Goal: Information Seeking & Learning: Learn about a topic

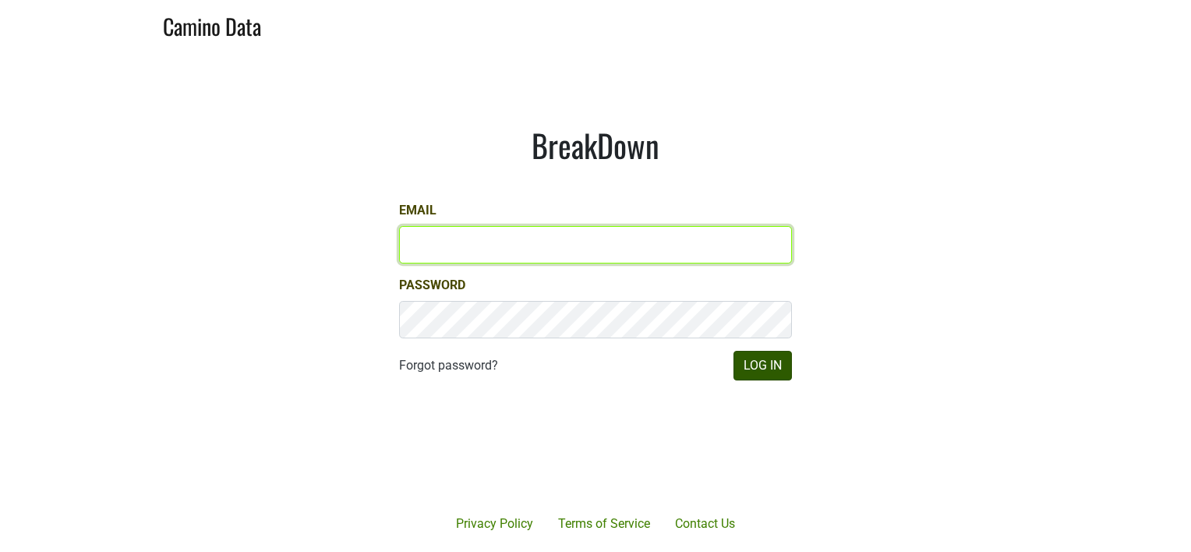
type input "[PERSON_NAME][EMAIL_ADDRESS][DOMAIN_NAME]"
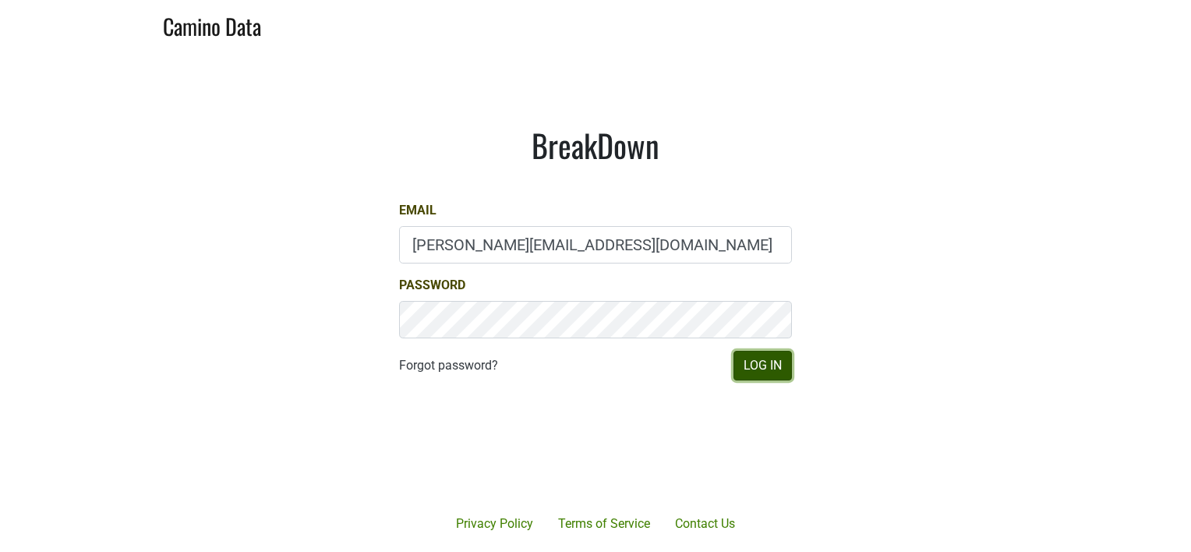
click at [772, 351] on button "Log In" at bounding box center [762, 366] width 58 height 30
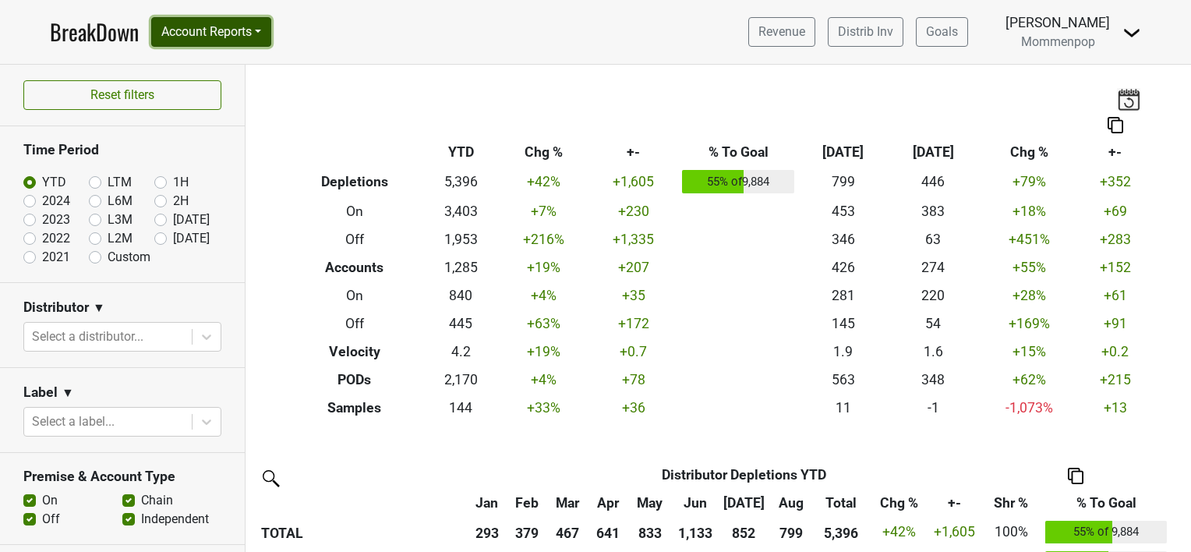
click at [268, 29] on button "Account Reports" at bounding box center [211, 32] width 120 height 30
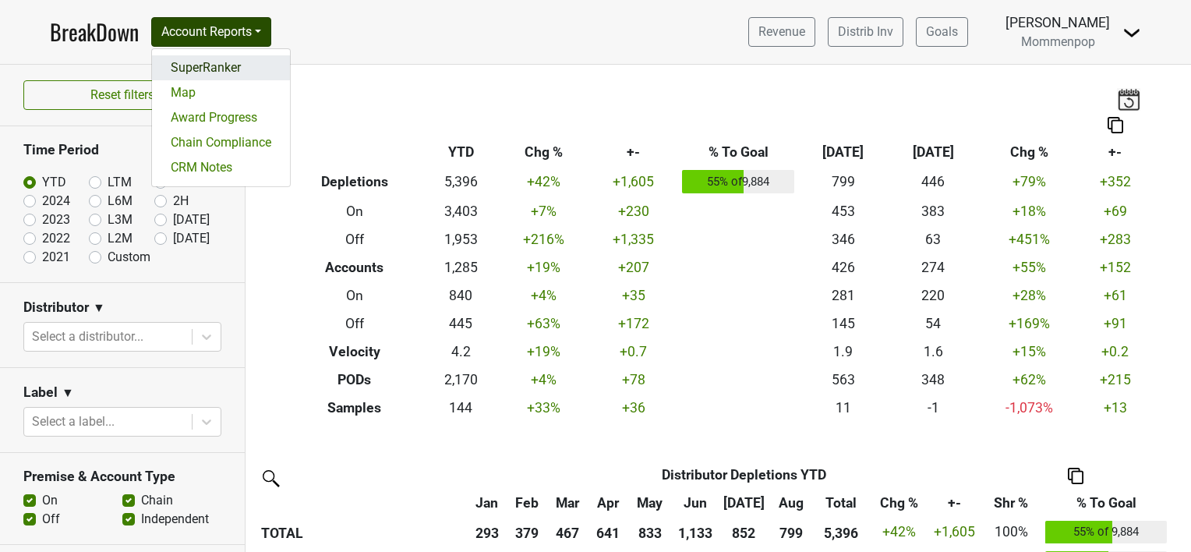
click at [244, 65] on link "SuperRanker" at bounding box center [221, 67] width 138 height 25
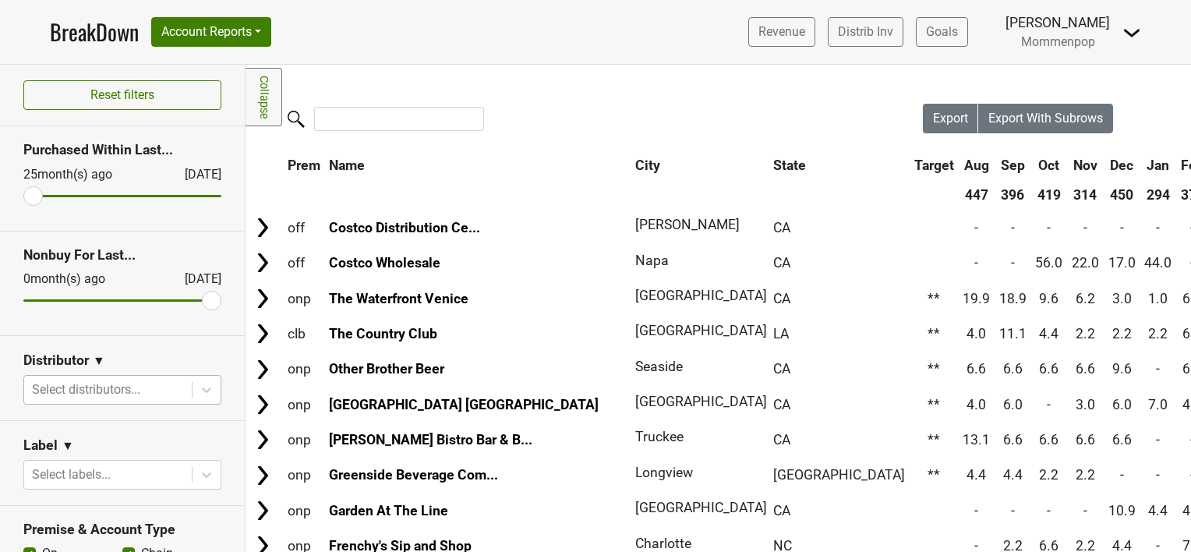
click at [118, 387] on div at bounding box center [108, 390] width 152 height 22
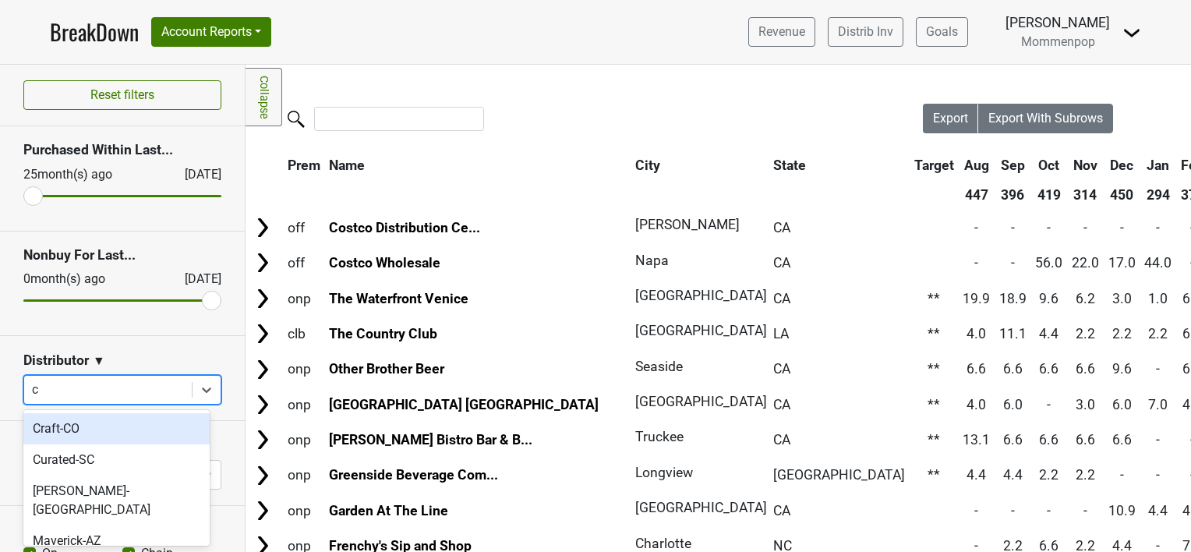
type input "ca"
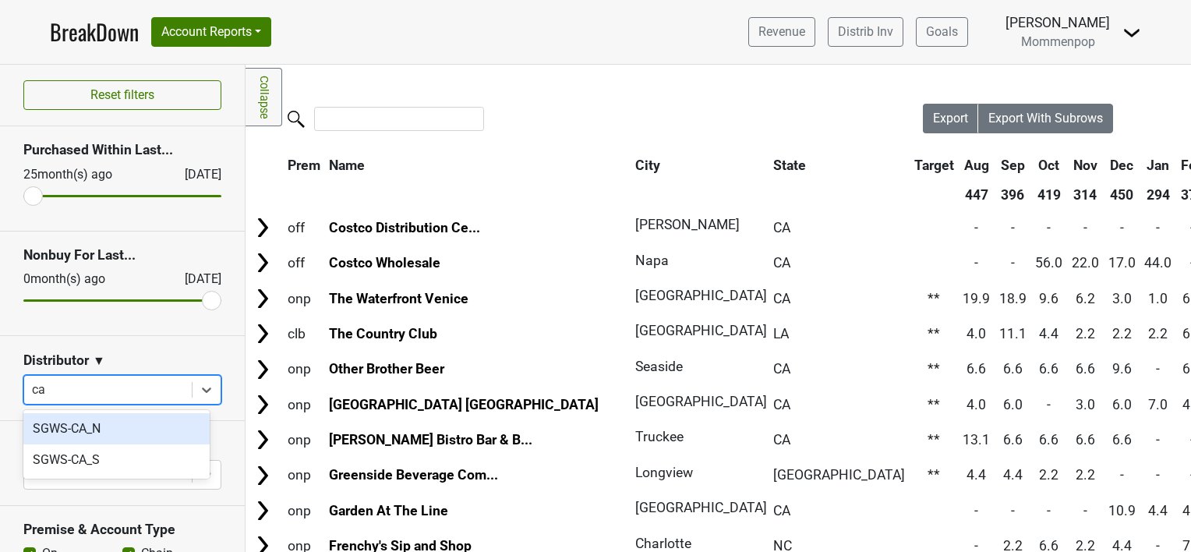
click at [77, 437] on div "SGWS-CA_N" at bounding box center [116, 428] width 186 height 31
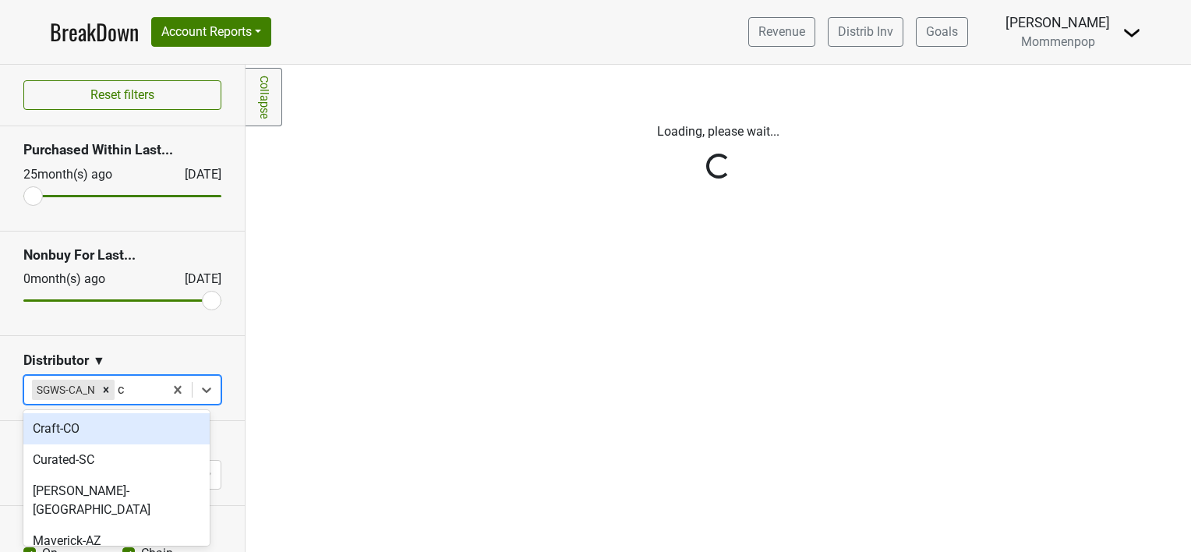
type input "ca"
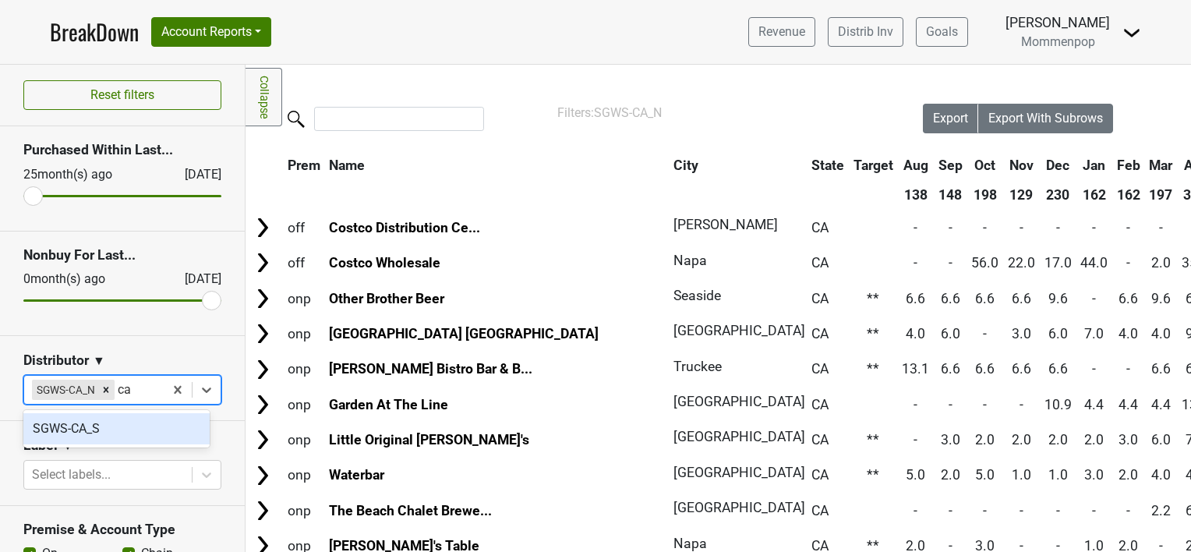
click at [100, 430] on div "SGWS-CA_S" at bounding box center [116, 428] width 186 height 31
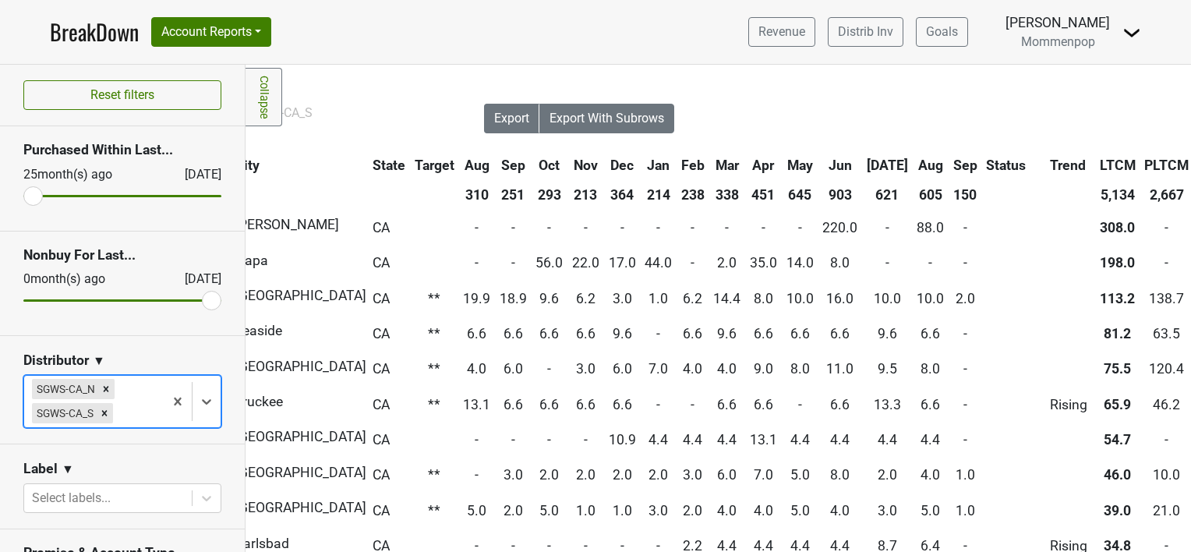
scroll to position [0, 428]
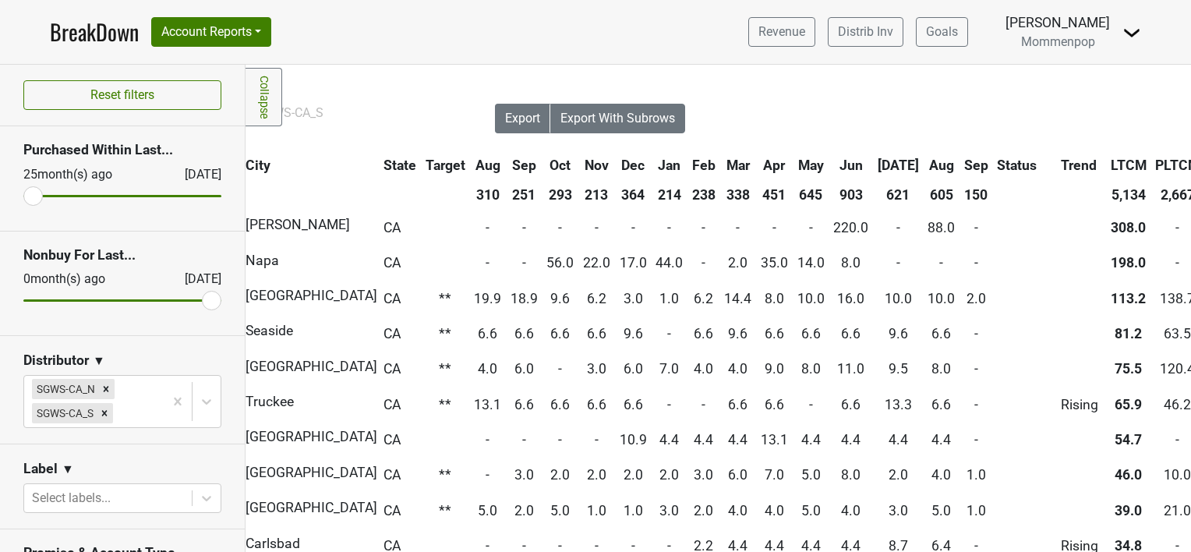
click at [960, 161] on th "Sep" at bounding box center [976, 165] width 32 height 28
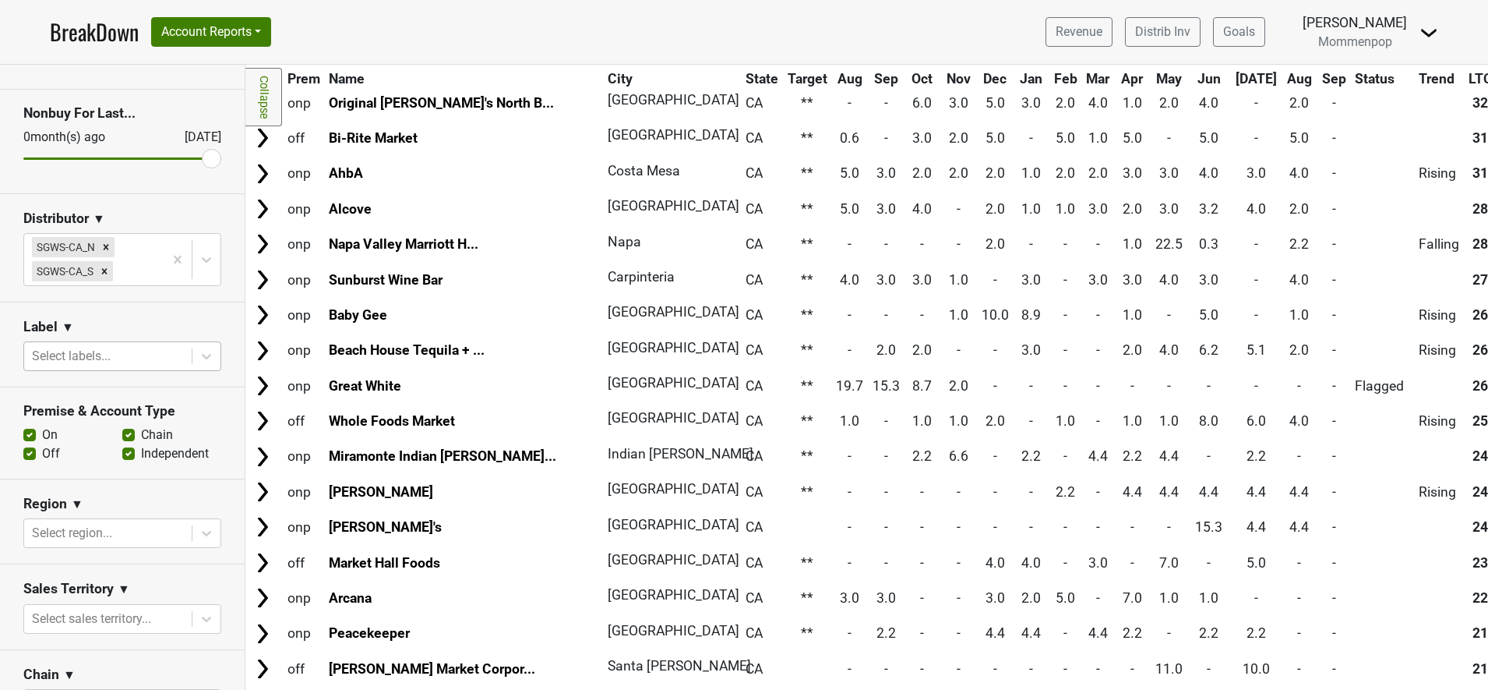
scroll to position [292, 0]
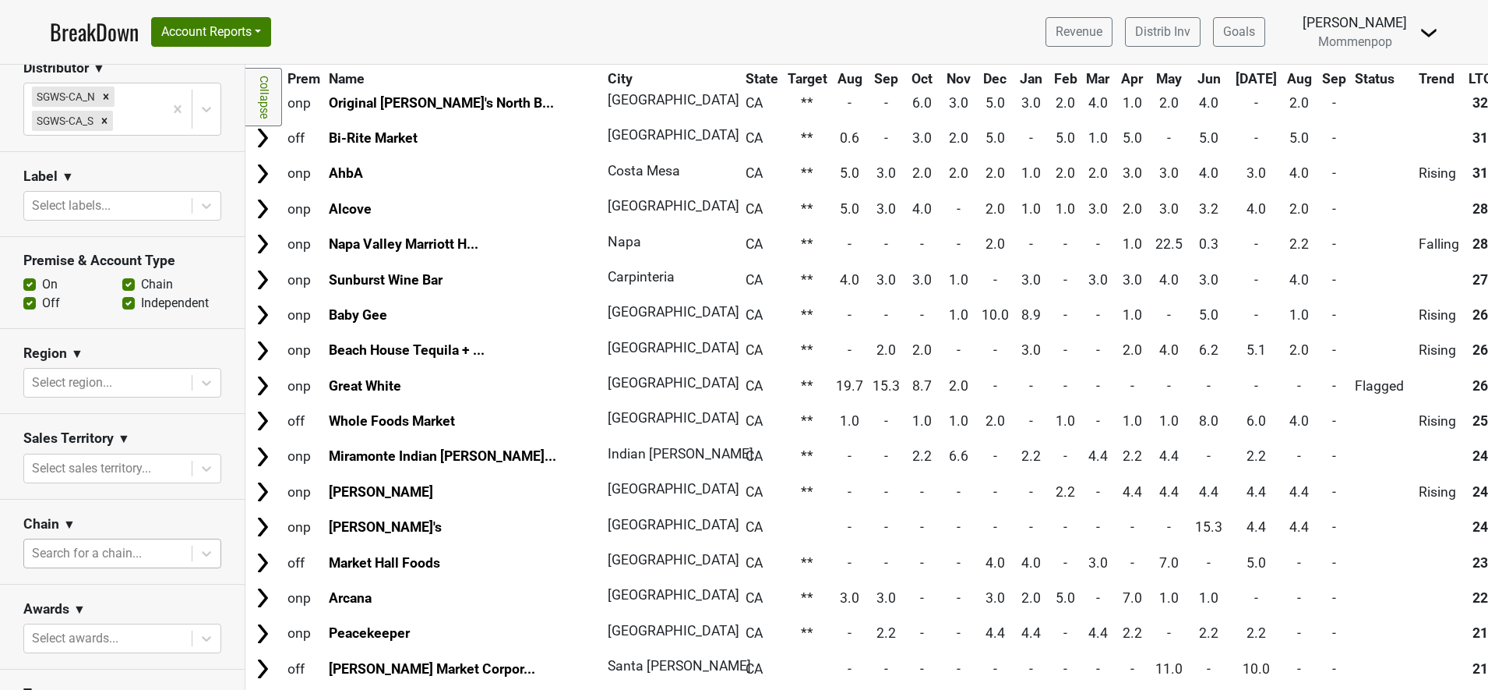
click at [82, 545] on div at bounding box center [108, 553] width 152 height 22
type input "whol"
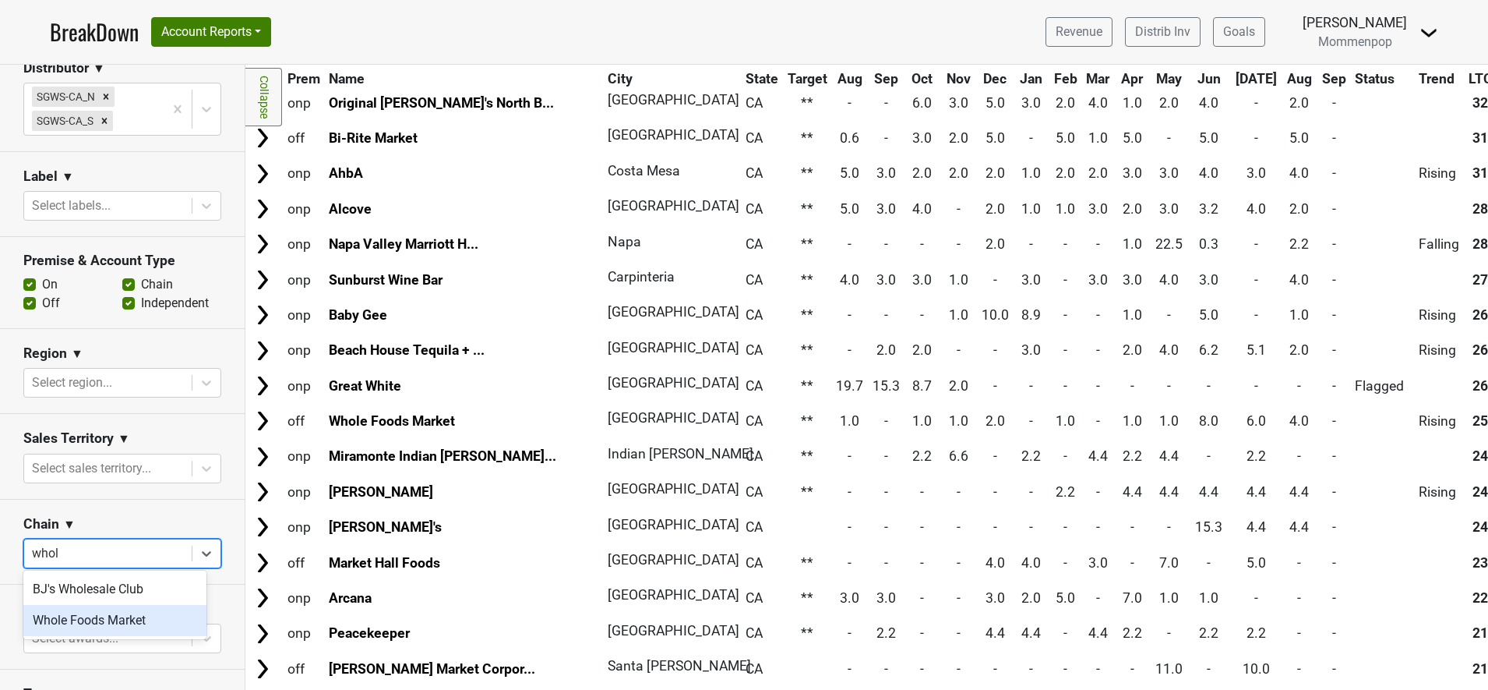
click at [128, 551] on div "Whole Foods Market" at bounding box center [114, 620] width 183 height 31
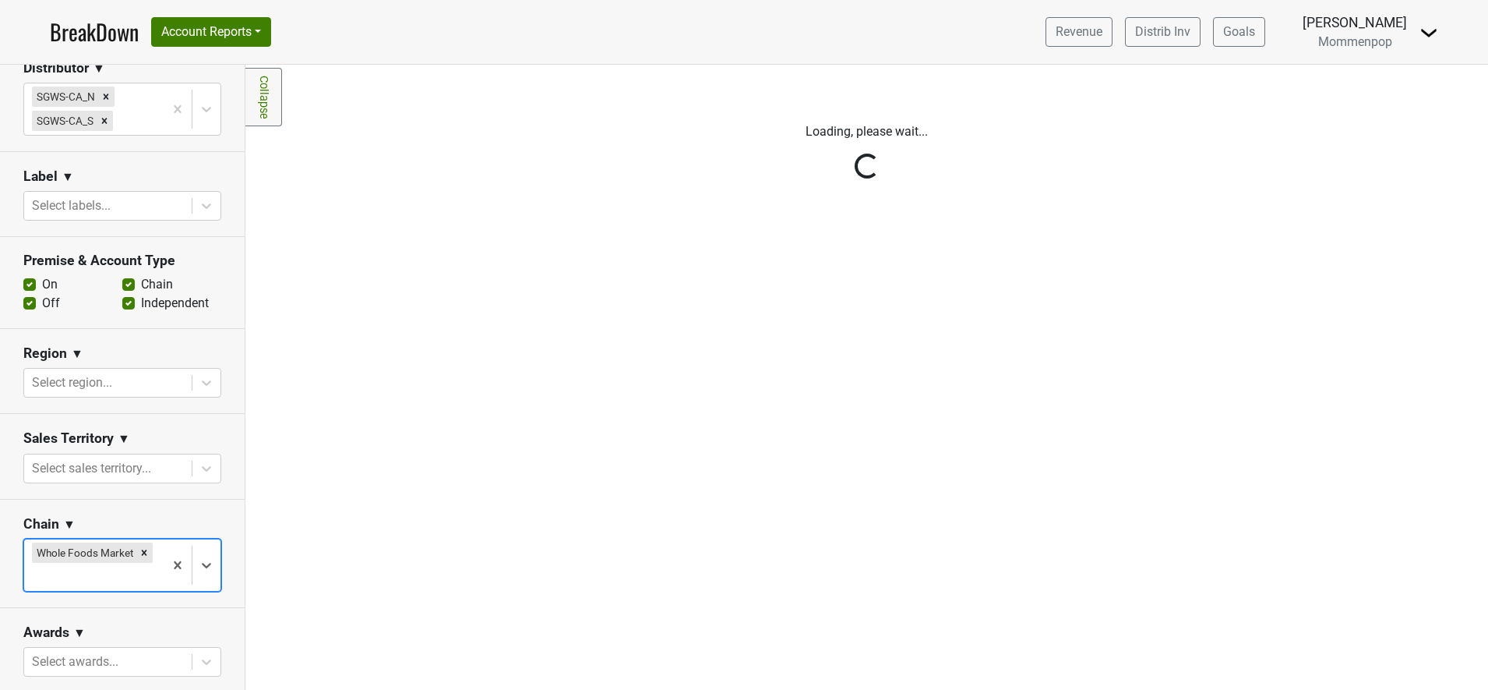
scroll to position [0, 0]
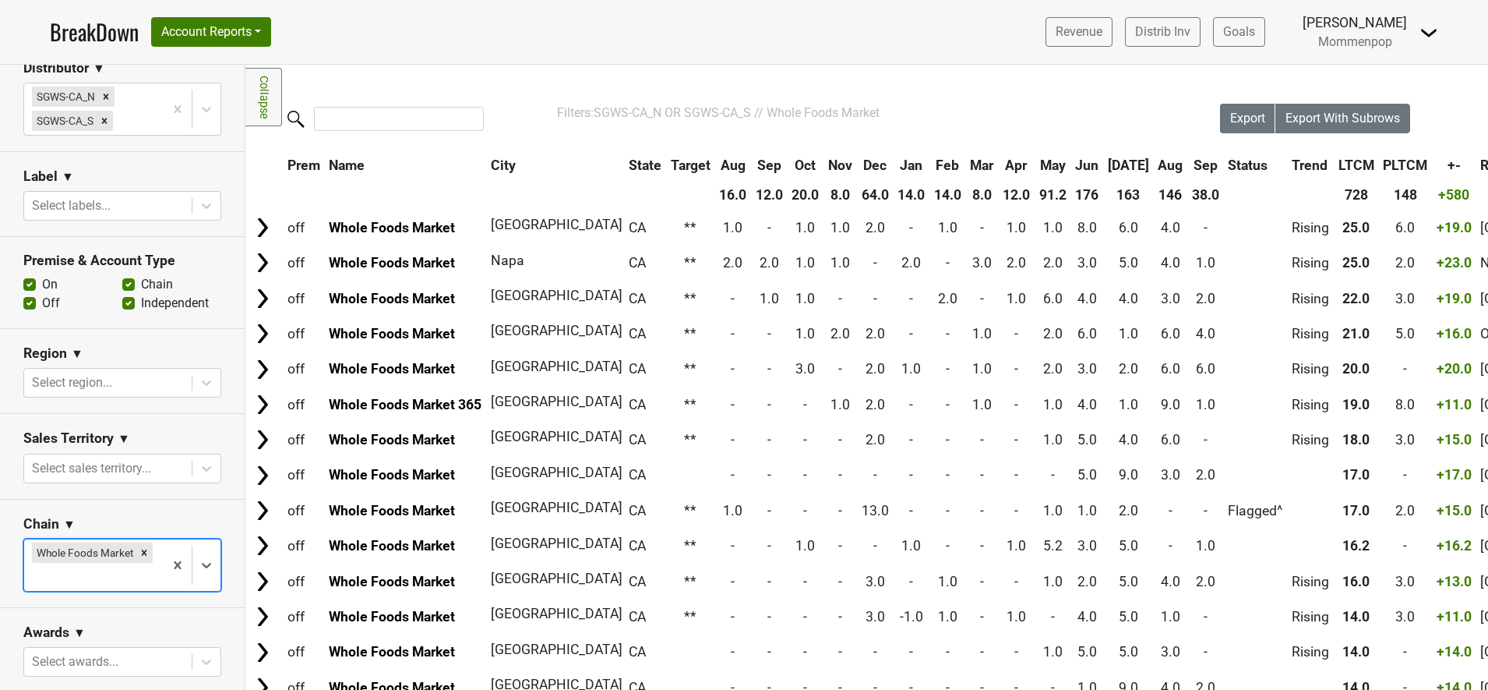
click at [1190, 168] on th "Sep" at bounding box center [1205, 165] width 35 height 28
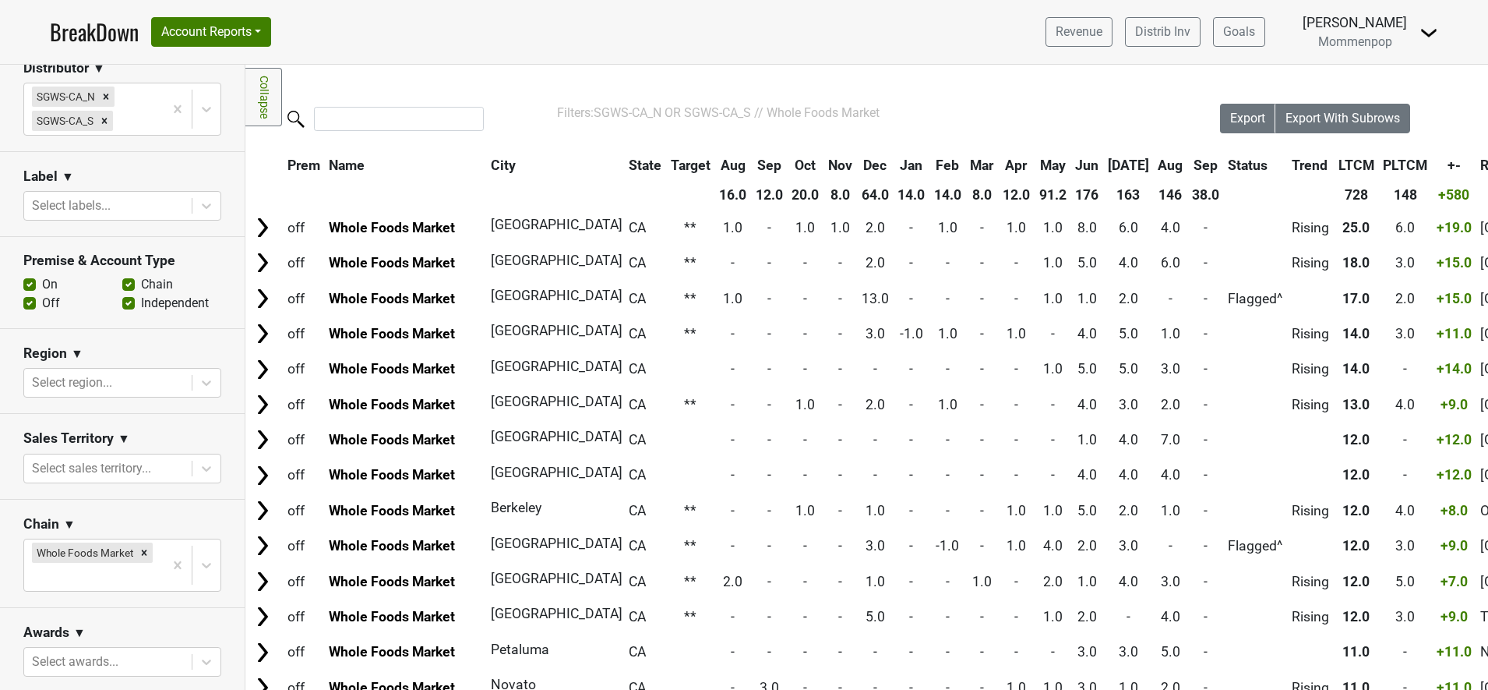
click at [1162, 168] on th "Aug" at bounding box center [1171, 165] width 33 height 28
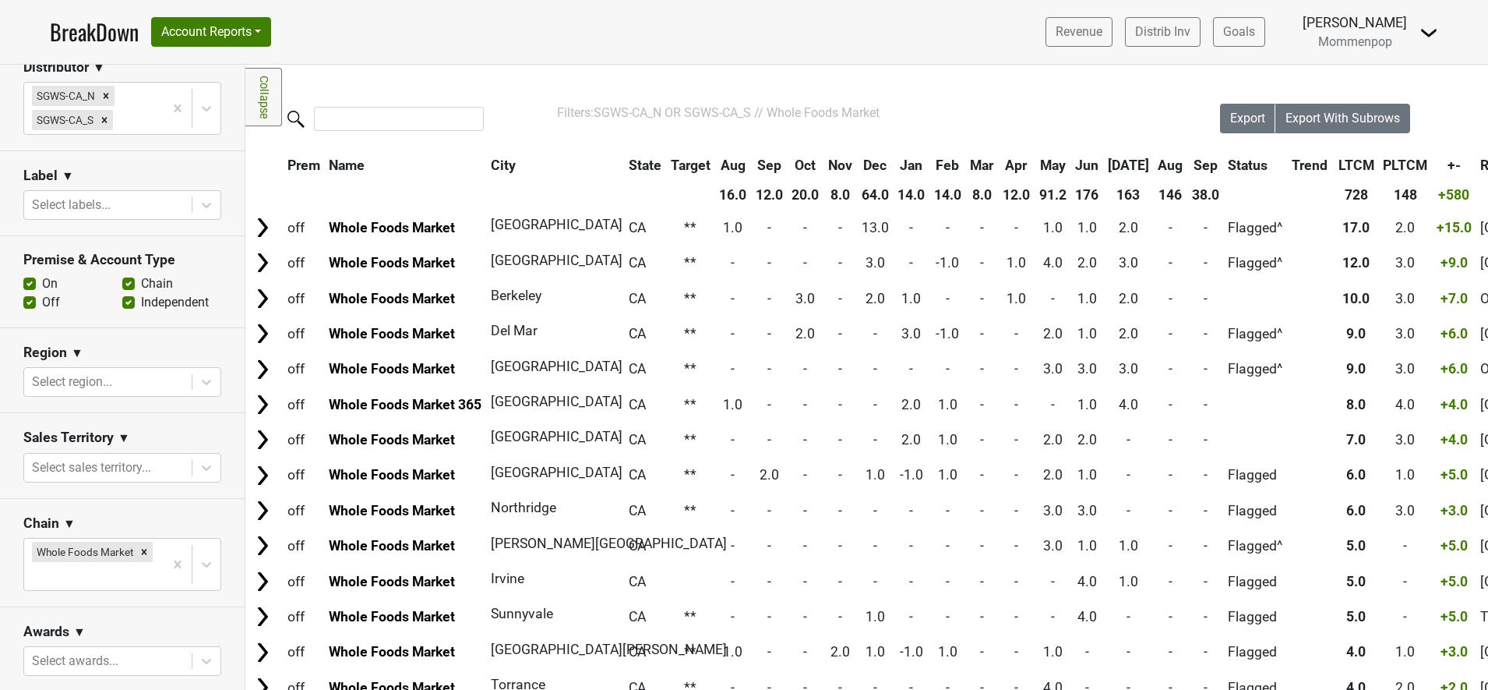
scroll to position [291, 0]
click at [202, 468] on icon at bounding box center [206, 470] width 9 height 5
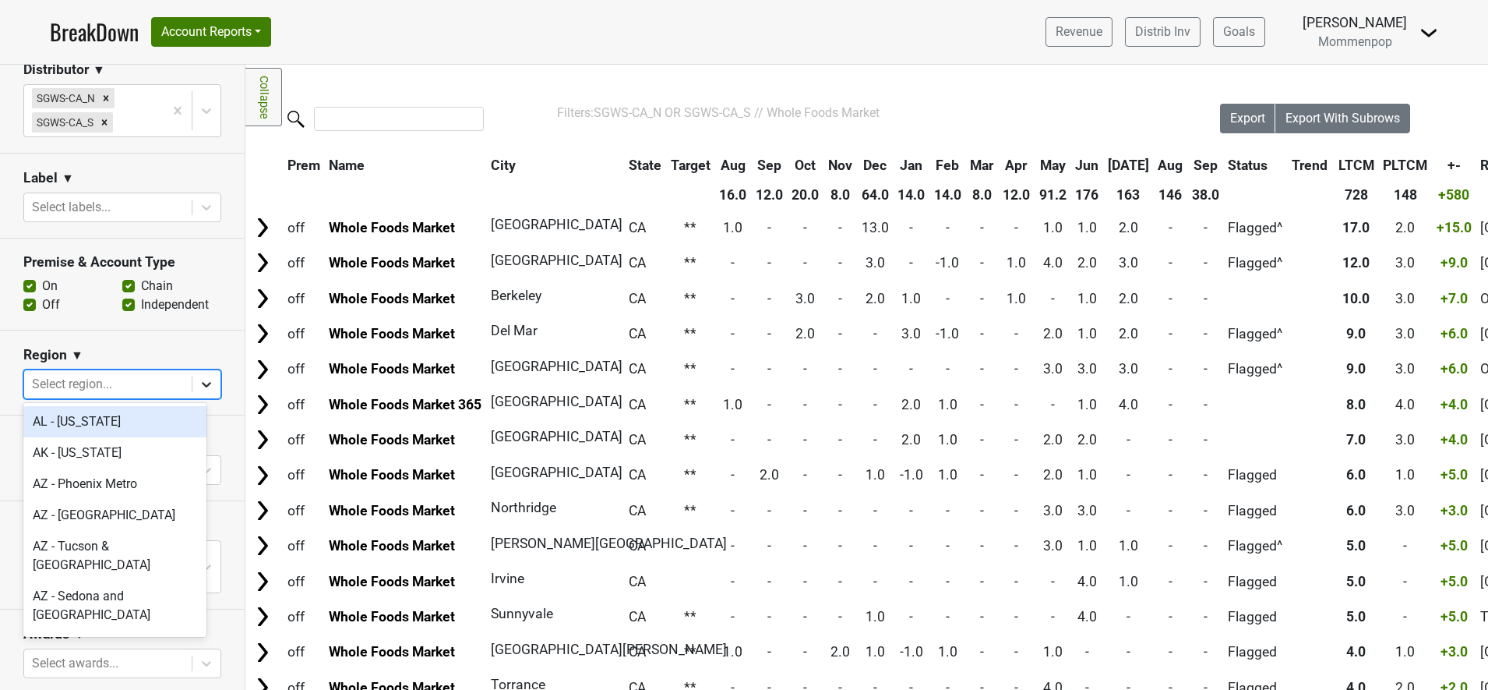
click at [192, 391] on div at bounding box center [206, 384] width 28 height 28
click at [199, 386] on icon at bounding box center [207, 384] width 16 height 16
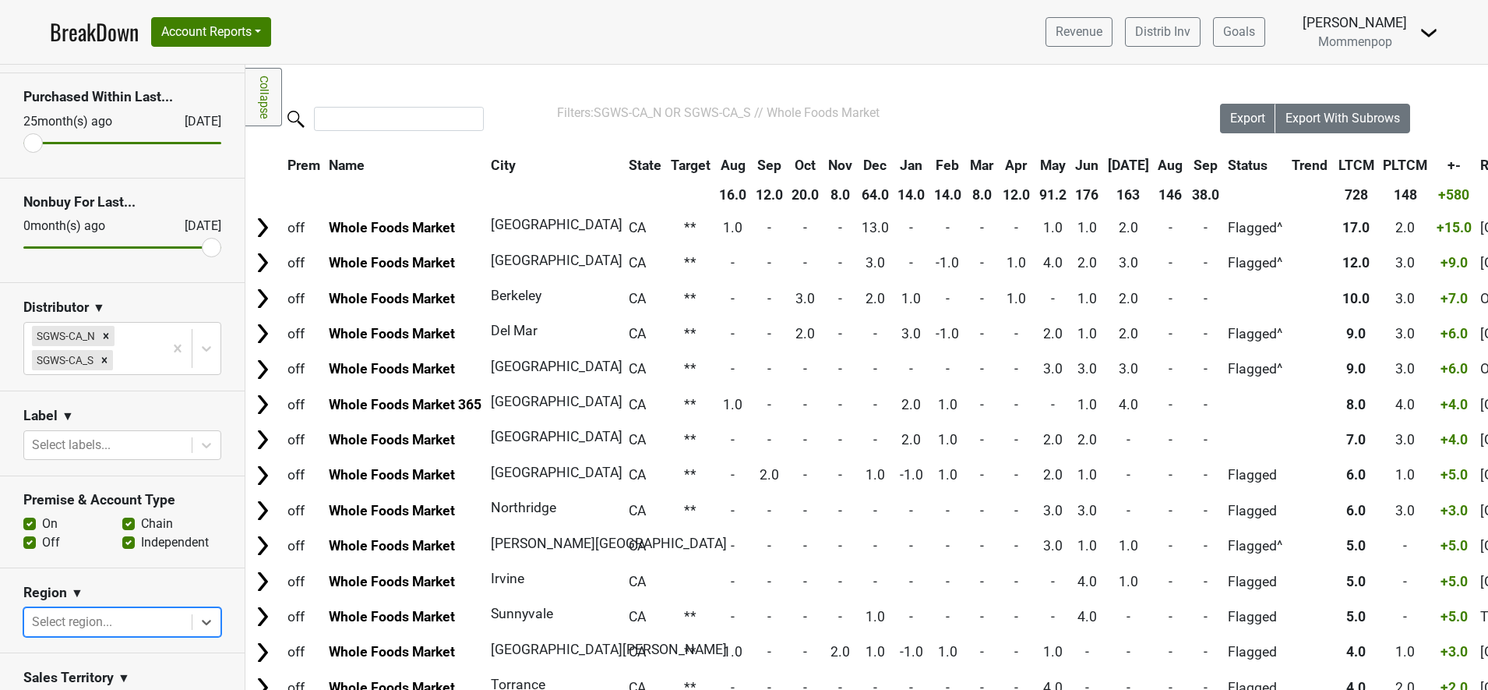
scroll to position [97, 0]
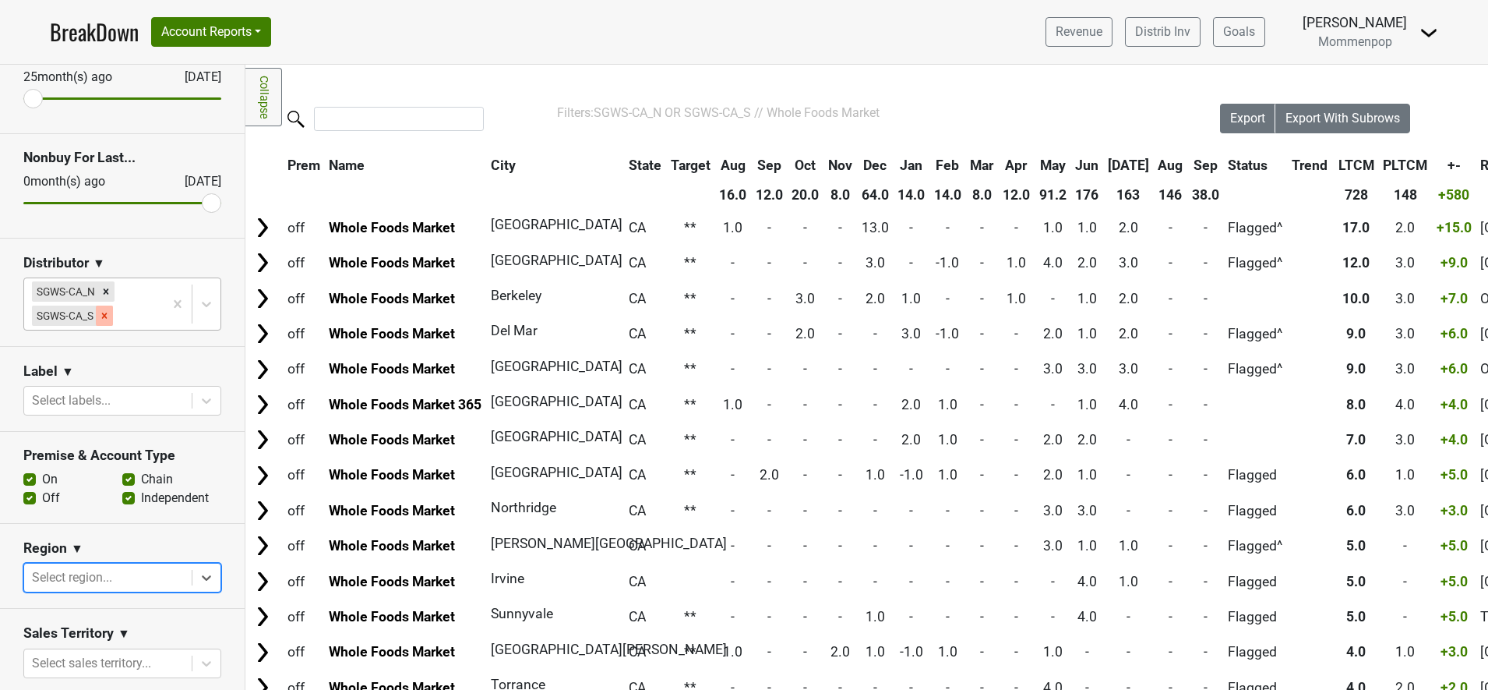
click at [109, 316] on icon "Remove SGWS-CA_S" at bounding box center [104, 315] width 11 height 11
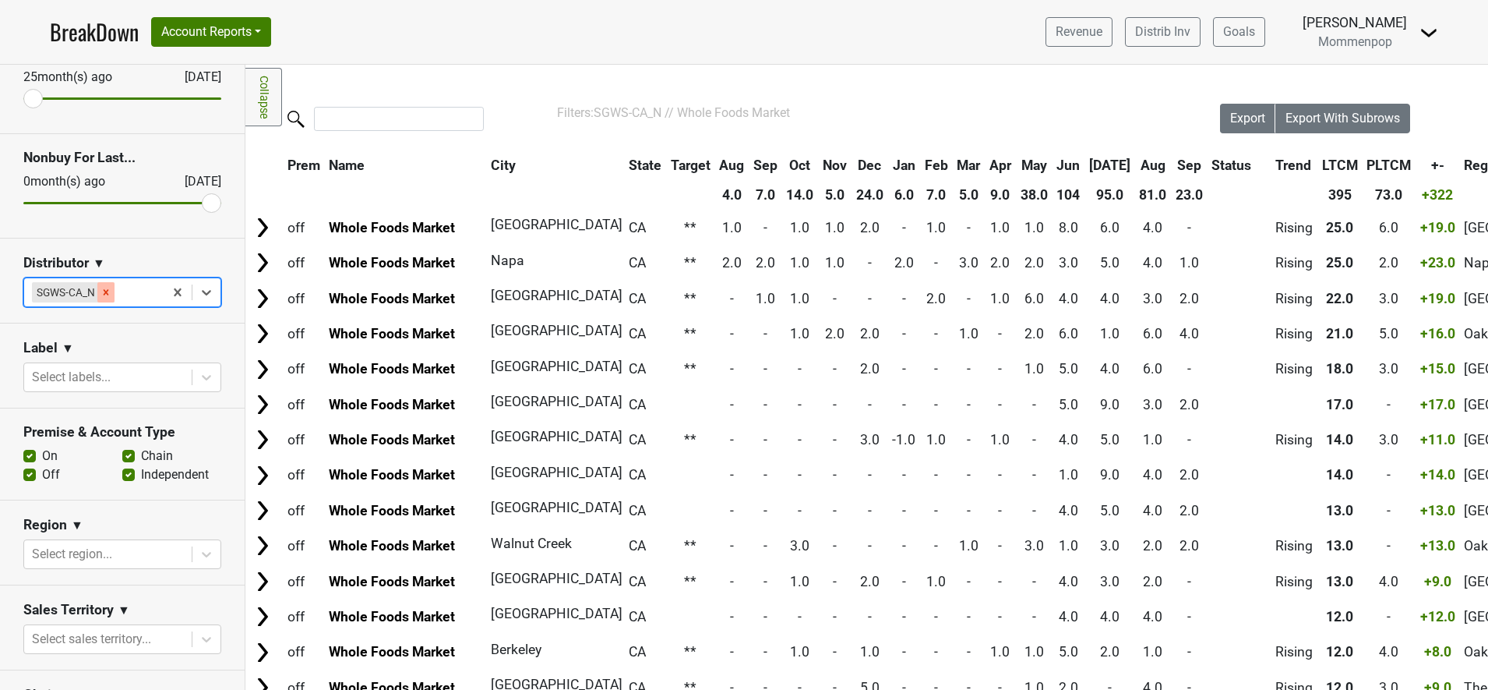
click at [106, 292] on icon "Remove SGWS-CA_N" at bounding box center [106, 291] width 5 height 5
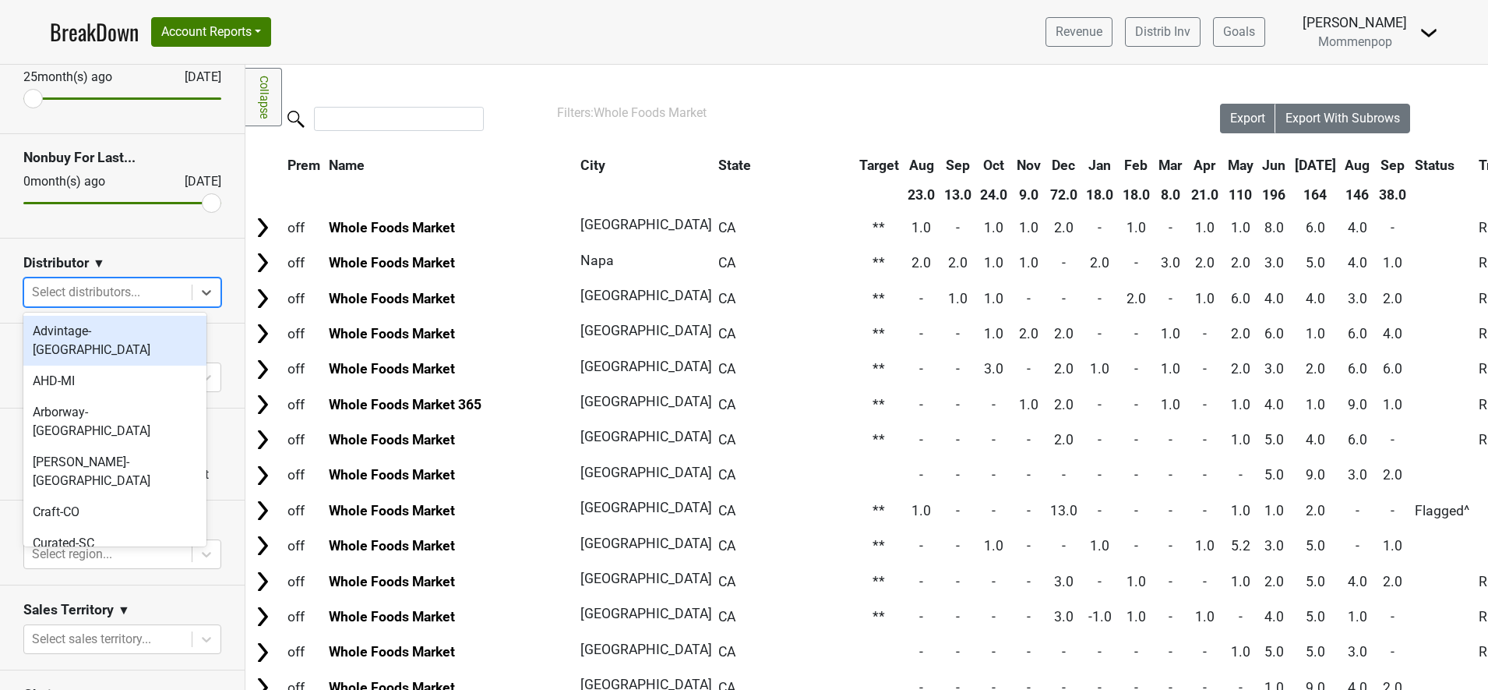
click at [106, 291] on div at bounding box center [108, 292] width 152 height 22
type input "ca"
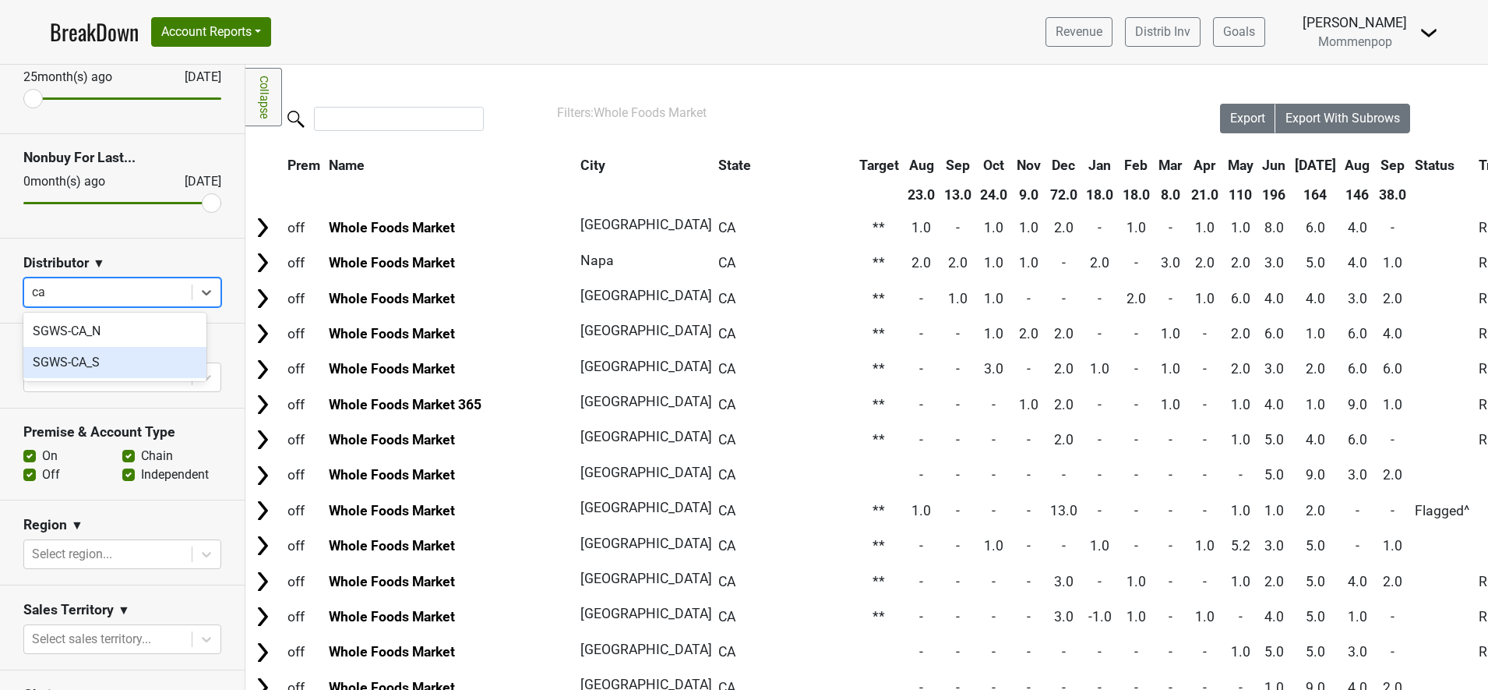
click at [89, 363] on div "SGWS-CA_S" at bounding box center [114, 362] width 183 height 31
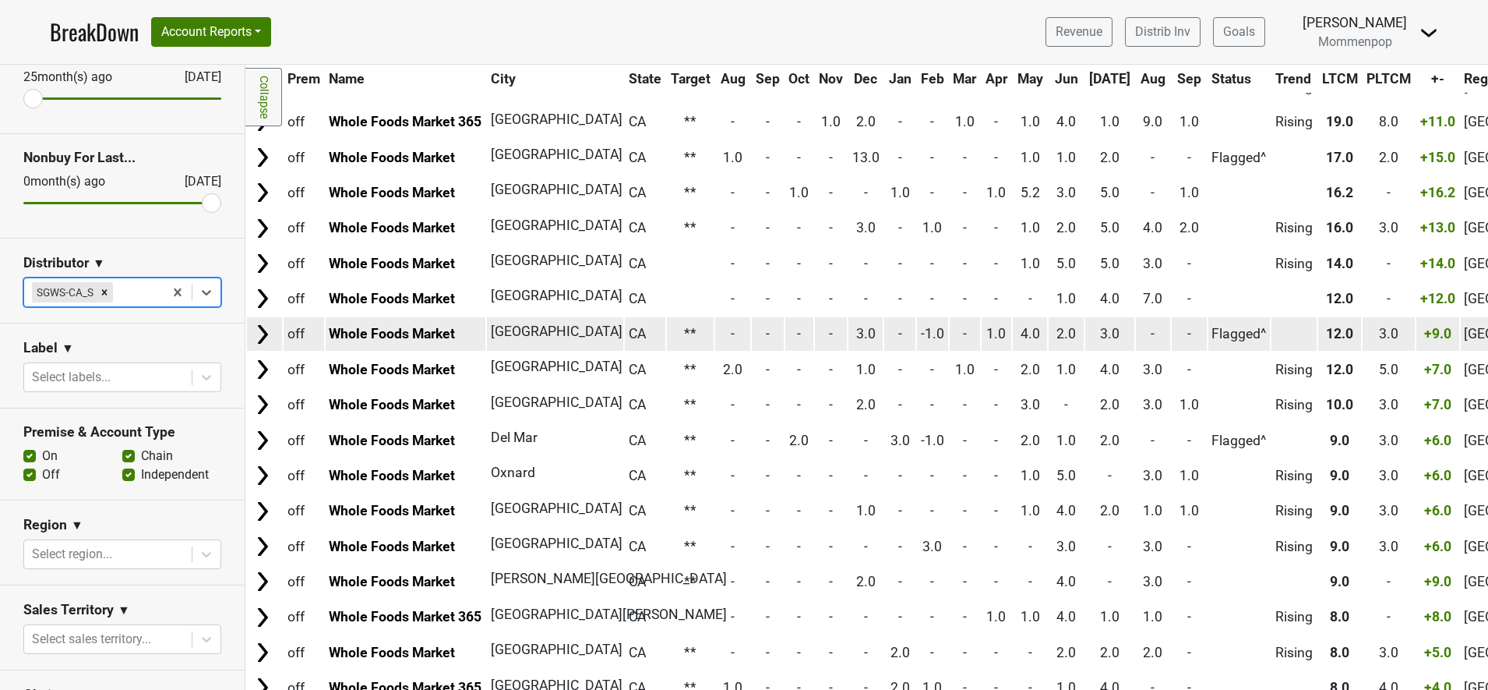
scroll to position [140, 0]
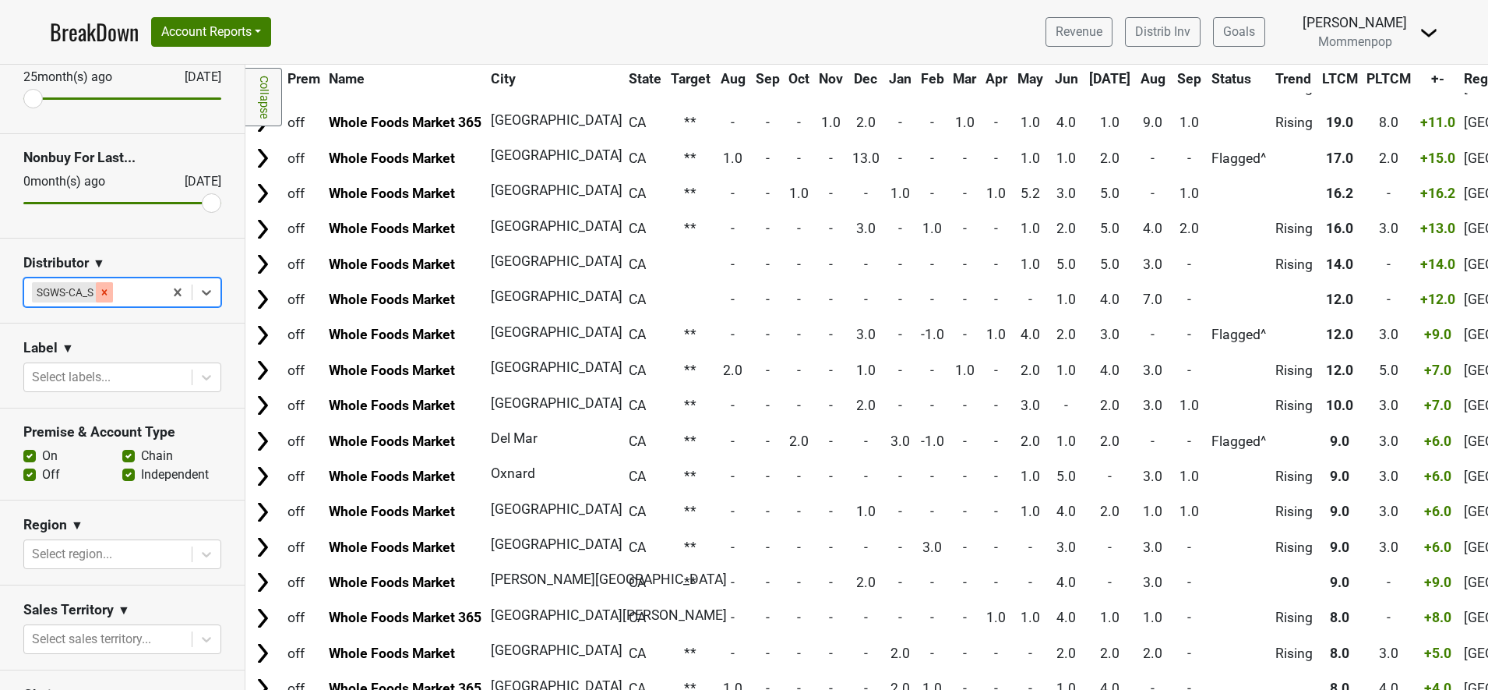
click at [105, 292] on icon "Remove SGWS-CA_S" at bounding box center [104, 291] width 5 height 5
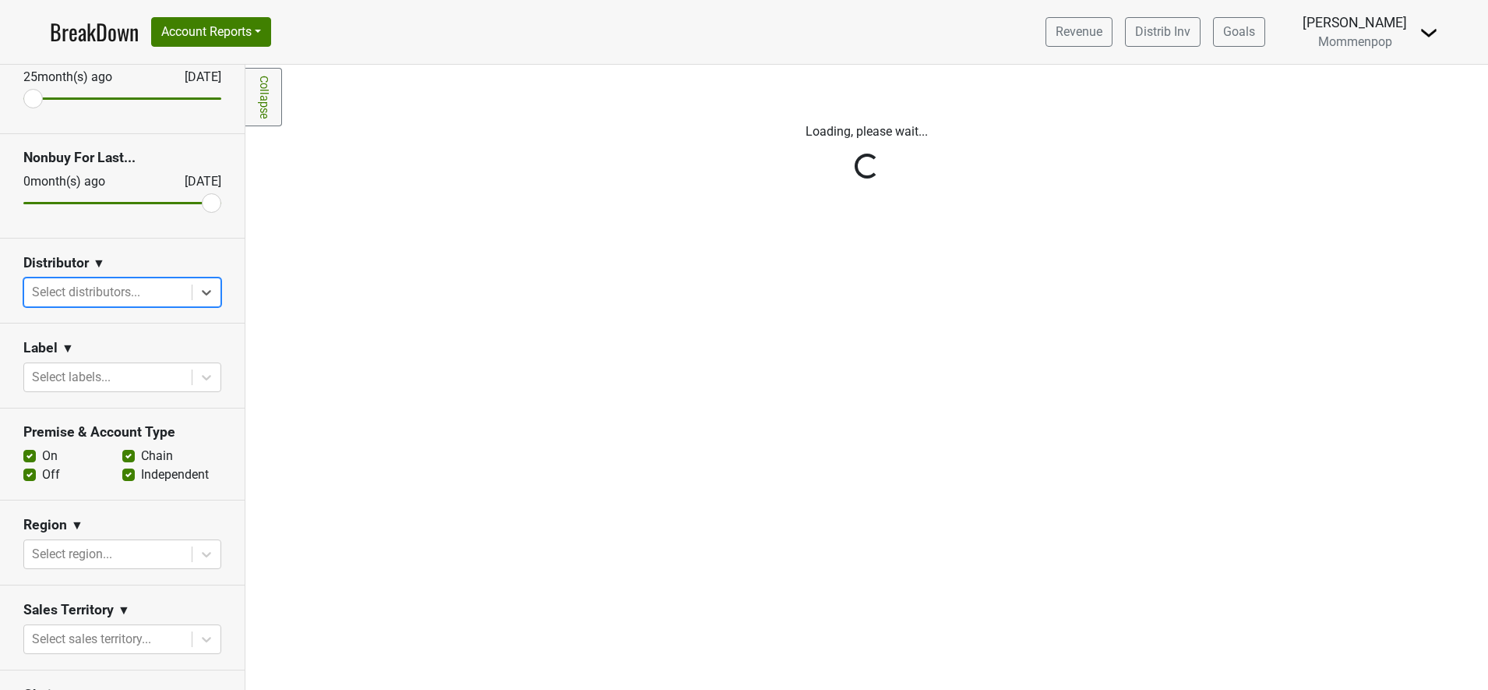
scroll to position [0, 0]
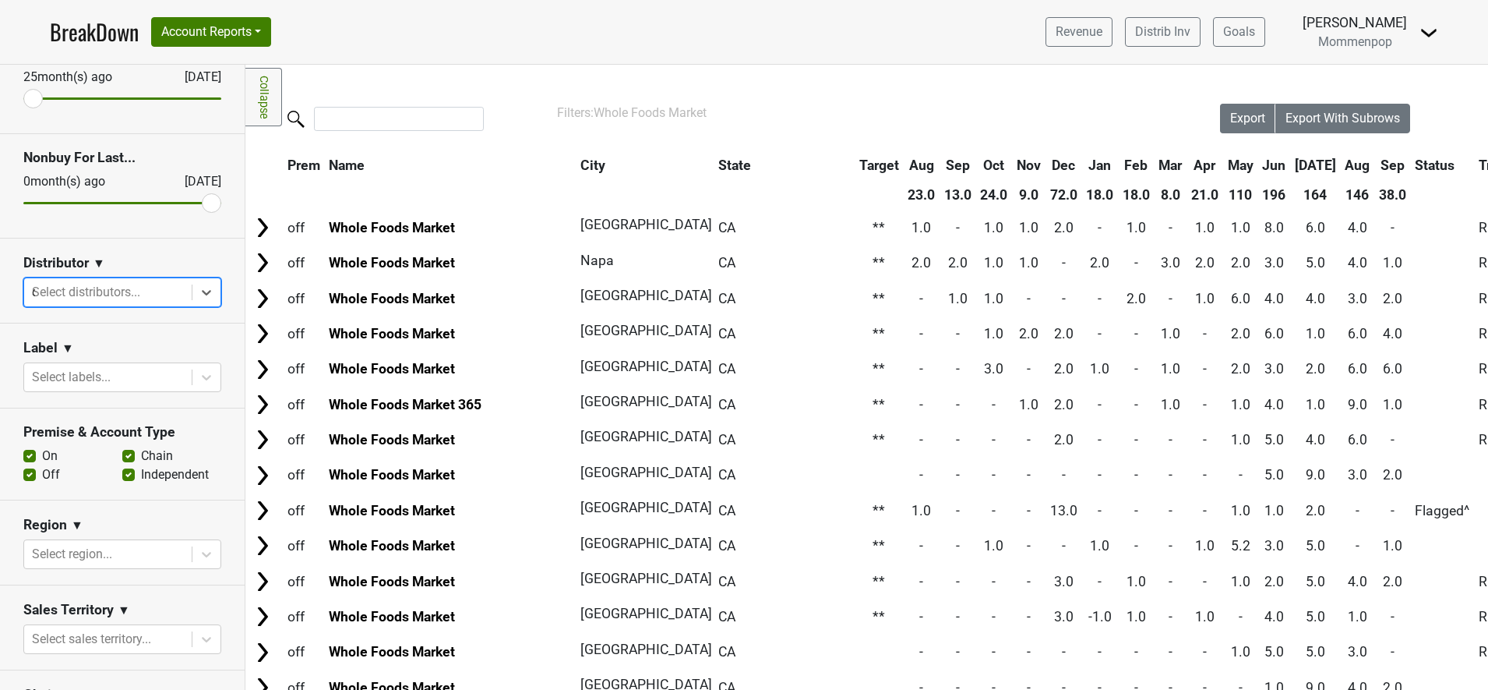
type input "ca"
click at [89, 327] on div "SGWS-CA_N" at bounding box center [114, 331] width 183 height 31
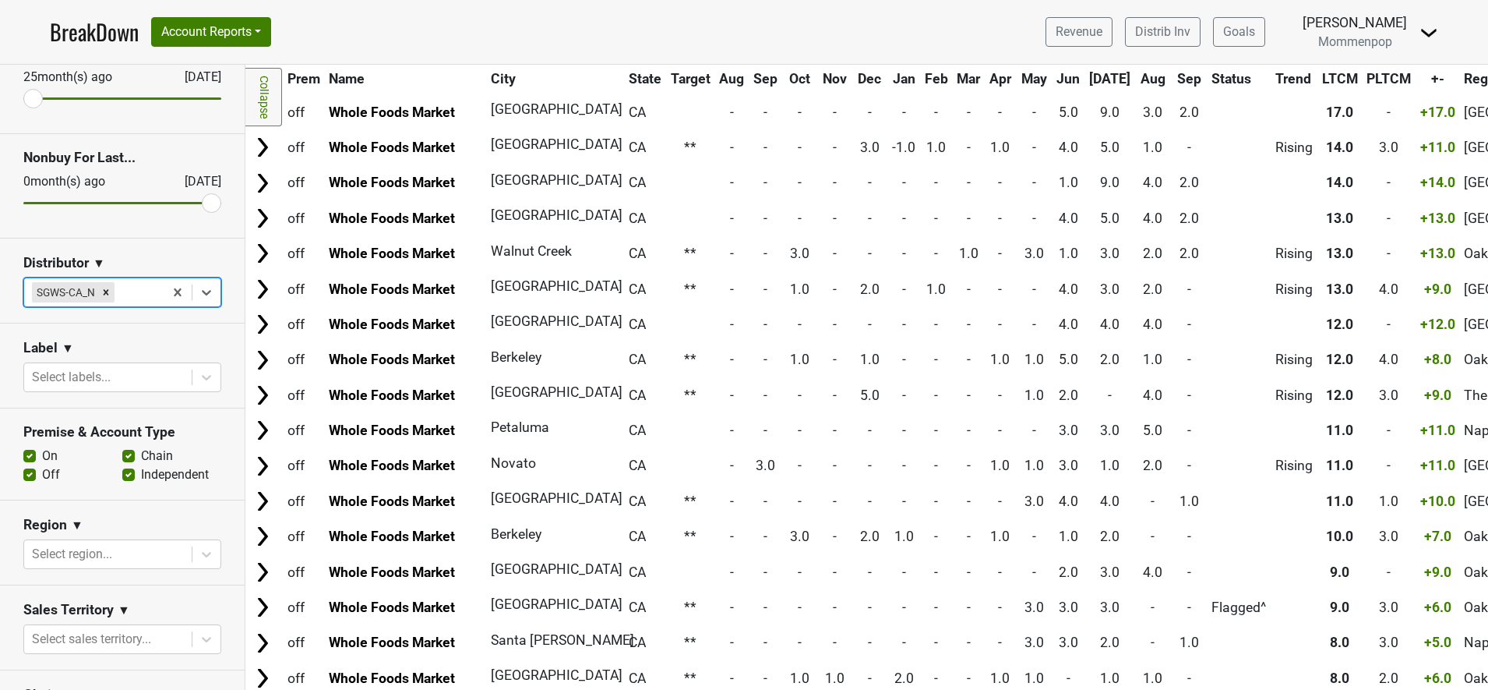
scroll to position [176, 0]
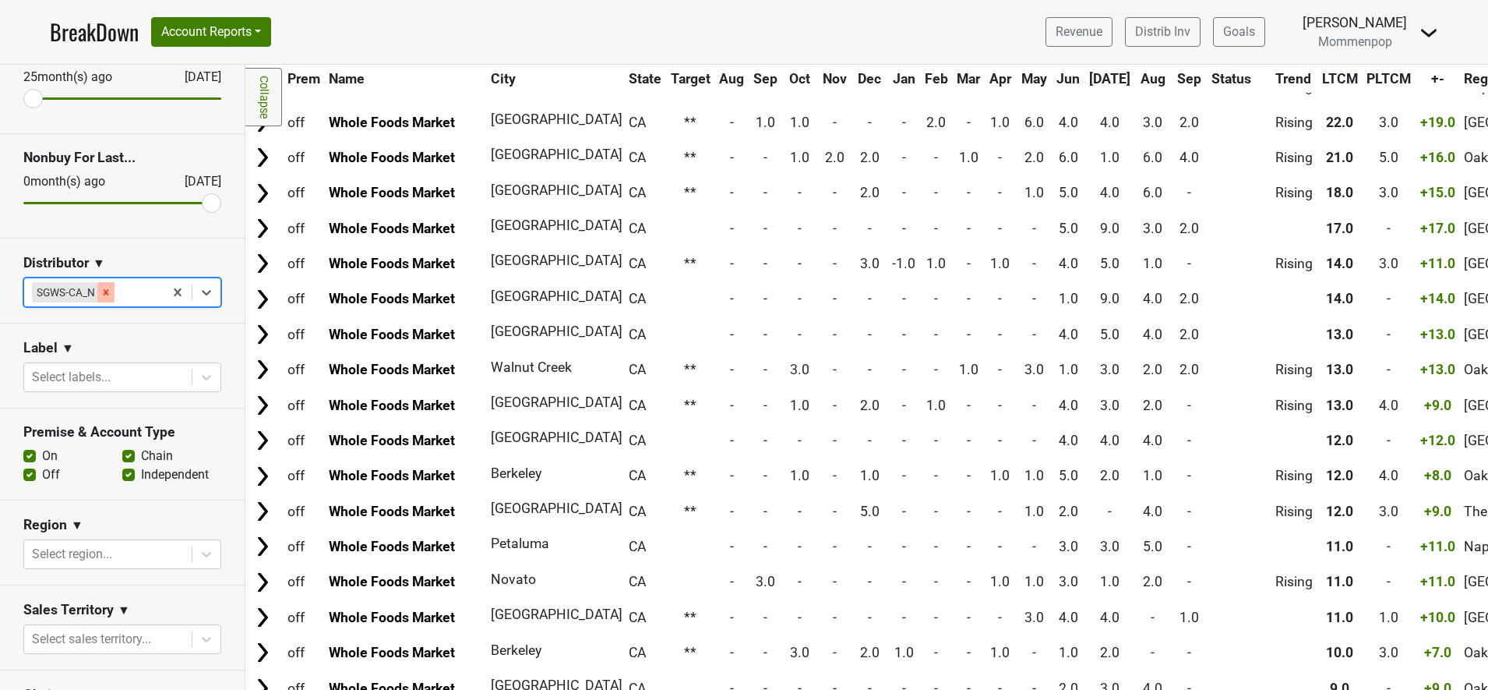
click at [110, 291] on icon "Remove SGWS-CA_N" at bounding box center [106, 292] width 11 height 11
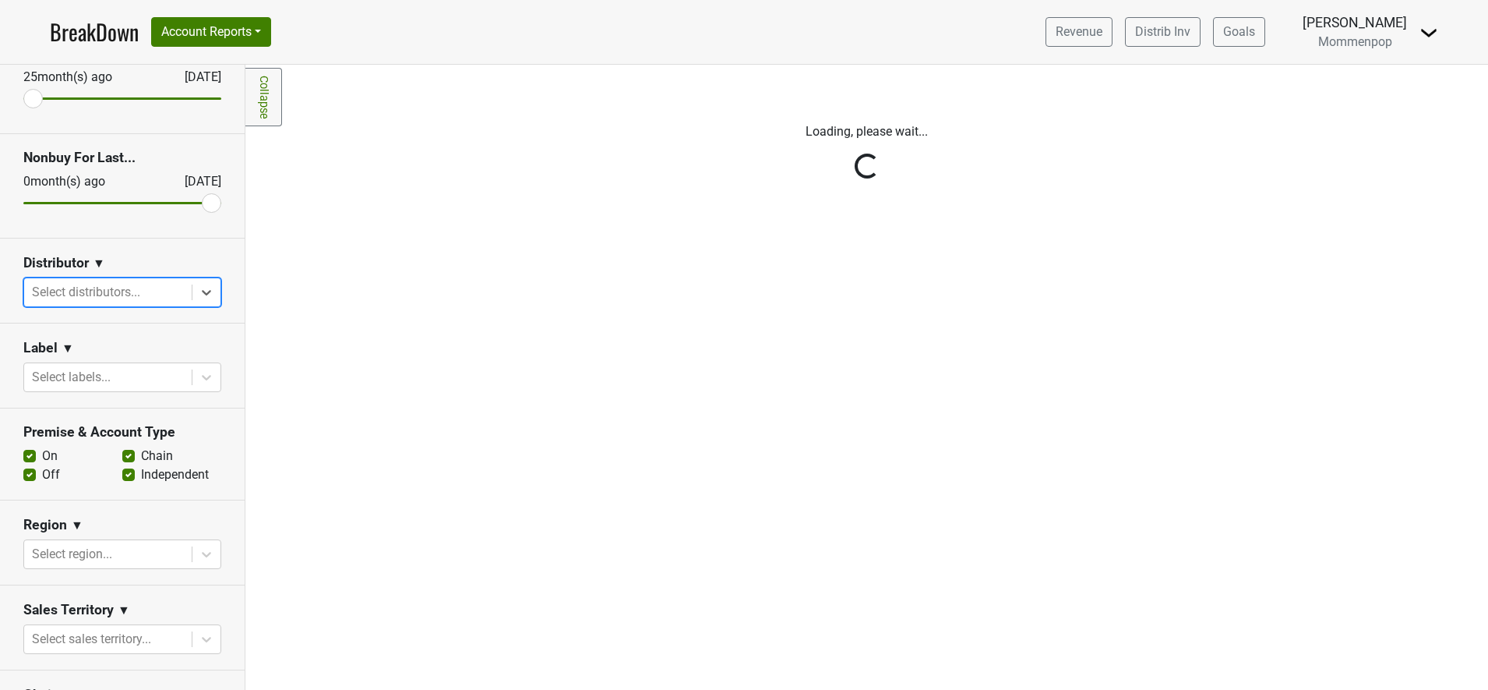
scroll to position [0, 0]
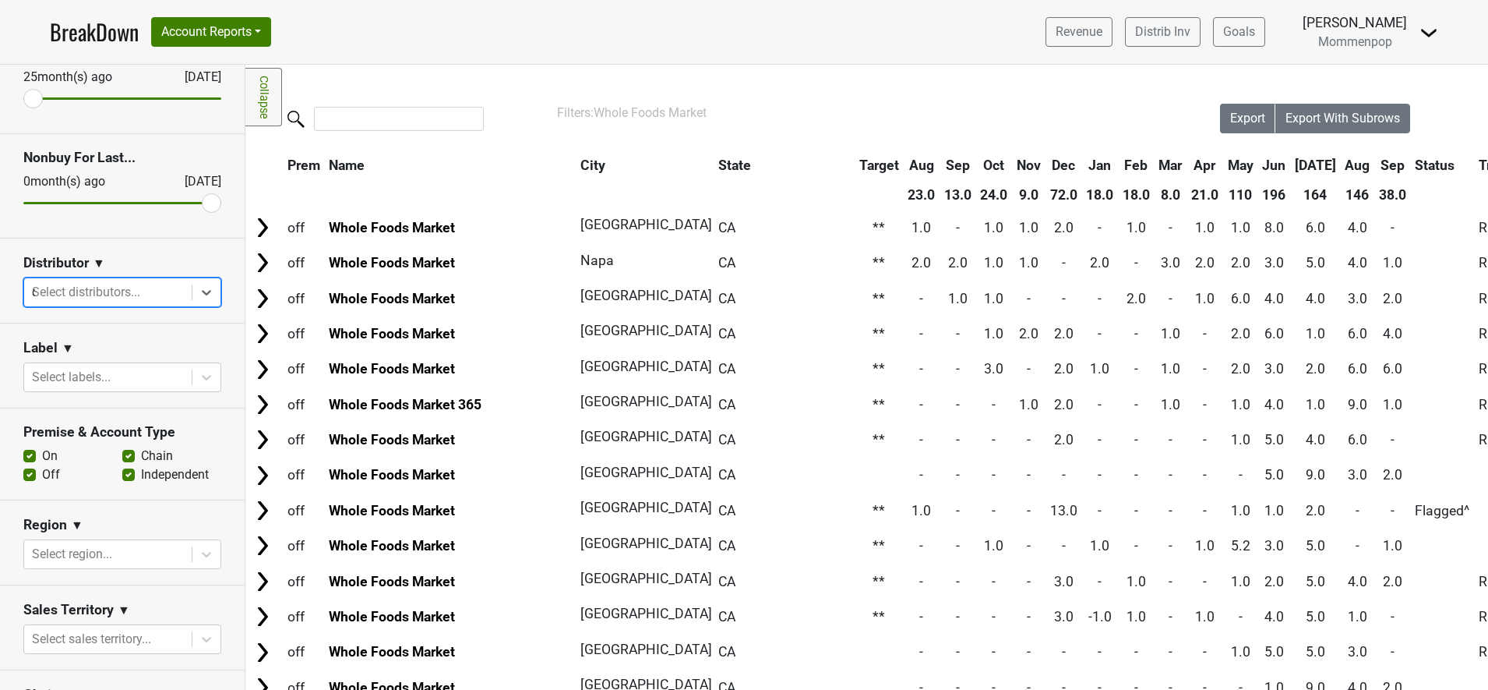
type input "ca"
click at [108, 330] on div "SGWS-CA_N" at bounding box center [114, 331] width 183 height 31
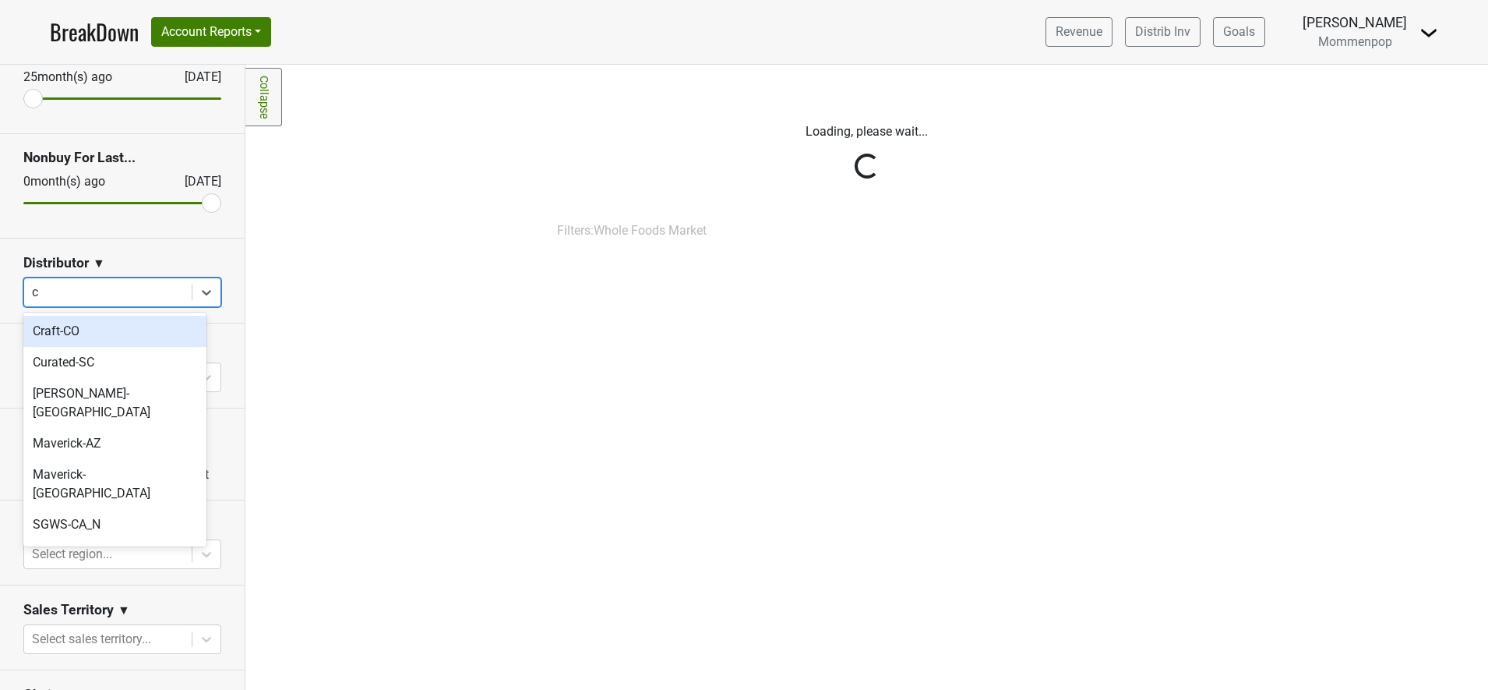
type input "ca"
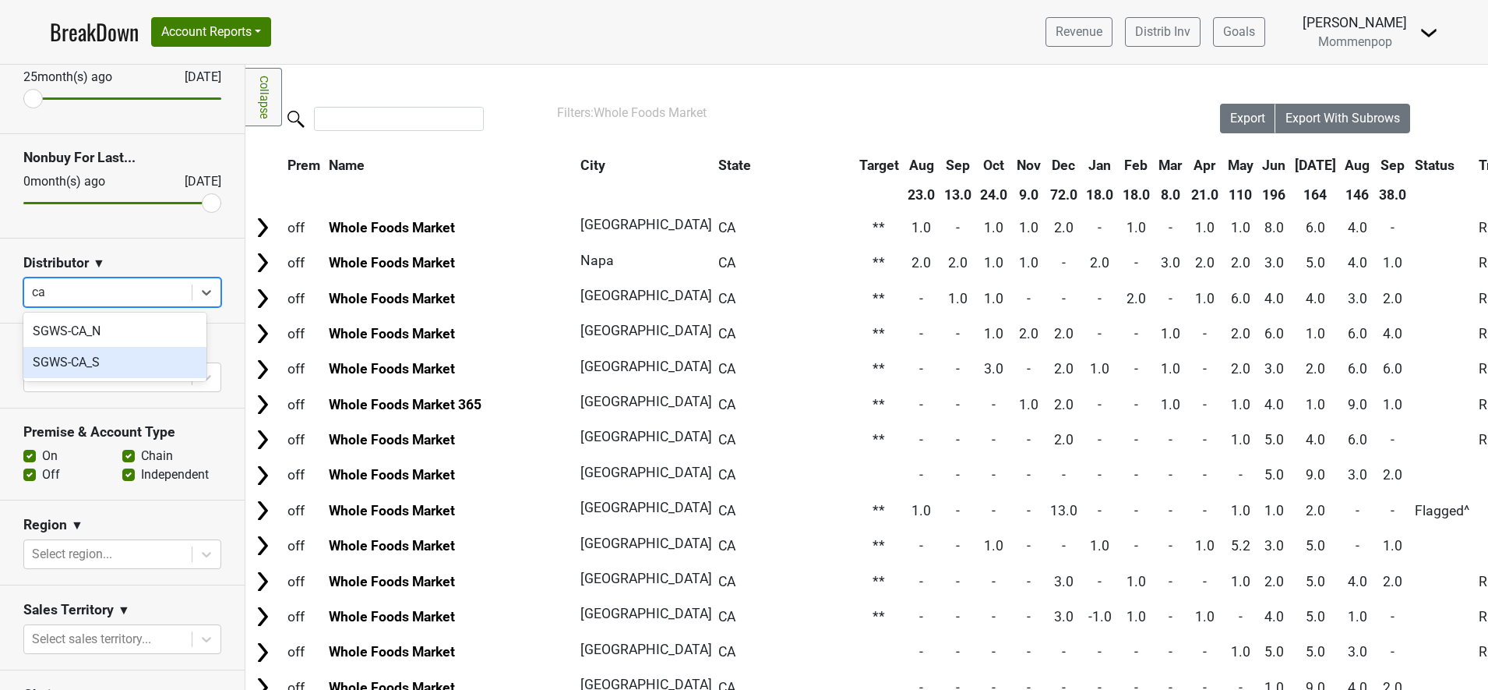
click at [106, 365] on div "SGWS-CA_S" at bounding box center [114, 362] width 183 height 31
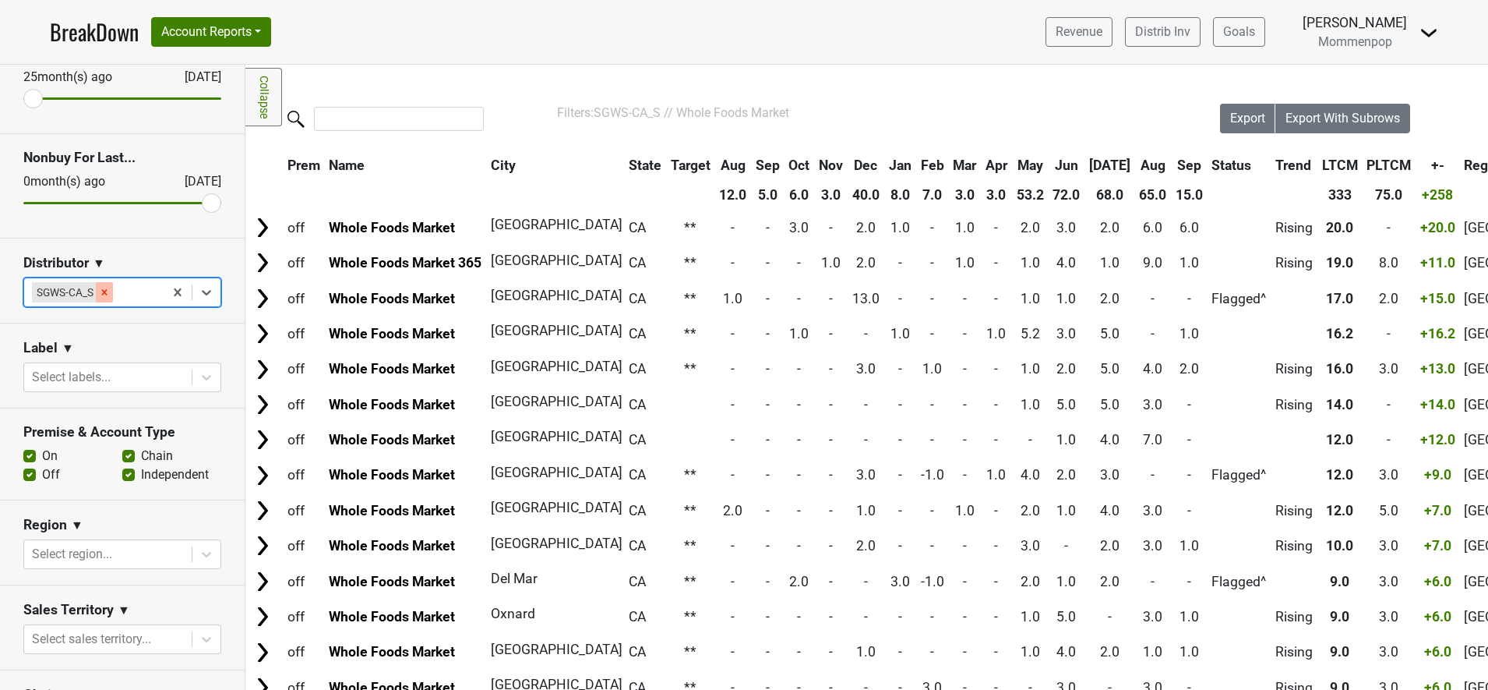
click at [107, 294] on icon "Remove SGWS-CA_S" at bounding box center [104, 291] width 5 height 5
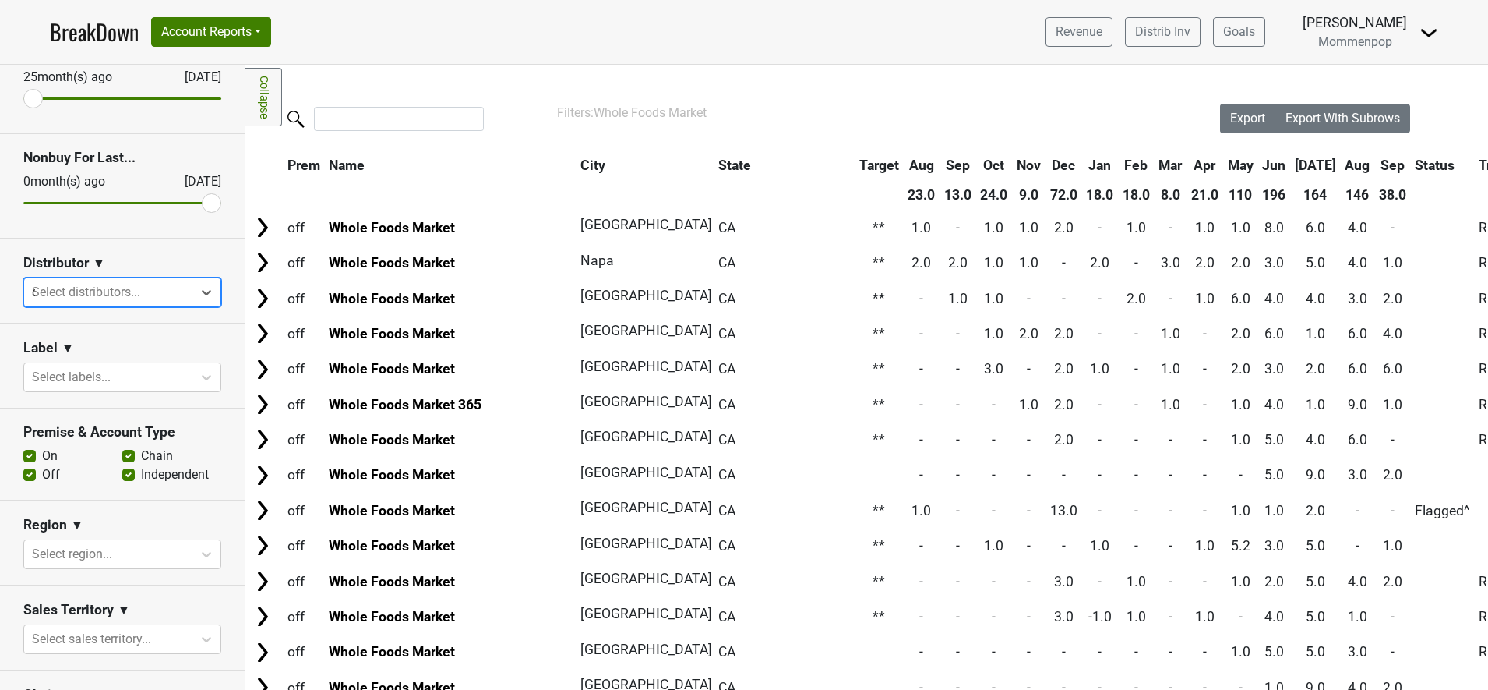
type input "ca"
click at [93, 334] on div "SGWS-CA_N" at bounding box center [114, 331] width 183 height 31
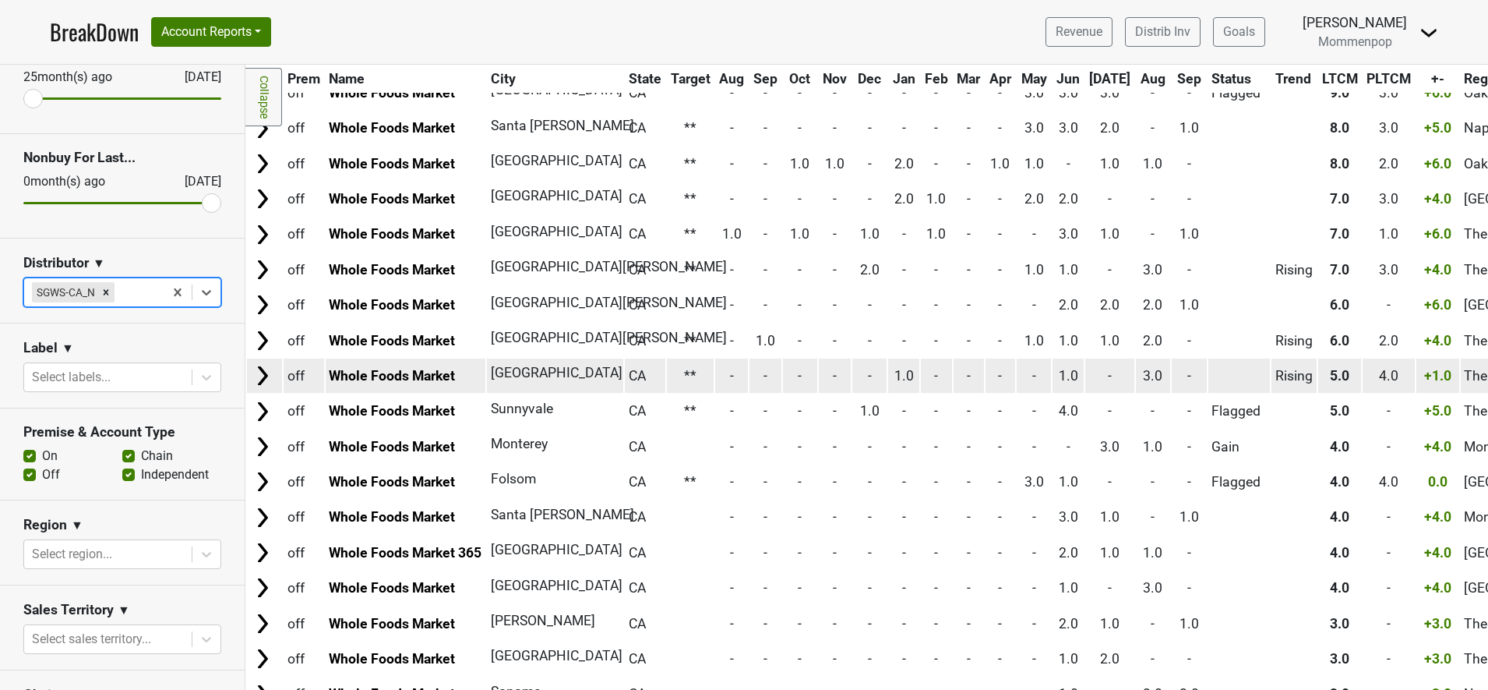
scroll to position [877, 0]
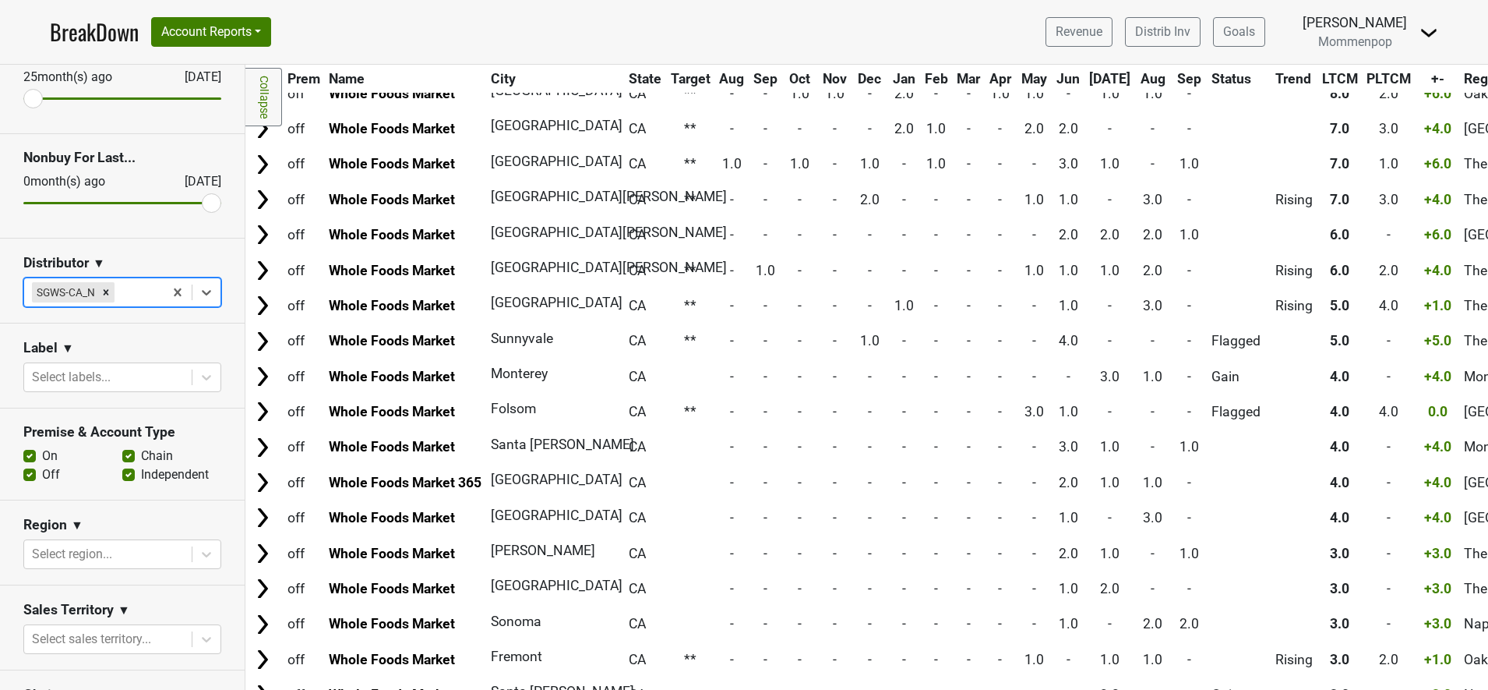
click at [510, 79] on th "City" at bounding box center [551, 79] width 129 height 28
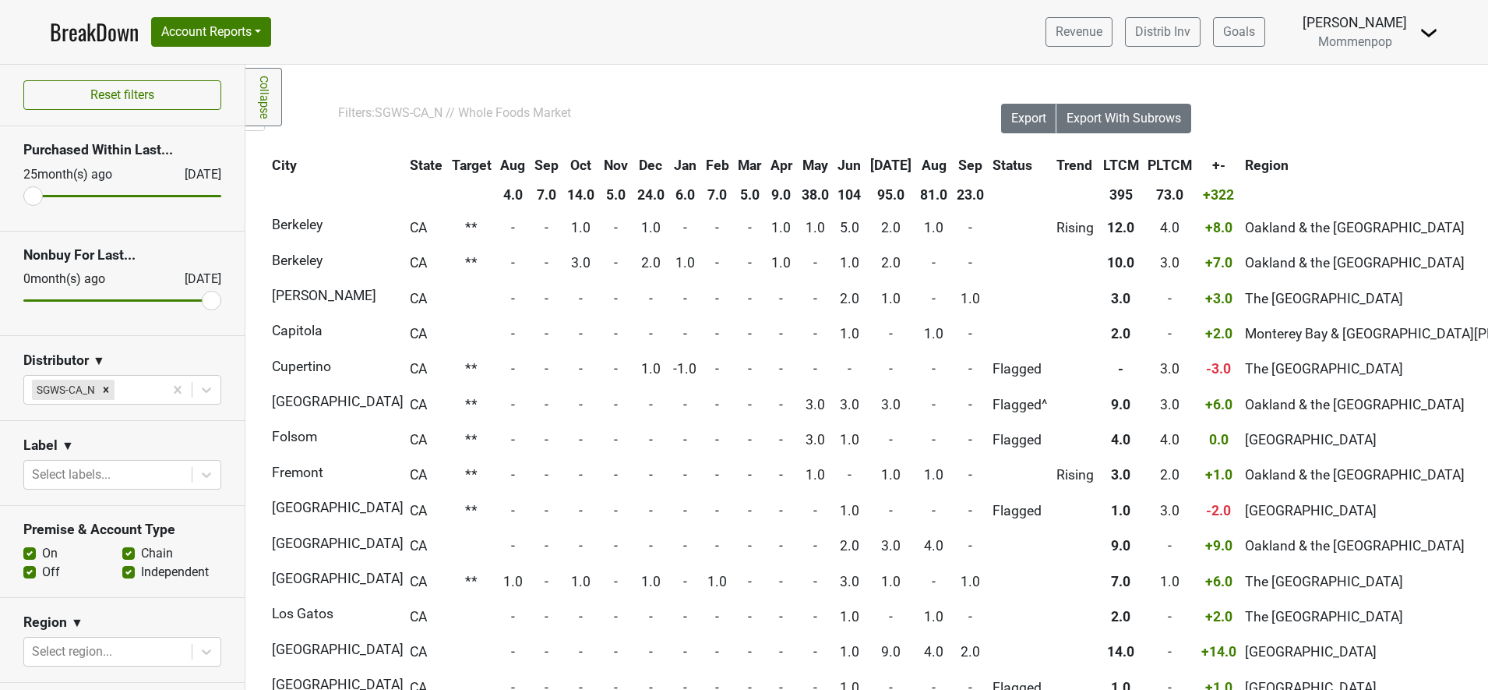
scroll to position [0, 221]
click at [134, 392] on div at bounding box center [137, 390] width 38 height 22
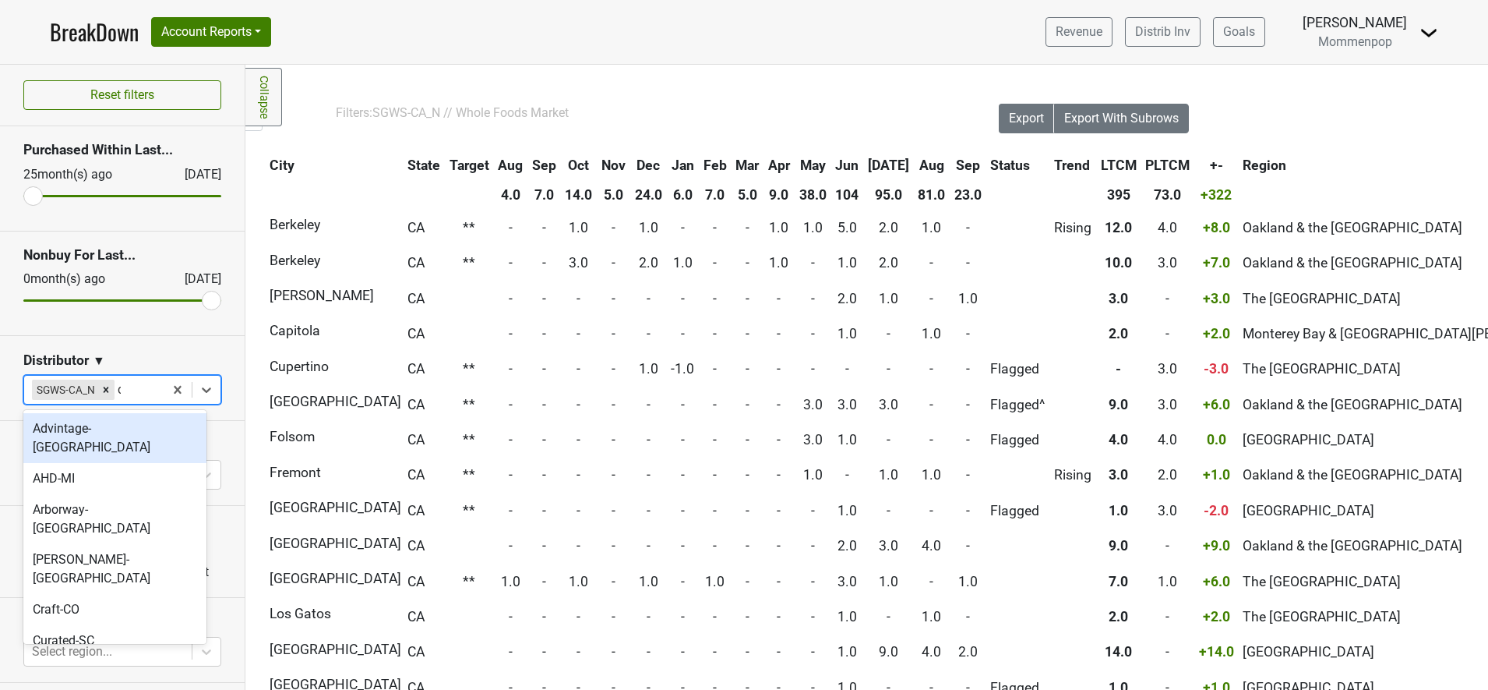
type input "ca"
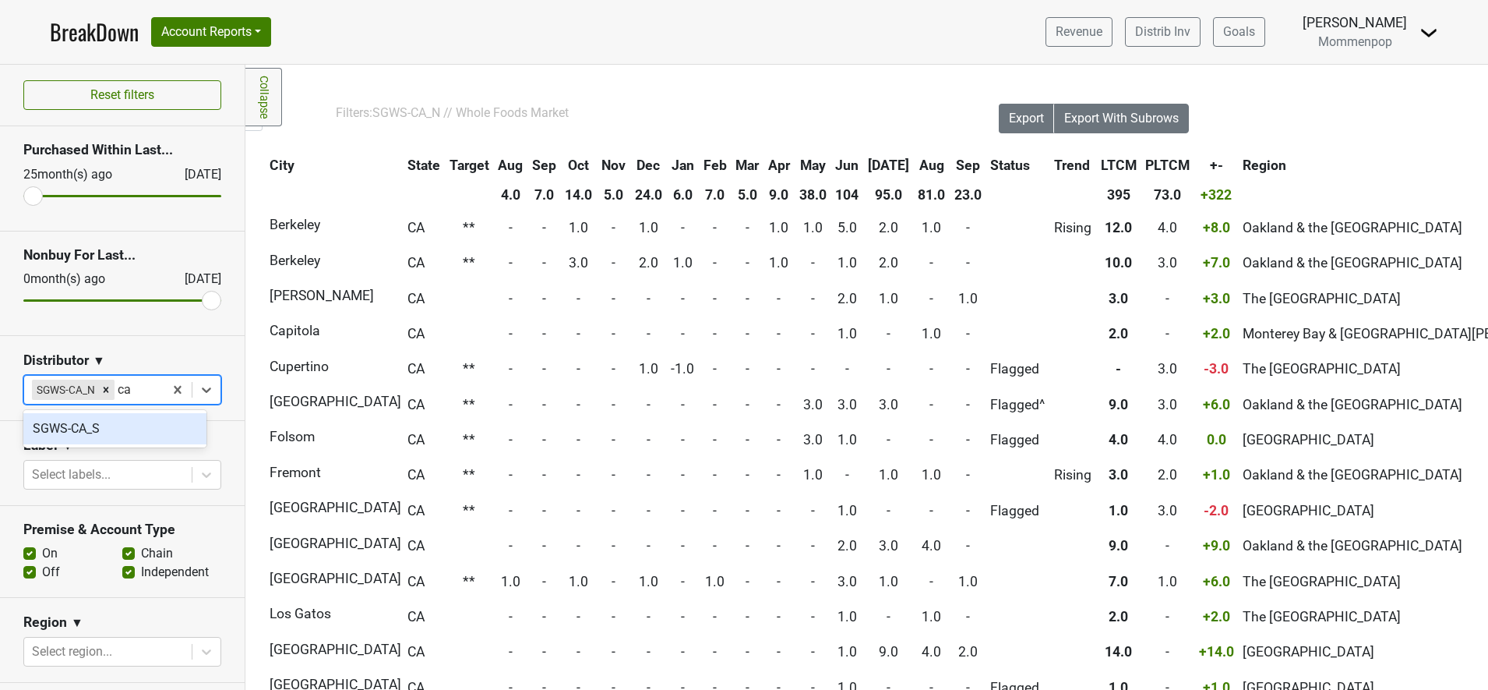
click at [79, 426] on div "SGWS-CA_S" at bounding box center [114, 428] width 183 height 31
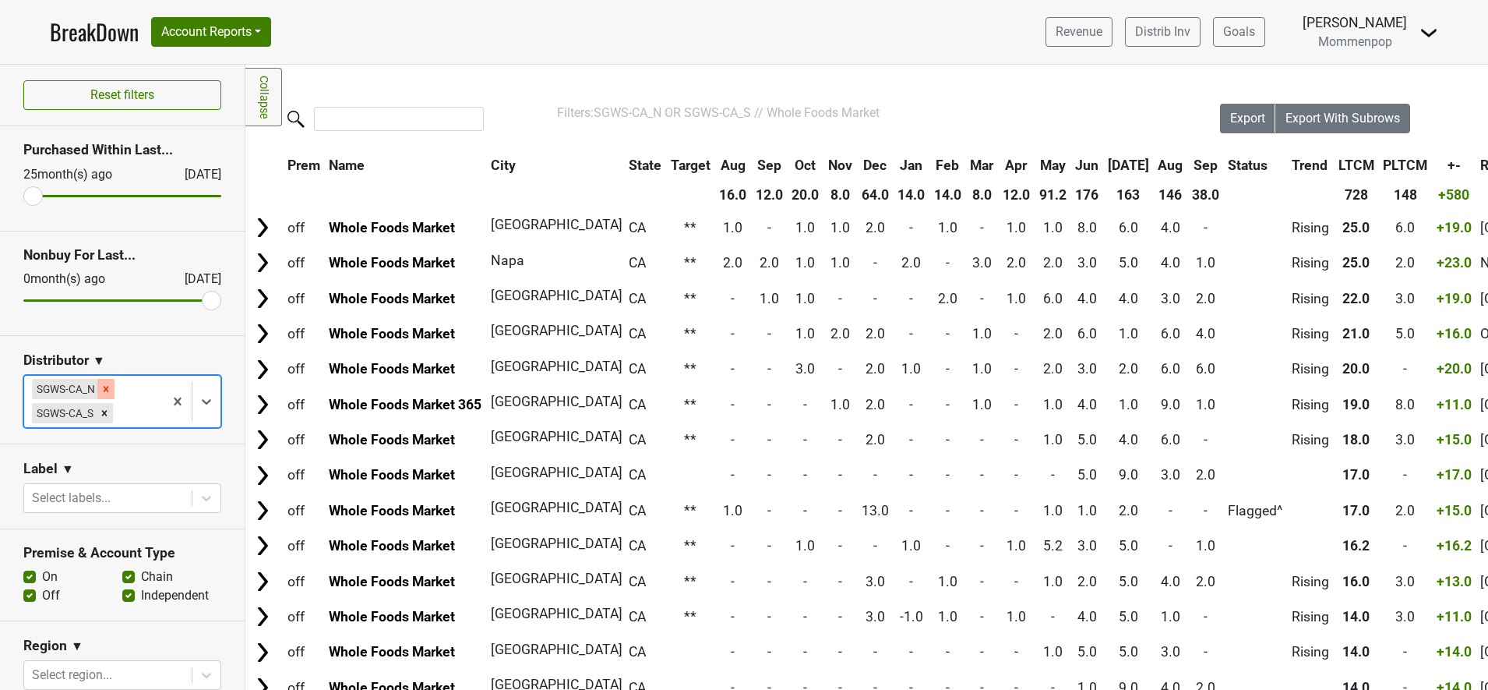
click at [103, 390] on icon "Remove SGWS-CA_N" at bounding box center [106, 388] width 11 height 11
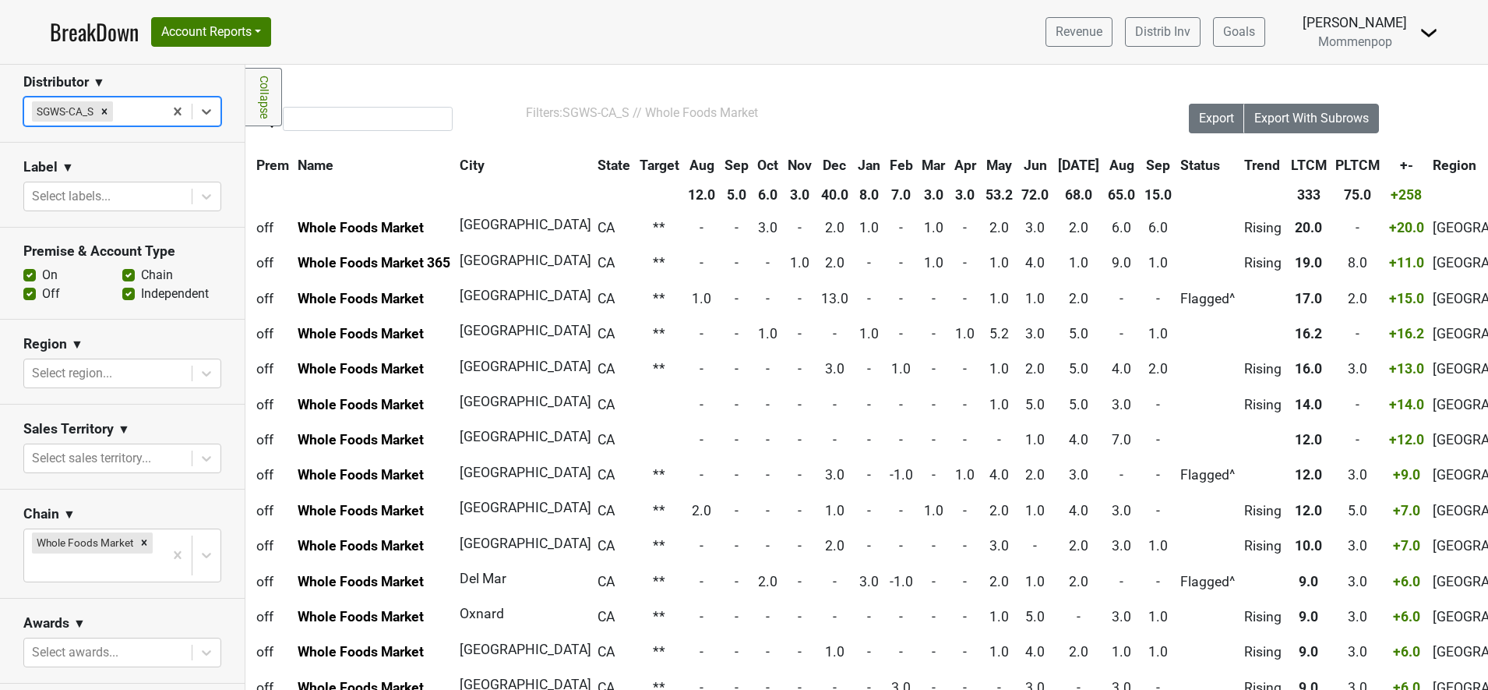
scroll to position [292, 0]
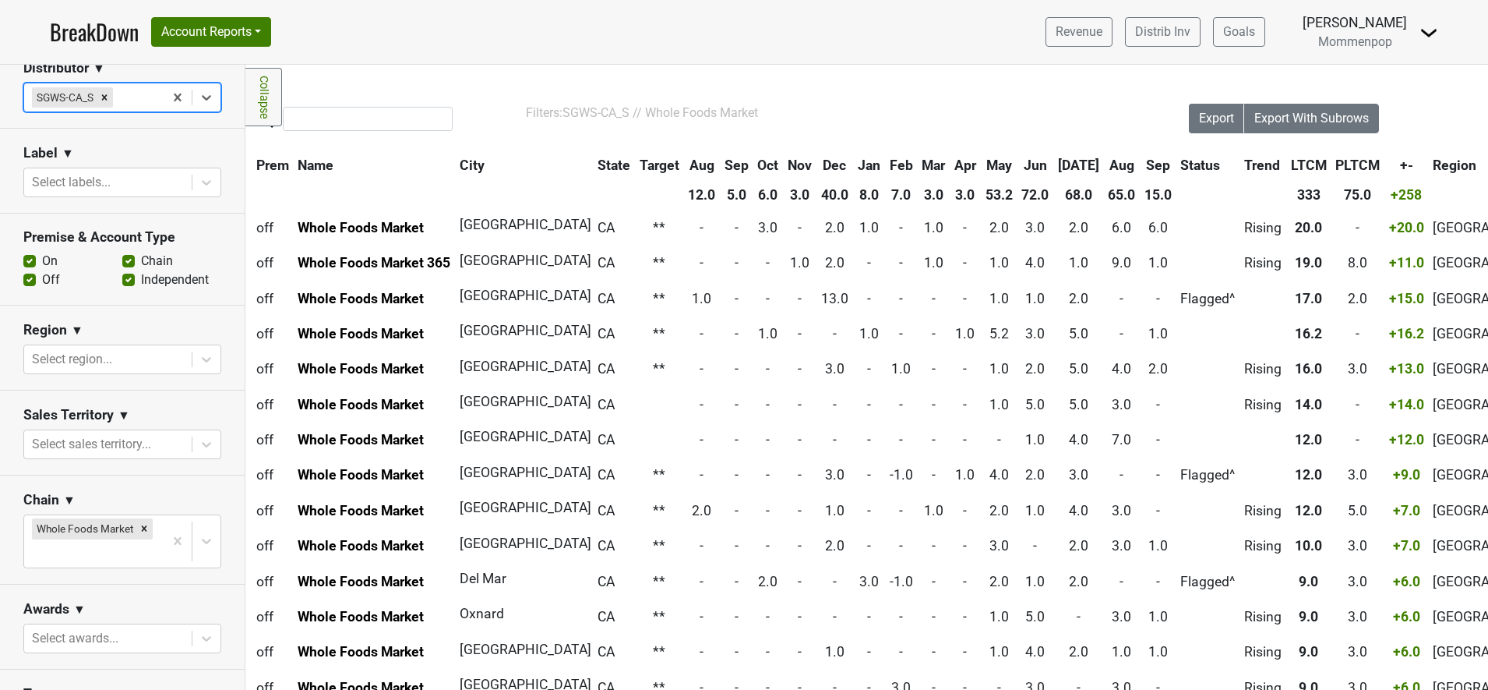
click at [139, 523] on icon "Remove Whole Foods Market" at bounding box center [144, 528] width 11 height 11
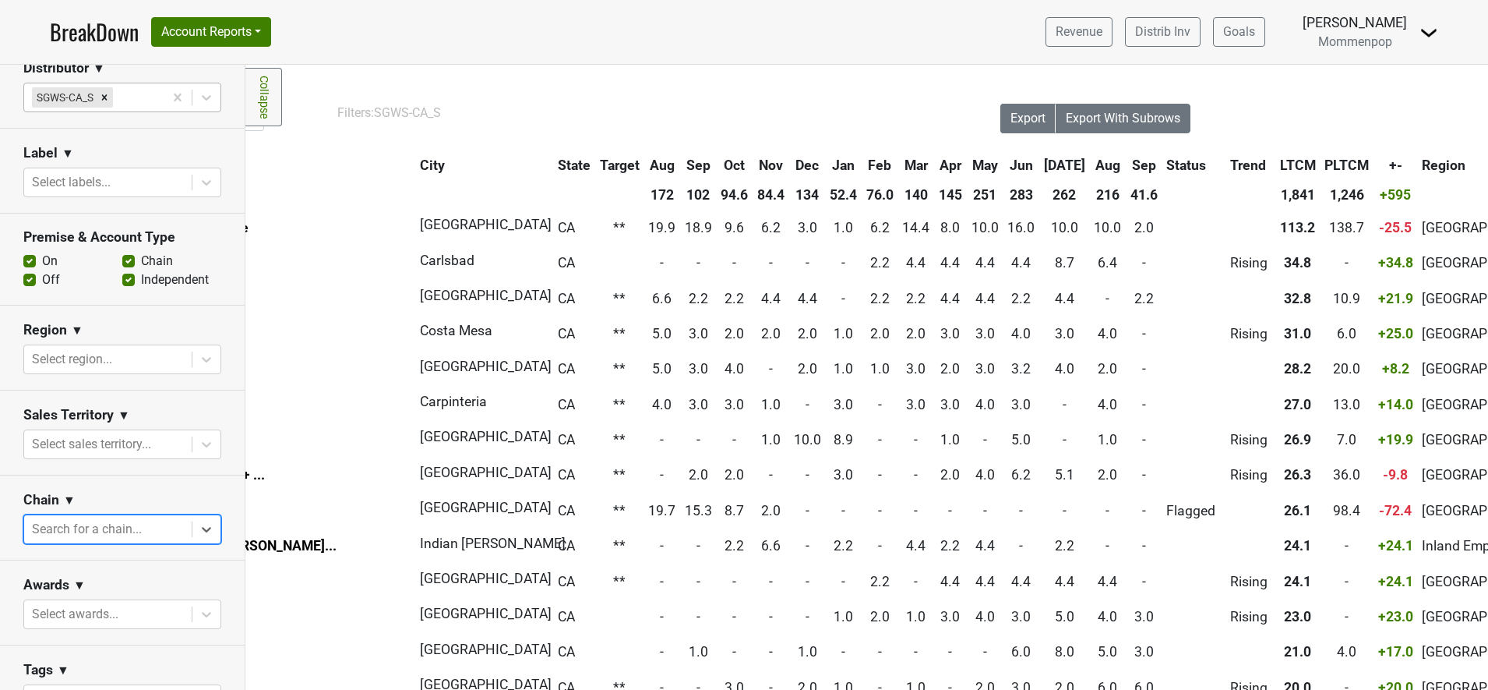
scroll to position [0, 223]
click at [101, 94] on icon "Remove SGWS-CA_S" at bounding box center [104, 97] width 11 height 11
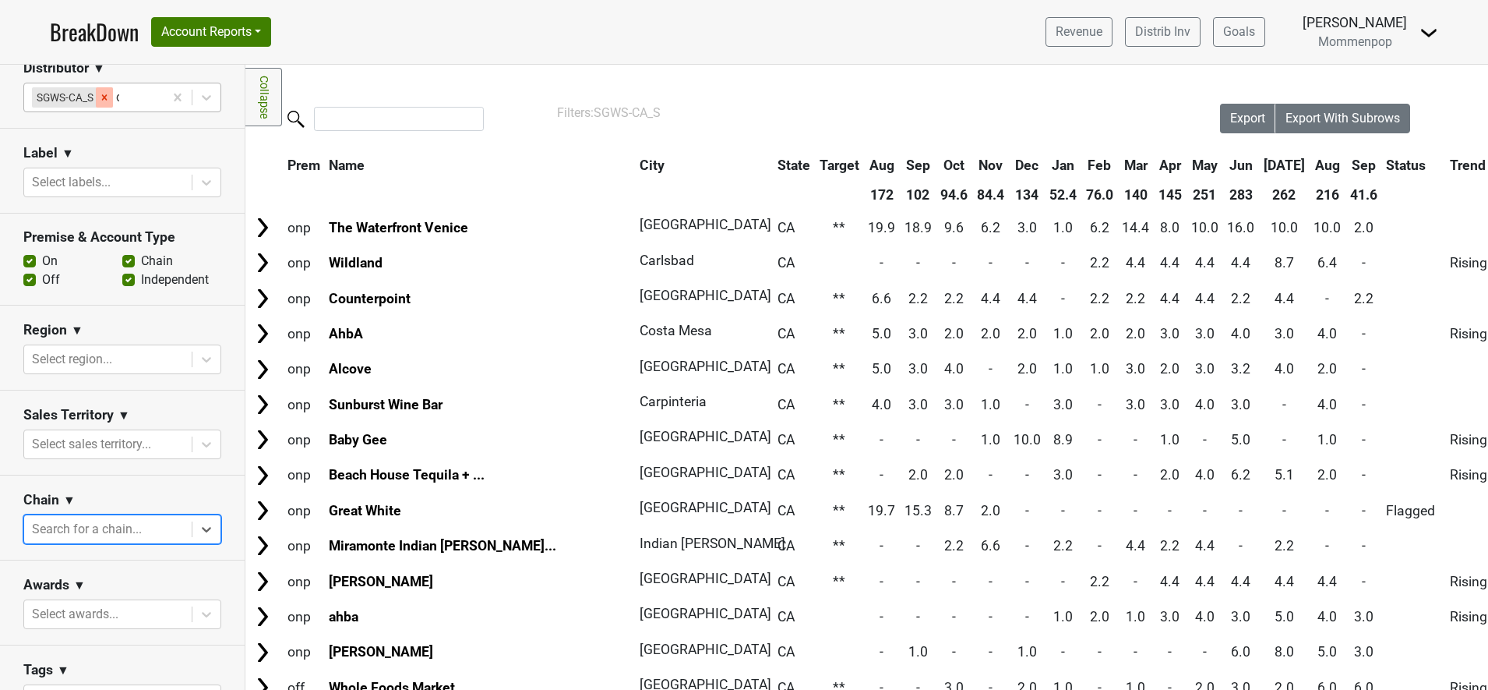
type input "ca"
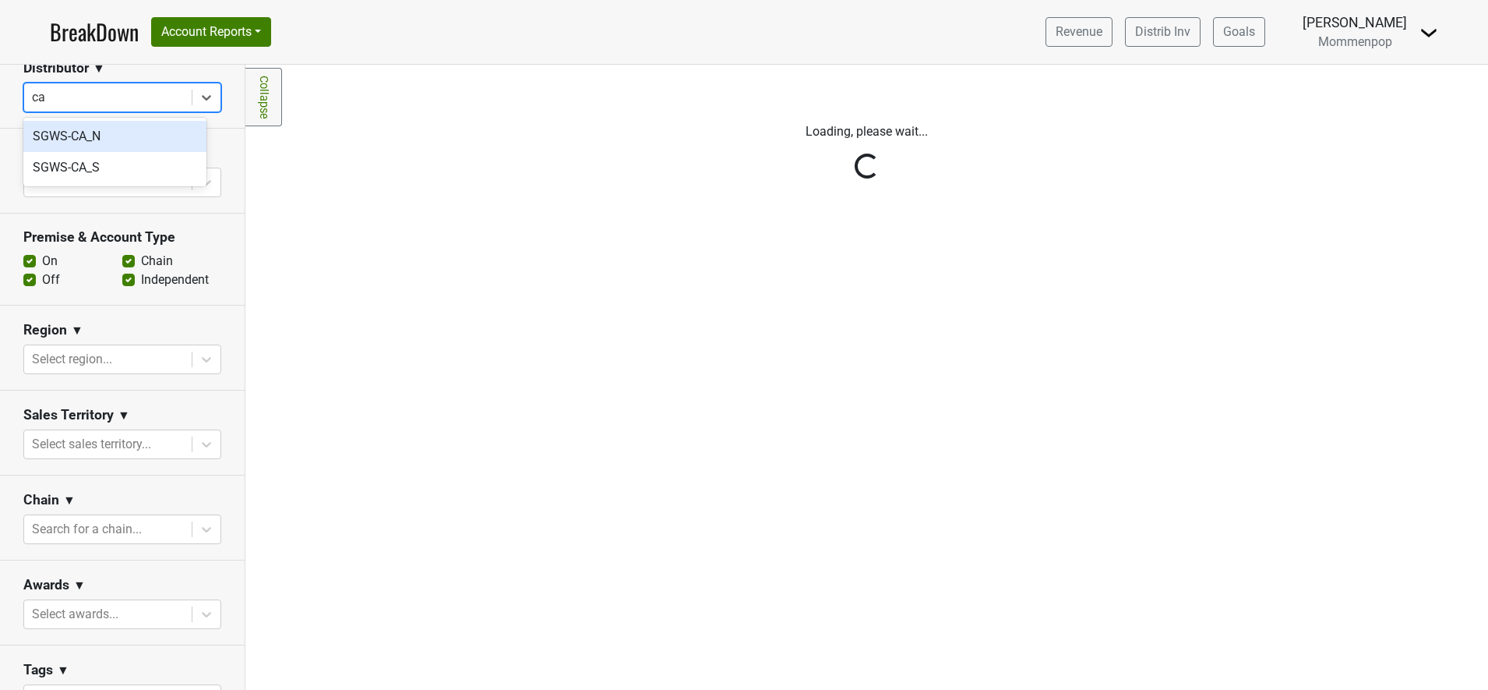
click at [79, 136] on div "SGWS-CA_N" at bounding box center [114, 136] width 183 height 31
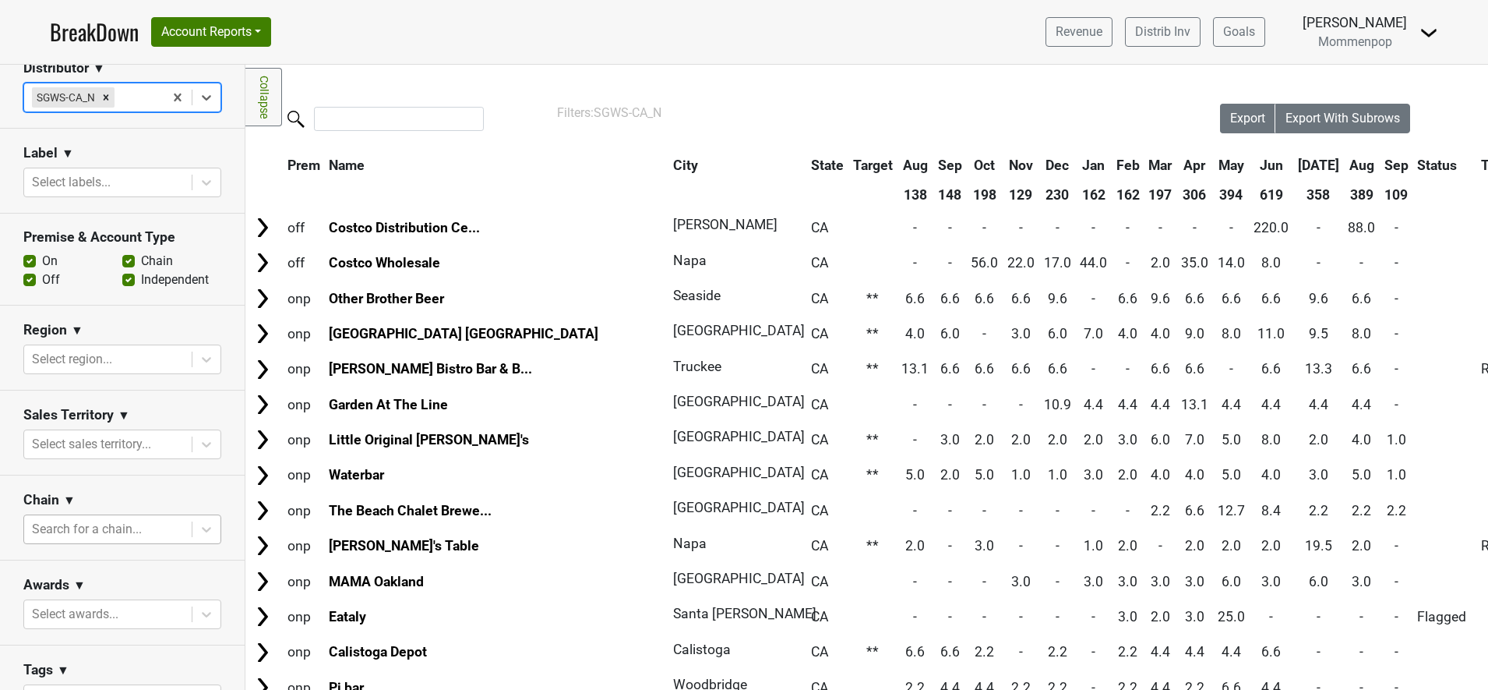
click at [101, 525] on div at bounding box center [108, 529] width 152 height 22
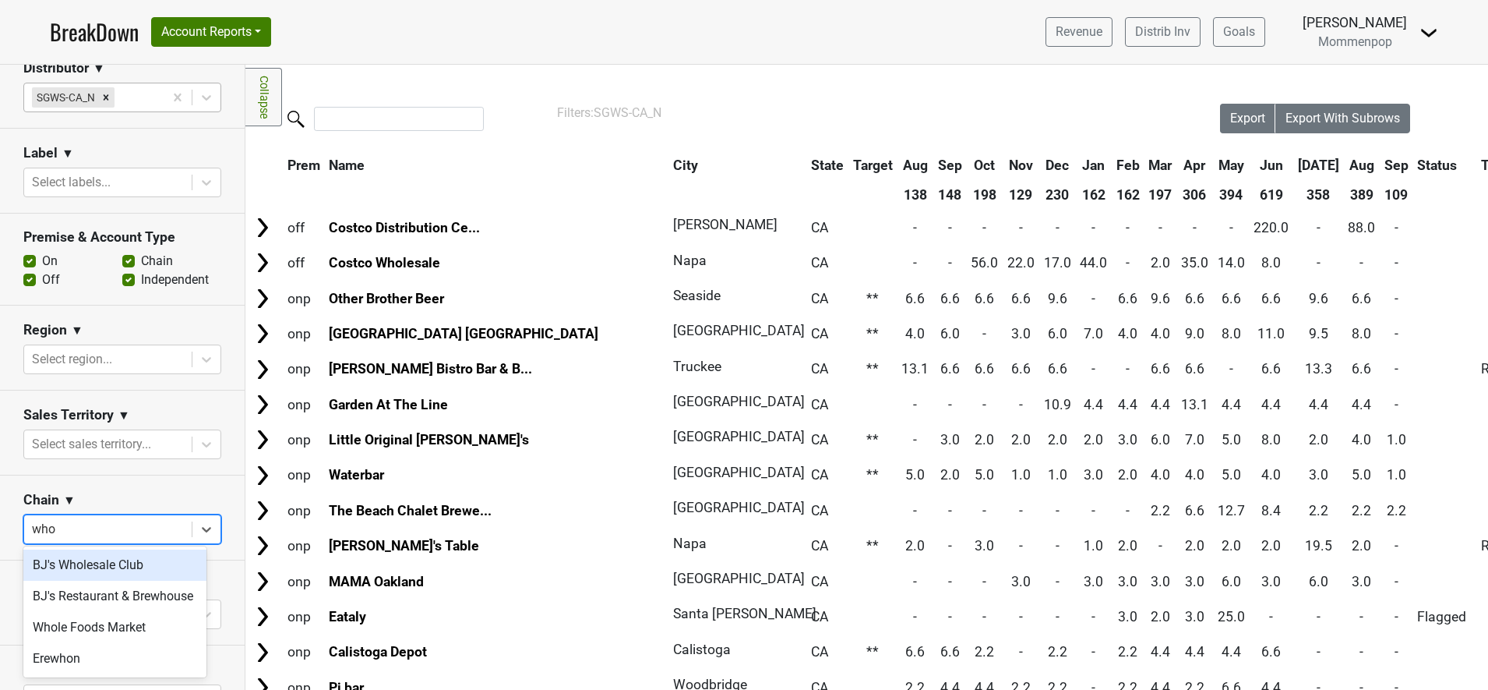
type input "whol"
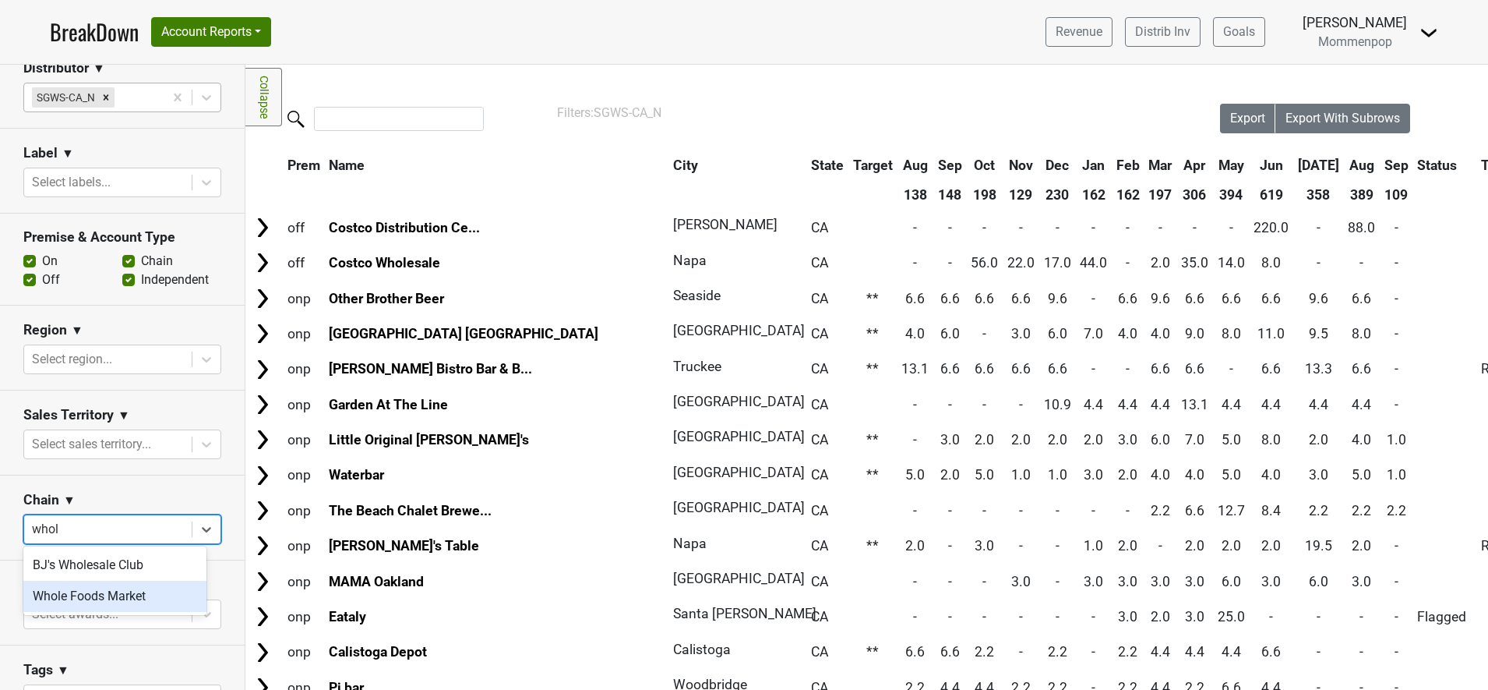
click at [115, 551] on div "Whole Foods Market" at bounding box center [114, 596] width 183 height 31
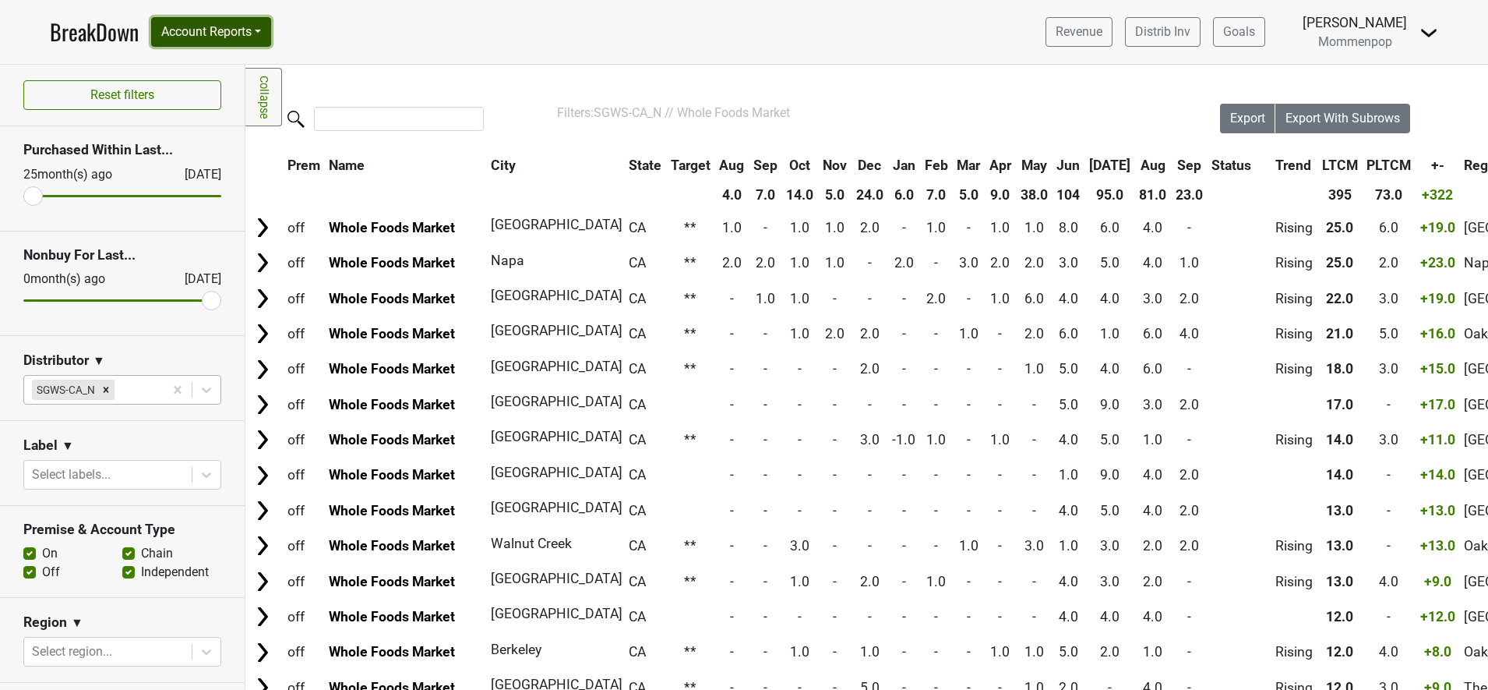
click at [266, 32] on button "Account Reports" at bounding box center [211, 32] width 120 height 30
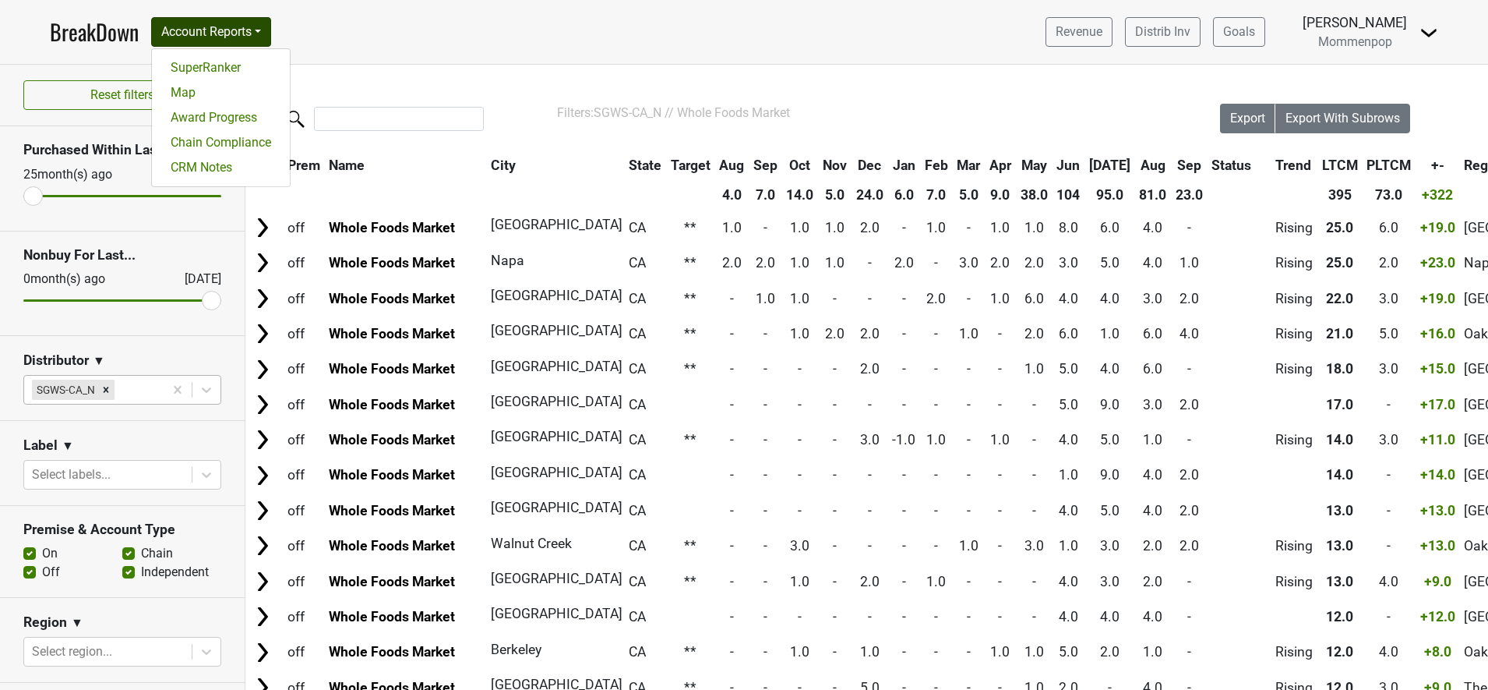
click at [584, 72] on div "Filters Collapse Loading, please wait... Please wait, your file is being downlo…" at bounding box center [866, 377] width 1243 height 625
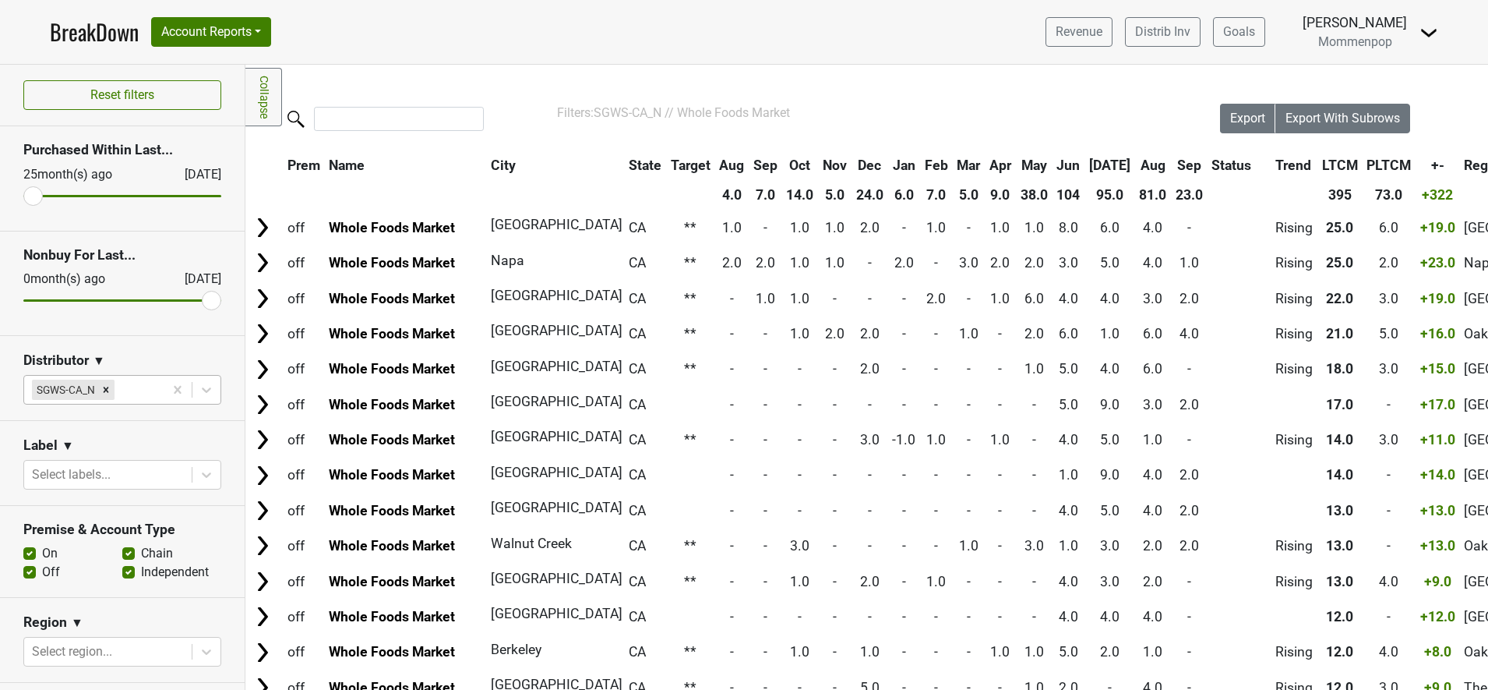
click at [1190, 29] on img at bounding box center [1429, 32] width 19 height 19
click at [1096, 87] on div "Filters Collapse Loading, please wait... Please wait, your file is being downlo…" at bounding box center [866, 377] width 1243 height 625
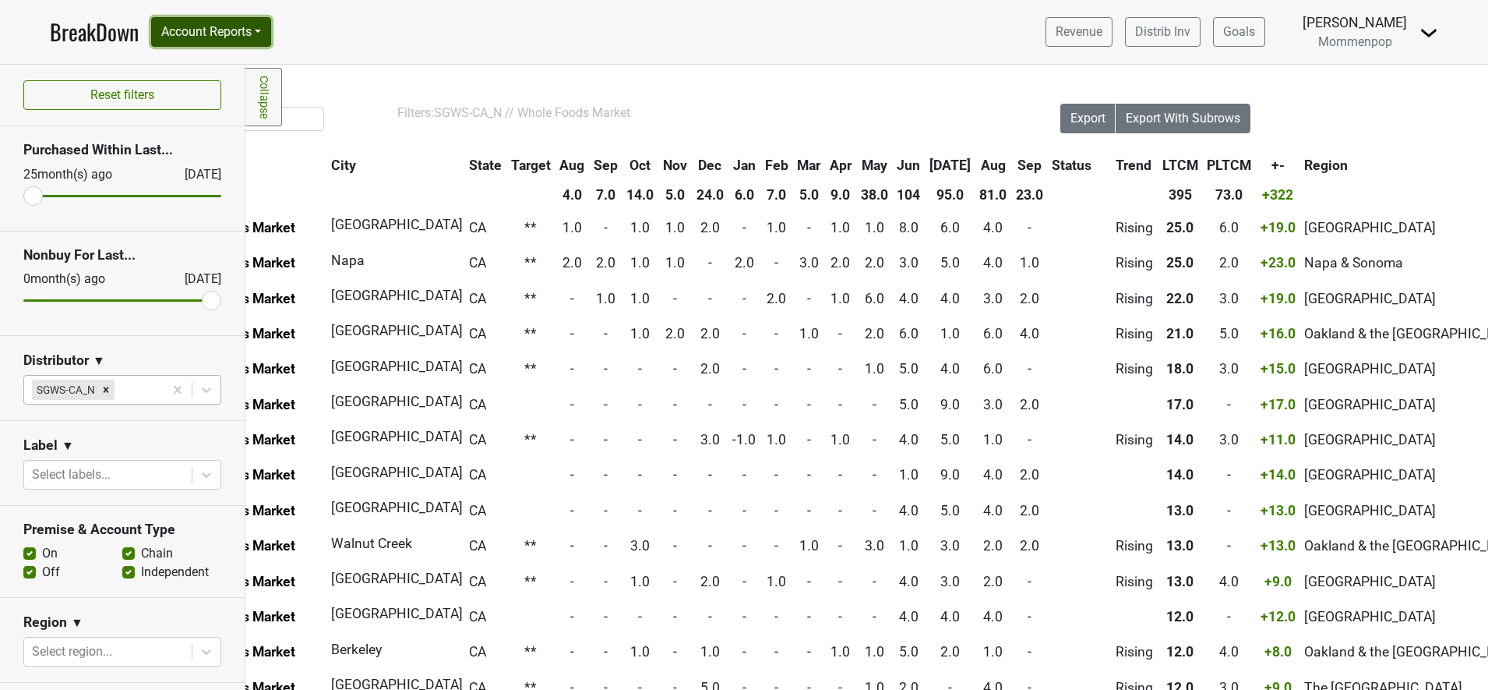
click at [231, 29] on button "Account Reports" at bounding box center [211, 32] width 120 height 30
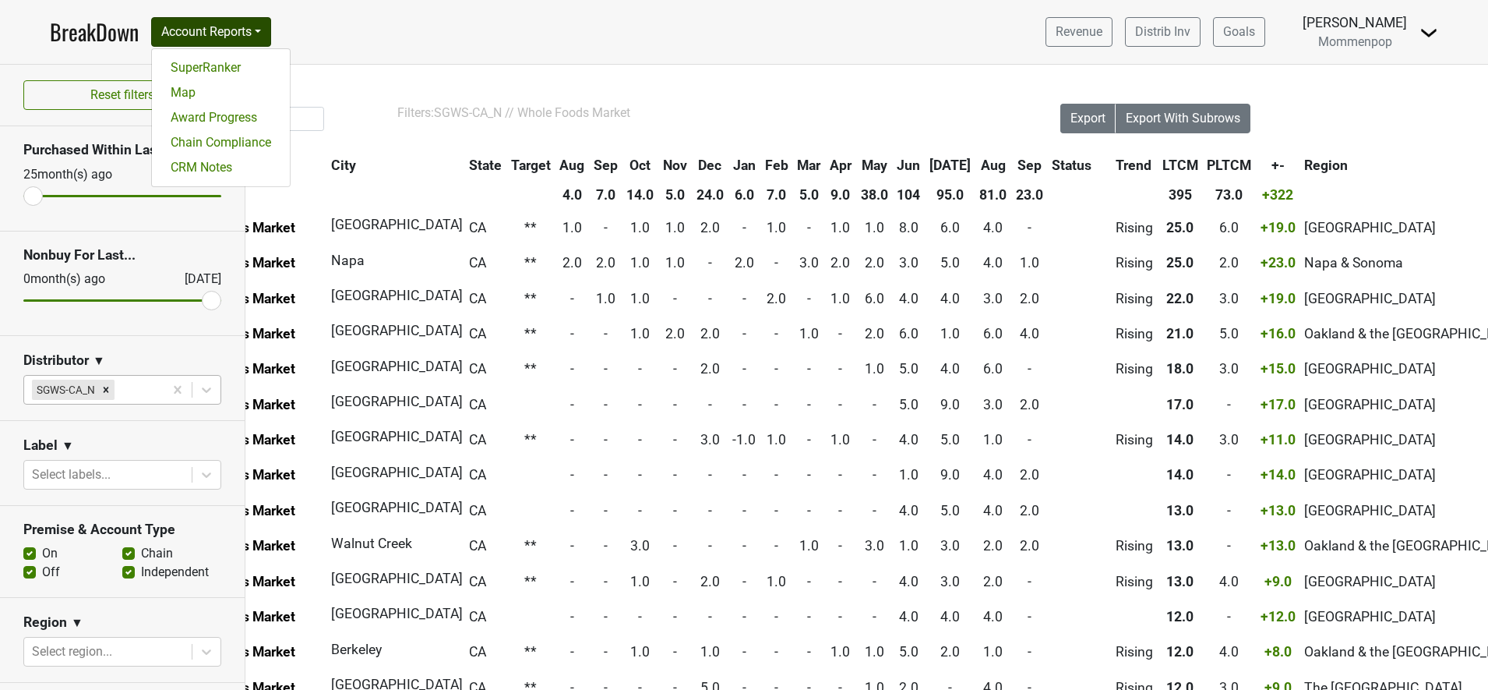
click at [136, 34] on link "BreakDown" at bounding box center [94, 32] width 89 height 33
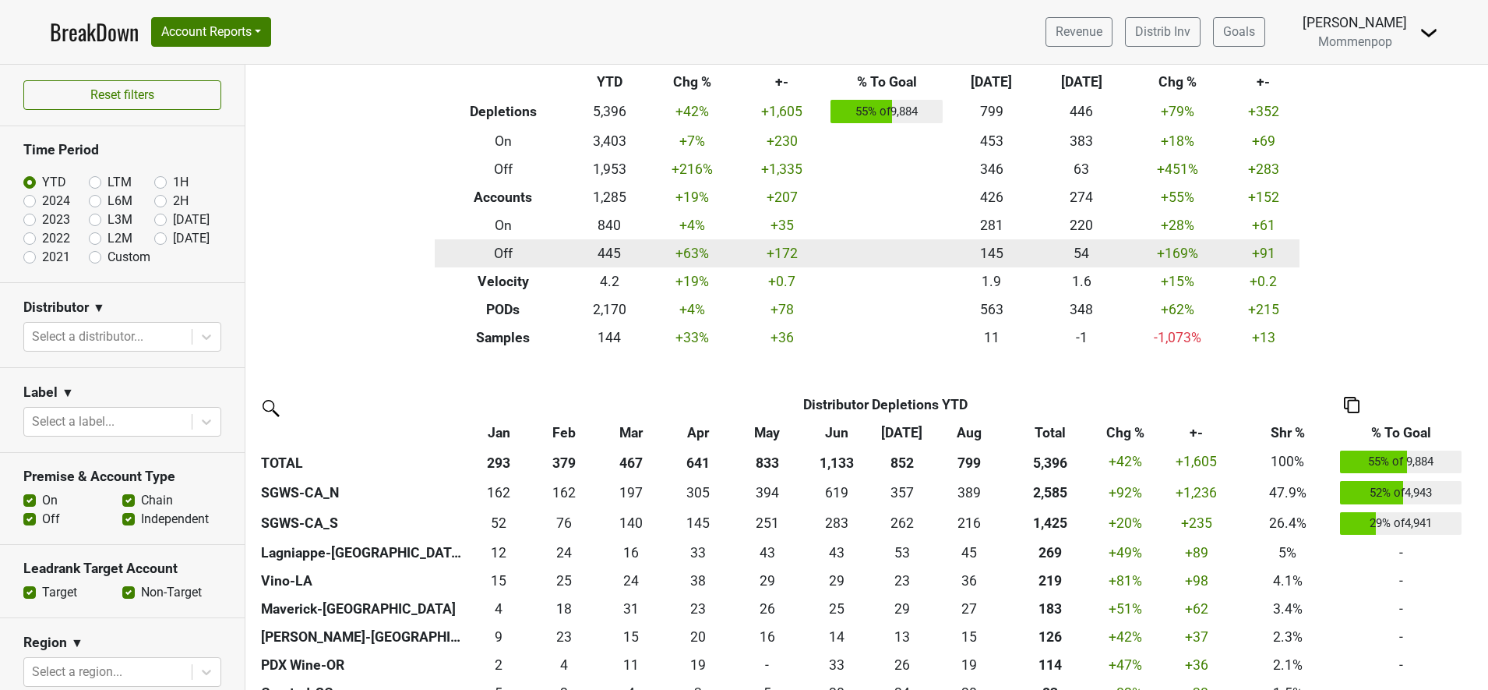
scroll to position [97, 0]
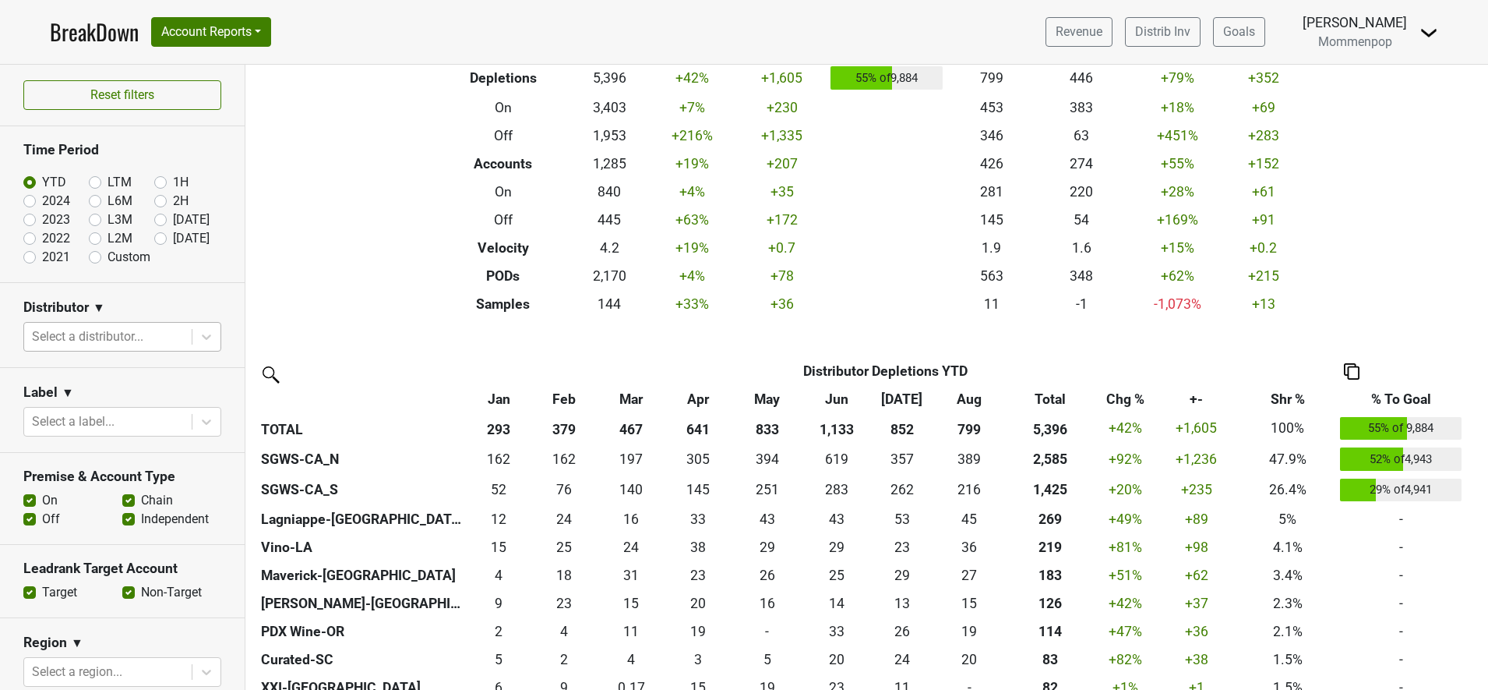
click at [127, 326] on div at bounding box center [108, 337] width 152 height 22
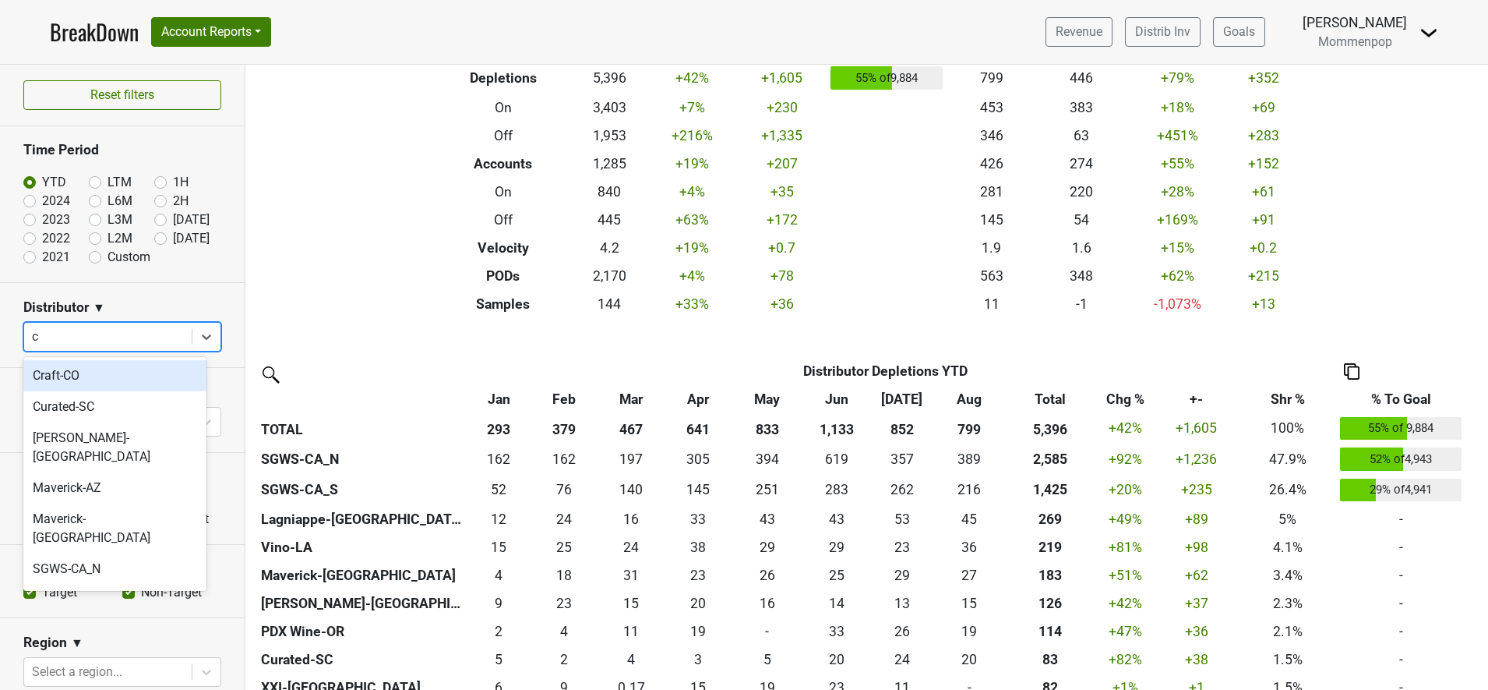
type input "ca"
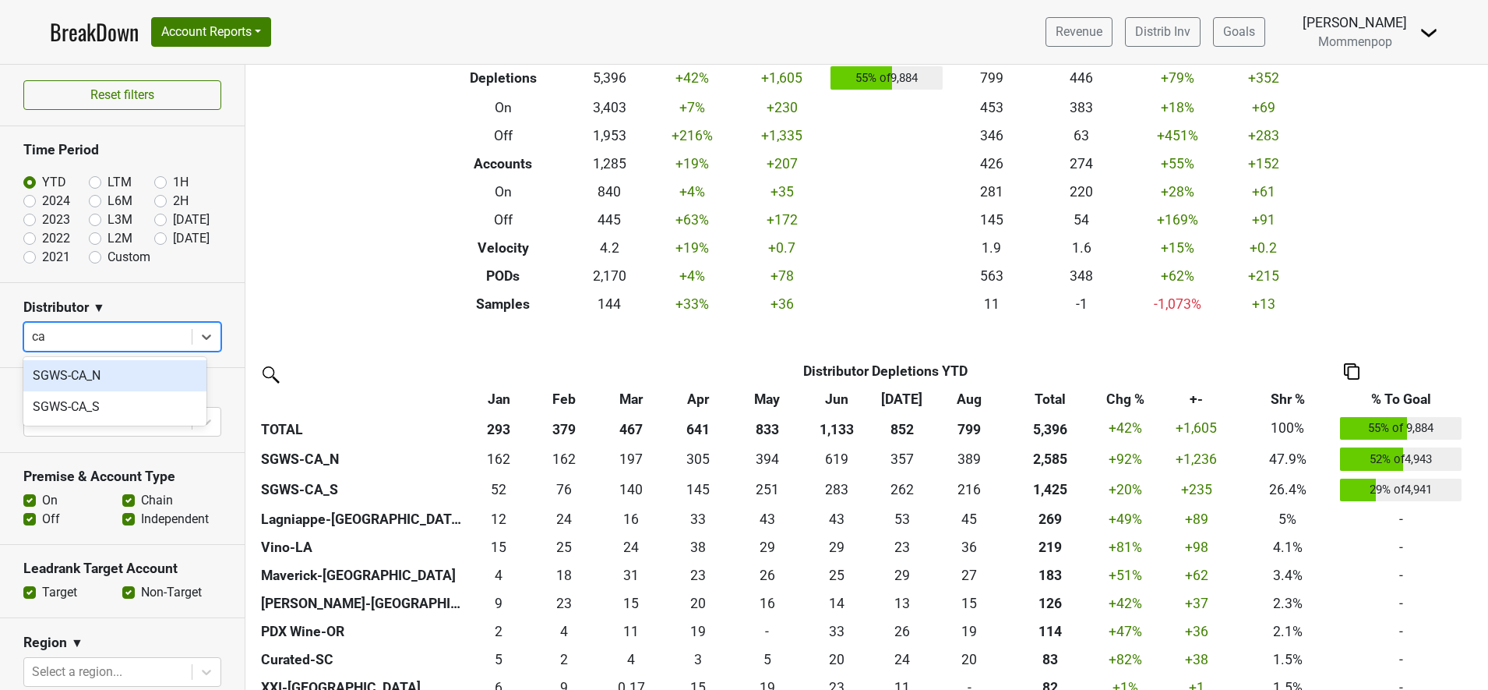
click at [90, 391] on div "SGWS-CA_S" at bounding box center [114, 406] width 183 height 31
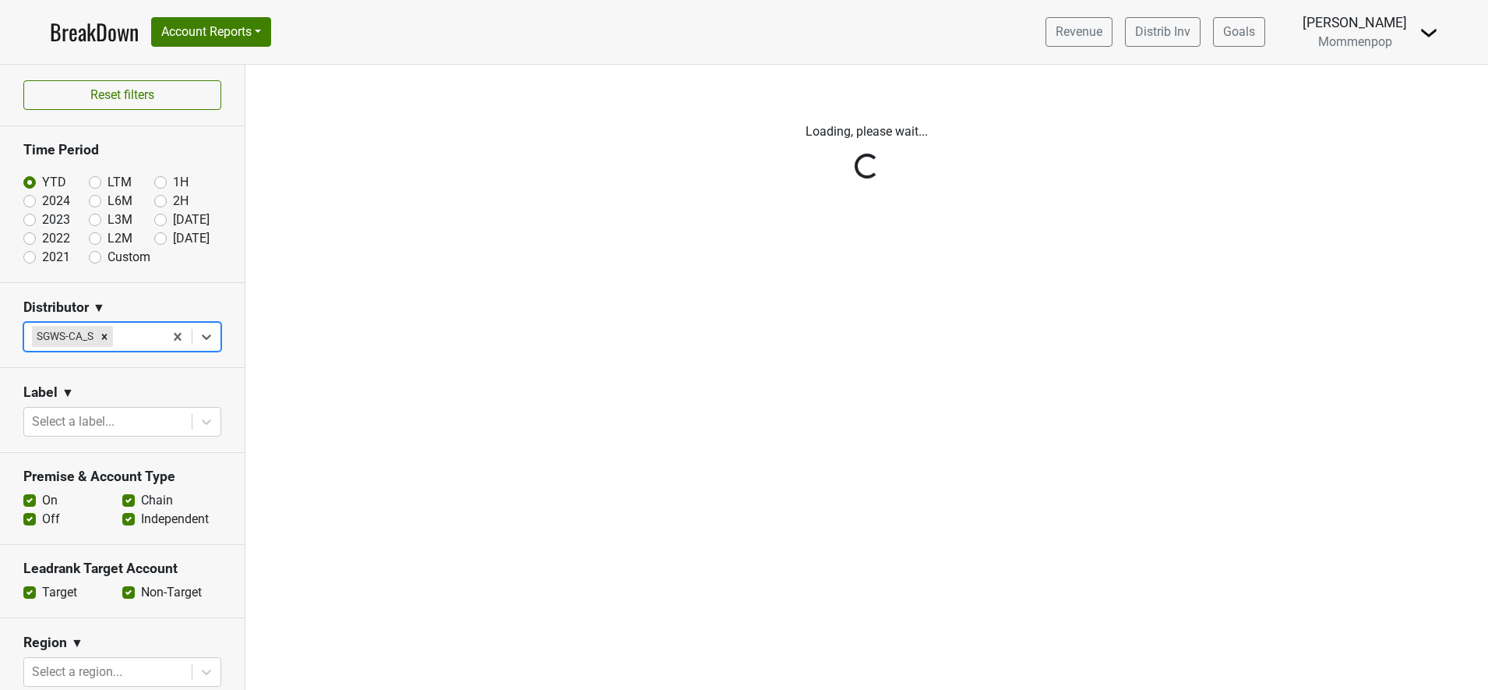
scroll to position [0, 0]
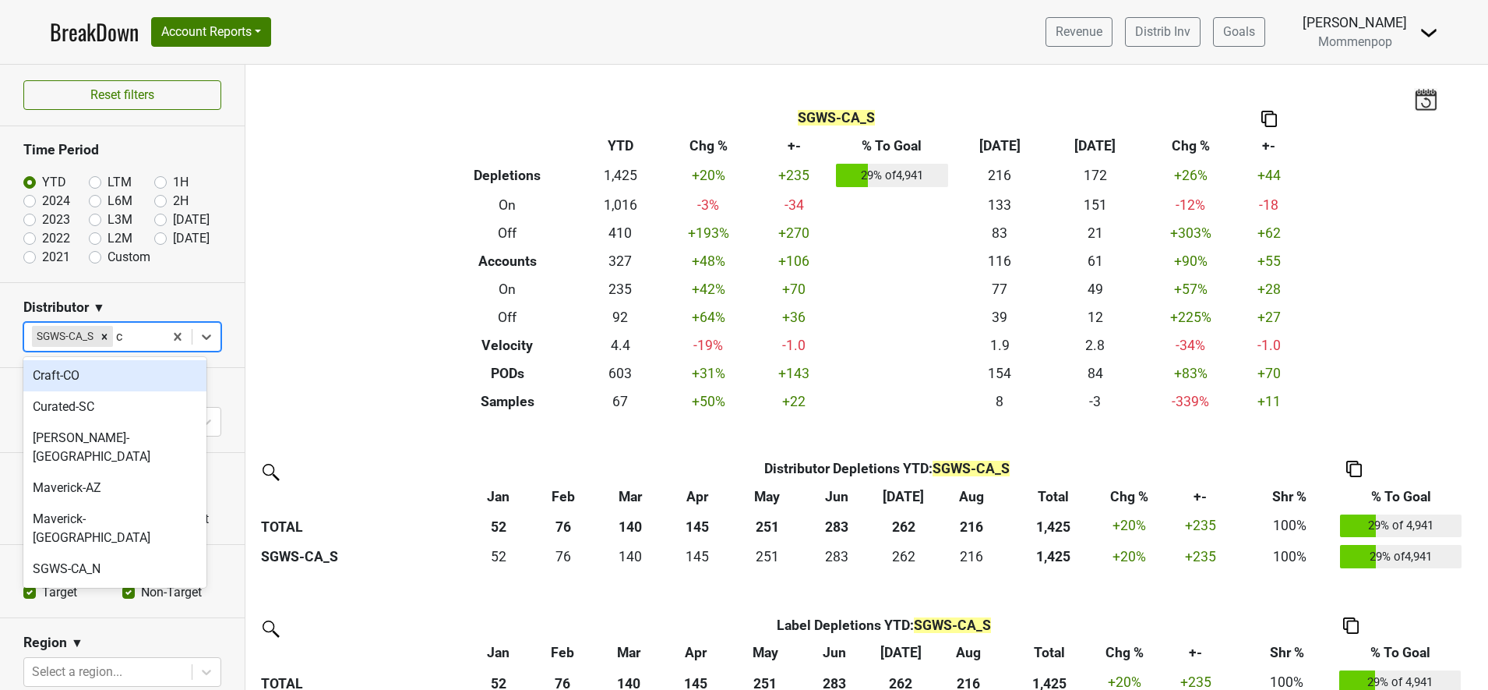
type input "ca"
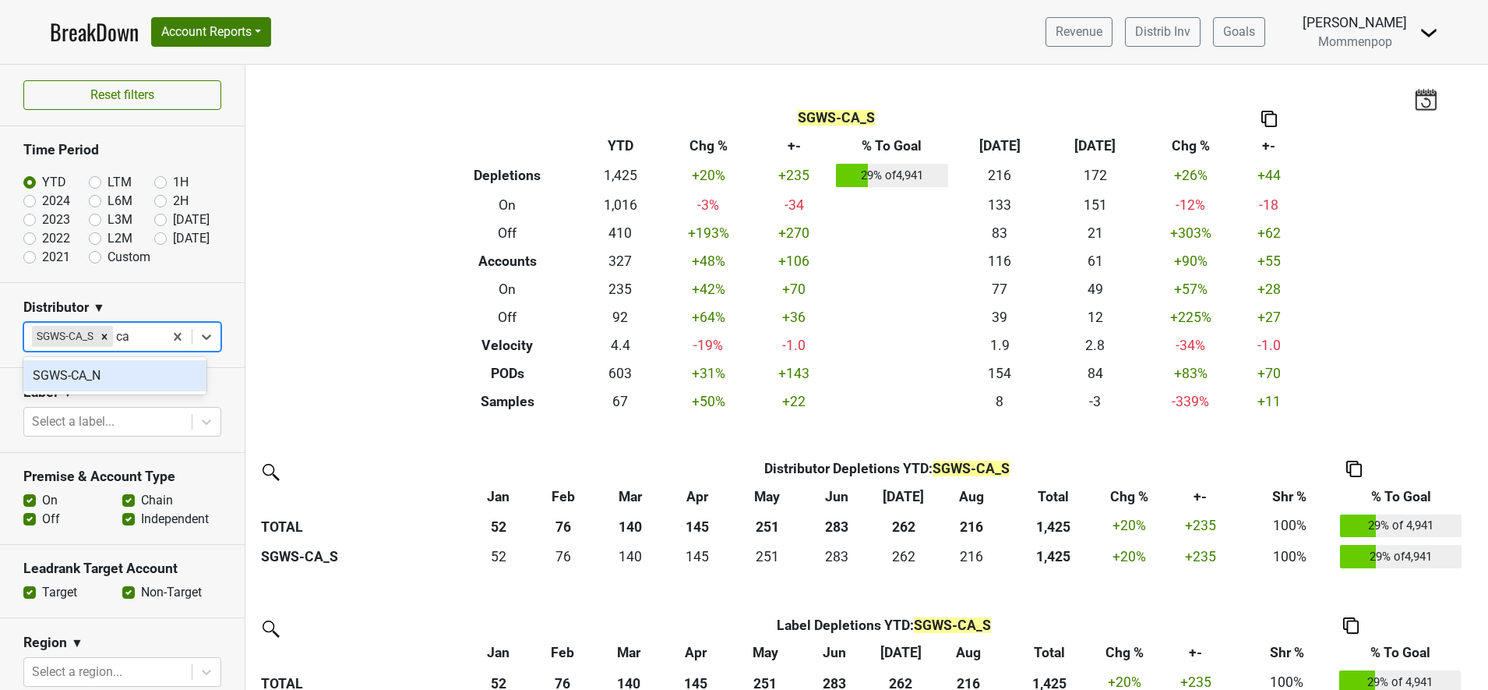
click at [93, 384] on div "SGWS-CA_N" at bounding box center [114, 375] width 183 height 31
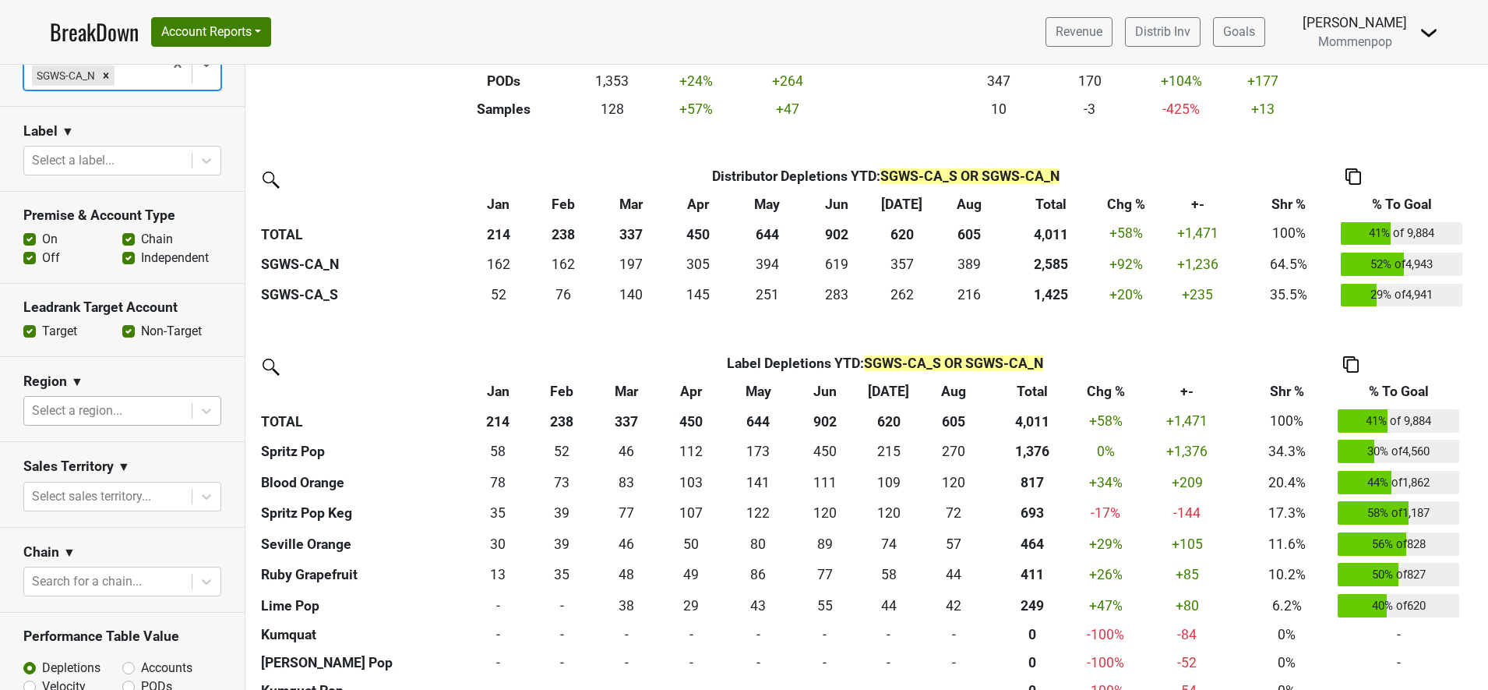
scroll to position [292, 0]
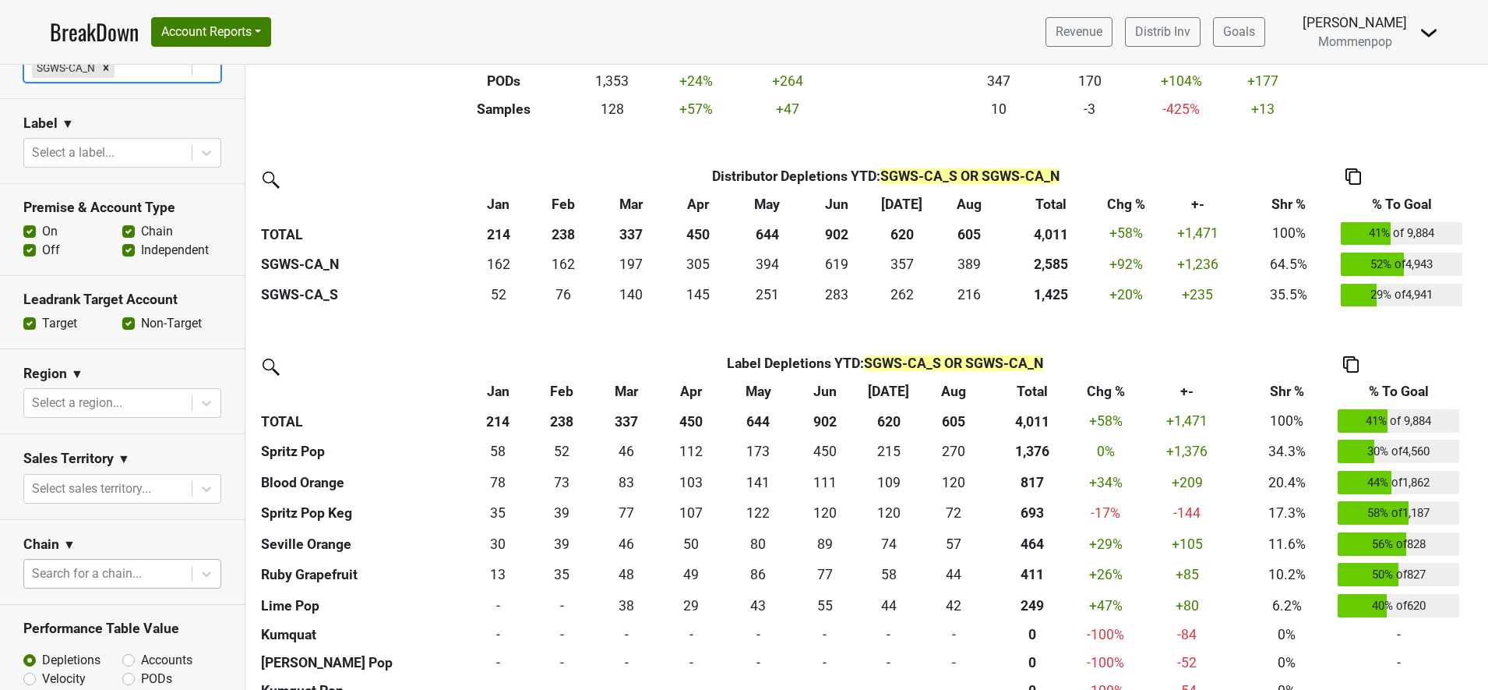
click at [92, 573] on div at bounding box center [108, 574] width 152 height 22
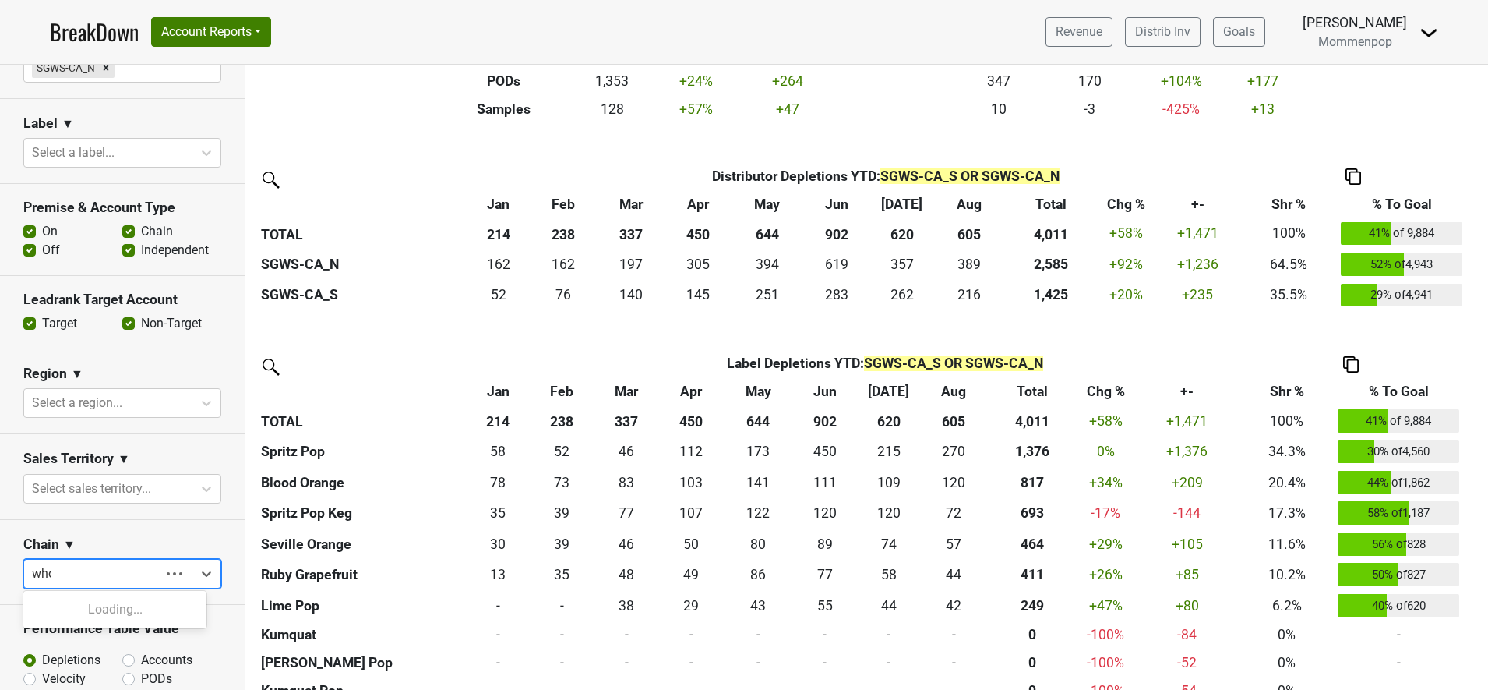
type input "whol"
click at [116, 637] on div "Whole Foods Market" at bounding box center [114, 640] width 183 height 31
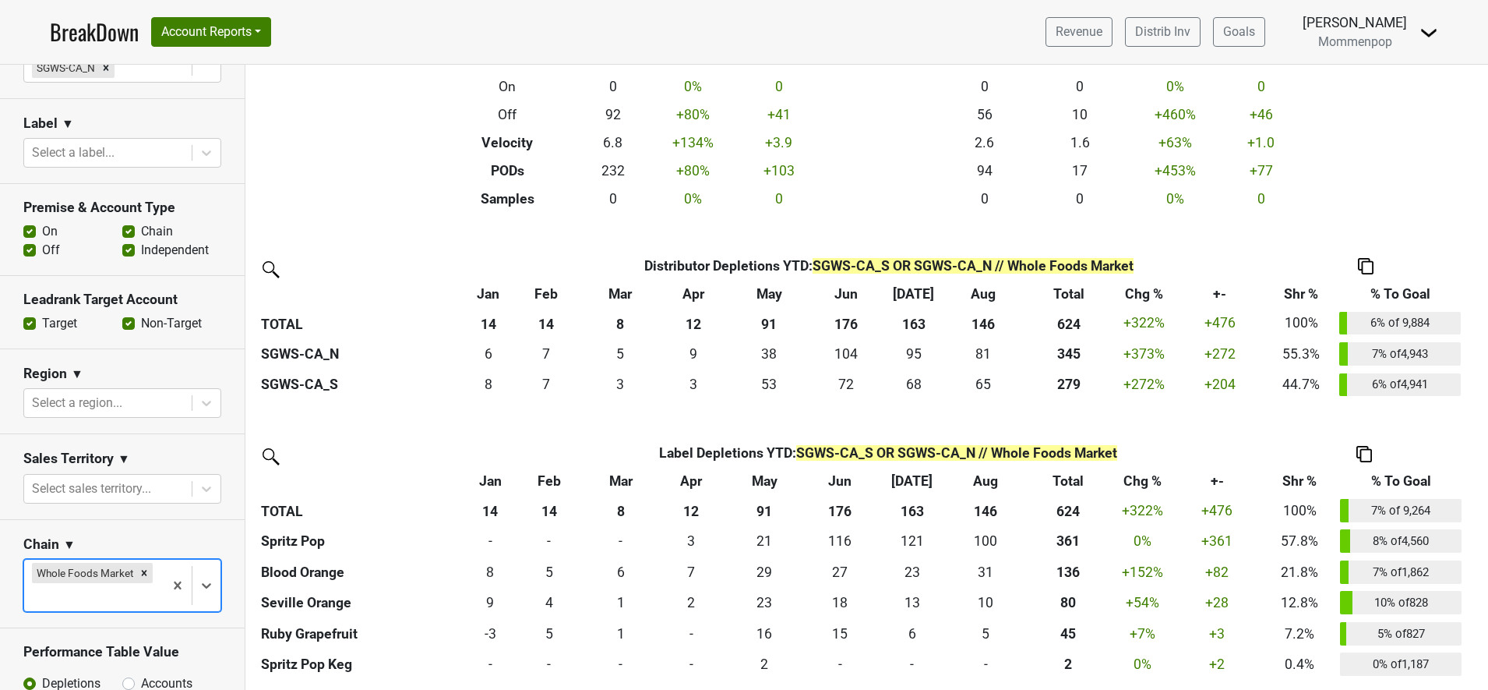
scroll to position [205, 0]
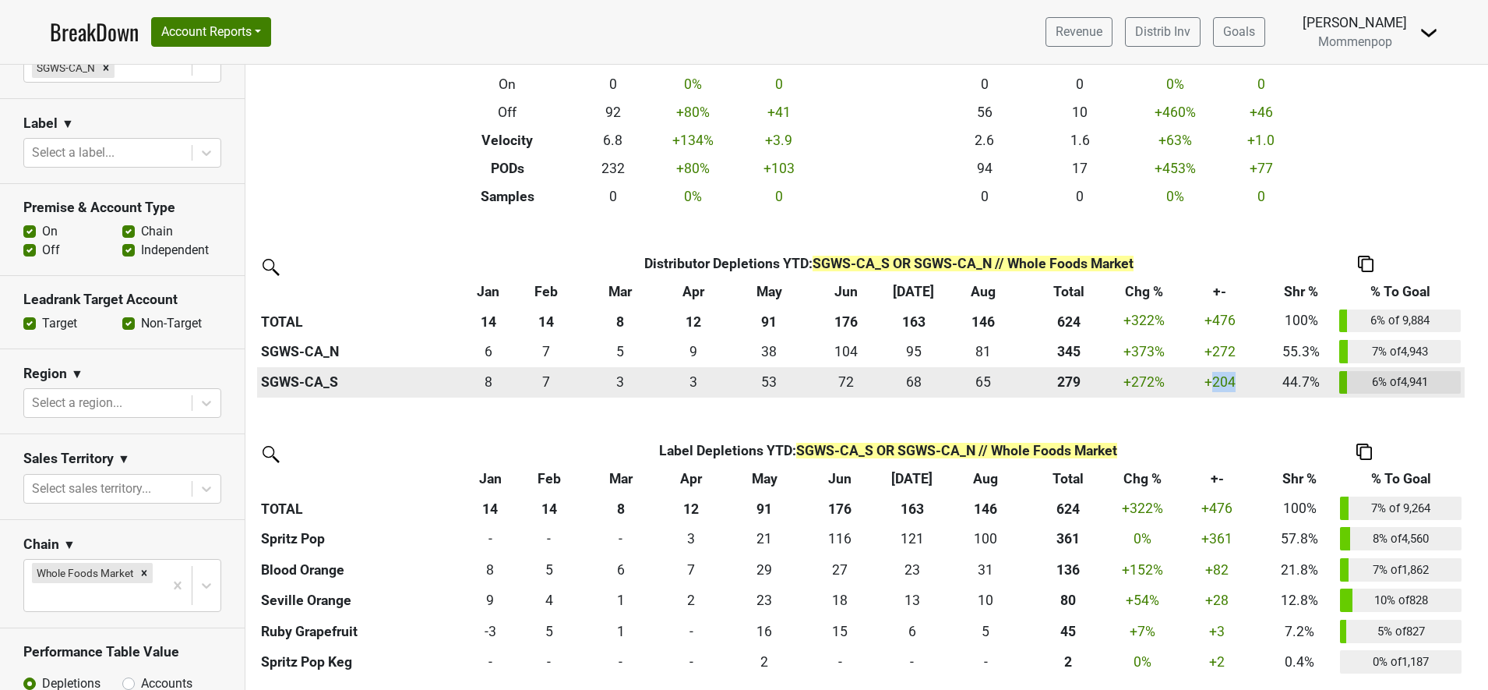
drag, startPoint x: 1227, startPoint y: 382, endPoint x: 1240, endPoint y: 382, distance: 12.5
click at [1240, 382] on div "204.187 +204" at bounding box center [1220, 382] width 87 height 20
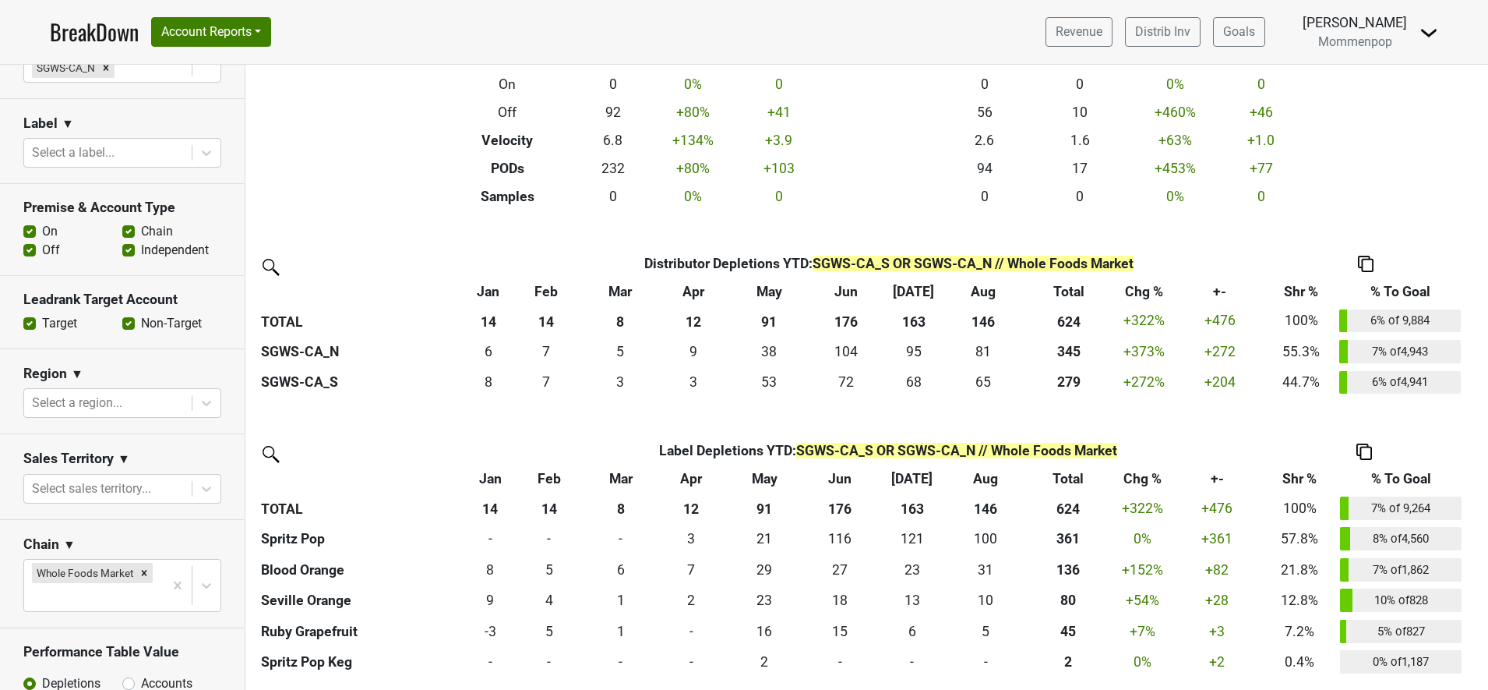
drag, startPoint x: 1240, startPoint y: 382, endPoint x: 1202, endPoint y: 414, distance: 49.2
click at [1202, 414] on div "Distributor Distributor Depletions YTD : SGWS-CA_S OR SGWS-CA_N // Whole Foods …" at bounding box center [866, 463] width 1243 height 428
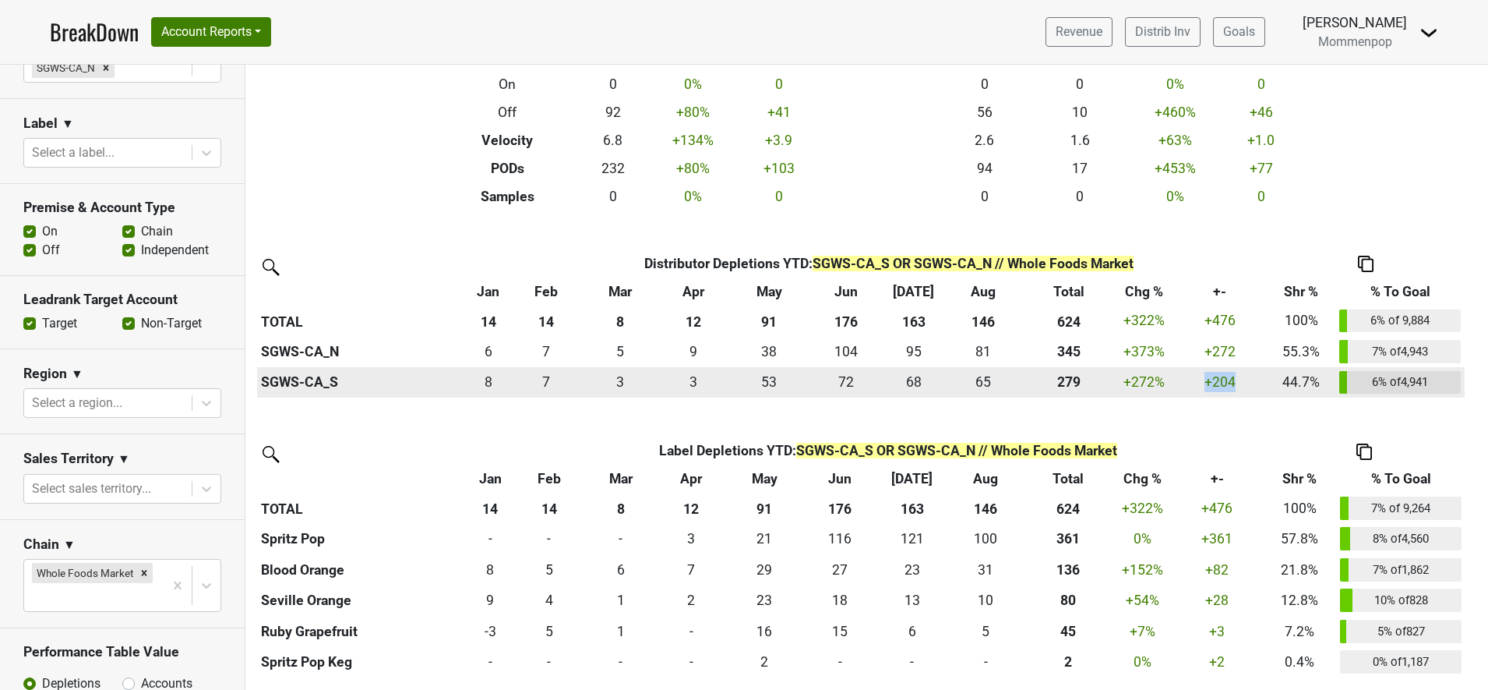
drag, startPoint x: 1202, startPoint y: 389, endPoint x: 1242, endPoint y: 389, distance: 40.5
click at [1242, 389] on div "204.187 +204" at bounding box center [1220, 382] width 87 height 20
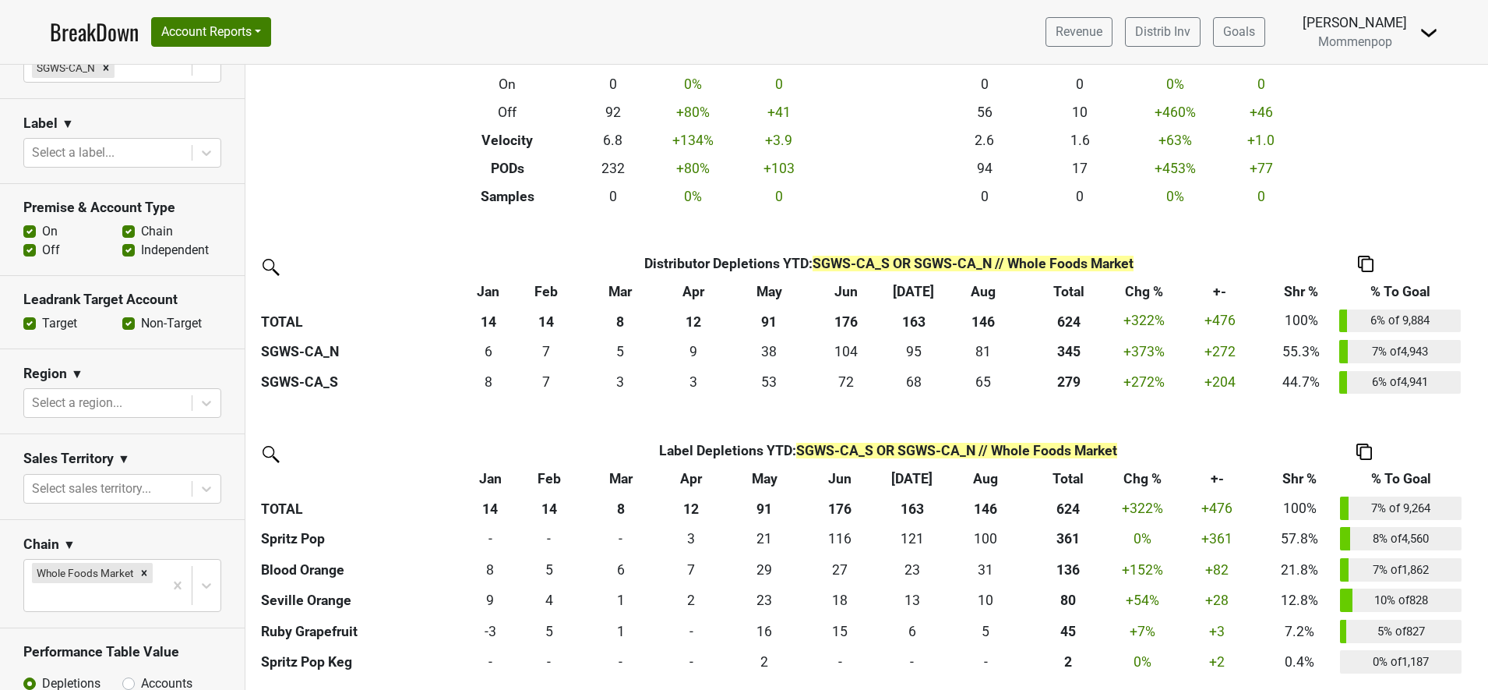
drag, startPoint x: 1242, startPoint y: 389, endPoint x: 1216, endPoint y: 426, distance: 45.2
click at [1216, 426] on div "Distributor Distributor Depletions YTD : SGWS-CA_S OR SGWS-CA_N // Whole Foods …" at bounding box center [866, 463] width 1243 height 428
click at [111, 586] on div at bounding box center [94, 597] width 124 height 22
click at [111, 586] on div "c" at bounding box center [94, 597] width 124 height 22
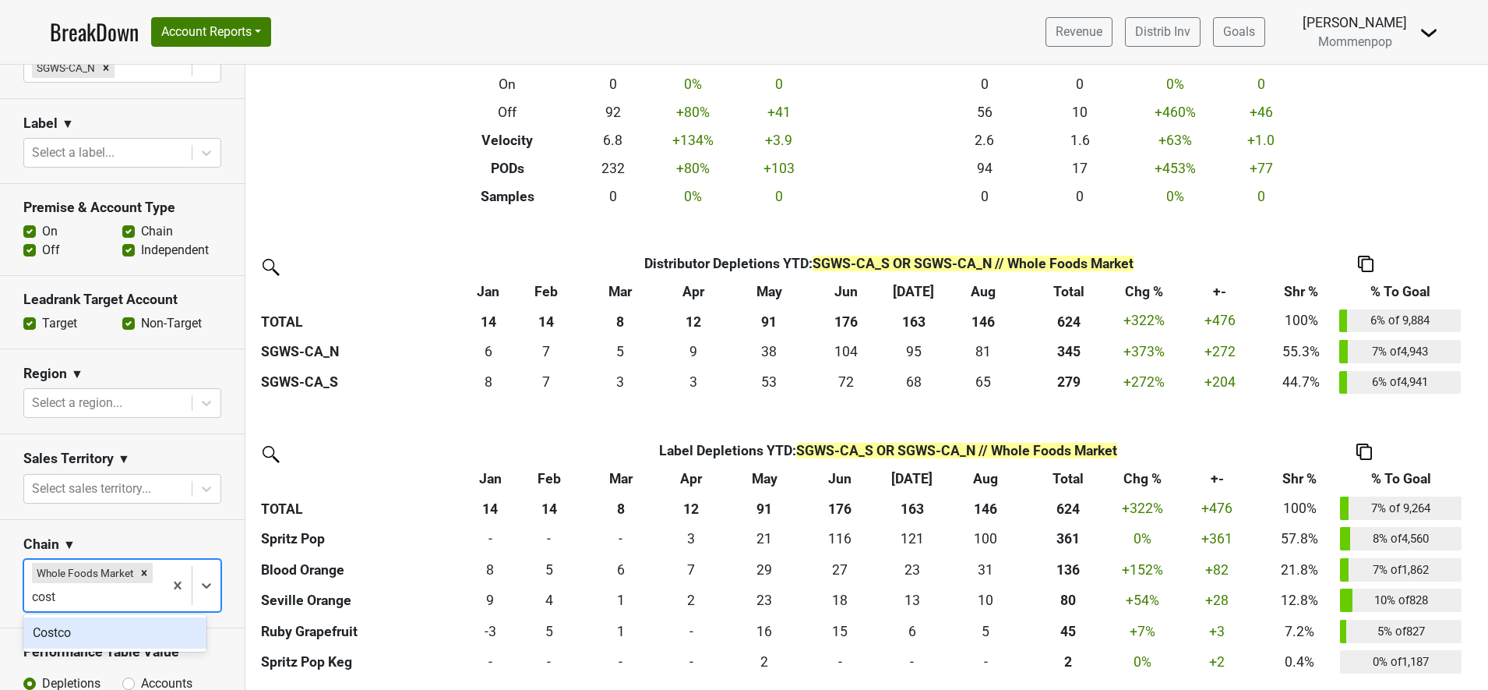
type input "cost"
click at [1048, 418] on div "Distributor Distributor Depletions YTD : SGWS-CA_S OR SGWS-CA_N // Whole Foods …" at bounding box center [866, 463] width 1243 height 428
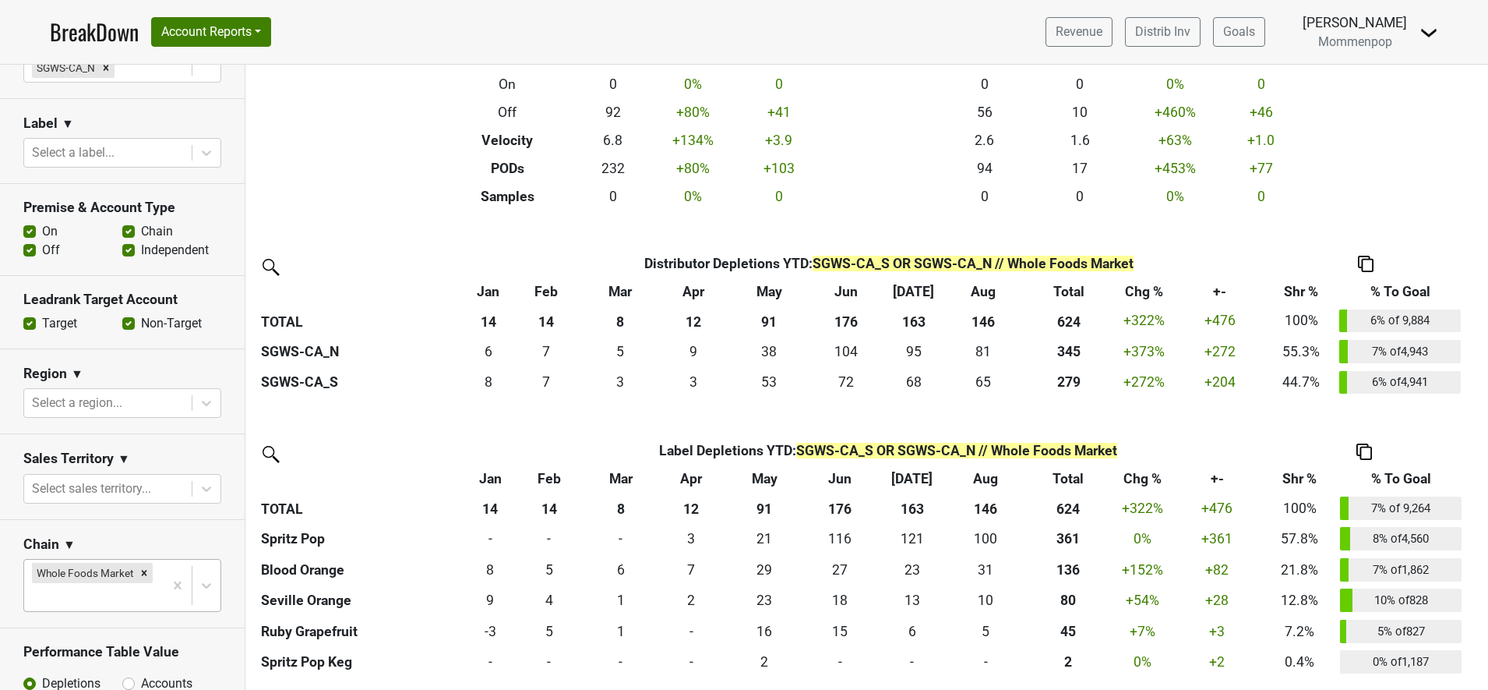
click at [83, 586] on div at bounding box center [94, 597] width 124 height 22
type input "cost"
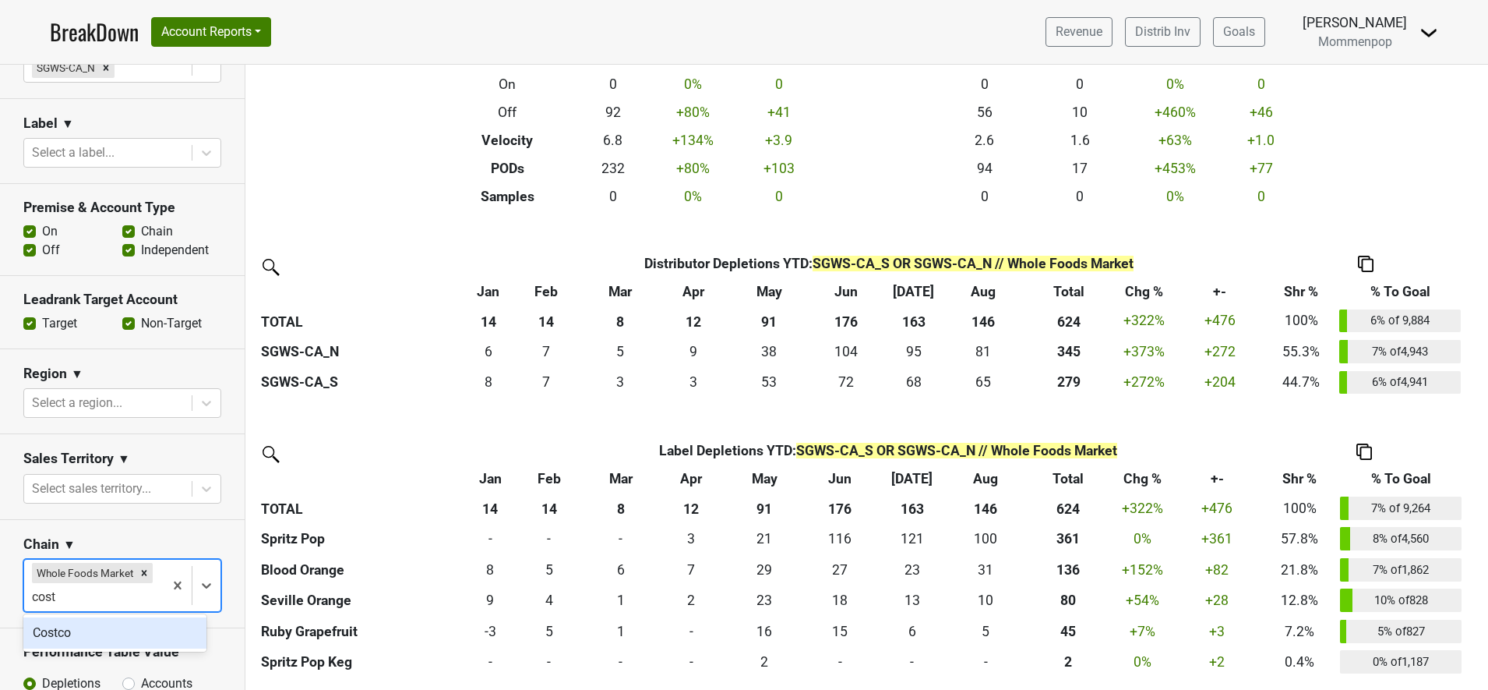
click at [63, 635] on div "Costco" at bounding box center [114, 632] width 183 height 31
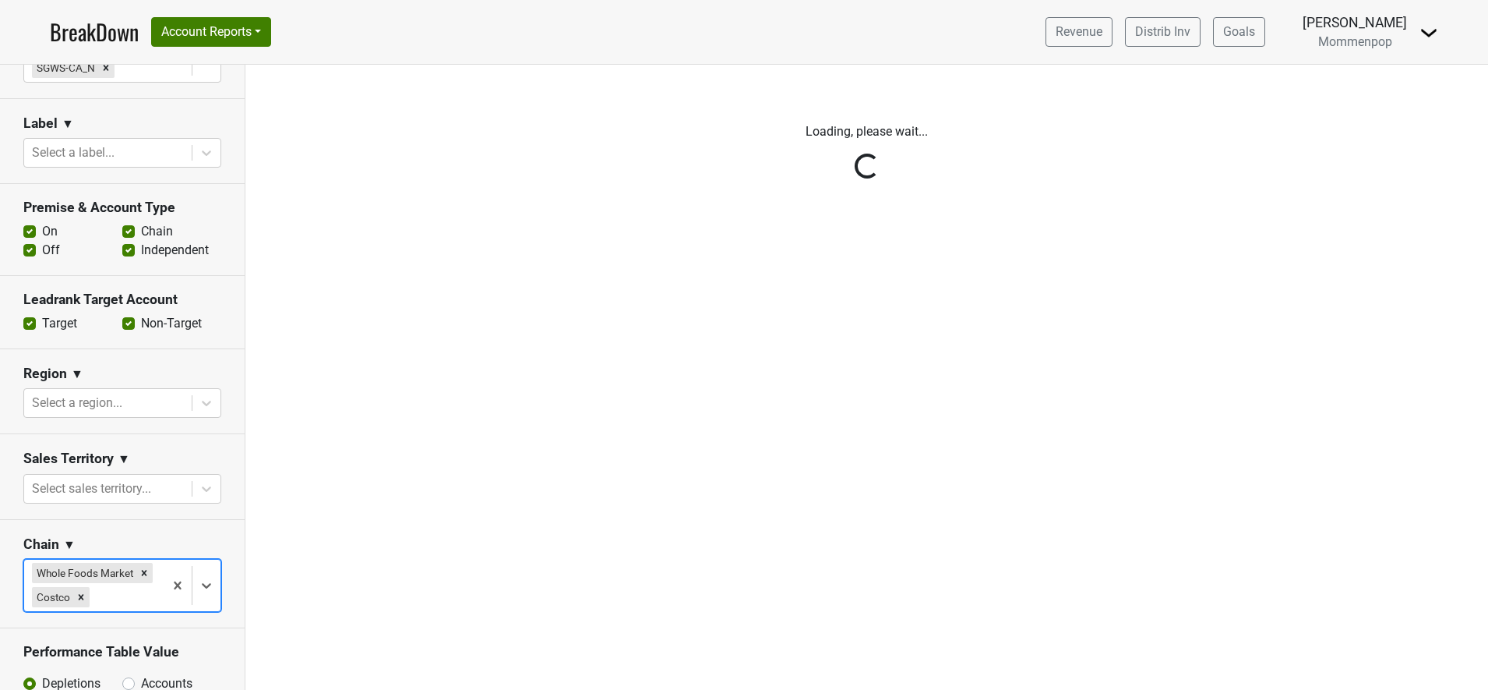
scroll to position [0, 0]
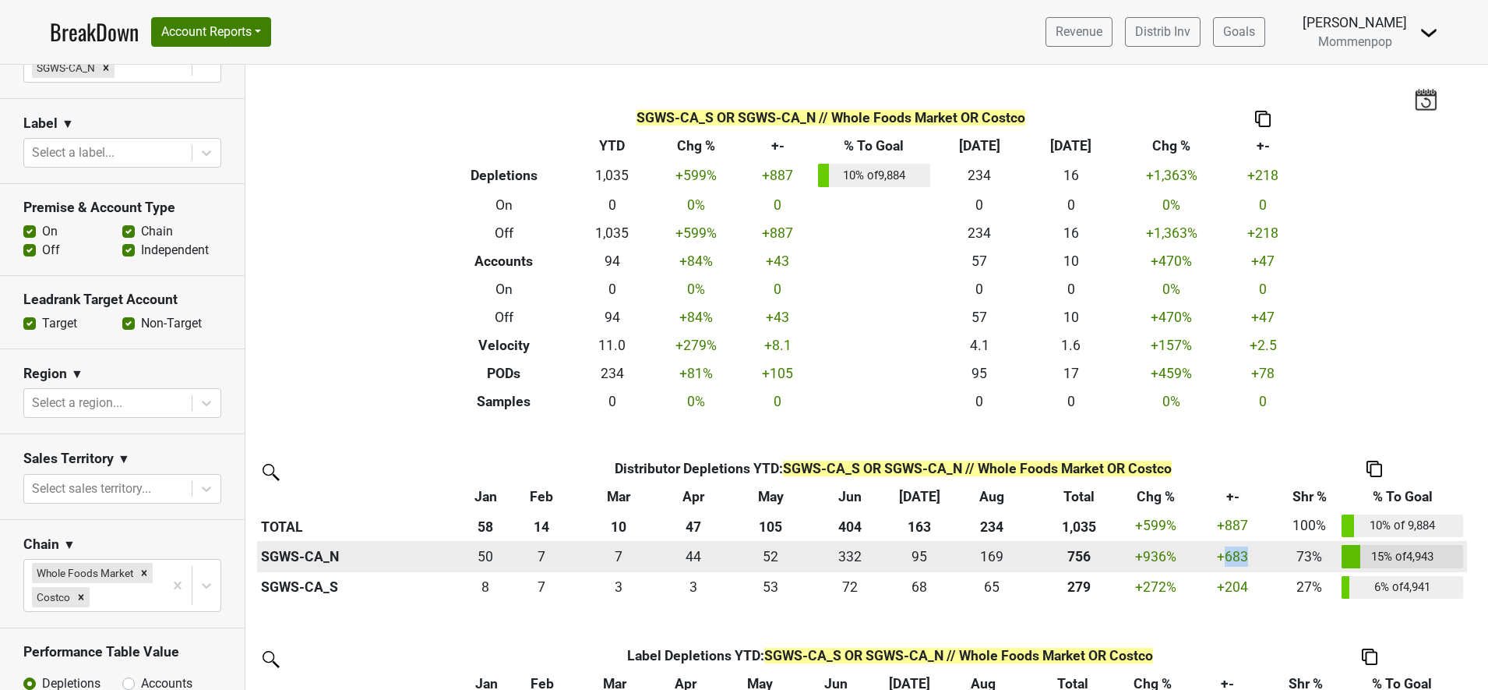
drag, startPoint x: 1222, startPoint y: 557, endPoint x: 1253, endPoint y: 556, distance: 31.2
click at [1253, 556] on div "683 +683" at bounding box center [1232, 556] width 89 height 20
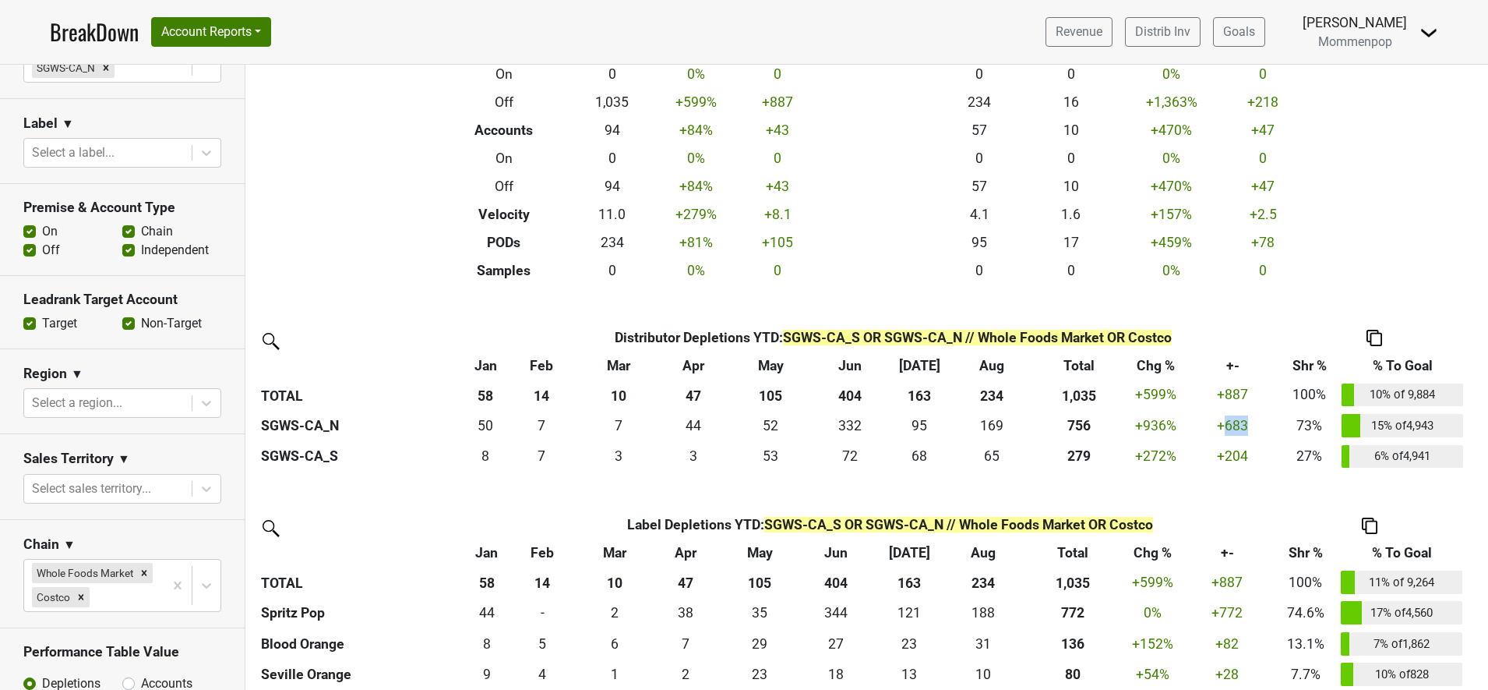
scroll to position [97, 0]
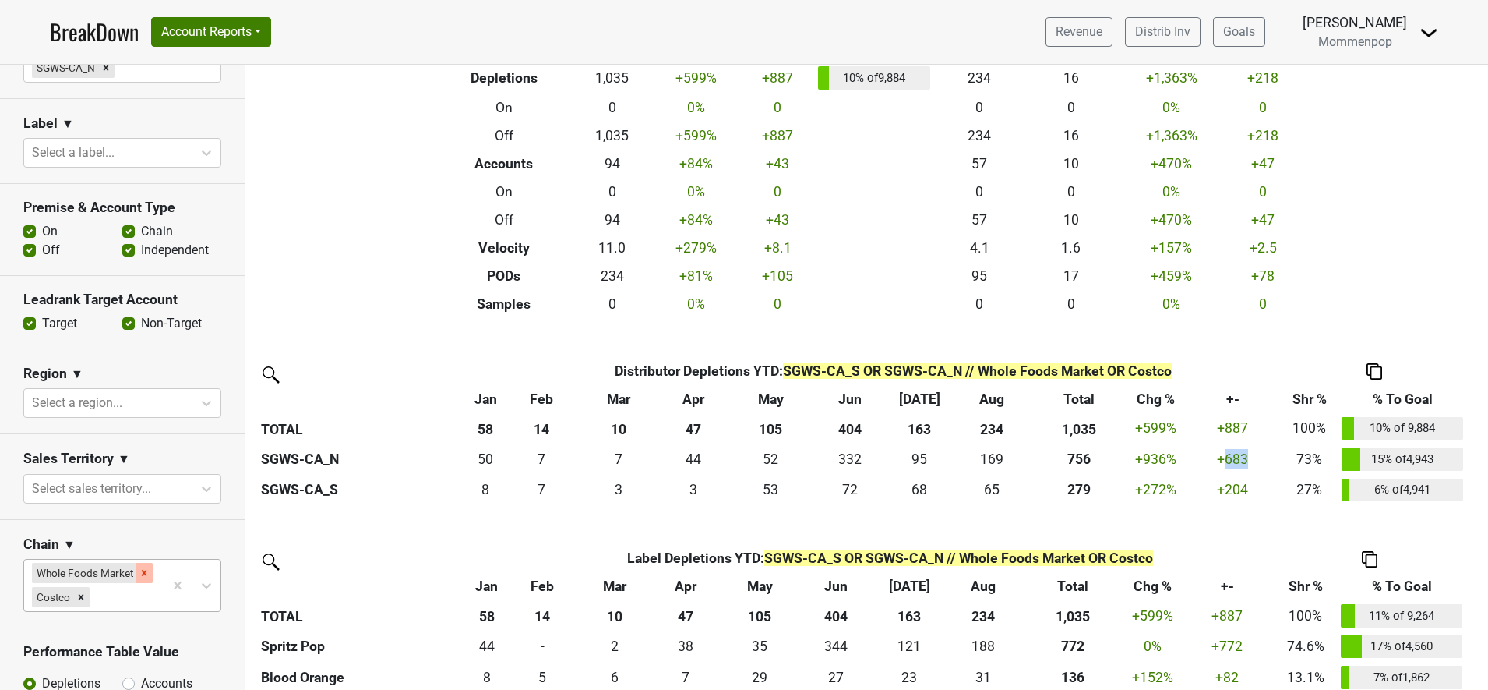
click at [139, 567] on icon "Remove Whole Foods Market" at bounding box center [144, 572] width 11 height 11
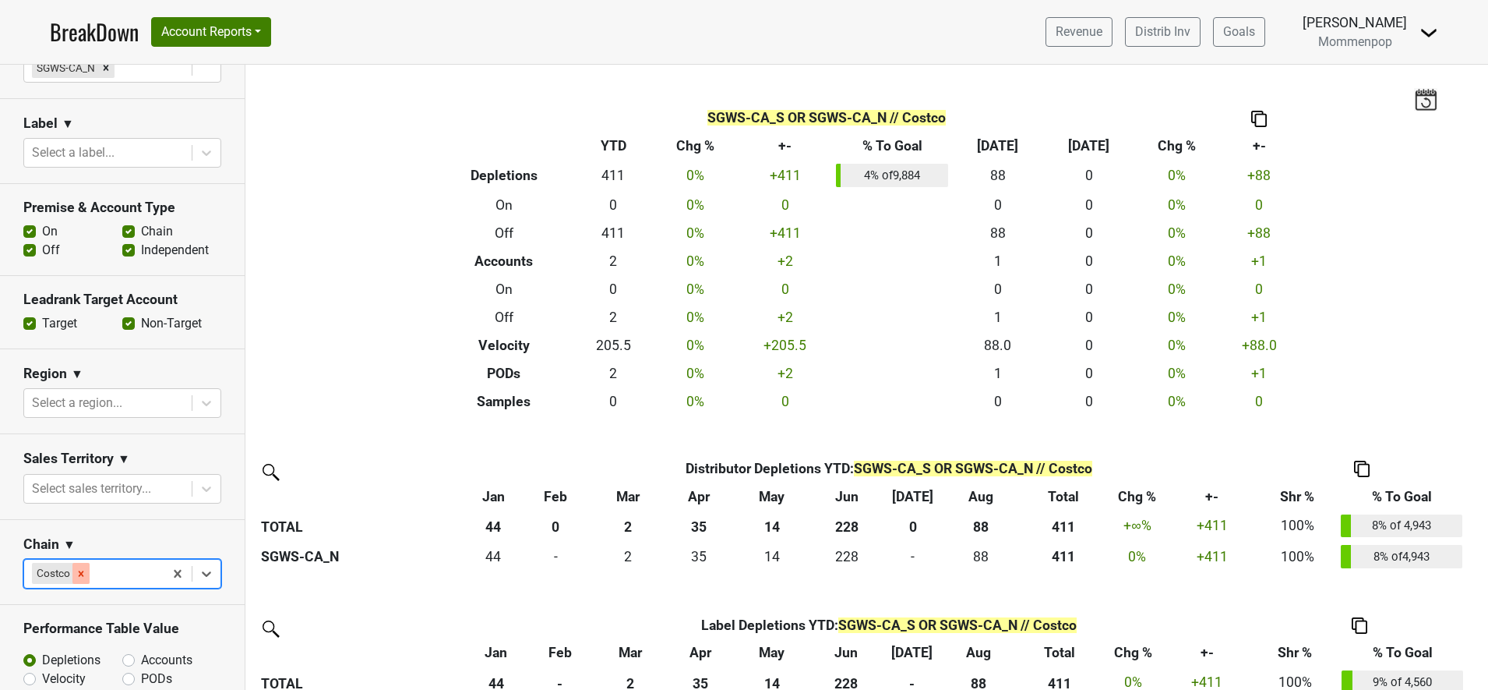
click at [79, 572] on icon "Remove Costco" at bounding box center [81, 572] width 5 height 5
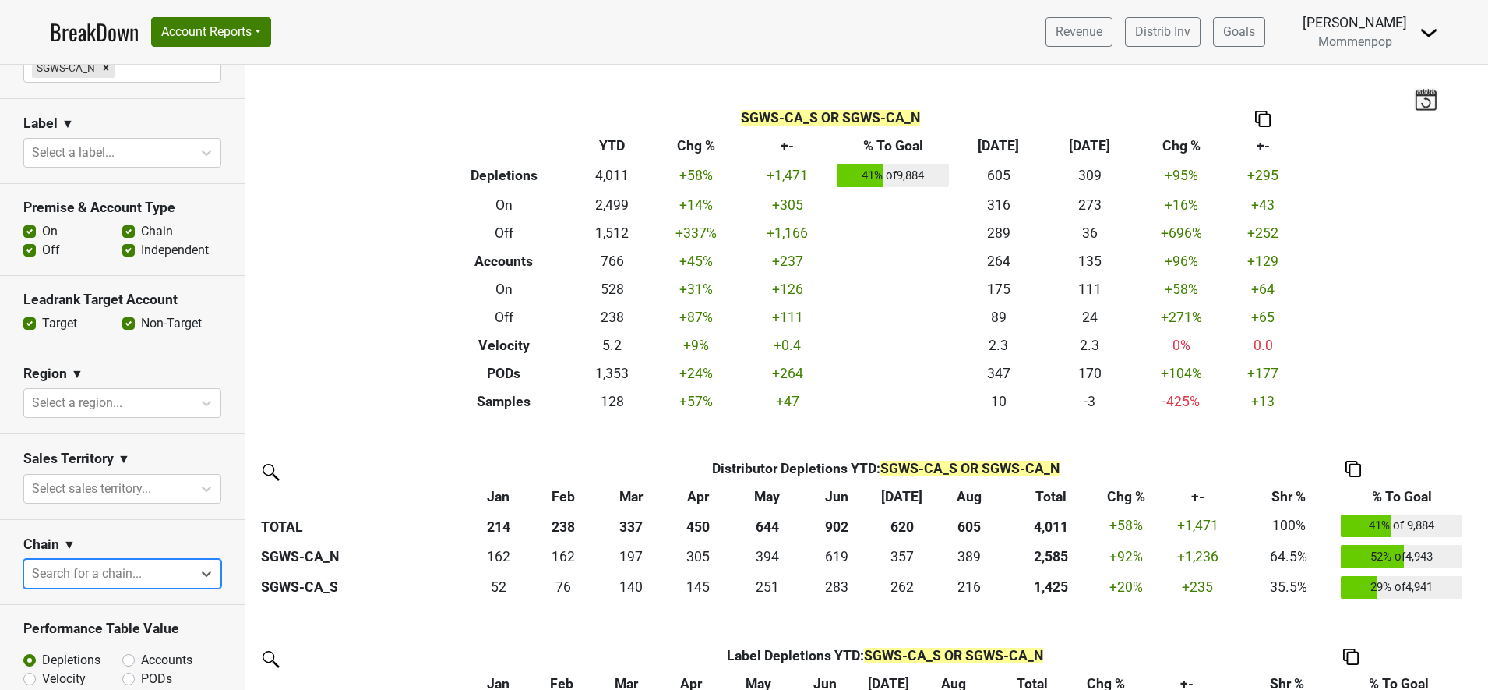
click at [1414, 97] on img at bounding box center [1425, 99] width 23 height 22
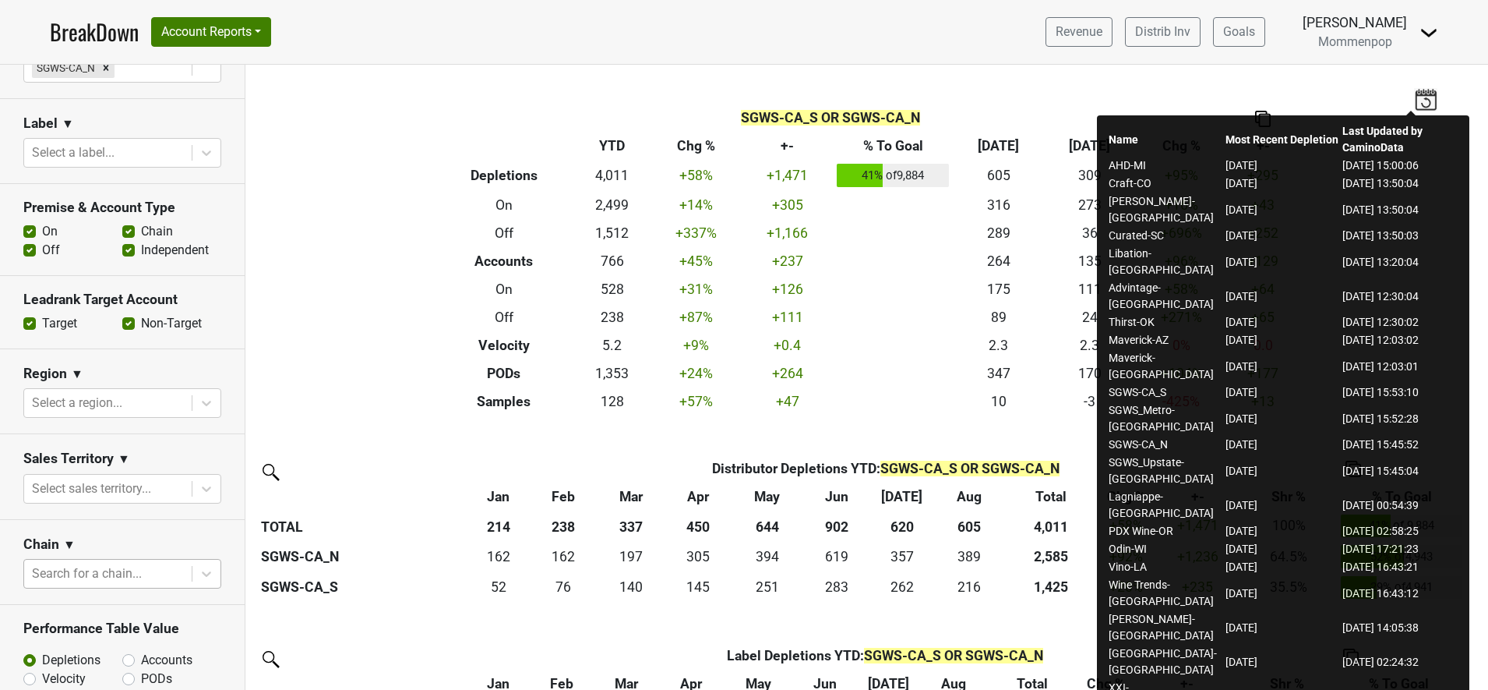
click at [1292, 79] on div "Filters SGWS-CA_S OR SGWS-CA_N Breakdown Type YTD Chg % +- % To Goal Aug ‘25 Au…" at bounding box center [866, 377] width 1243 height 625
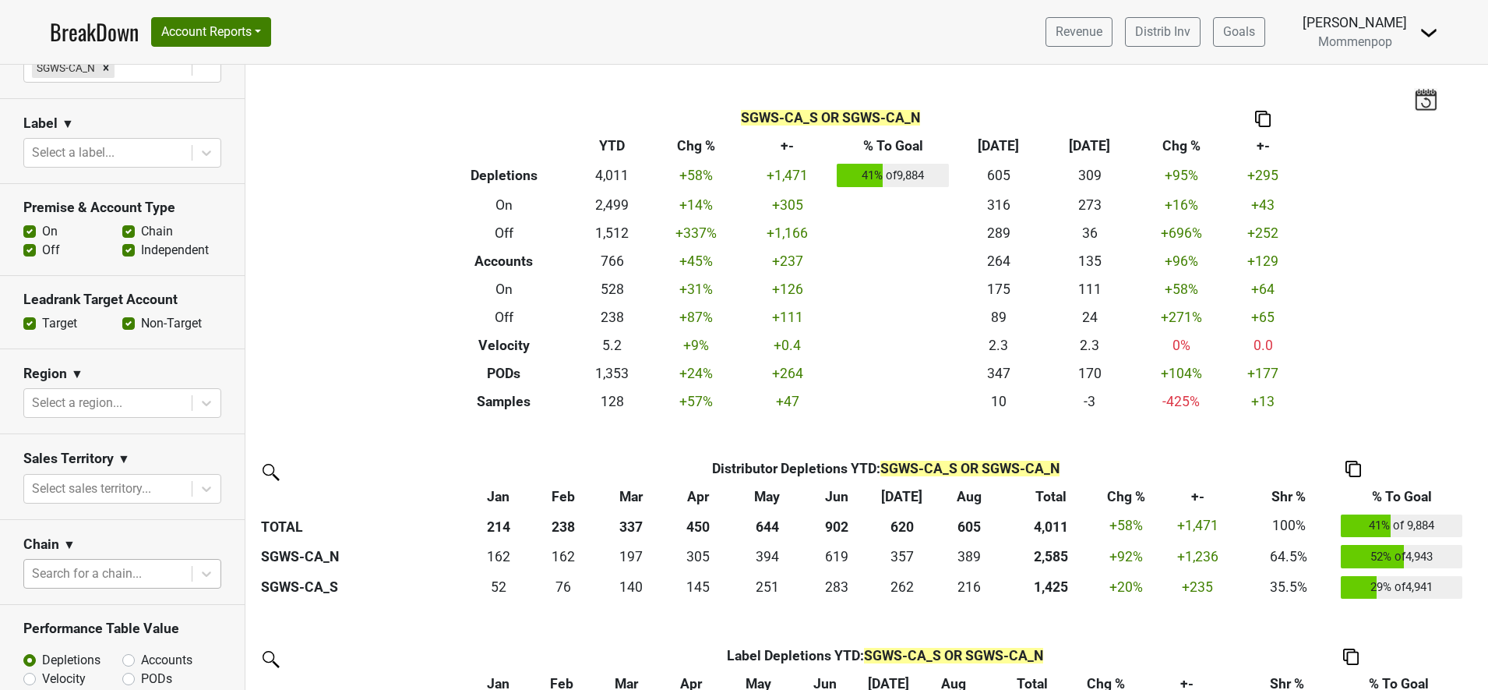
click at [1406, 37] on div "Derek Aikman Mommenpop" at bounding box center [1355, 31] width 104 height 39
click at [1424, 34] on img at bounding box center [1429, 32] width 19 height 19
click at [1192, 84] on div "Filters SGWS-CA_S OR SGWS-CA_N Breakdown Type YTD Chg % +- % To Goal Aug ‘25 Au…" at bounding box center [866, 377] width 1243 height 625
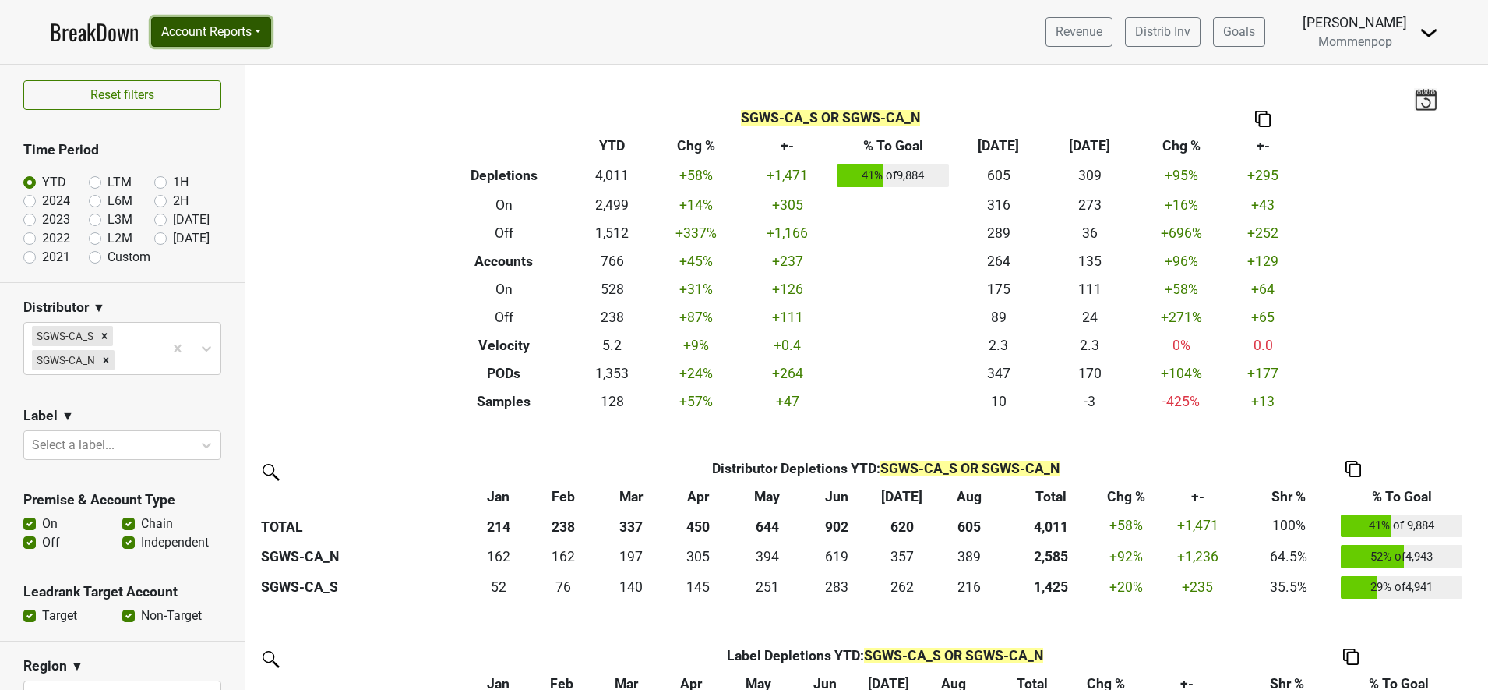
click at [235, 32] on button "Account Reports" at bounding box center [211, 32] width 120 height 30
click at [204, 68] on link "SuperRanker" at bounding box center [221, 67] width 138 height 25
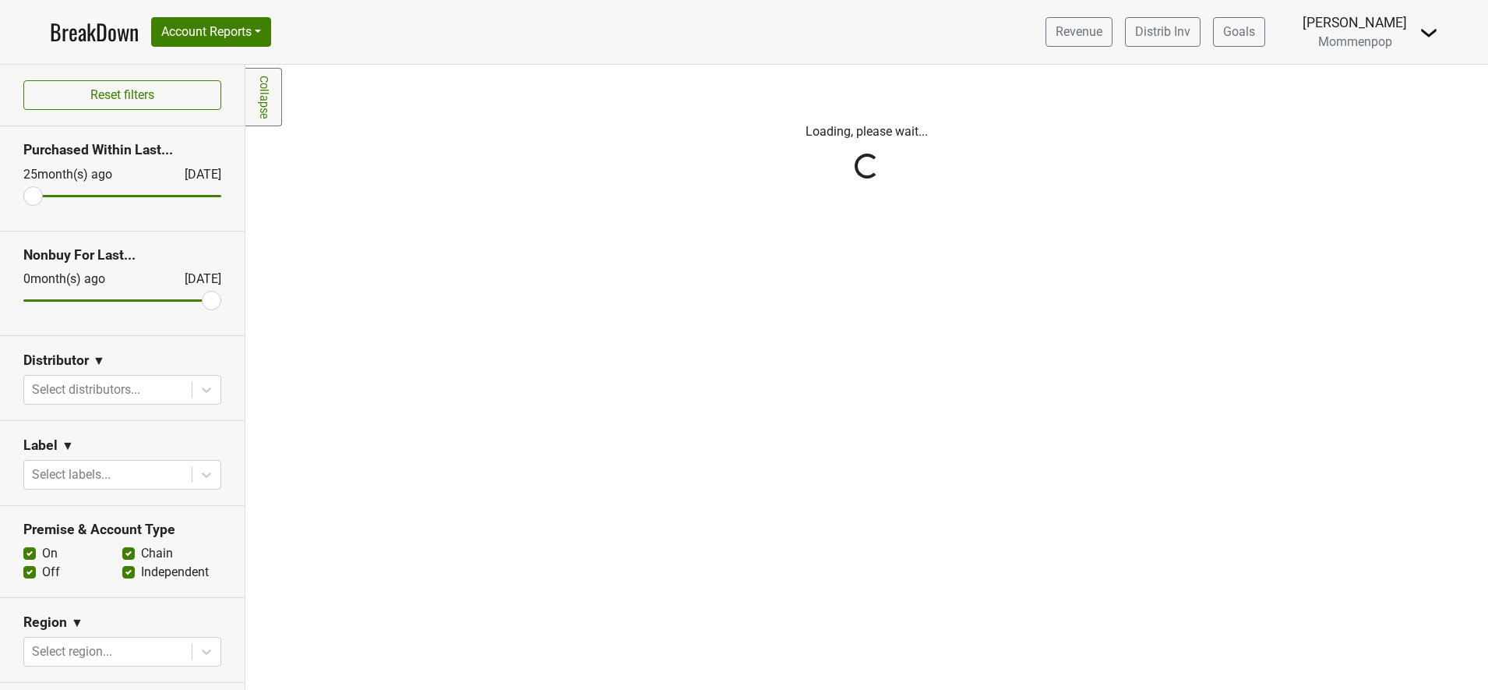
click at [263, 23] on button "Account Reports" at bounding box center [211, 32] width 120 height 30
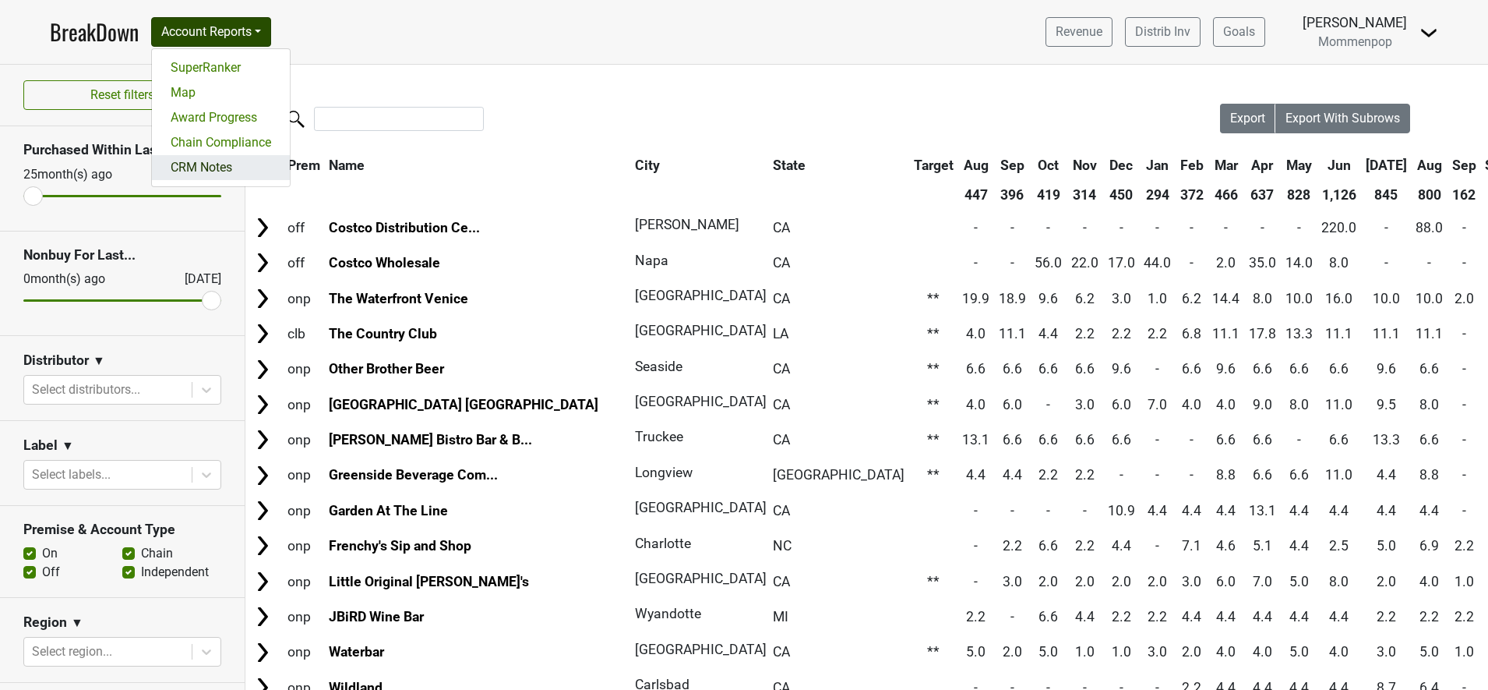
click at [211, 168] on link "CRM Notes" at bounding box center [221, 167] width 138 height 25
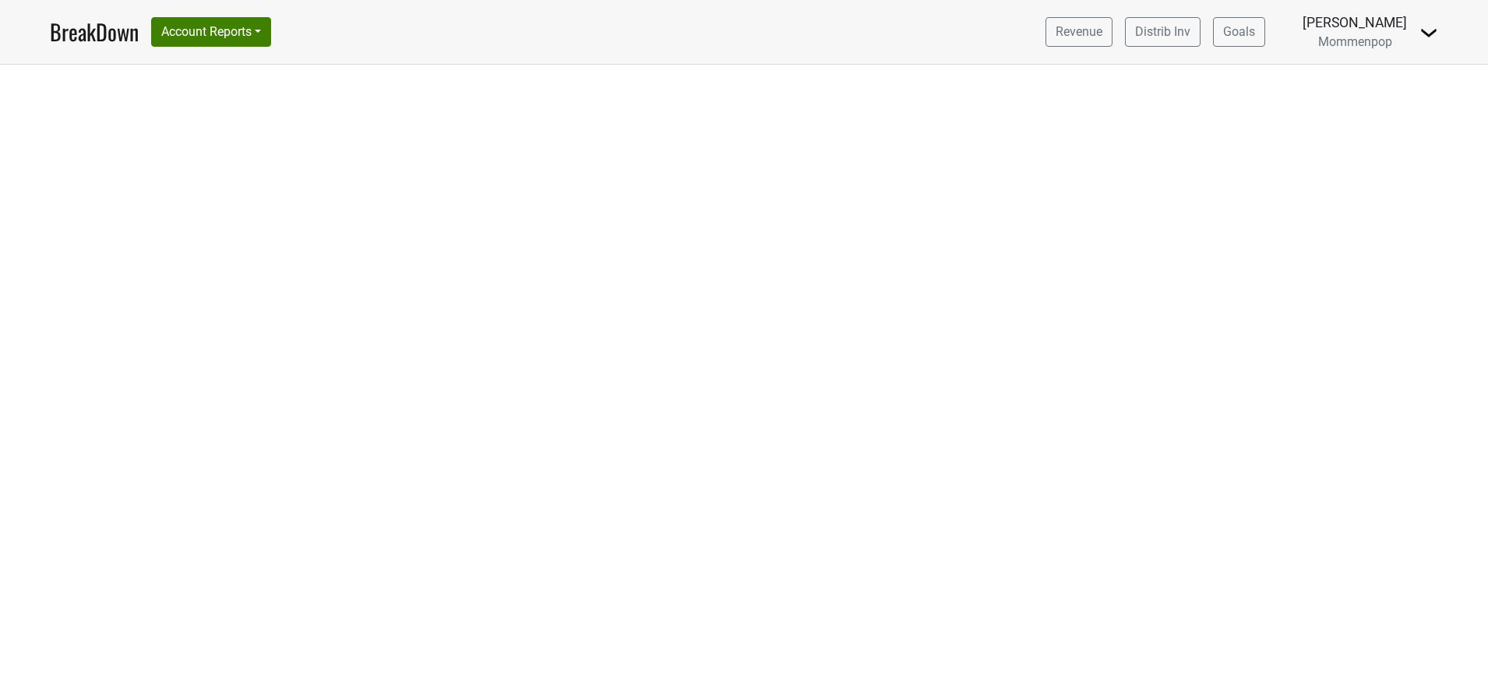
select select "CA"
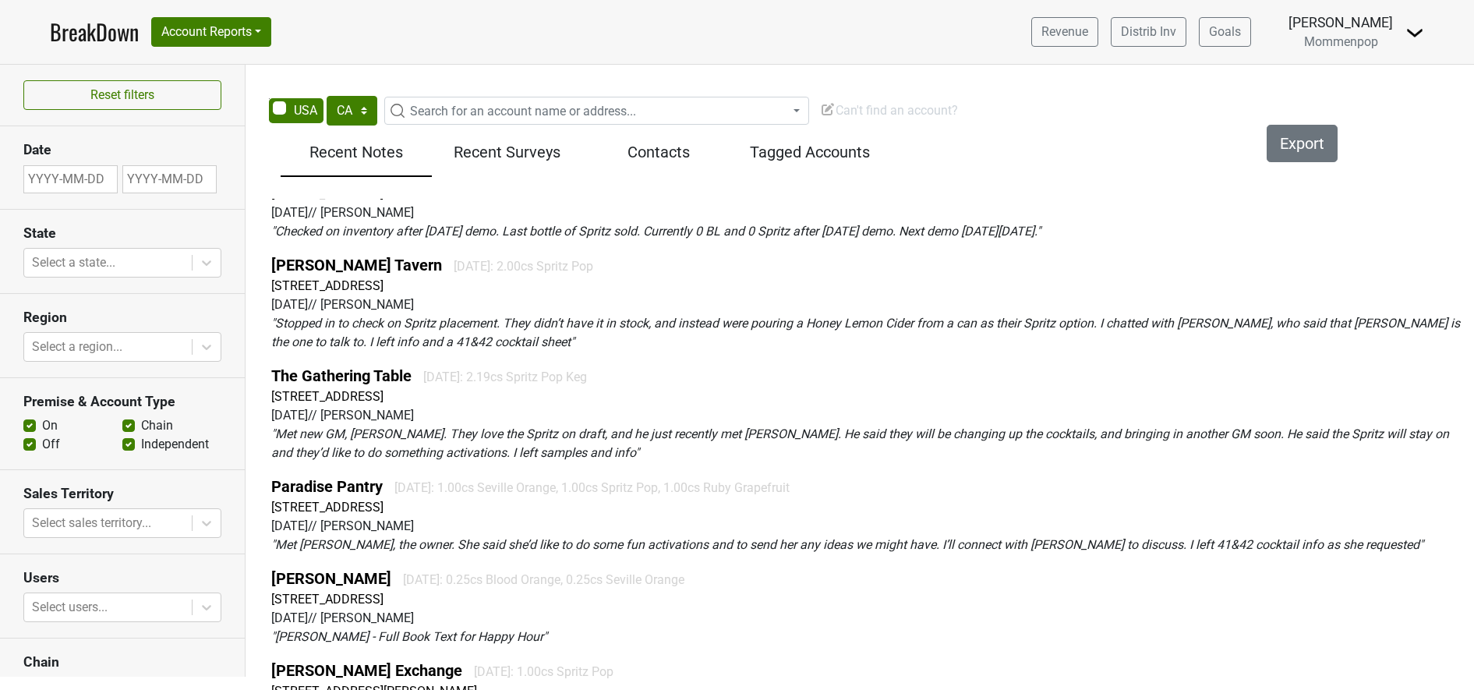
scroll to position [292, 0]
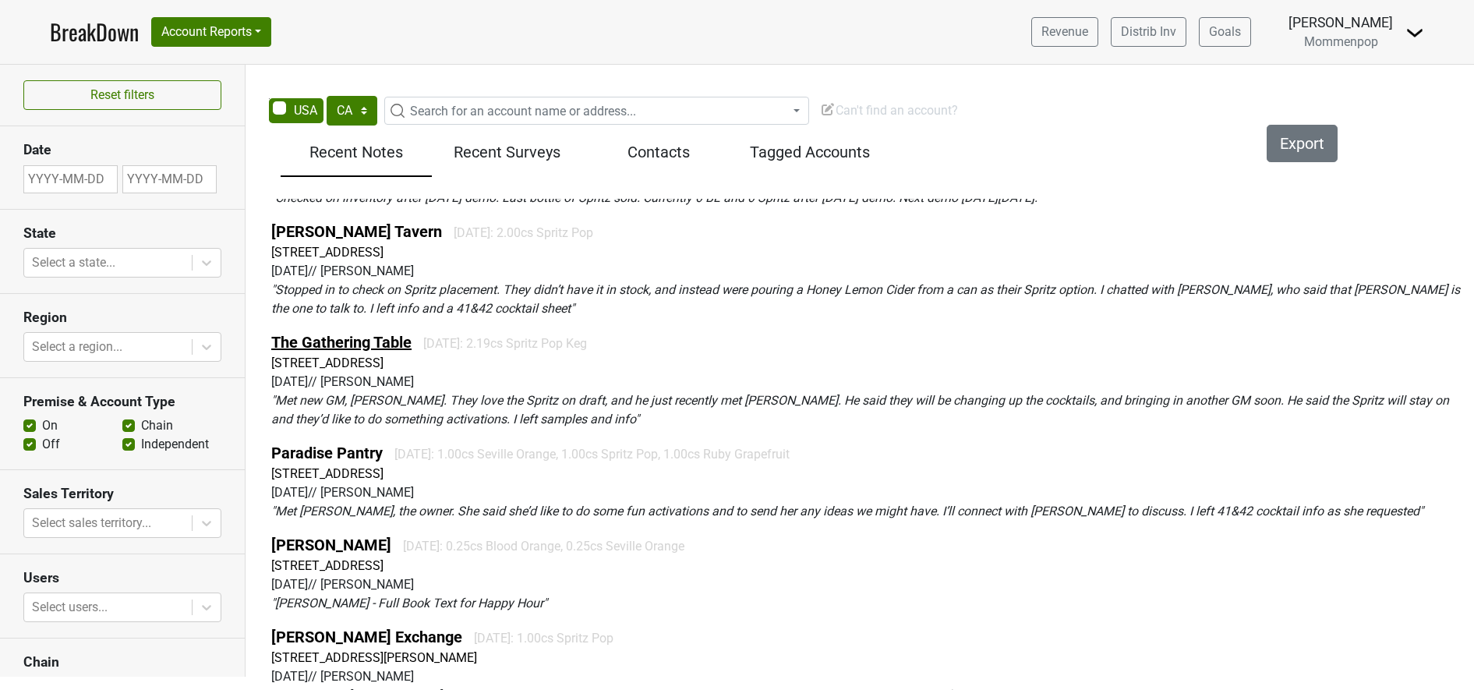
click at [339, 342] on link "The Gathering Table" at bounding box center [341, 342] width 140 height 19
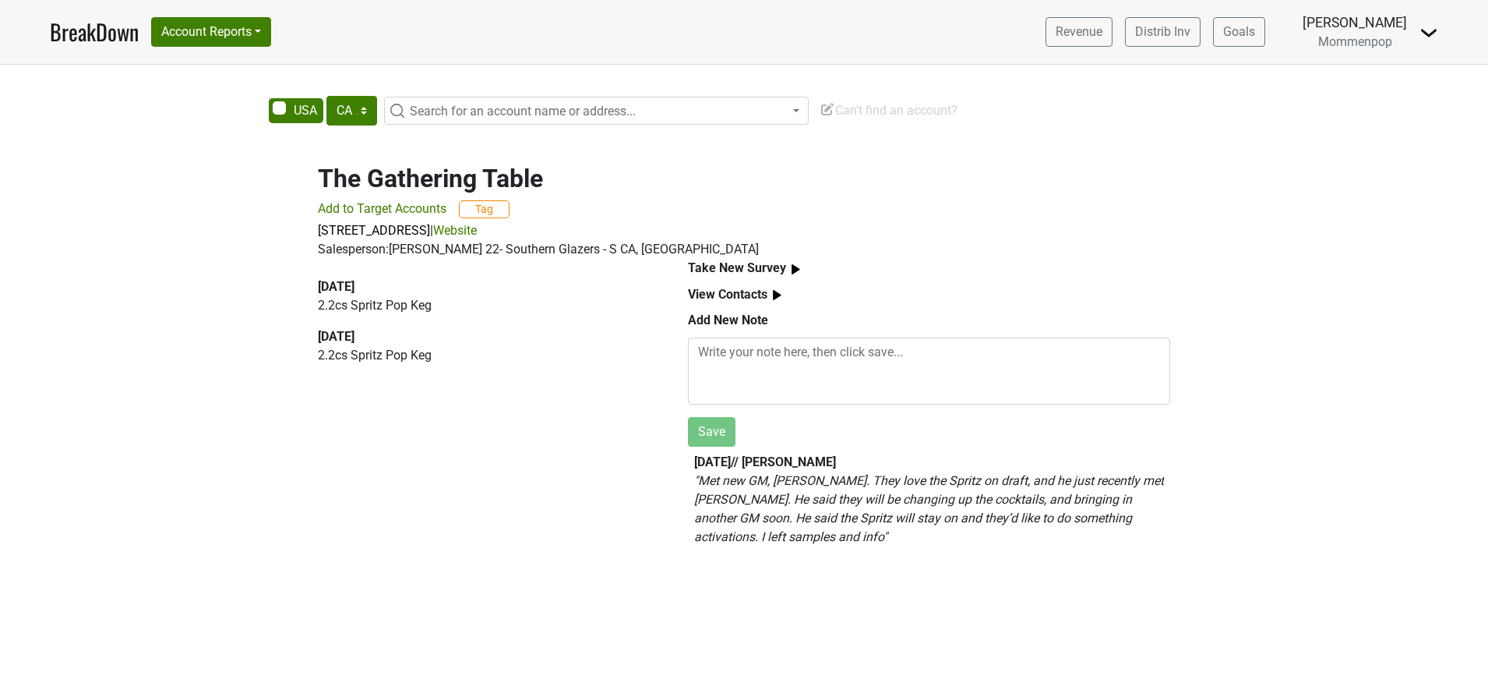
select select "CA"
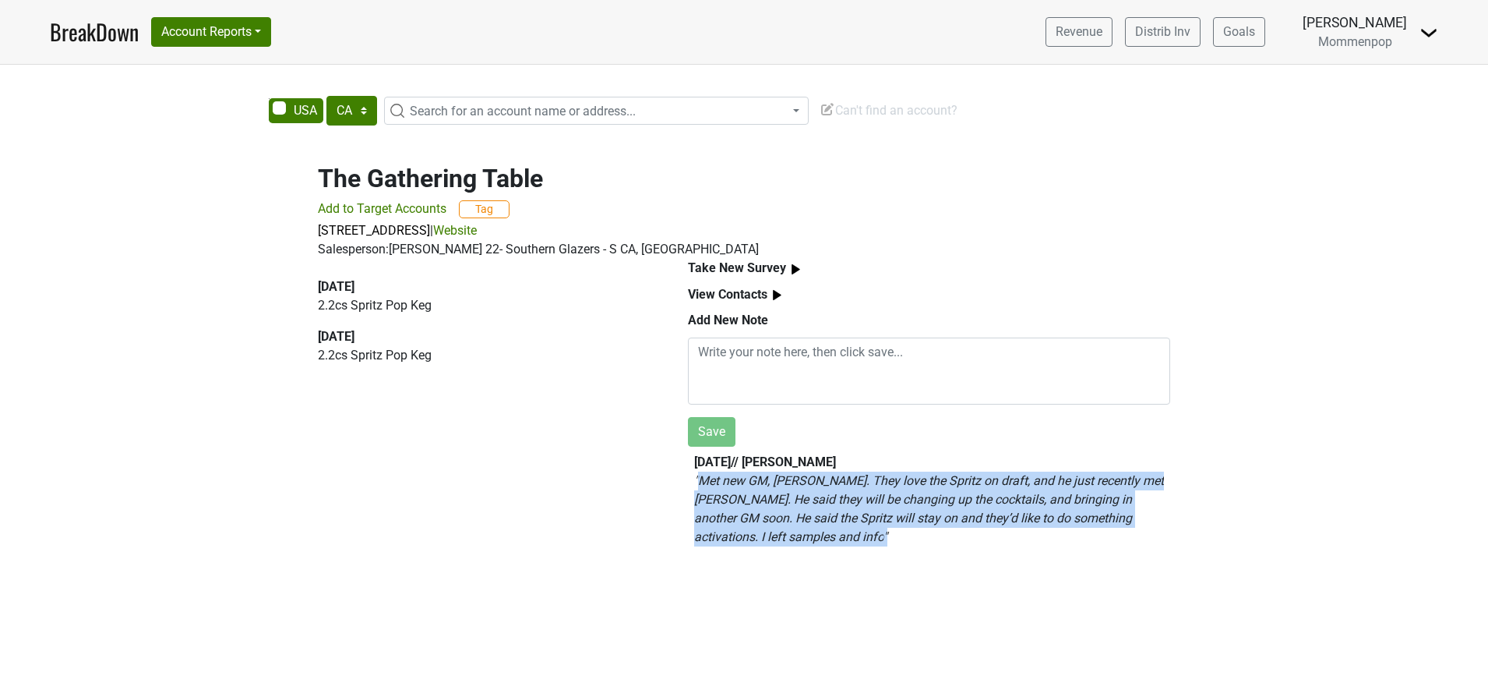
drag, startPoint x: 712, startPoint y: 491, endPoint x: 846, endPoint y: 533, distance: 140.5
click at [846, 533] on p "" Met new GM, [PERSON_NAME]. They love the Spritz on draft, and he just recentl…" at bounding box center [929, 508] width 470 height 75
drag, startPoint x: 846, startPoint y: 533, endPoint x: 786, endPoint y: 517, distance: 63.0
click at [786, 517] on em "" Met new GM, Joey. They love the Spritz on draft, and he just recently met Ror…" at bounding box center [929, 508] width 470 height 71
click at [780, 486] on em "" Met new GM, Joey. They love the Spritz on draft, and he just recently met Ror…" at bounding box center [929, 508] width 470 height 71
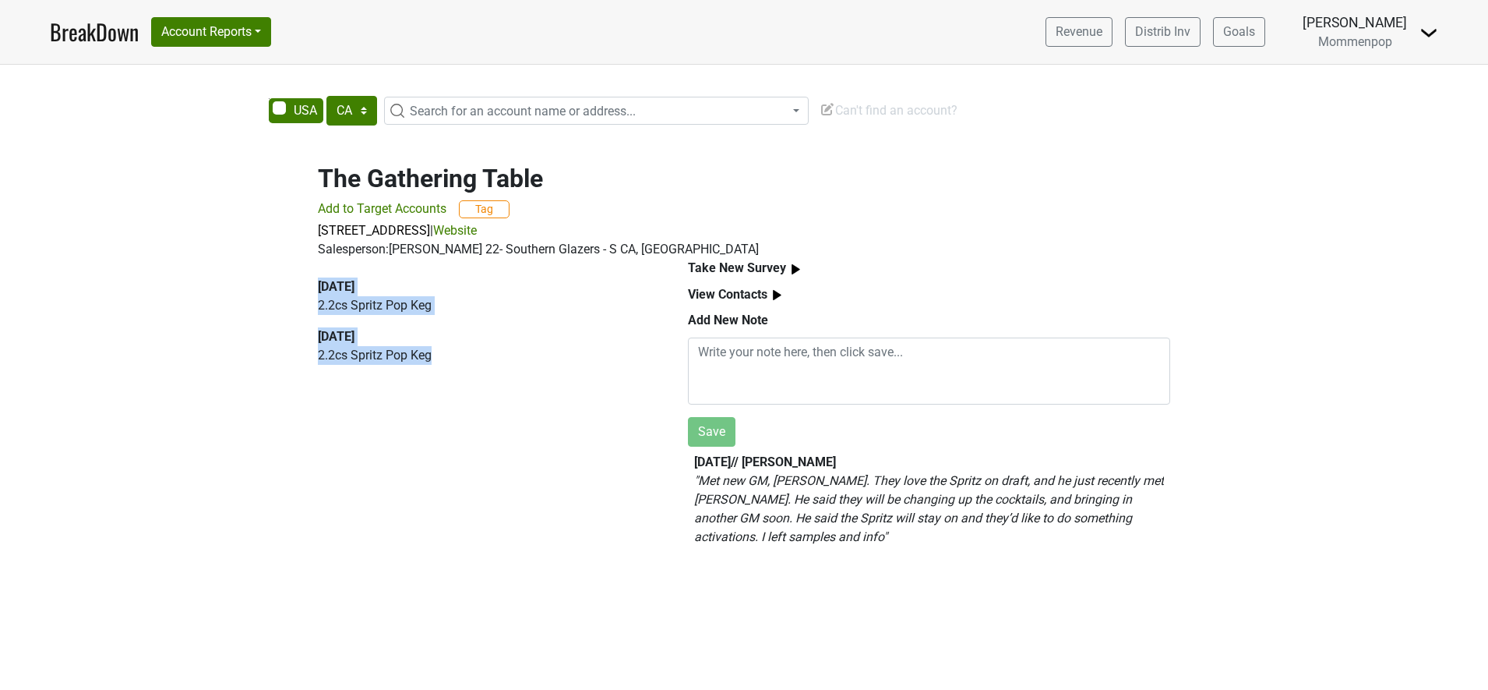
drag, startPoint x: 318, startPoint y: 286, endPoint x: 449, endPoint y: 348, distance: 144.7
click at [449, 348] on div "2025-07-09 2.2 cs Spritz Pop Keg 2025-06-19 2.2 cs Spritz Pop Keg" at bounding box center [485, 327] width 334 height 100
click at [420, 300] on p "2.2 cs Spritz Pop Keg" at bounding box center [485, 305] width 334 height 19
drag, startPoint x: 356, startPoint y: 289, endPoint x: 378, endPoint y: 289, distance: 21.8
click at [378, 289] on div "2025-07-09" at bounding box center [485, 286] width 334 height 19
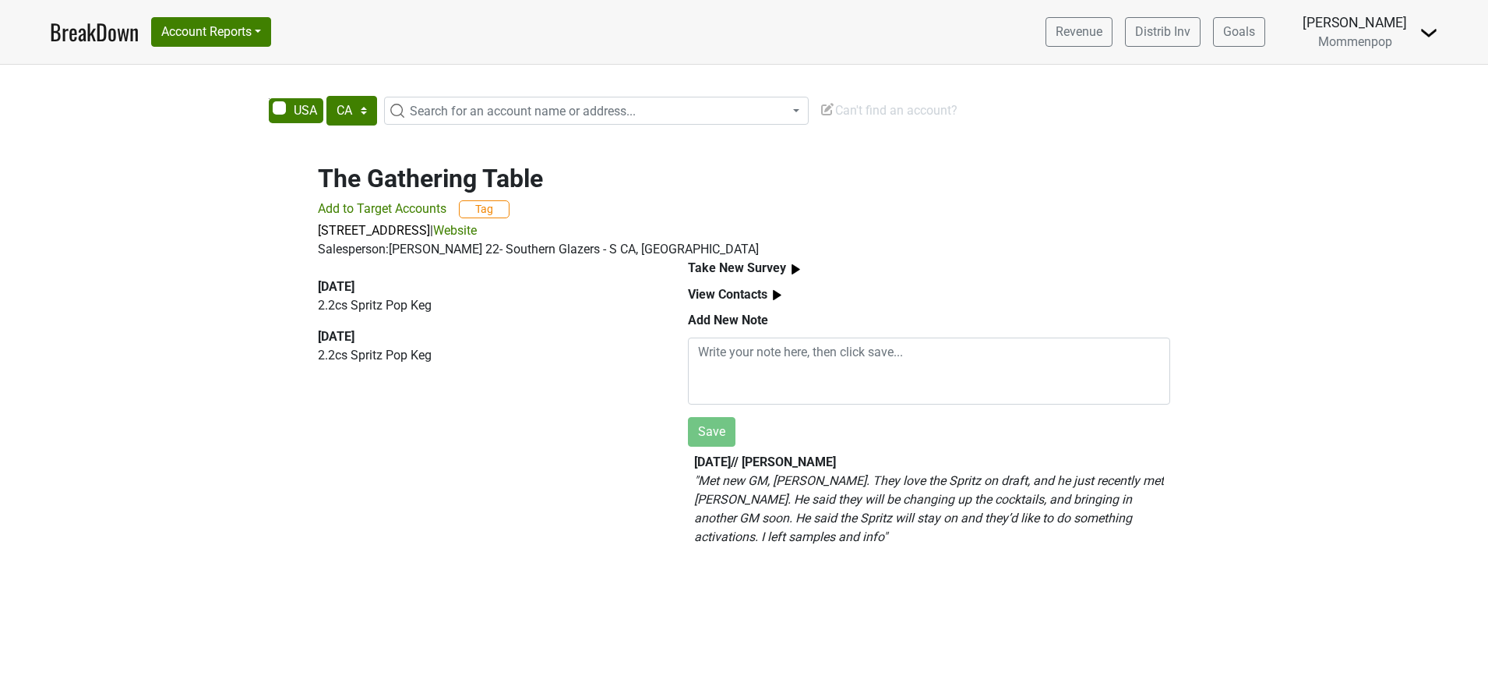
drag, startPoint x: 378, startPoint y: 289, endPoint x: 373, endPoint y: 310, distance: 21.6
click at [373, 310] on p "2.2 cs Spritz Pop Keg" at bounding box center [485, 305] width 334 height 19
drag, startPoint x: 316, startPoint y: 288, endPoint x: 439, endPoint y: 362, distance: 144.1
click at [439, 362] on div "2025-07-09 2.2 cs Spritz Pop Keg 2025-06-19 2.2 cs Spritz Pop Keg" at bounding box center [485, 409] width 370 height 300
click at [800, 483] on em "" Met new GM, Joey. They love the Spritz on draft, and he just recently met Ror…" at bounding box center [929, 508] width 470 height 71
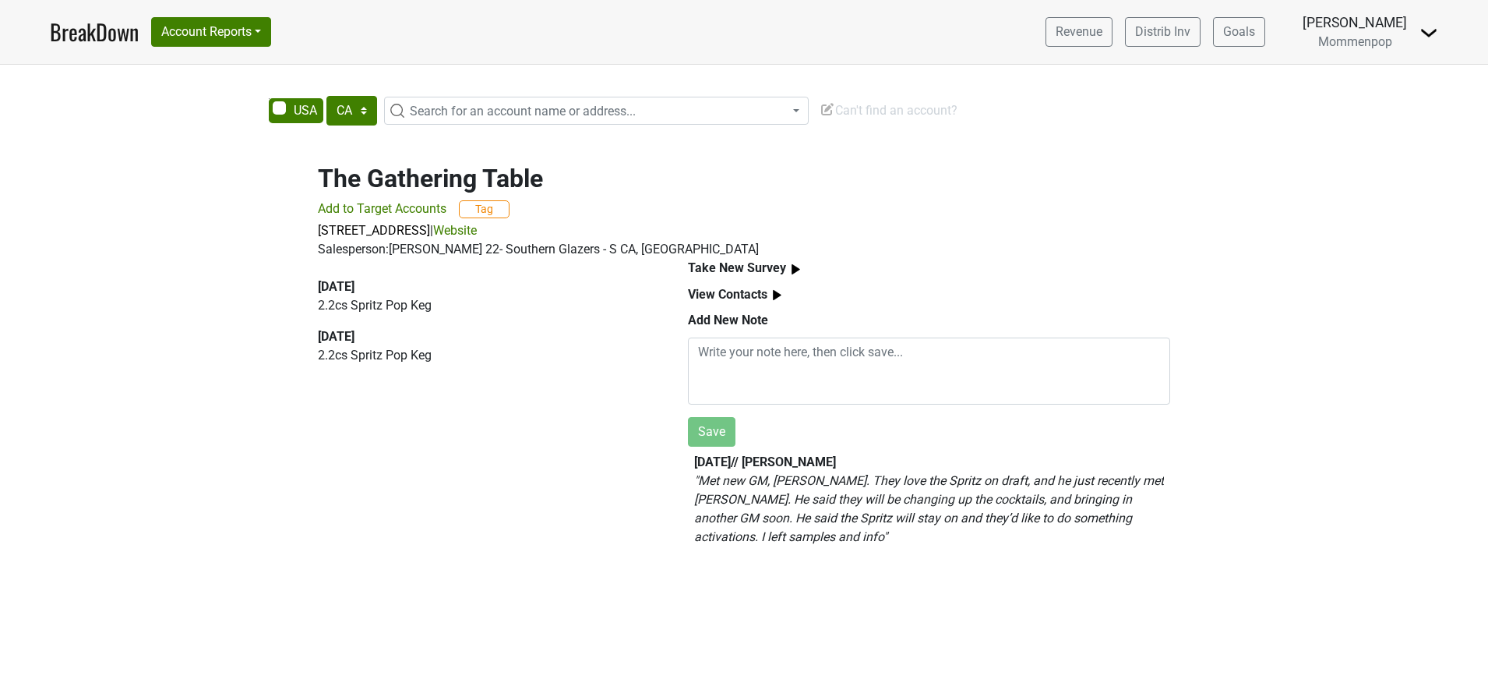
click at [736, 293] on b "View Contacts" at bounding box center [727, 294] width 79 height 15
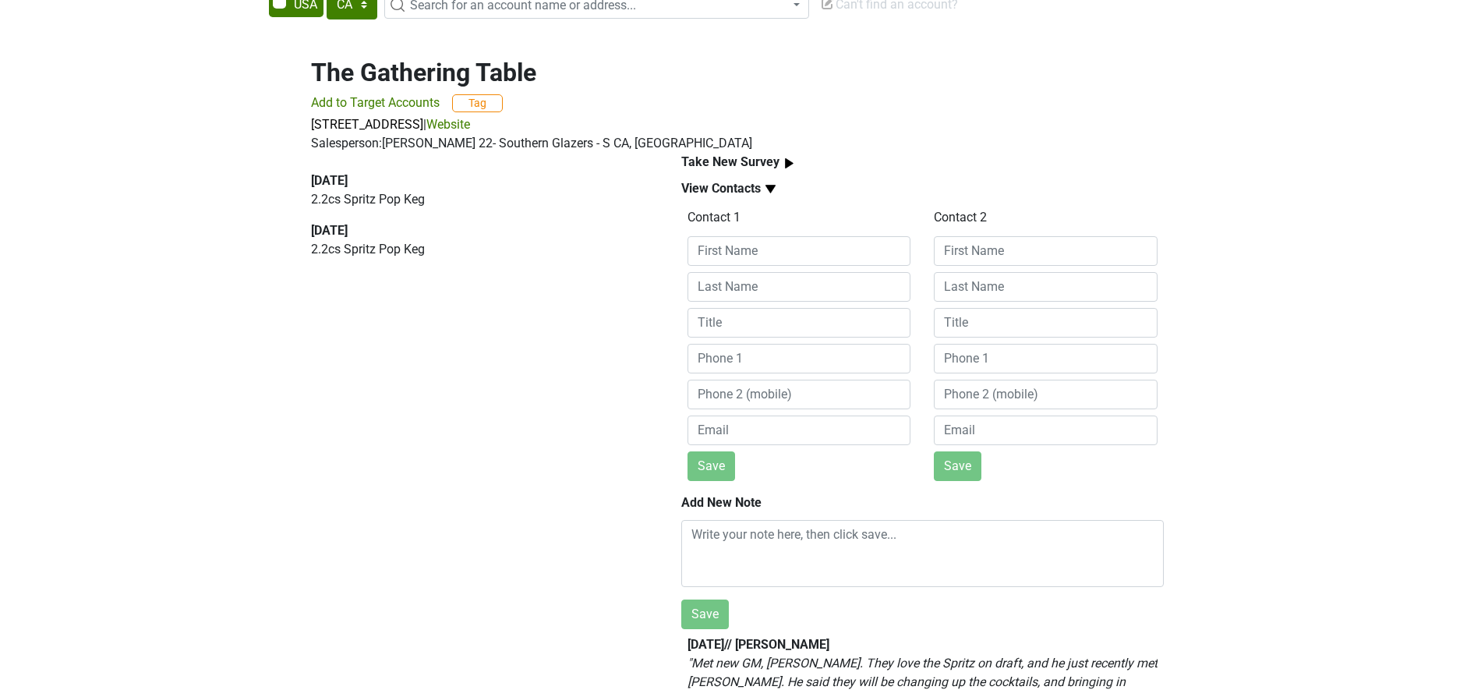
scroll to position [75, 0]
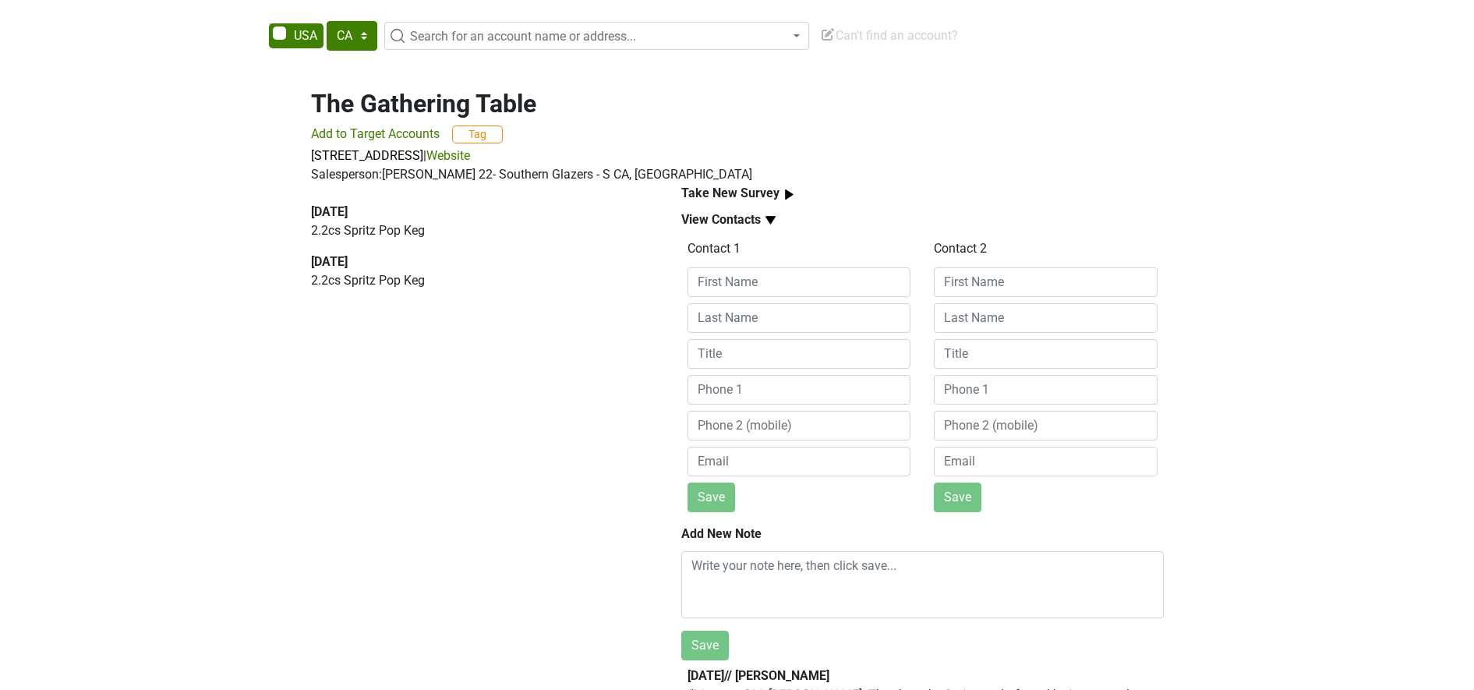
click at [749, 224] on b "View Contacts" at bounding box center [720, 219] width 79 height 15
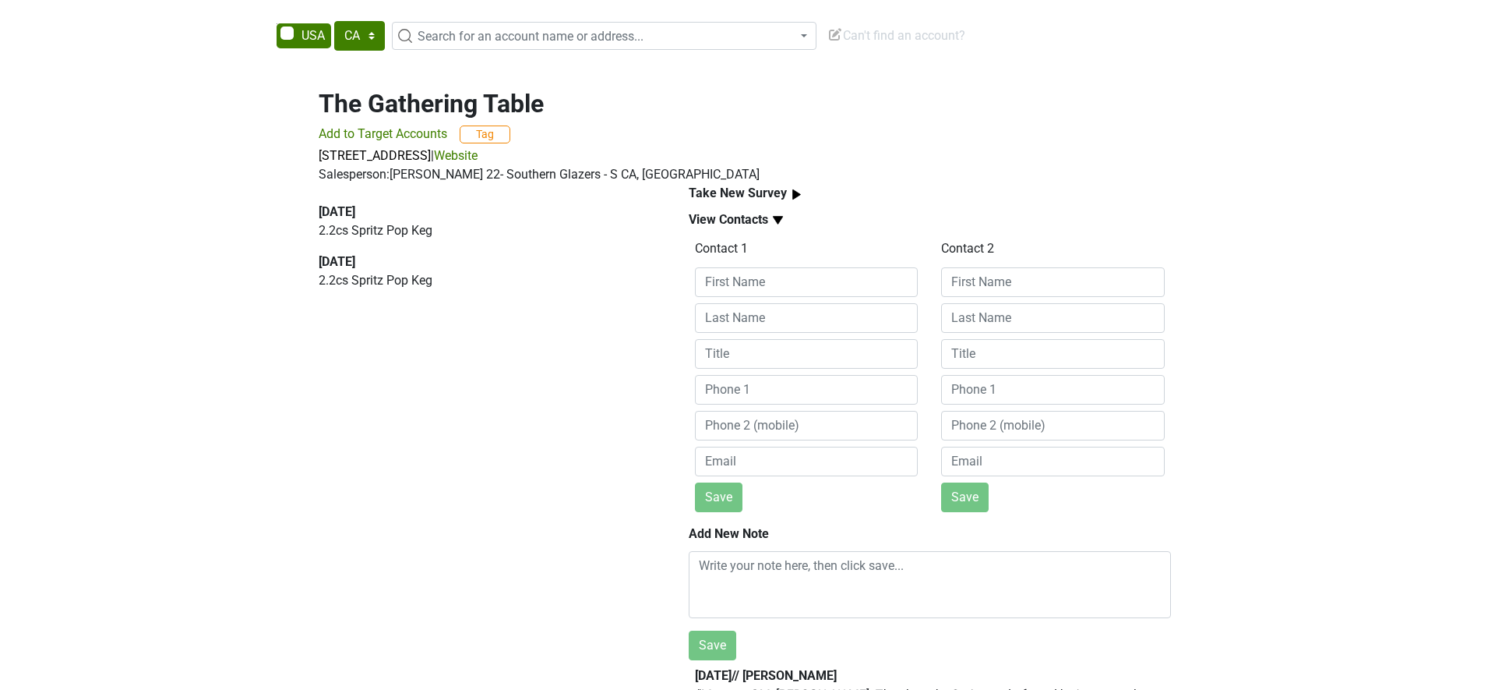
scroll to position [0, 0]
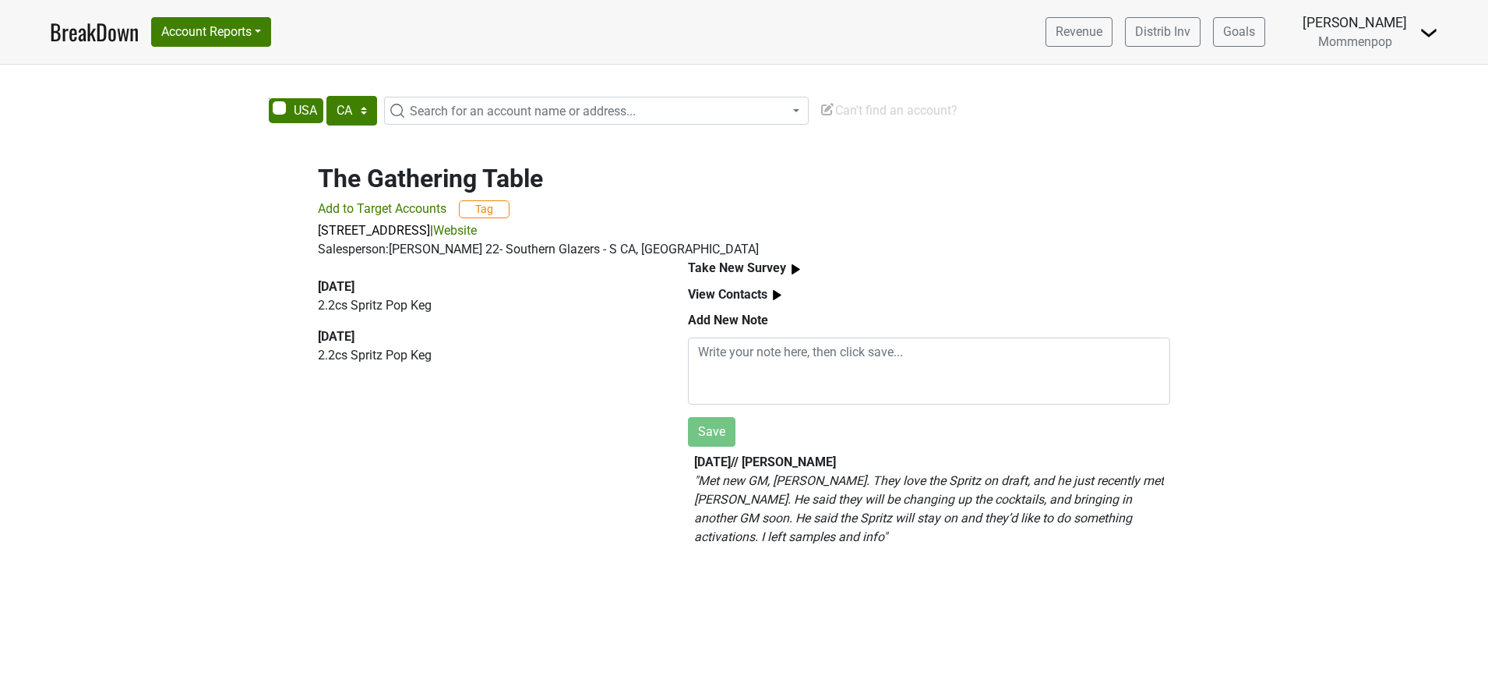
click at [122, 37] on link "BreakDown" at bounding box center [94, 32] width 89 height 33
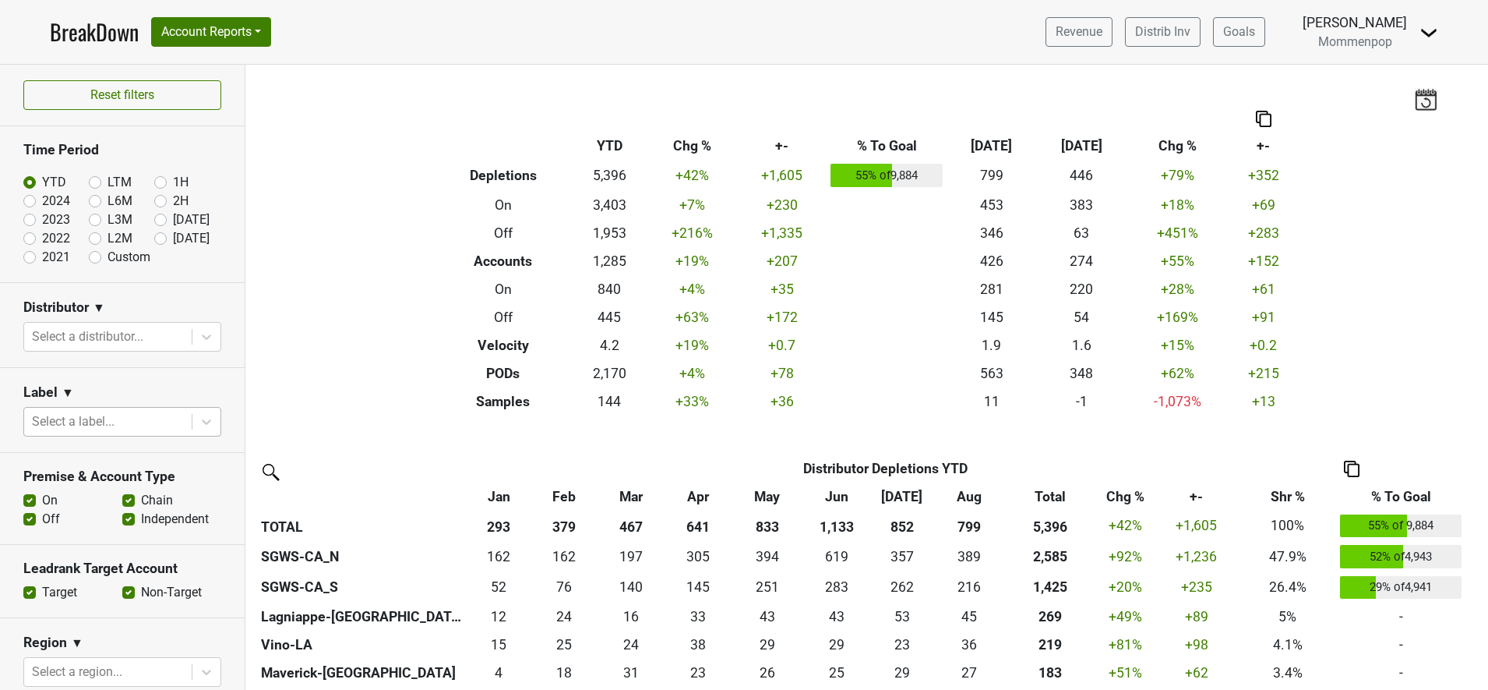
click at [90, 421] on div at bounding box center [108, 422] width 152 height 22
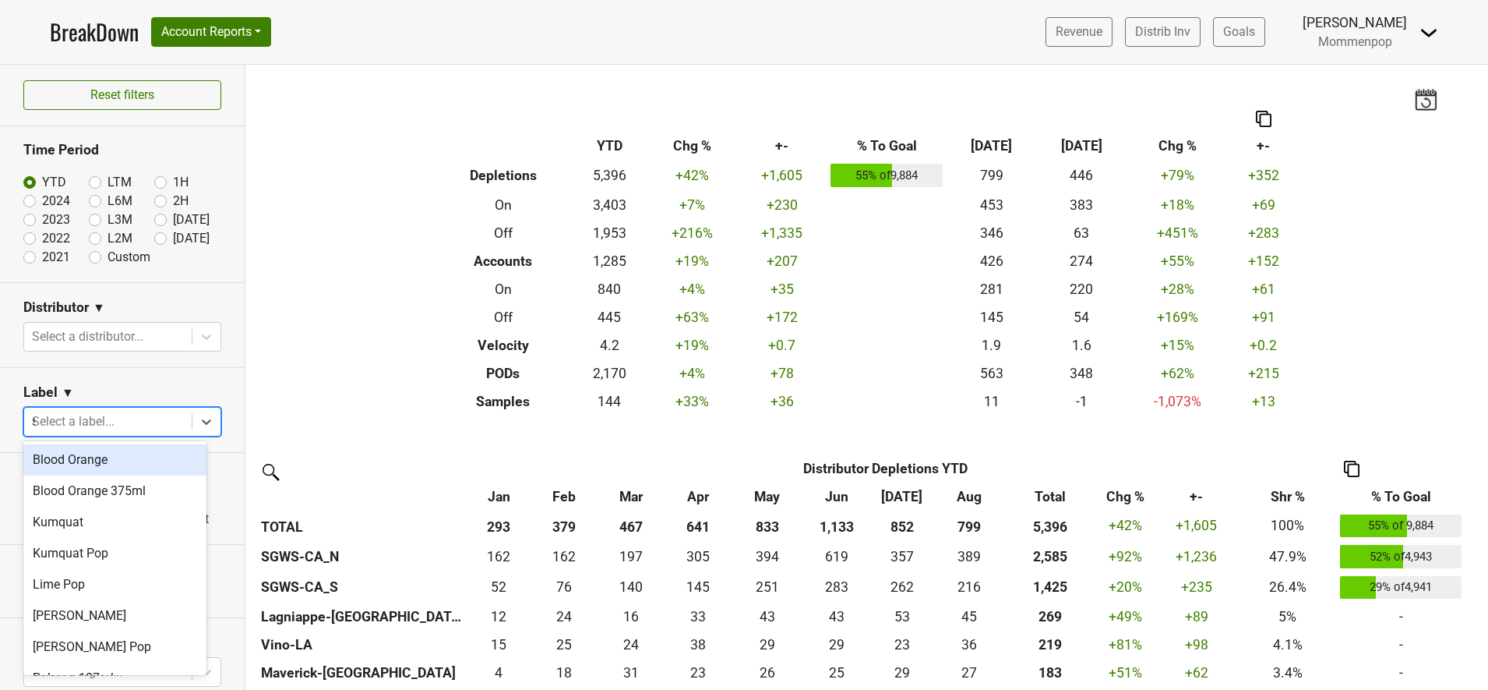
type input "sp"
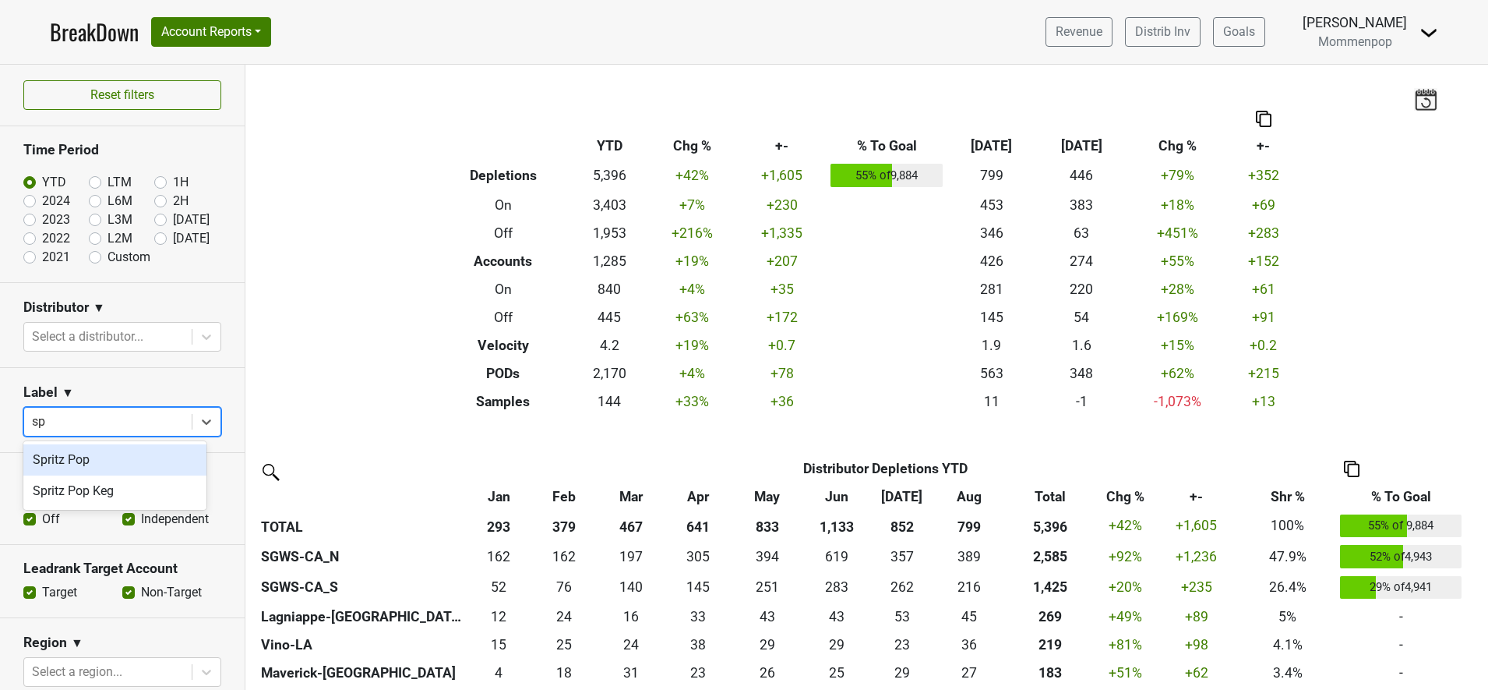
click at [60, 450] on div "Spritz Pop" at bounding box center [114, 459] width 183 height 31
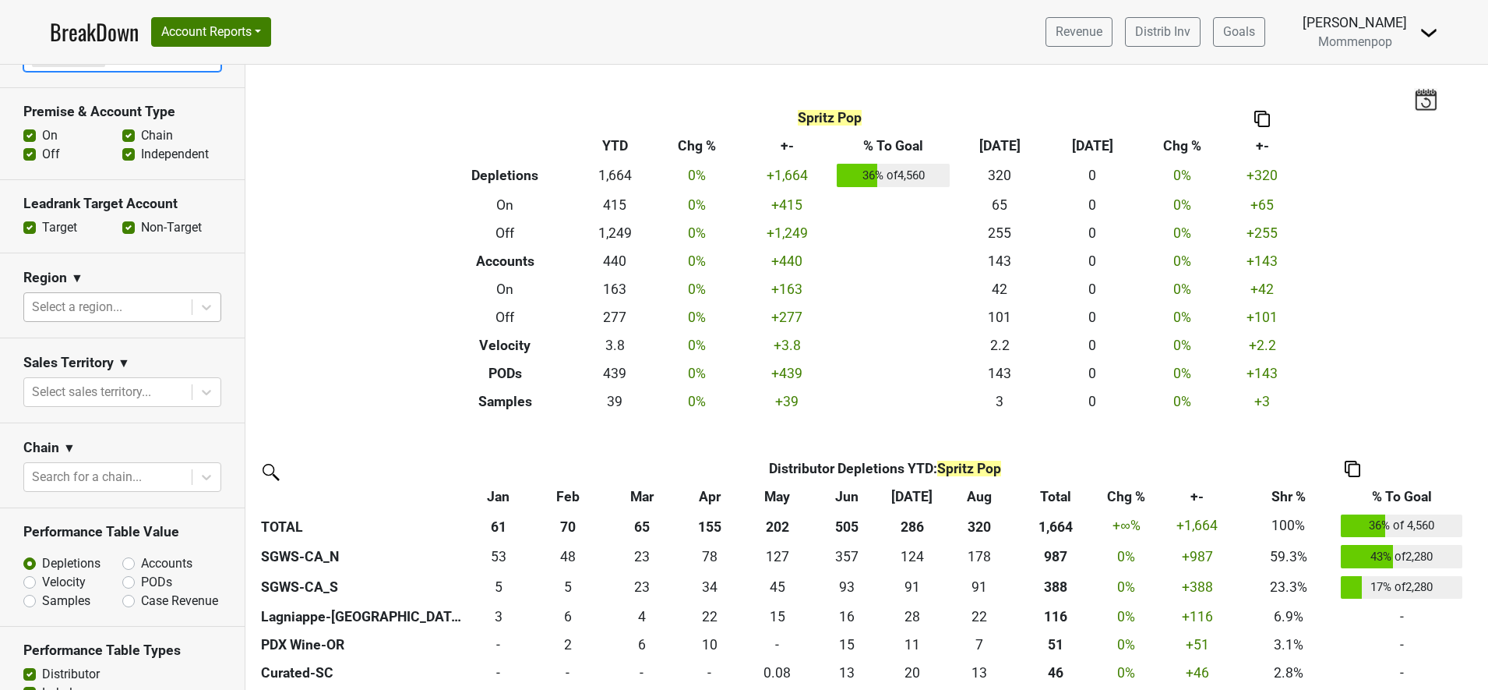
scroll to position [195, 0]
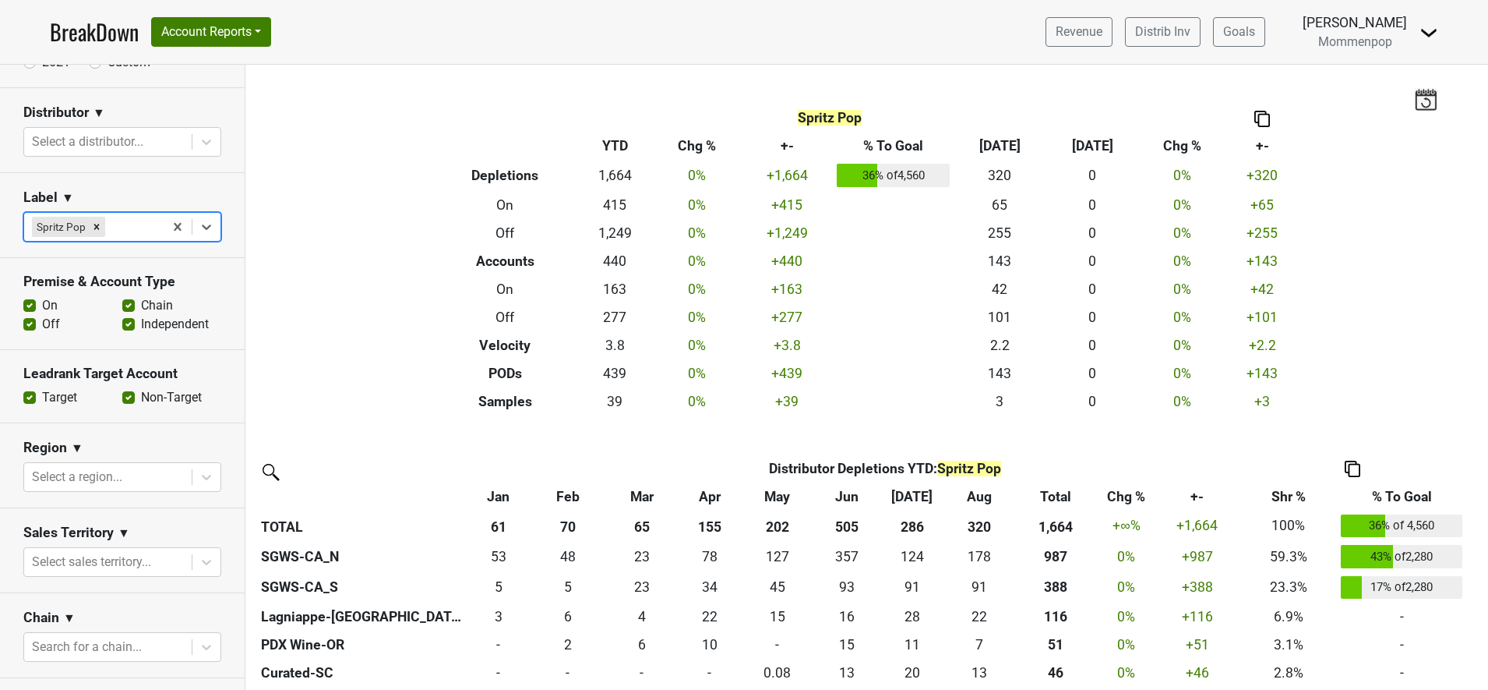
click at [42, 326] on label "Off" at bounding box center [51, 324] width 18 height 19
click at [30, 326] on input "Off" at bounding box center [29, 323] width 12 height 16
checkbox input "false"
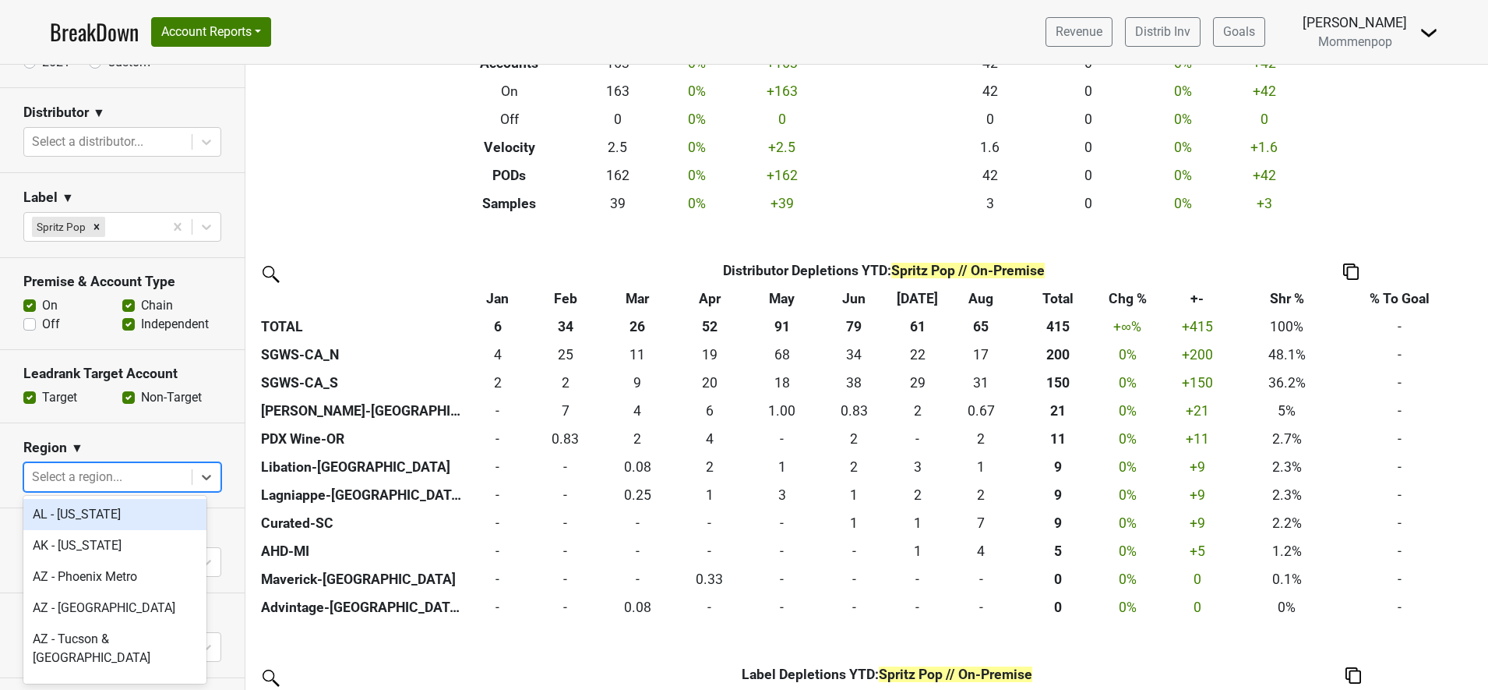
click at [139, 470] on div at bounding box center [108, 477] width 152 height 22
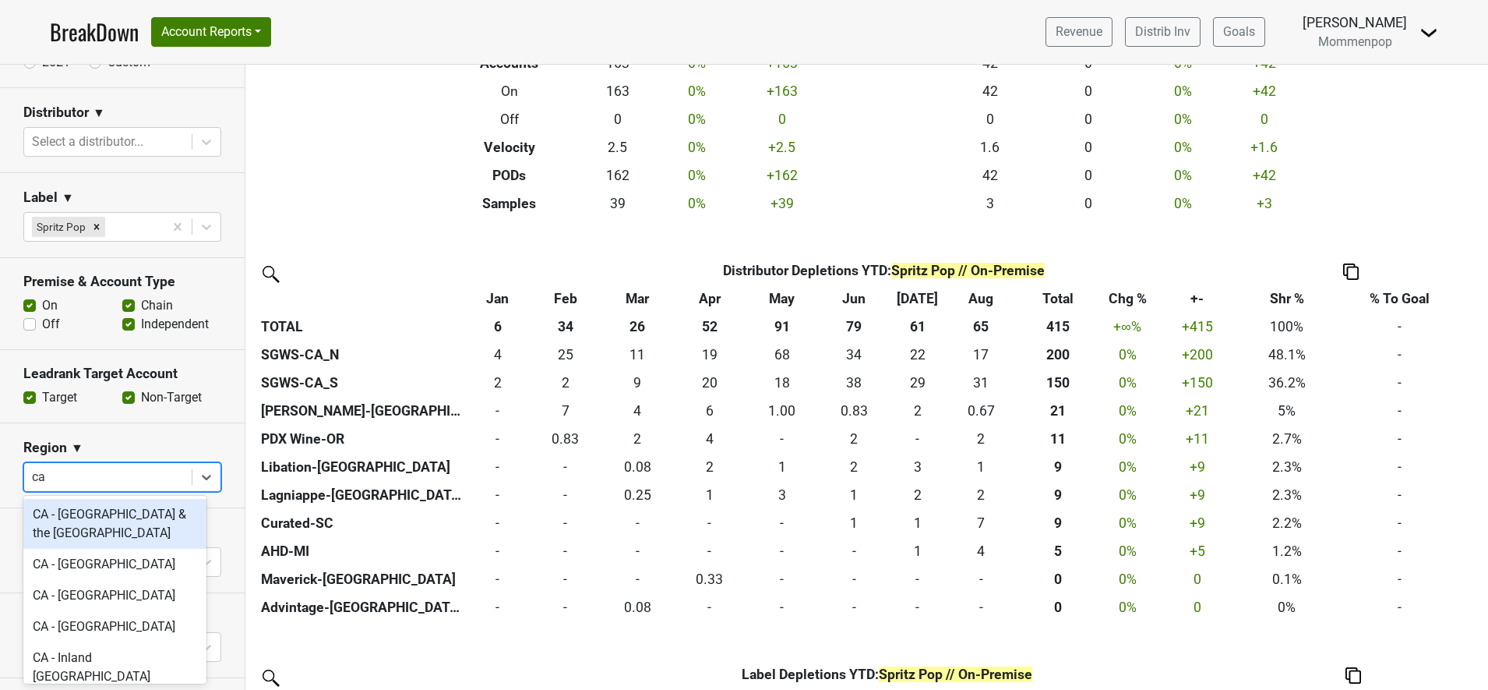
type input "c"
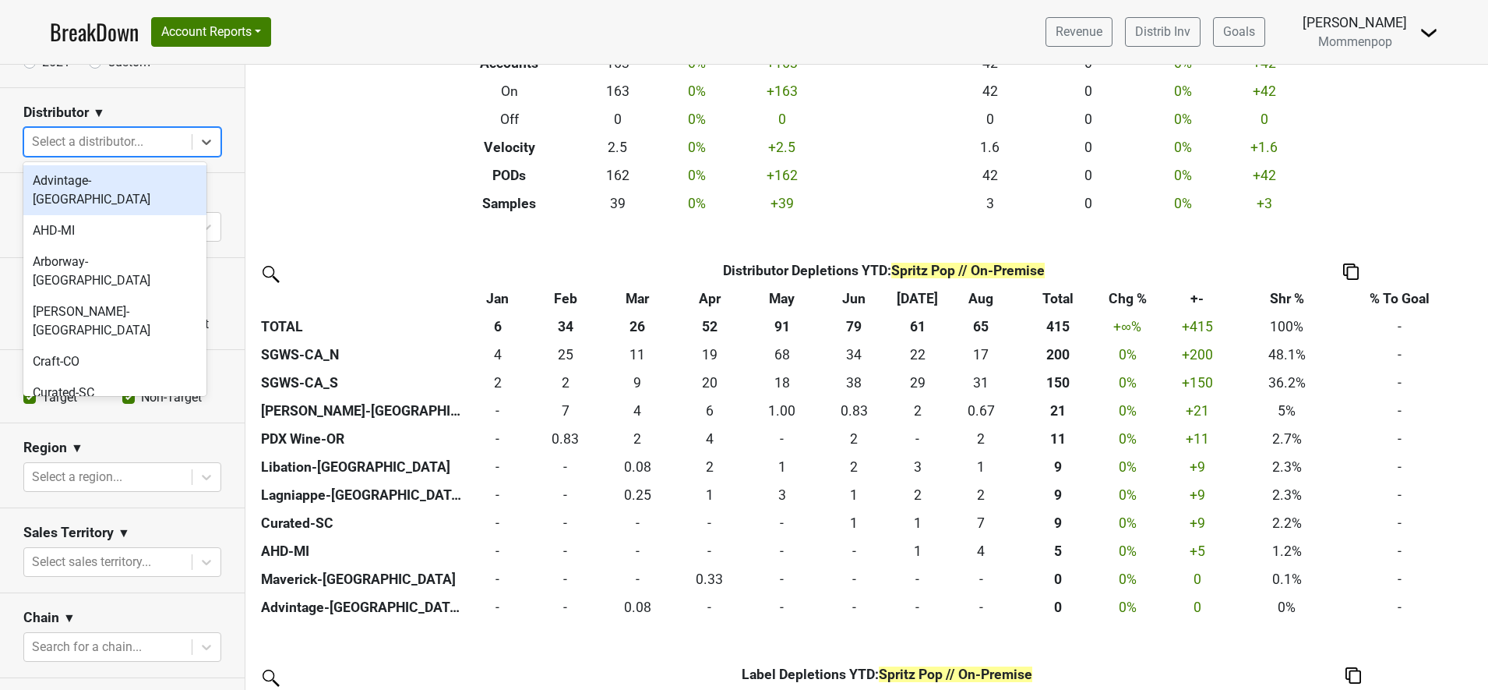
click at [107, 150] on div at bounding box center [108, 142] width 152 height 22
type input "ca"
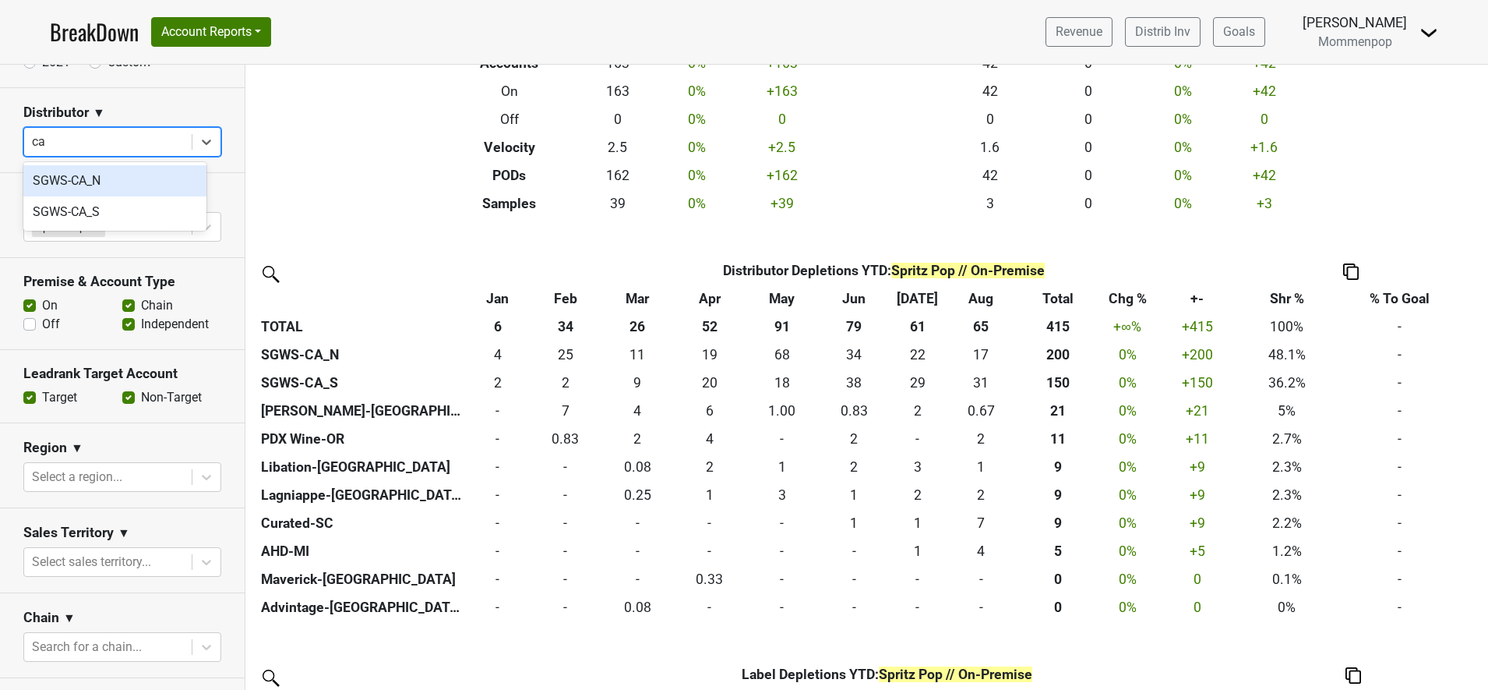
click at [87, 182] on div "SGWS-CA_N" at bounding box center [114, 180] width 183 height 31
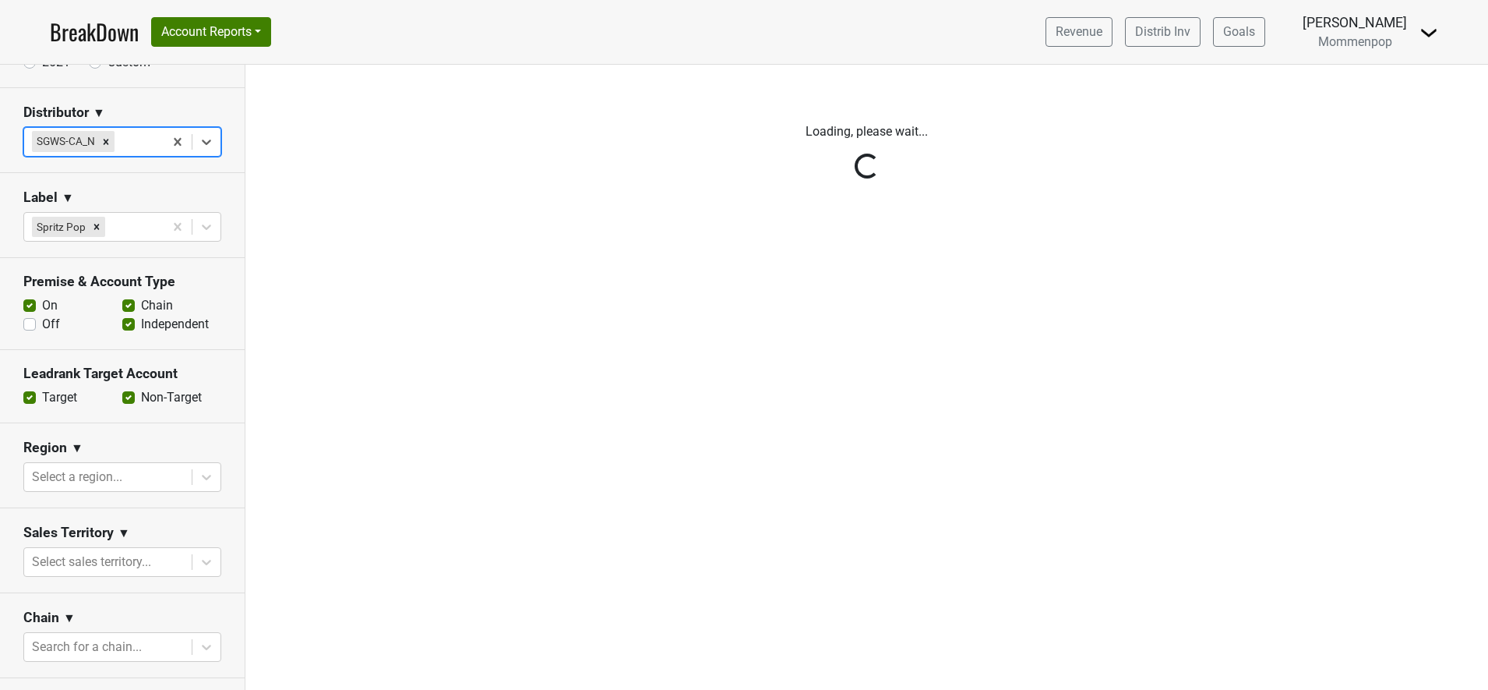
scroll to position [0, 0]
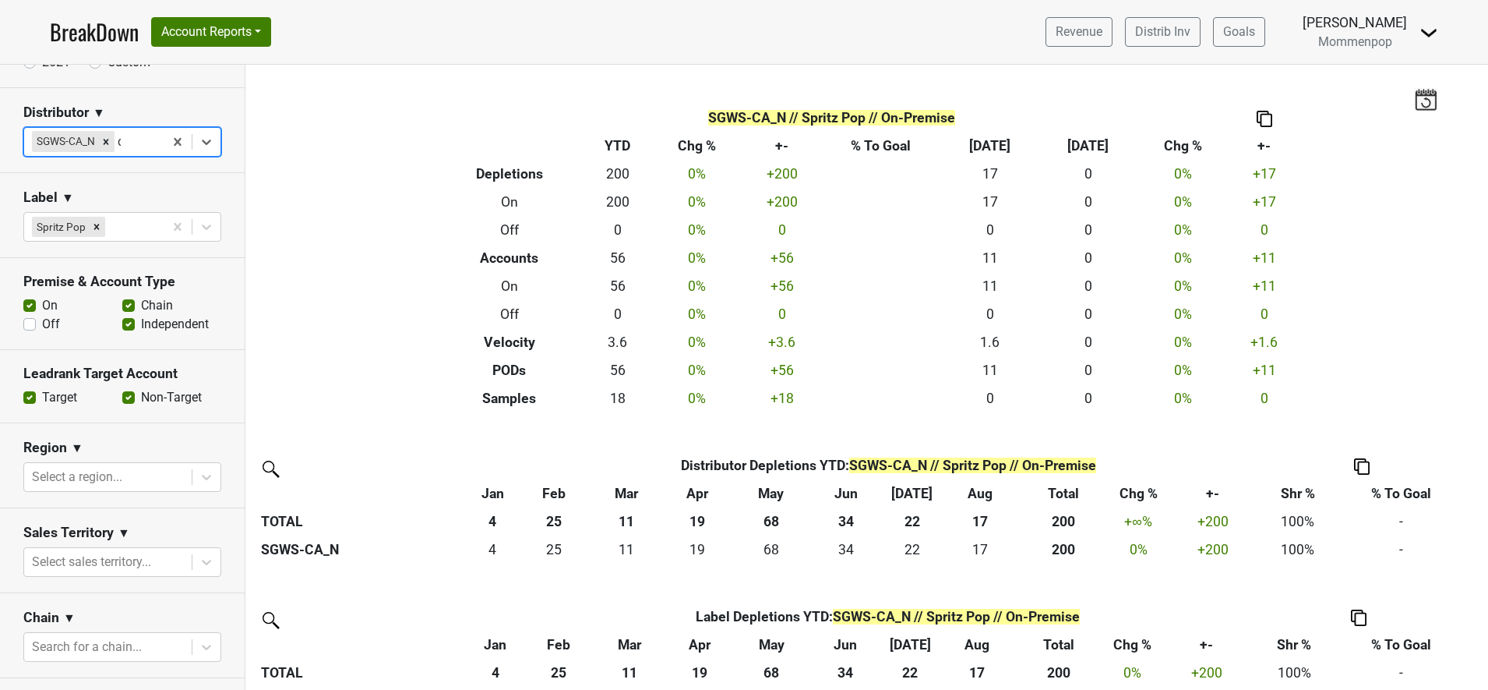
type input "ca"
click at [91, 182] on div "SGWS-CA_S" at bounding box center [114, 180] width 183 height 31
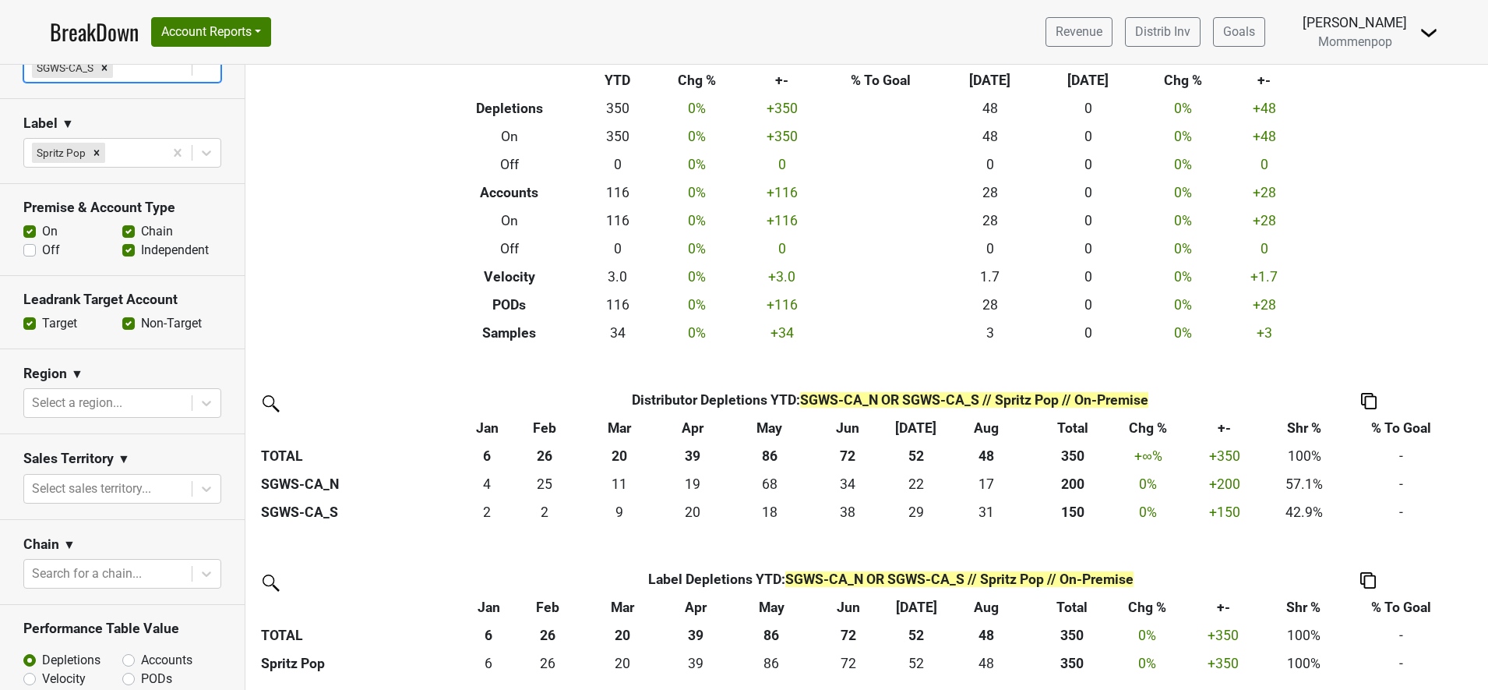
scroll to position [390, 0]
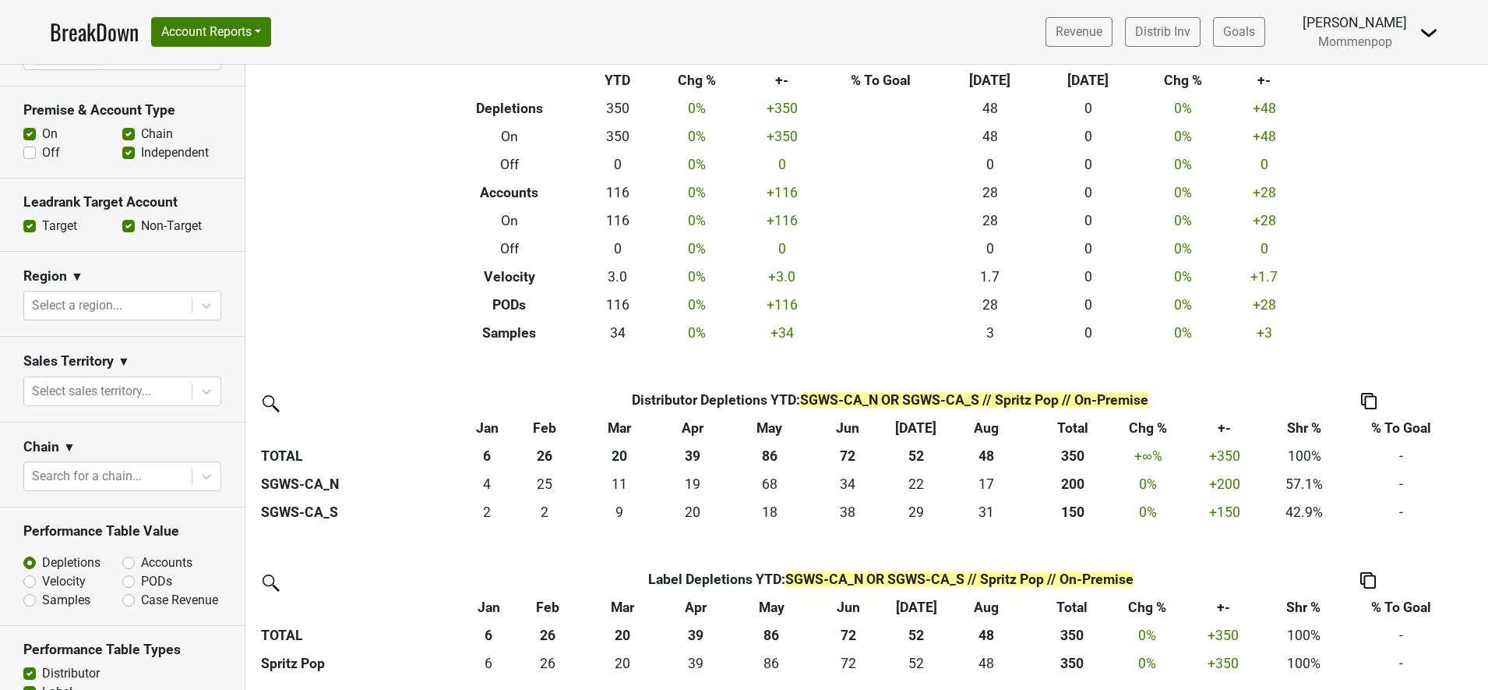
click at [141, 133] on label "Chain" at bounding box center [157, 134] width 32 height 19
click at [123, 133] on input "Chain" at bounding box center [128, 133] width 12 height 16
checkbox input "false"
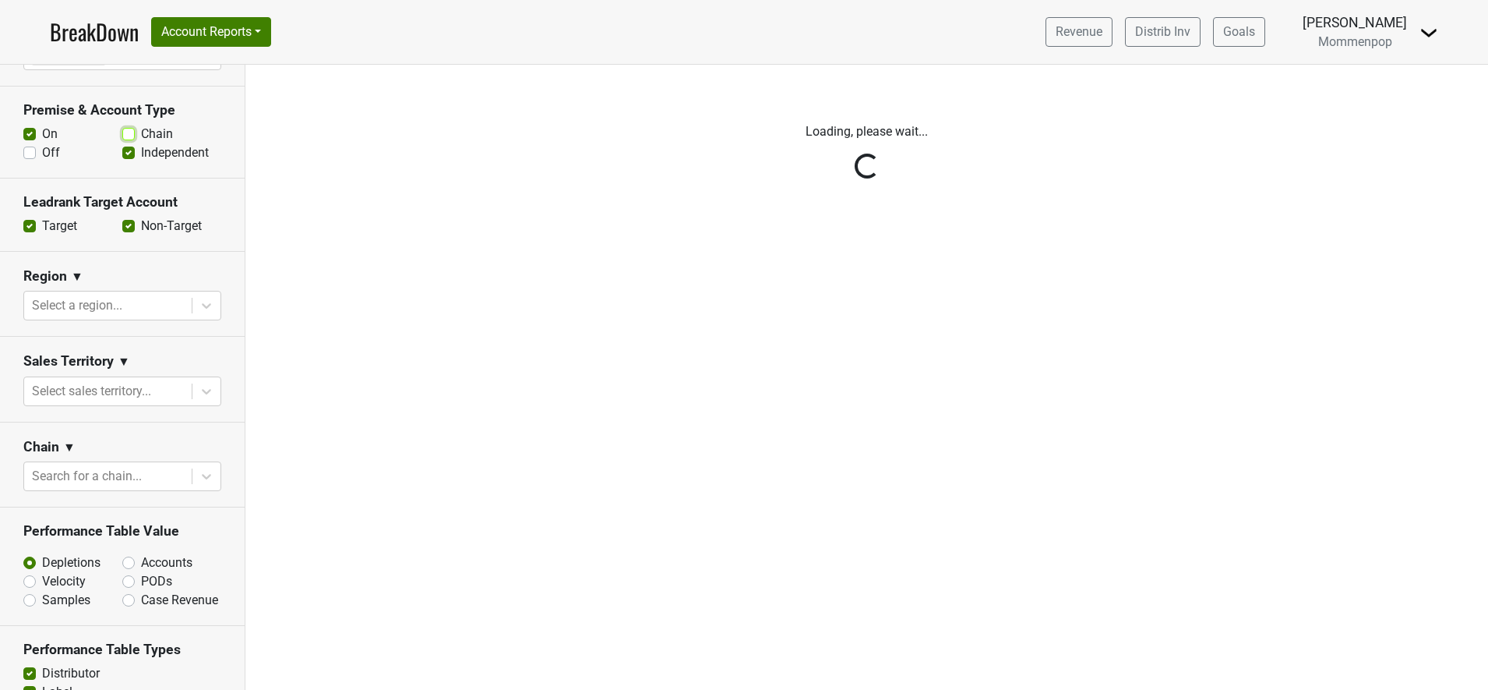
scroll to position [0, 0]
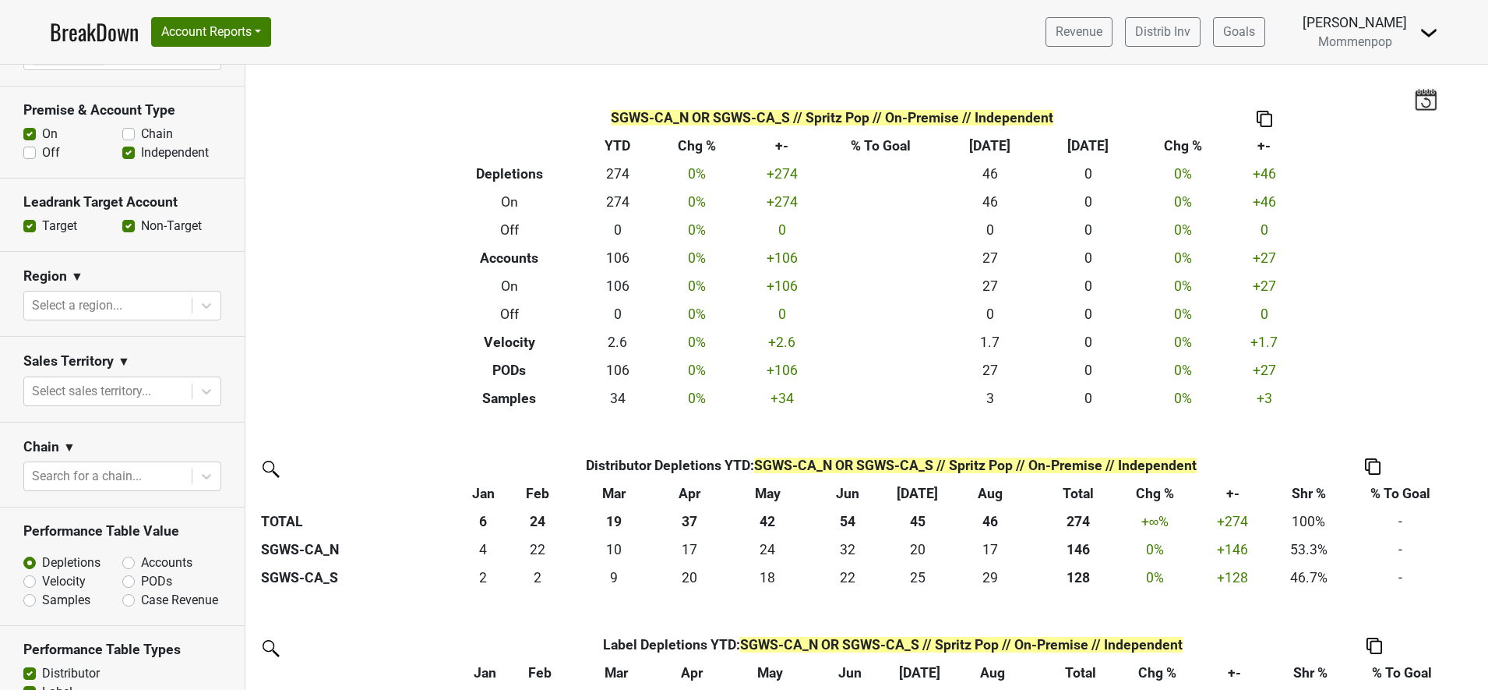
click at [141, 154] on label "Independent" at bounding box center [175, 152] width 68 height 19
click at [122, 154] on input "Independent" at bounding box center [128, 151] width 12 height 16
checkbox input "false"
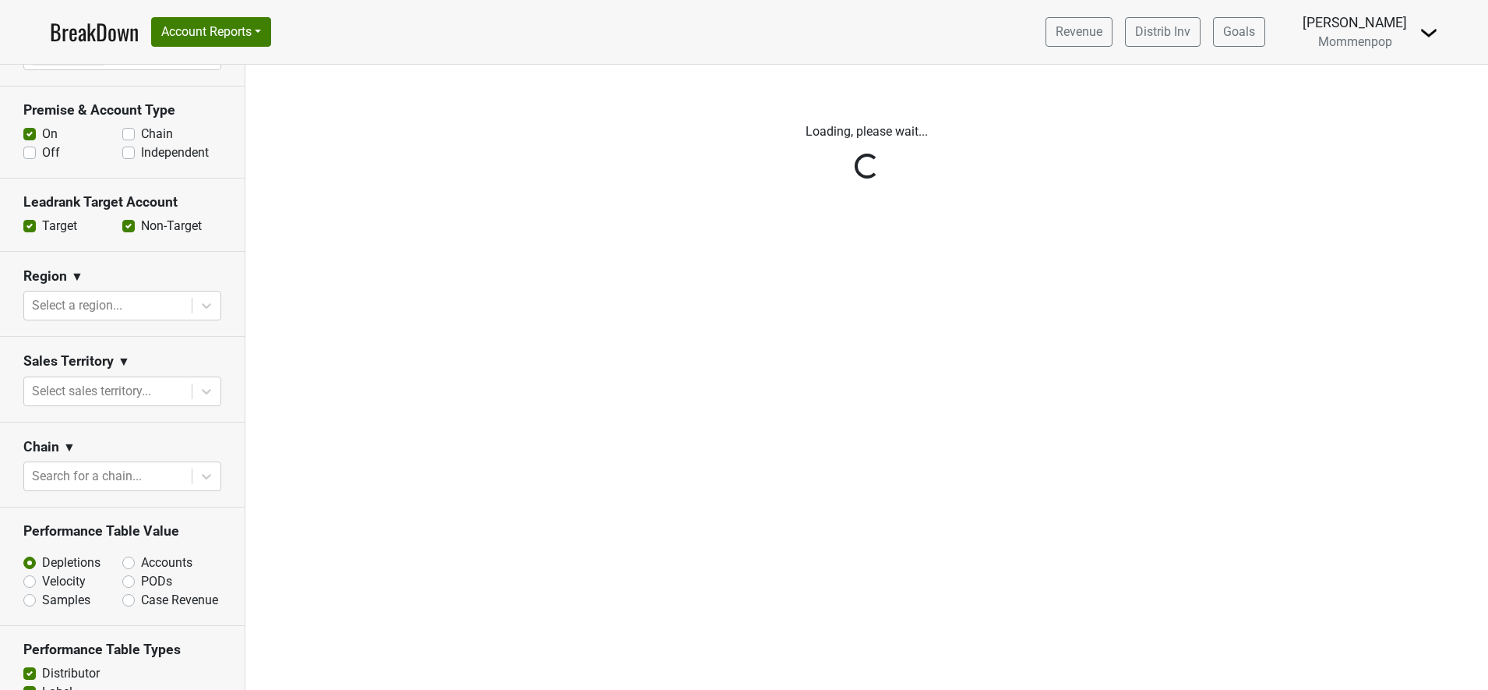
click at [173, 179] on div "Reset filters Time Period YTD LTM 1H 2024 L6M 2H 2023 L3M Aug '25 2022 L2M Sep …" at bounding box center [122, 377] width 245 height 625
click at [121, 156] on div "Reset filters Time Period YTD LTM 1H 2024 L6M 2H 2023 L3M Aug '25 2022 L2M Sep …" at bounding box center [122, 377] width 245 height 625
click at [121, 149] on div "Reset filters Time Period YTD LTM 1H 2024 L6M 2H 2023 L3M Aug '25 2022 L2M Sep …" at bounding box center [122, 377] width 245 height 625
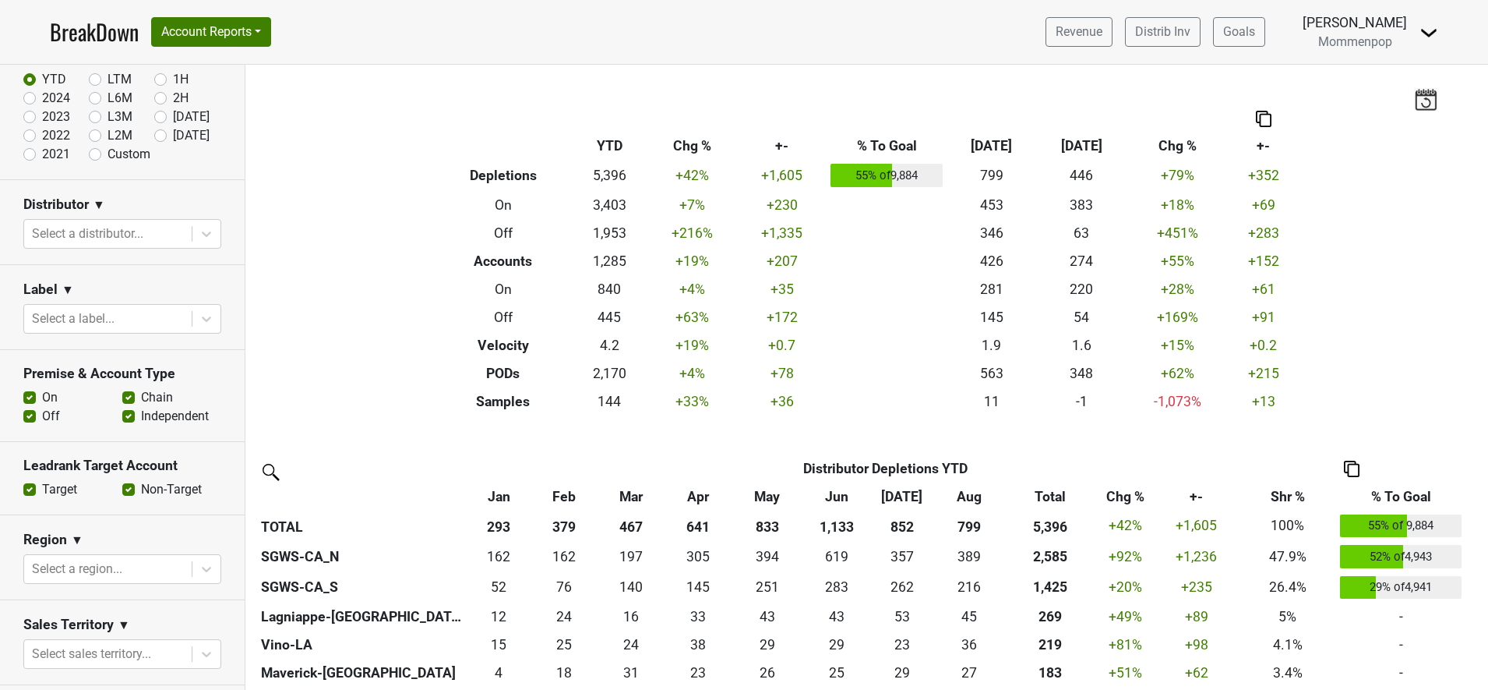
scroll to position [195, 0]
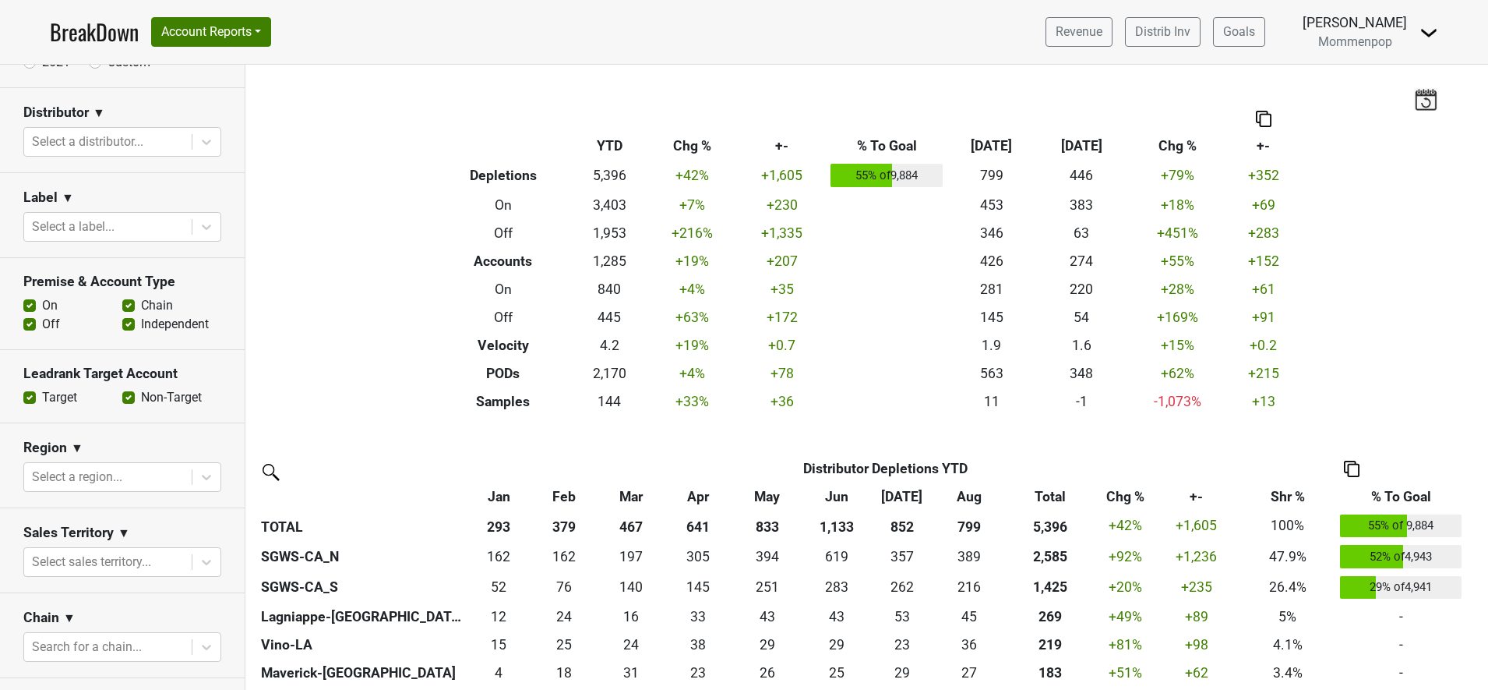
drag, startPoint x: 122, startPoint y: 306, endPoint x: 115, endPoint y: 311, distance: 9.1
click at [141, 306] on label "Chain" at bounding box center [157, 305] width 32 height 19
click at [122, 306] on input "Chain" at bounding box center [128, 304] width 12 height 16
checkbox input "false"
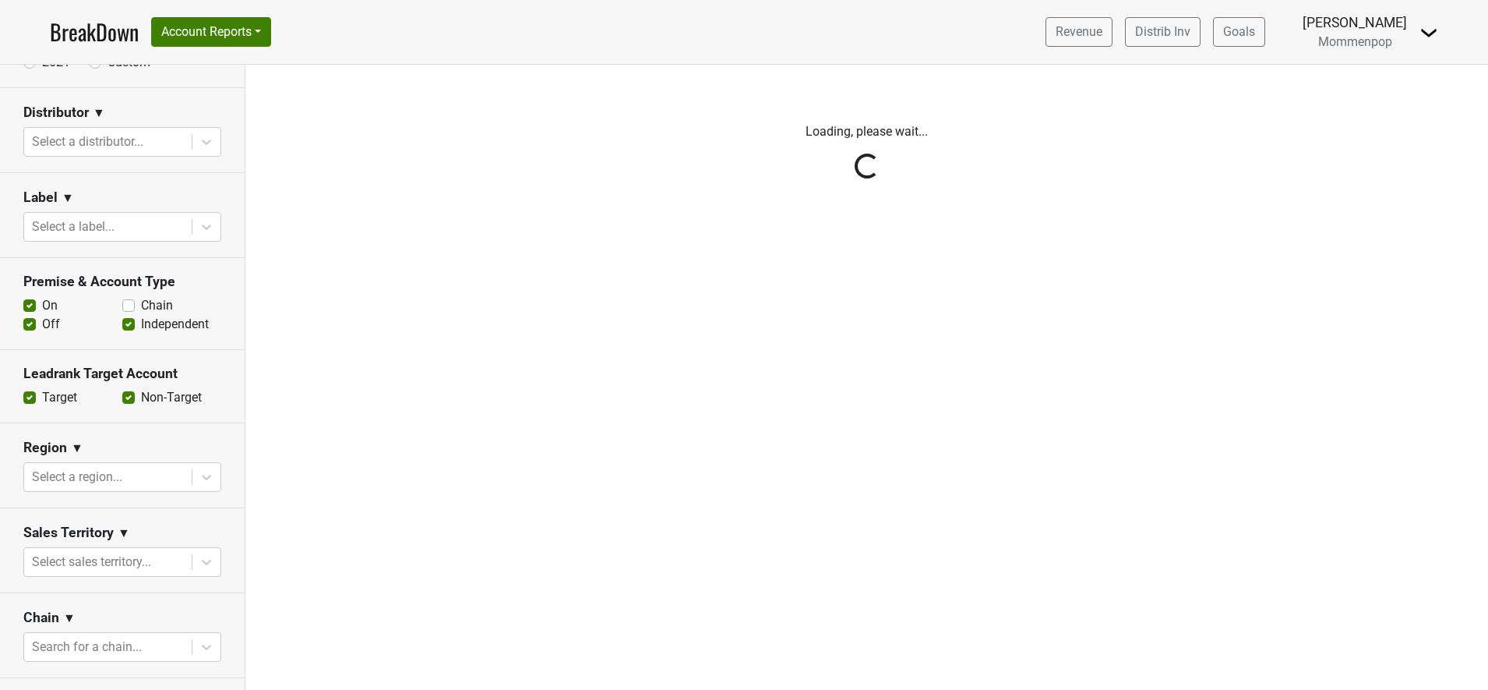
drag, startPoint x: 28, startPoint y: 326, endPoint x: 108, endPoint y: 324, distance: 79.5
click at [42, 326] on label "Off" at bounding box center [51, 324] width 18 height 19
click at [34, 326] on input "Off" at bounding box center [29, 323] width 12 height 16
checkbox input "false"
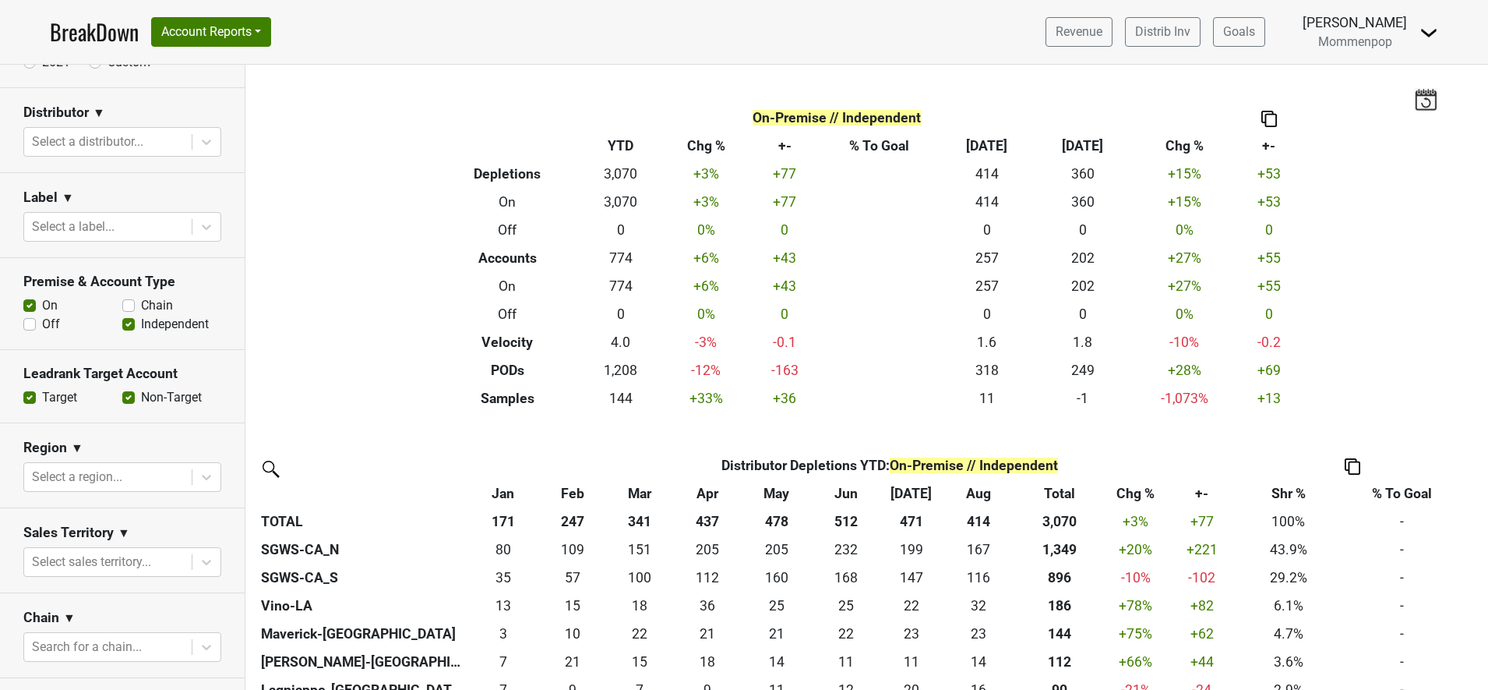
click at [141, 324] on label "Independent" at bounding box center [175, 324] width 68 height 19
click at [122, 324] on input "Independent" at bounding box center [128, 323] width 12 height 16
checkbox input "false"
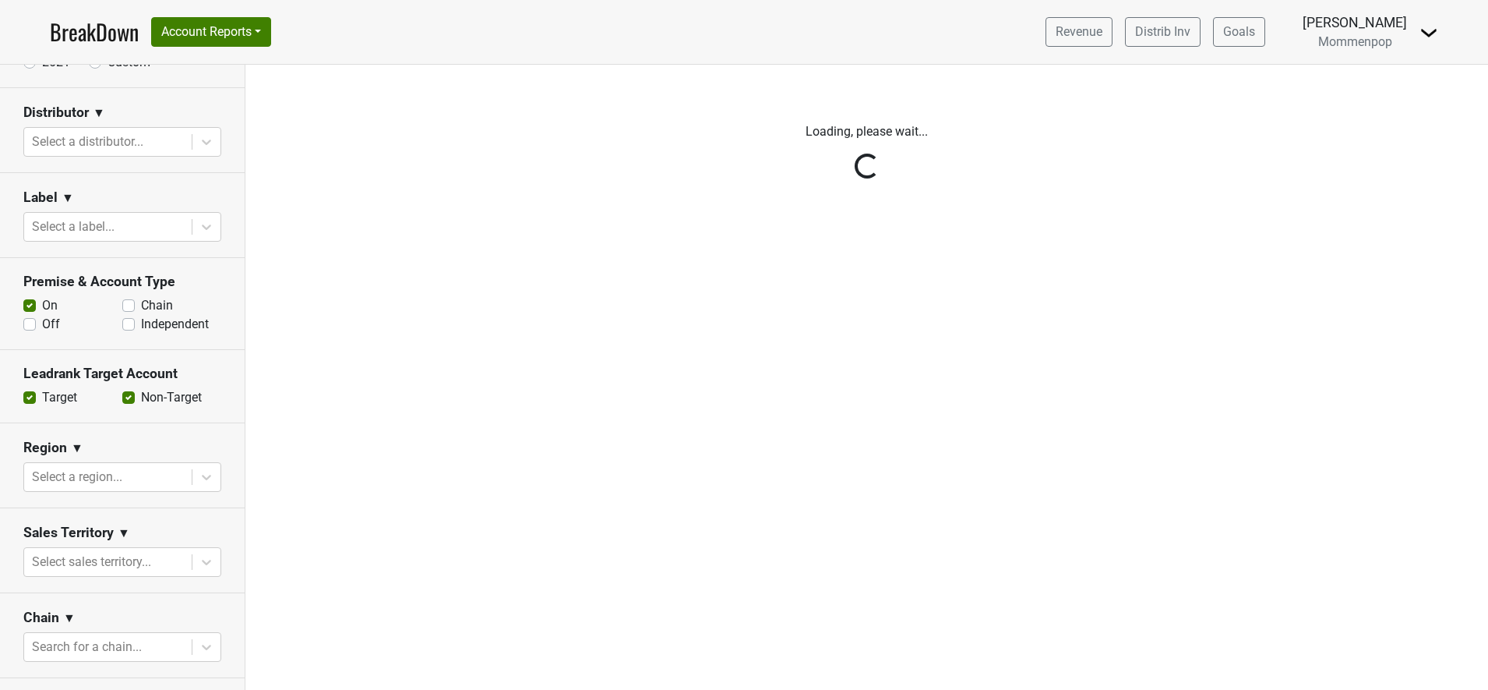
click at [88, 471] on div "Reset filters Time Period YTD LTM 1H 2024 L6M 2H 2023 L3M Aug '25 2022 L2M Sep …" at bounding box center [122, 377] width 245 height 625
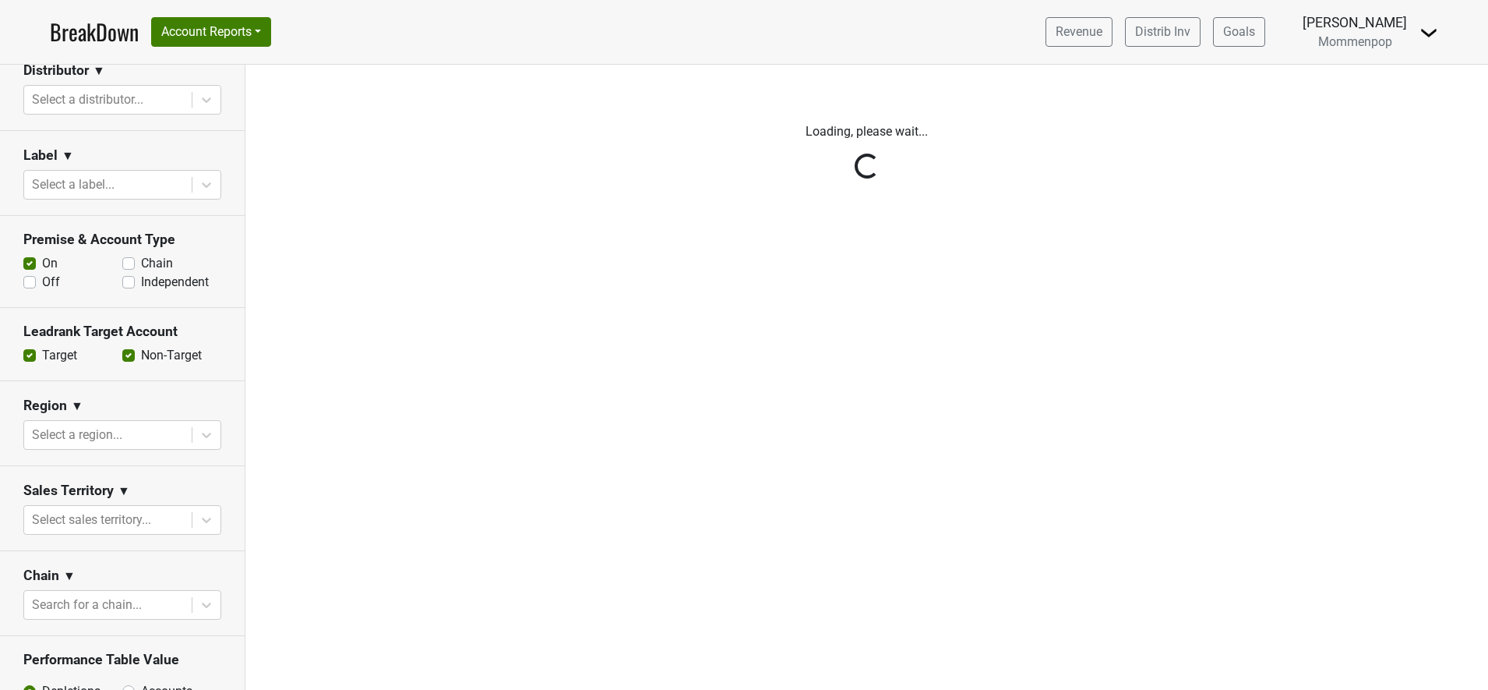
scroll to position [52, 0]
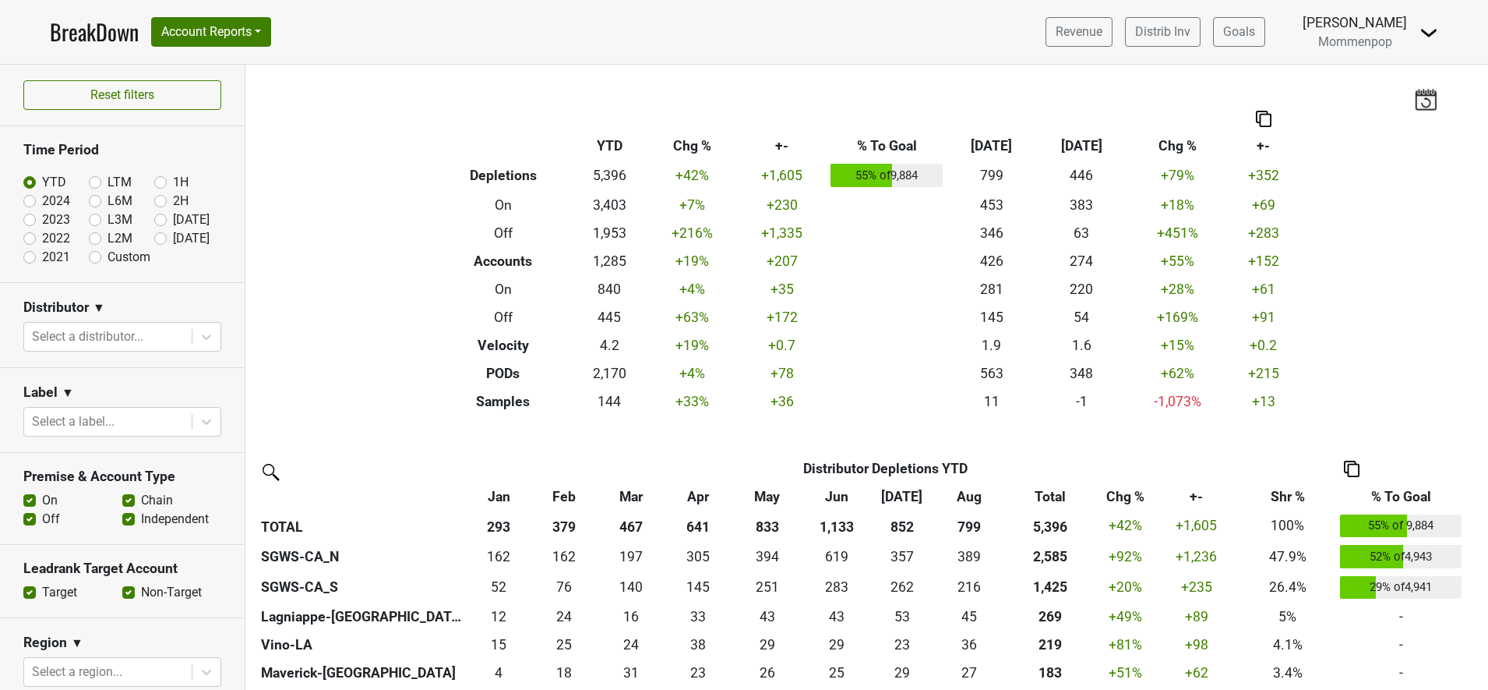
click at [141, 496] on label "Chain" at bounding box center [157, 500] width 32 height 19
click at [122, 496] on input "Chain" at bounding box center [128, 499] width 12 height 16
checkbox input "false"
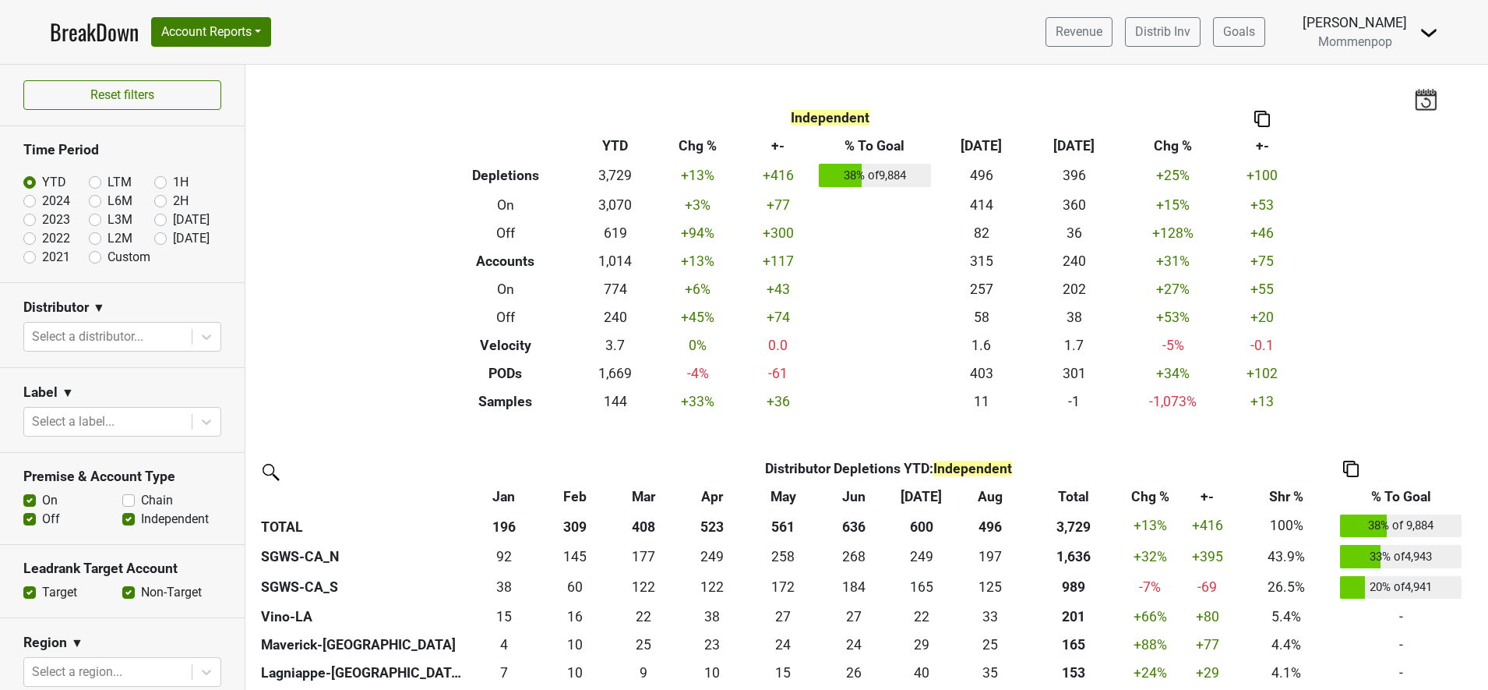
click at [42, 517] on label "Off" at bounding box center [51, 519] width 18 height 19
click at [28, 517] on input "Off" at bounding box center [29, 518] width 12 height 16
checkbox input "false"
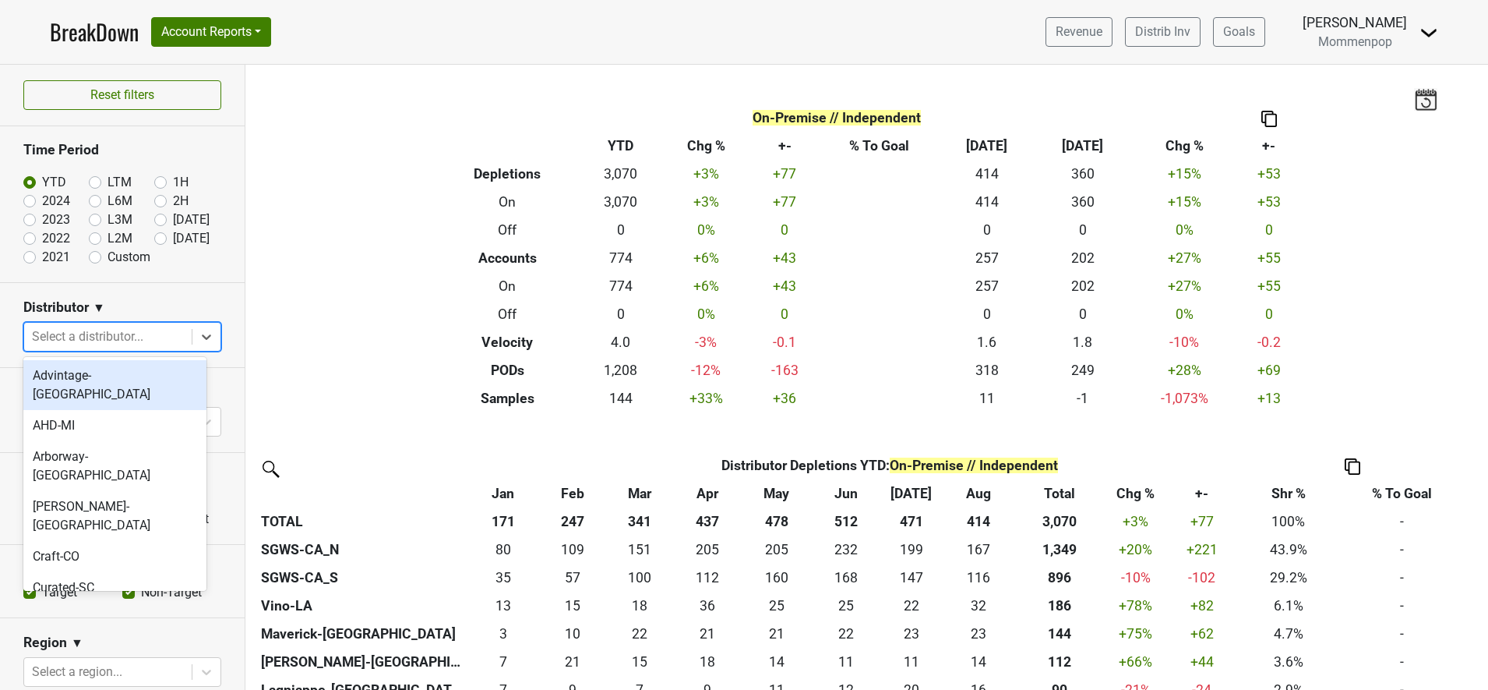
click at [95, 332] on div at bounding box center [108, 337] width 152 height 22
type input "ca"
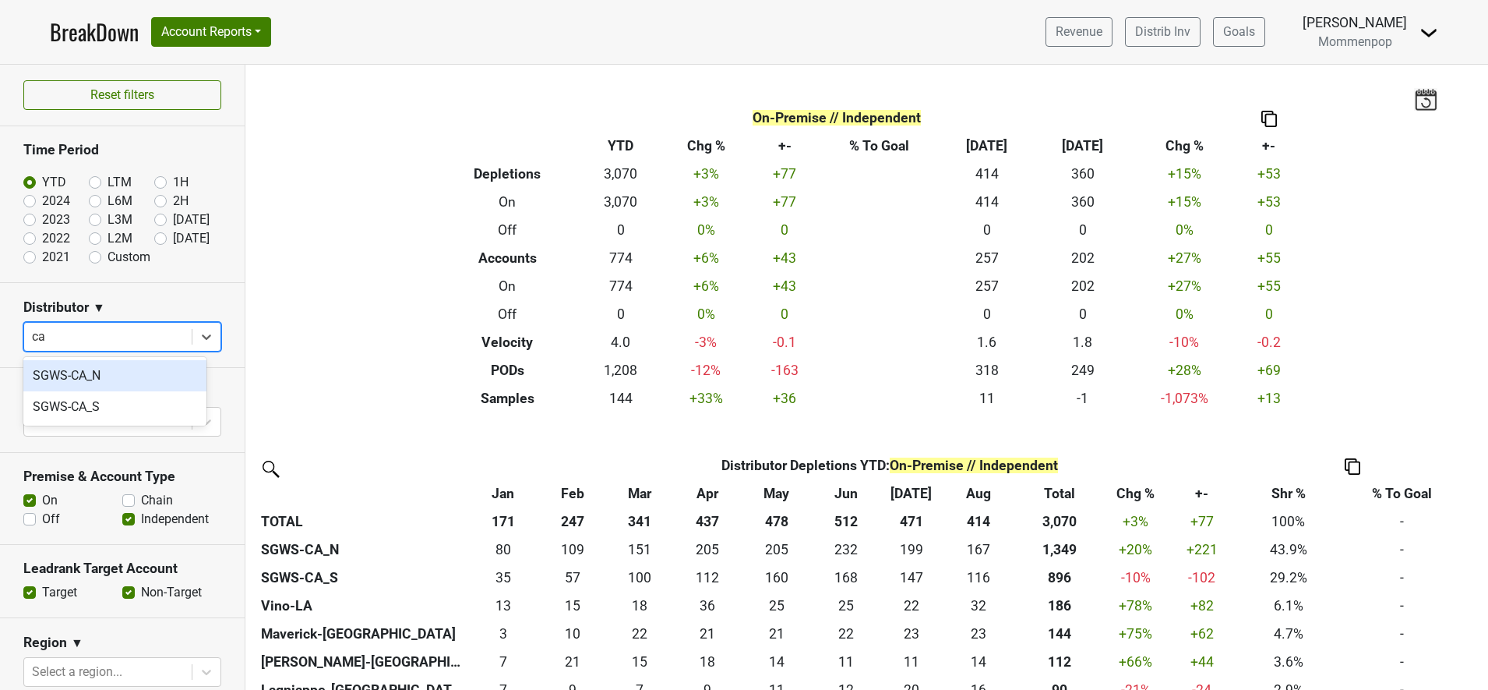
click at [94, 369] on div "SGWS-CA_N" at bounding box center [114, 375] width 183 height 31
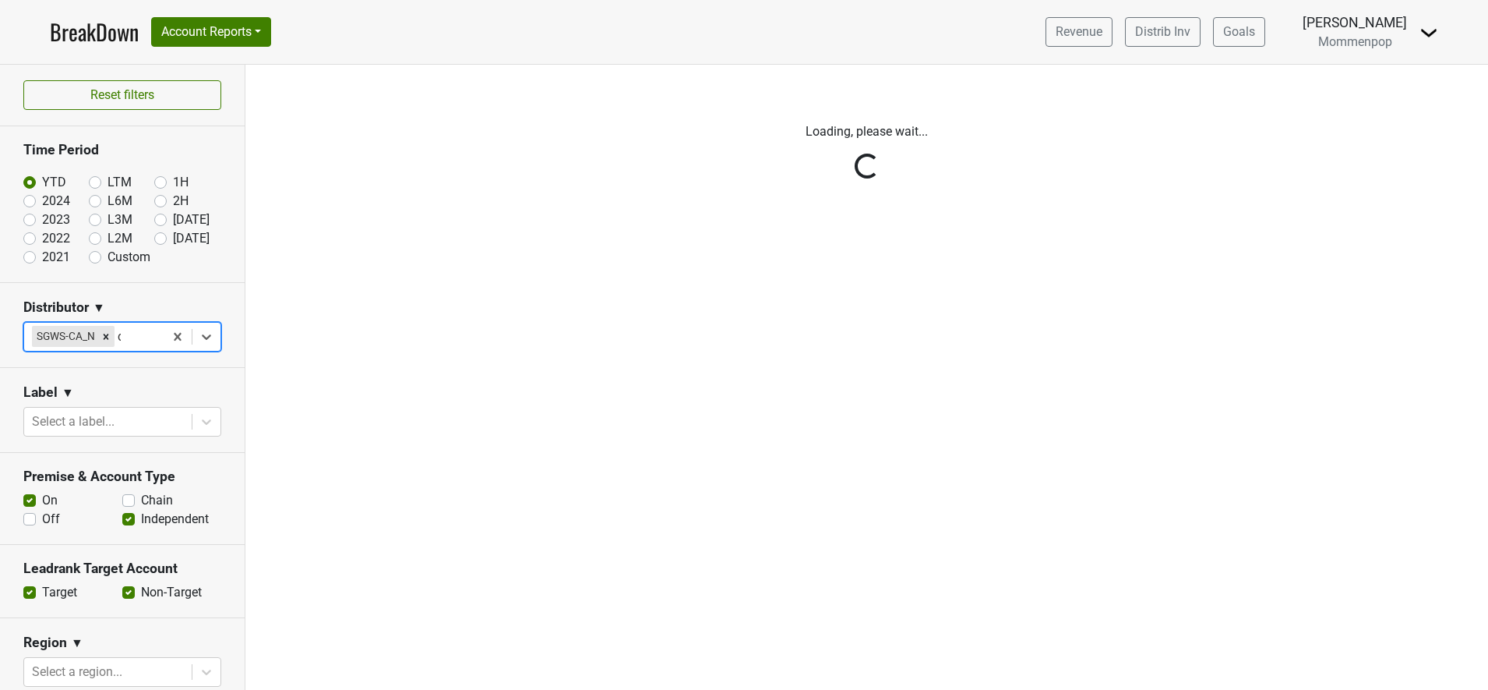
type input "ca"
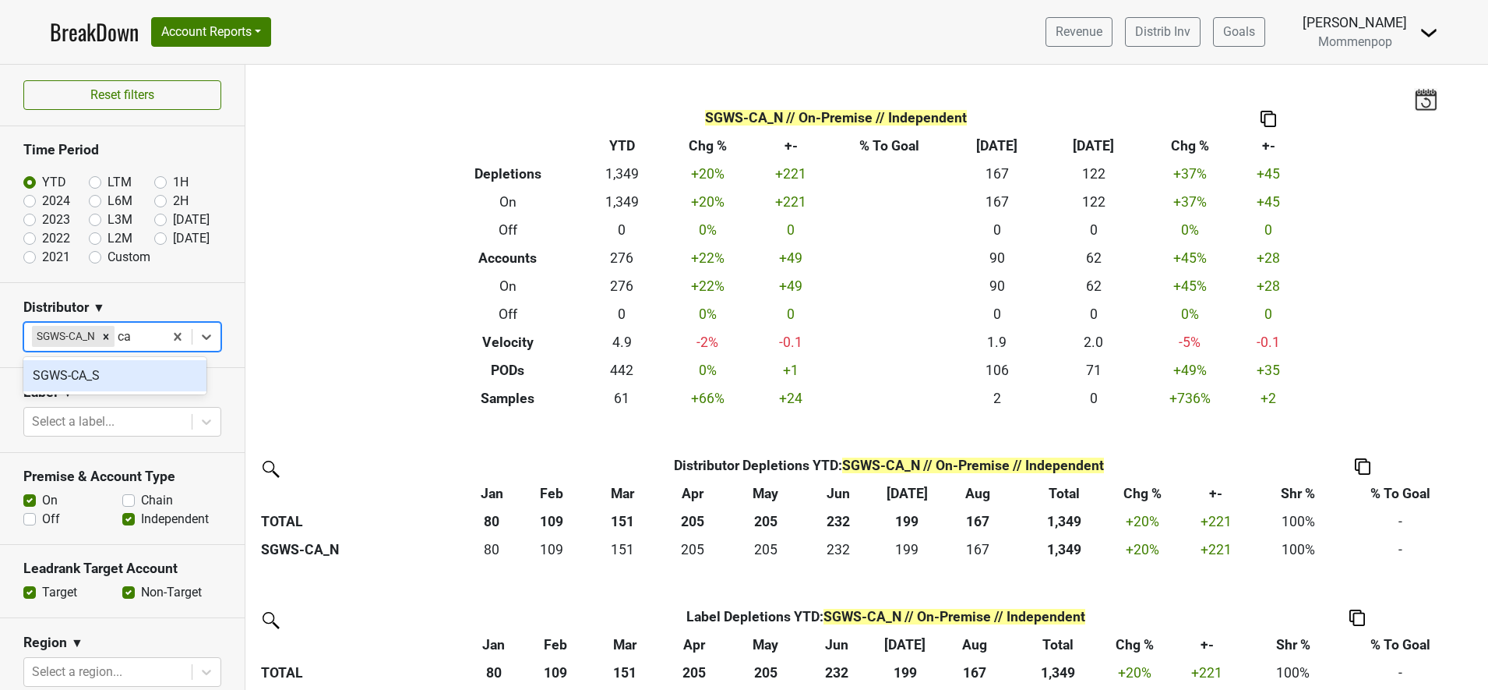
click at [90, 378] on div "SGWS-CA_S" at bounding box center [114, 375] width 183 height 31
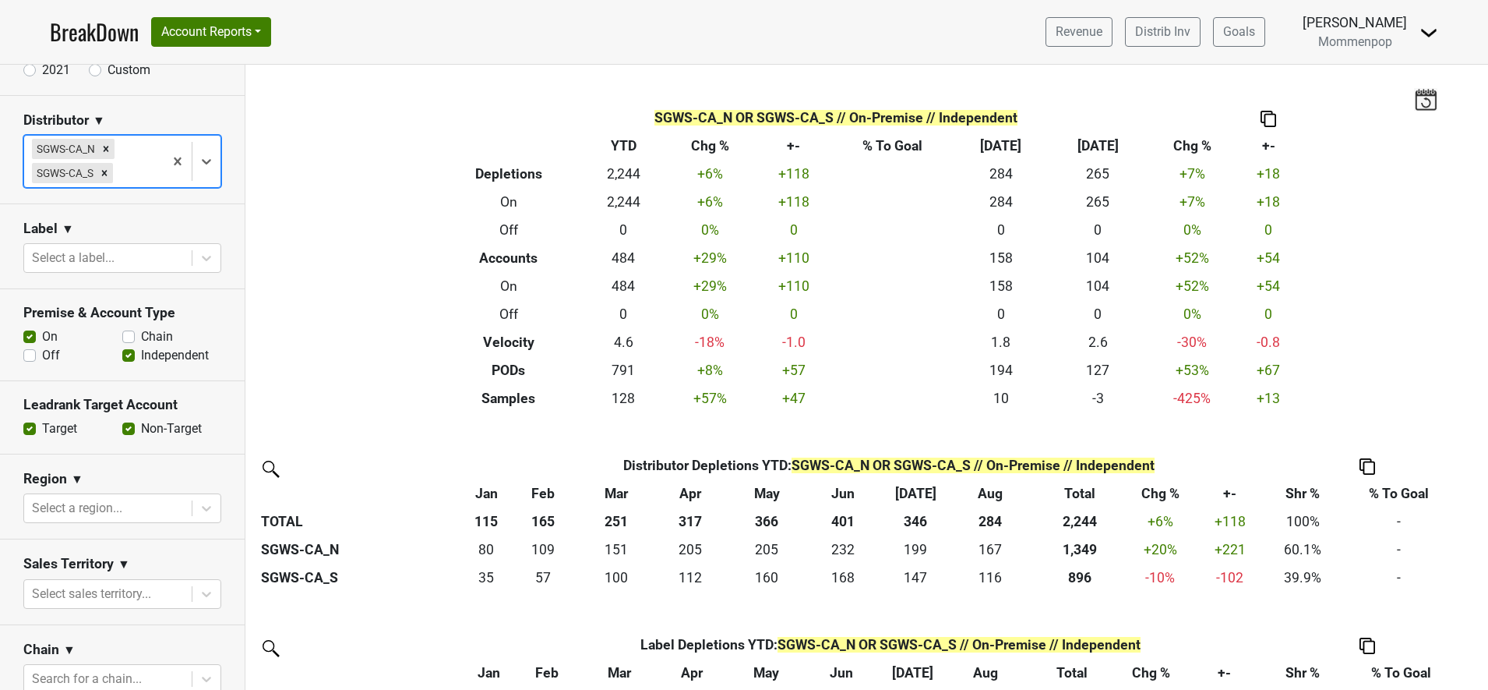
scroll to position [195, 0]
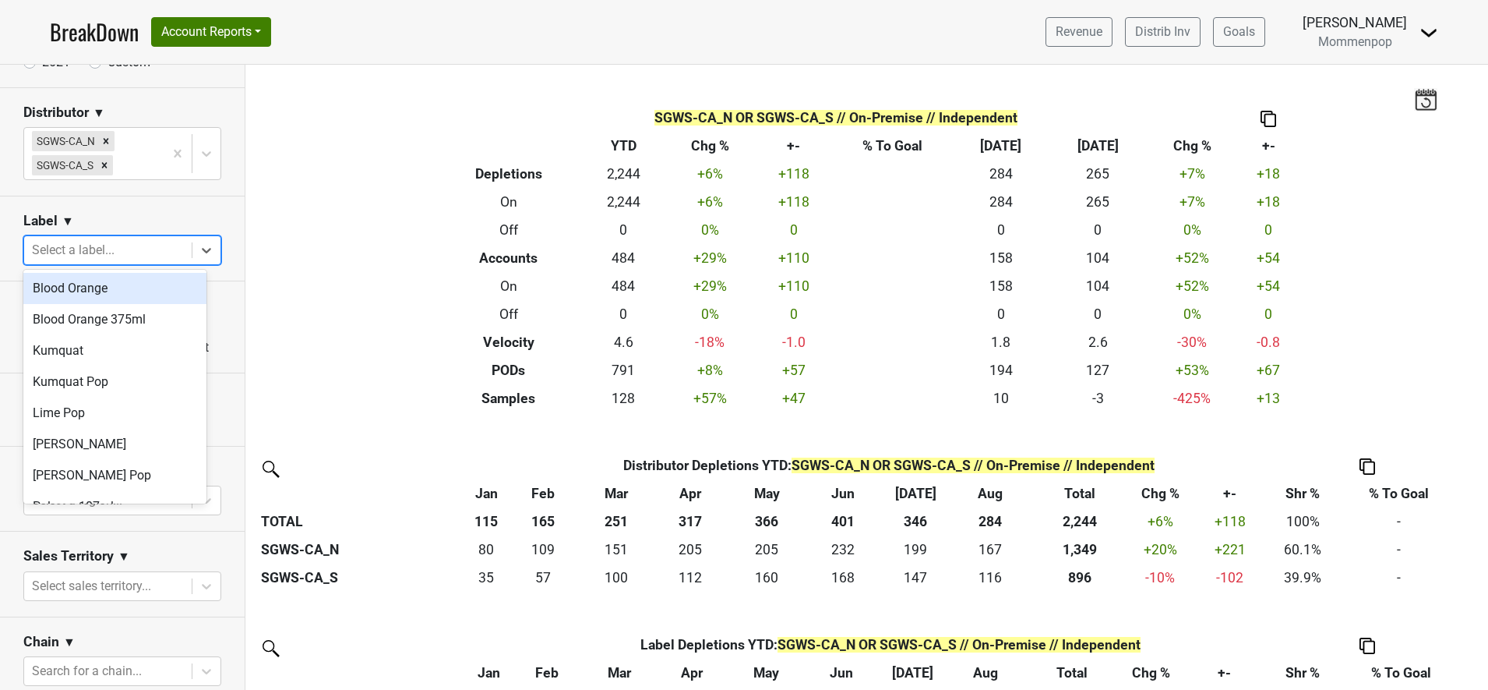
click at [125, 243] on div at bounding box center [108, 250] width 152 height 22
type input "s"
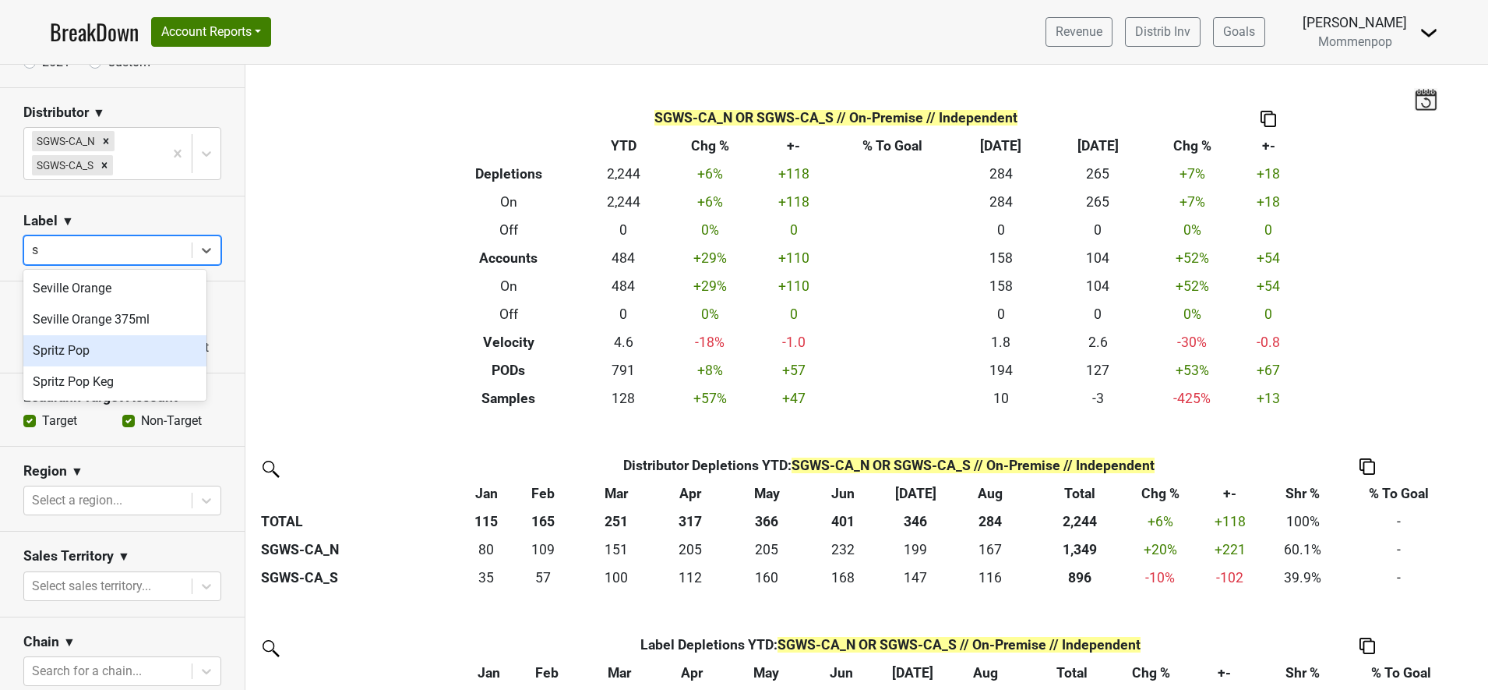
click at [99, 353] on div "Spritz Pop" at bounding box center [114, 350] width 183 height 31
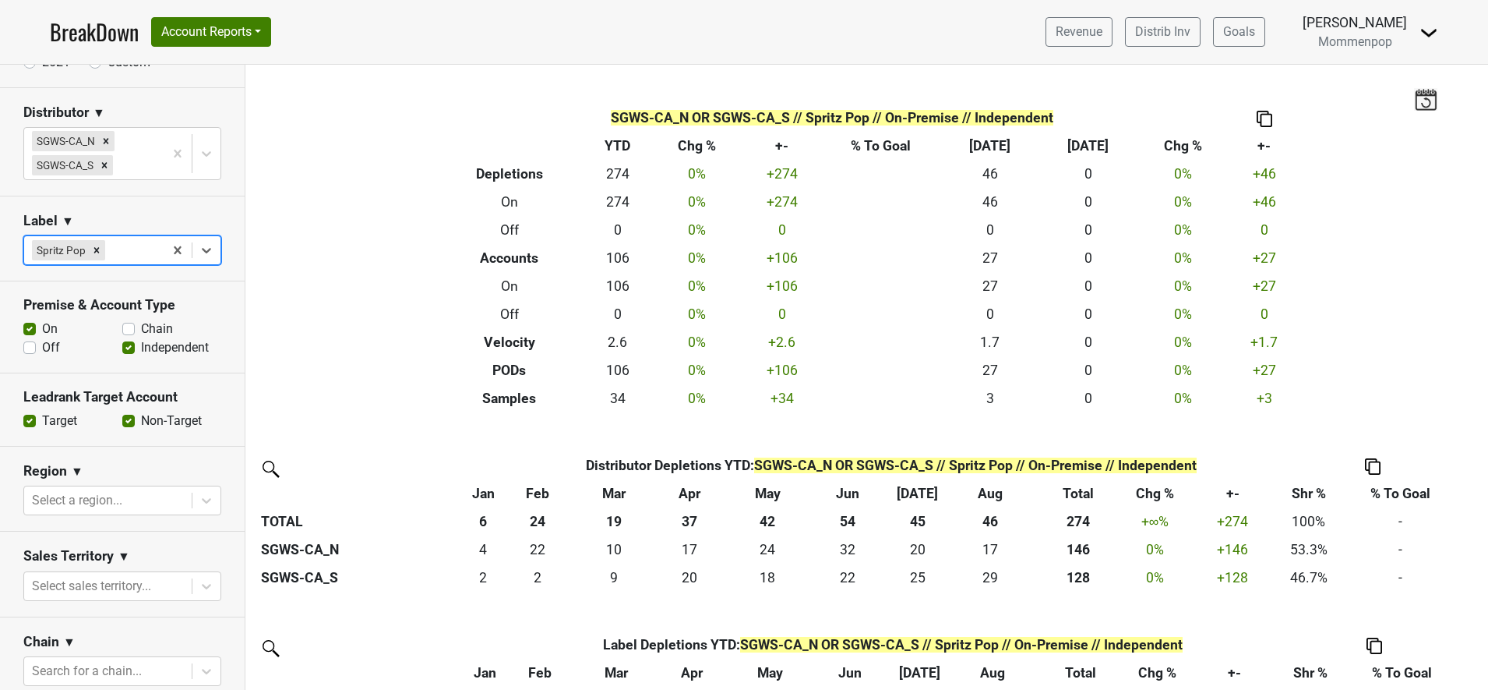
scroll to position [65, 0]
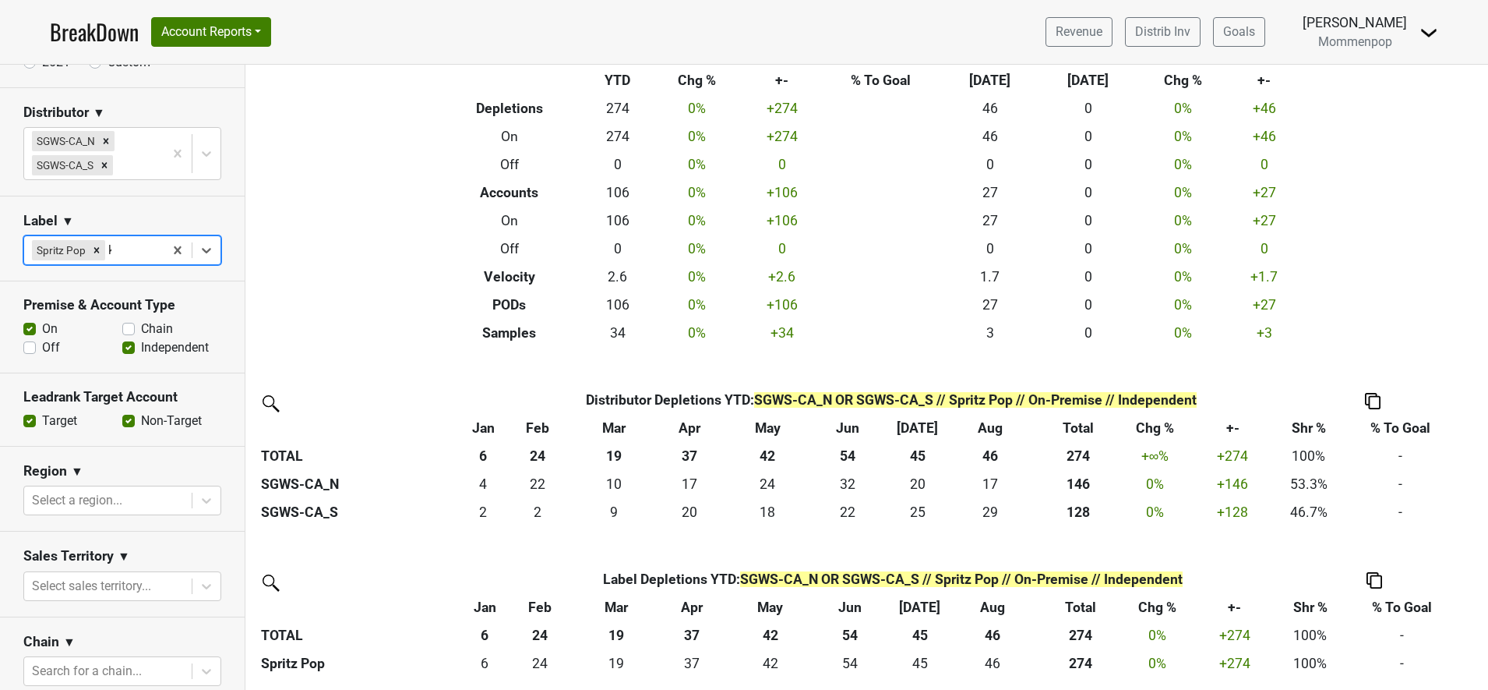
type input "ke"
click at [35, 287] on div "Spritz Pop Keg" at bounding box center [114, 288] width 183 height 31
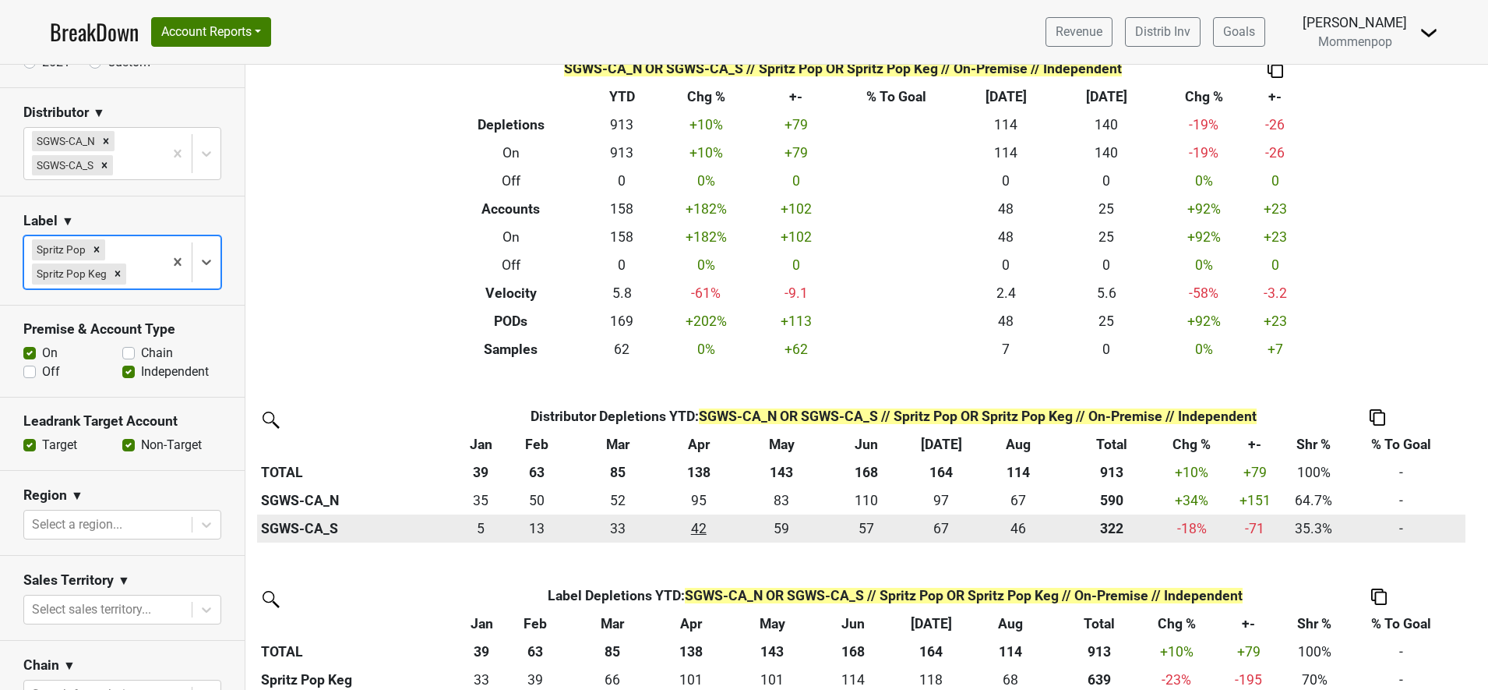
scroll to position [94, 0]
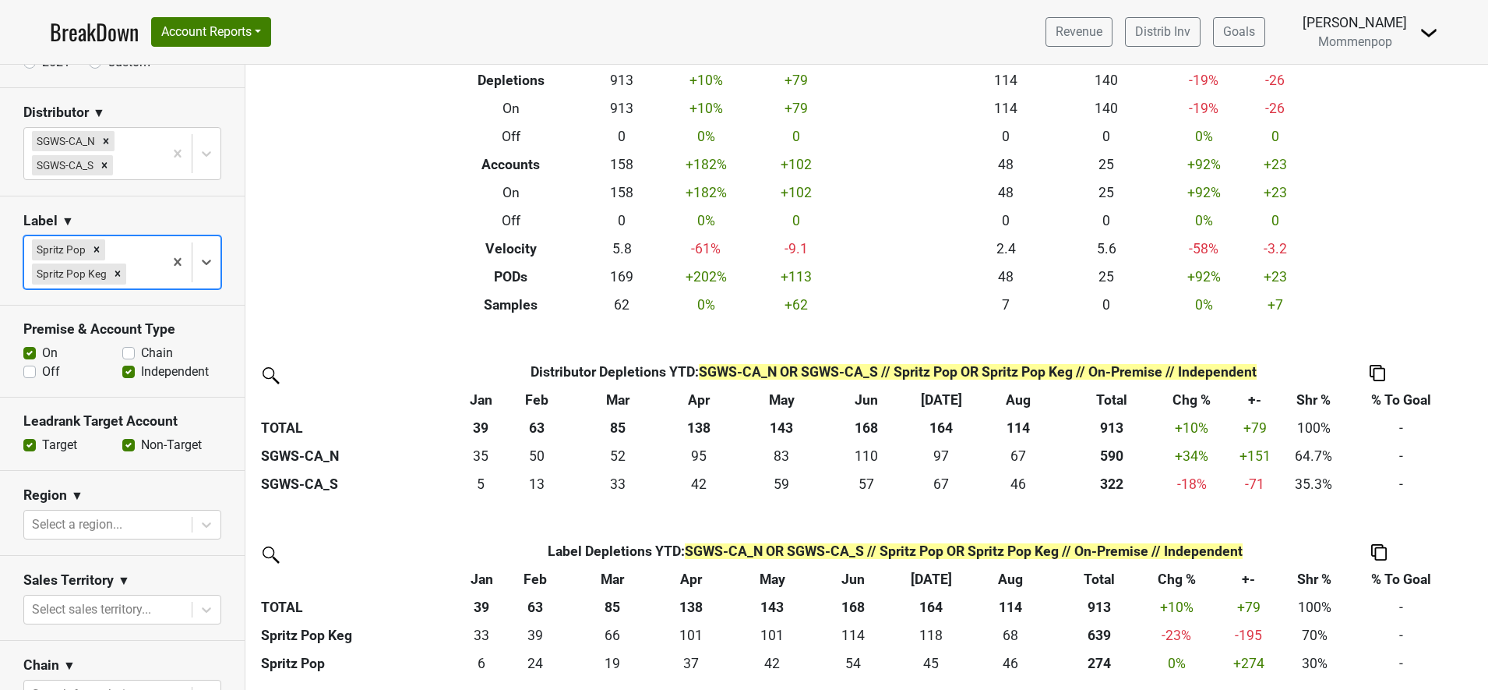
click at [118, 271] on icon "Remove Spritz Pop Keg" at bounding box center [117, 273] width 5 height 5
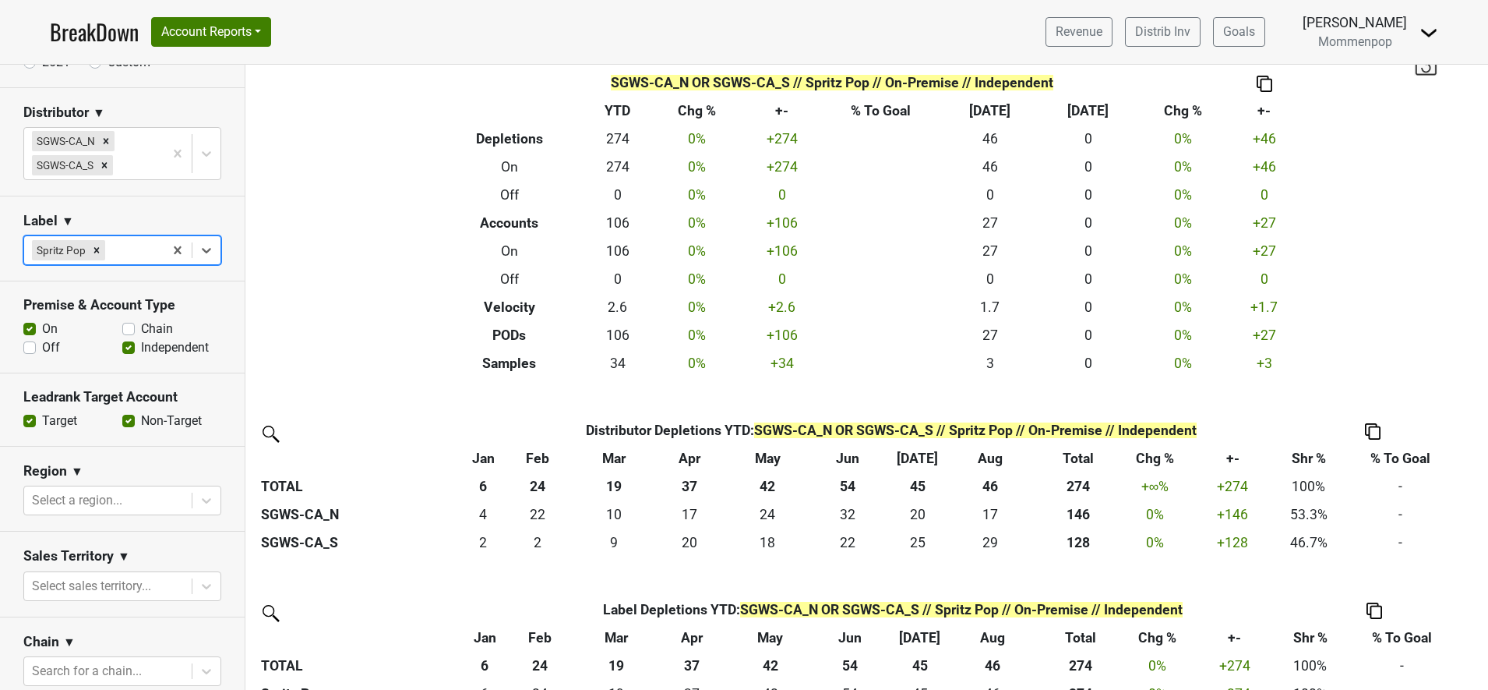
scroll to position [65, 0]
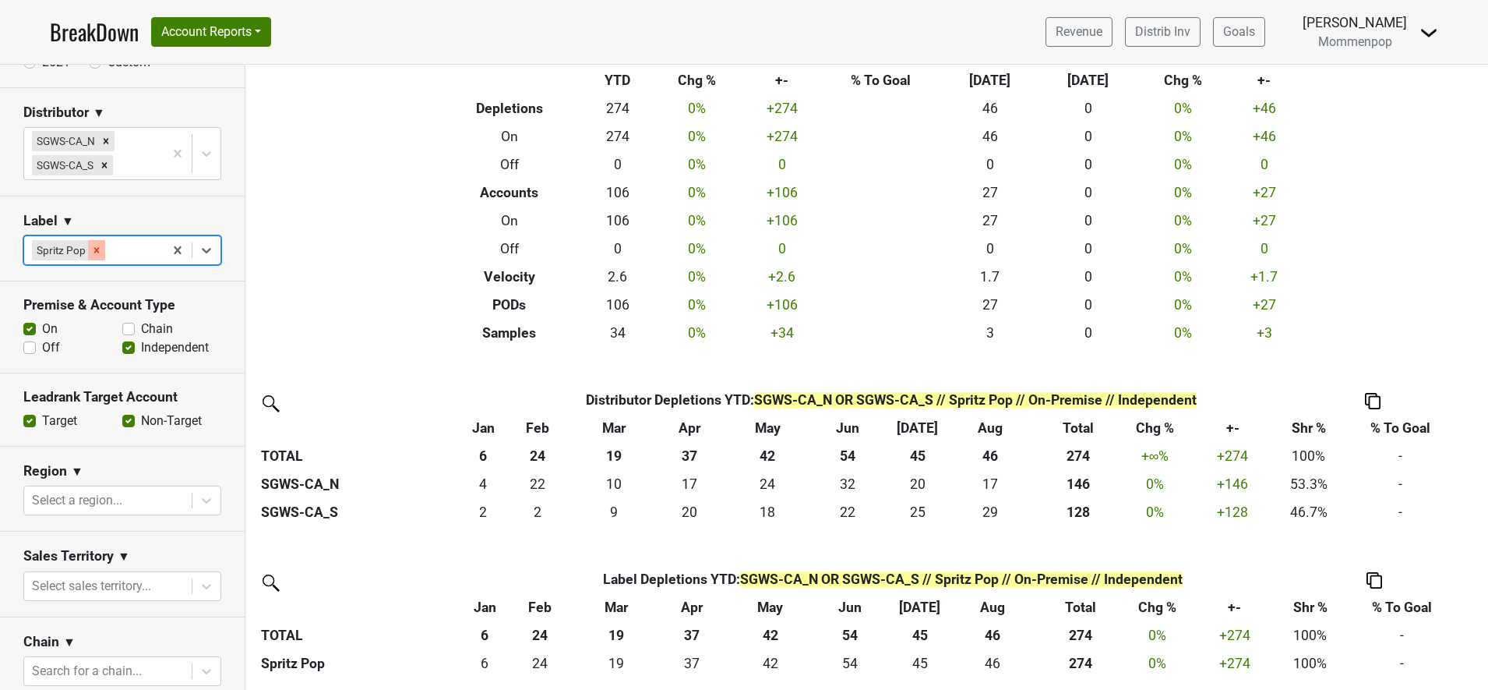
click at [96, 247] on icon "Remove Spritz Pop" at bounding box center [96, 250] width 11 height 11
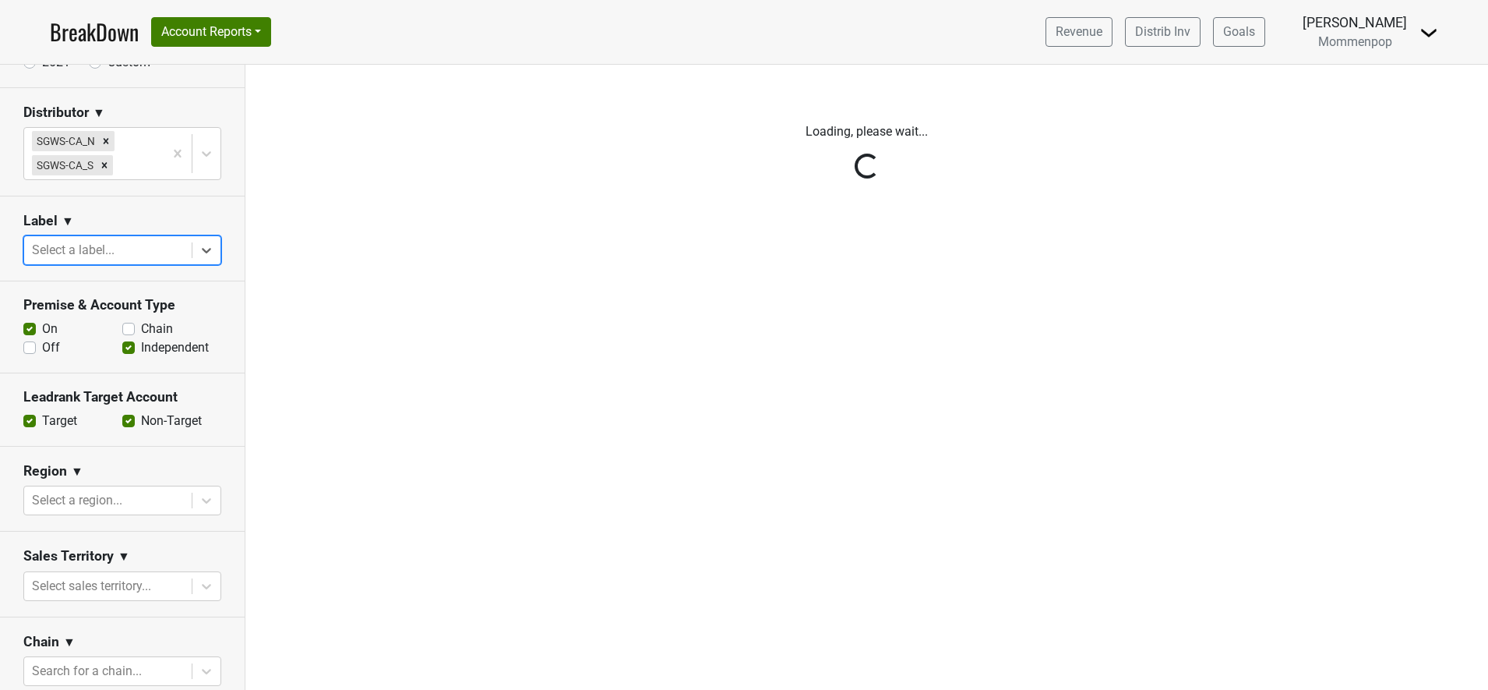
scroll to position [0, 0]
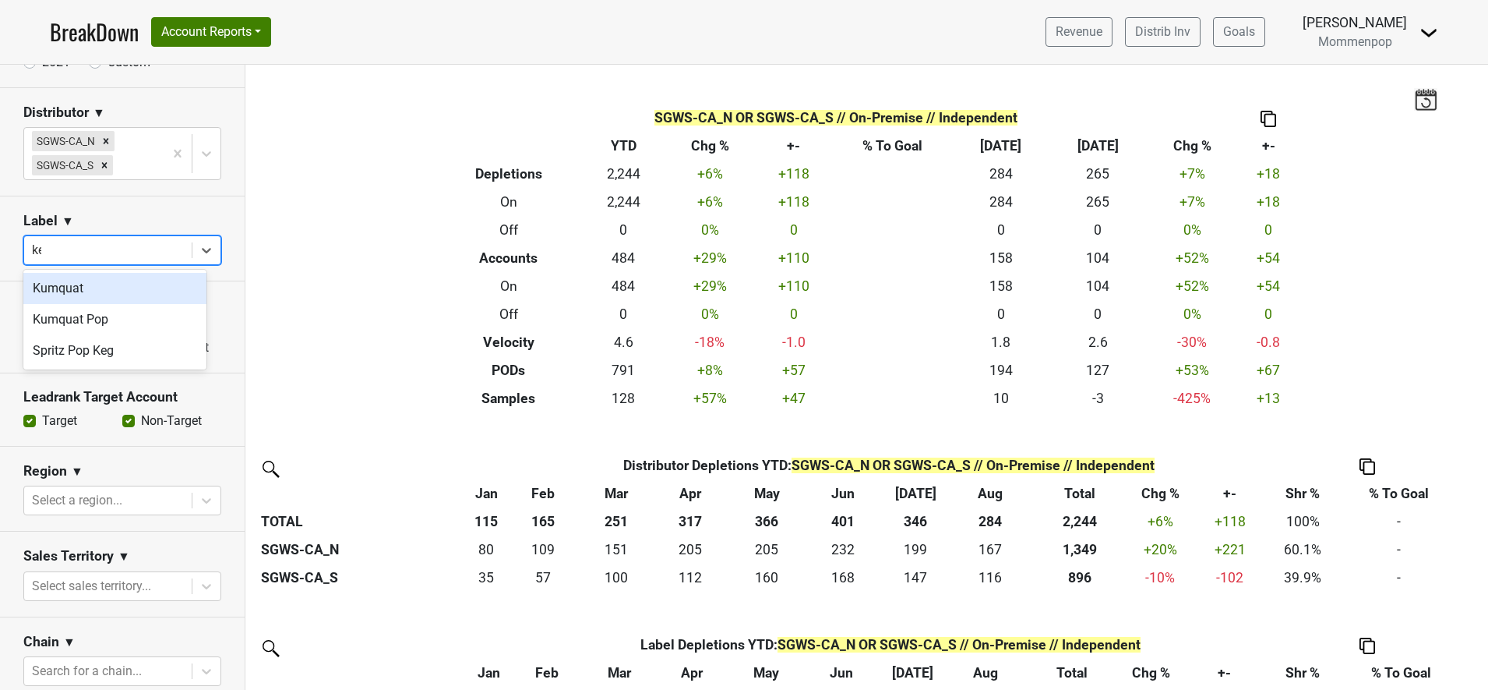
type input "keg"
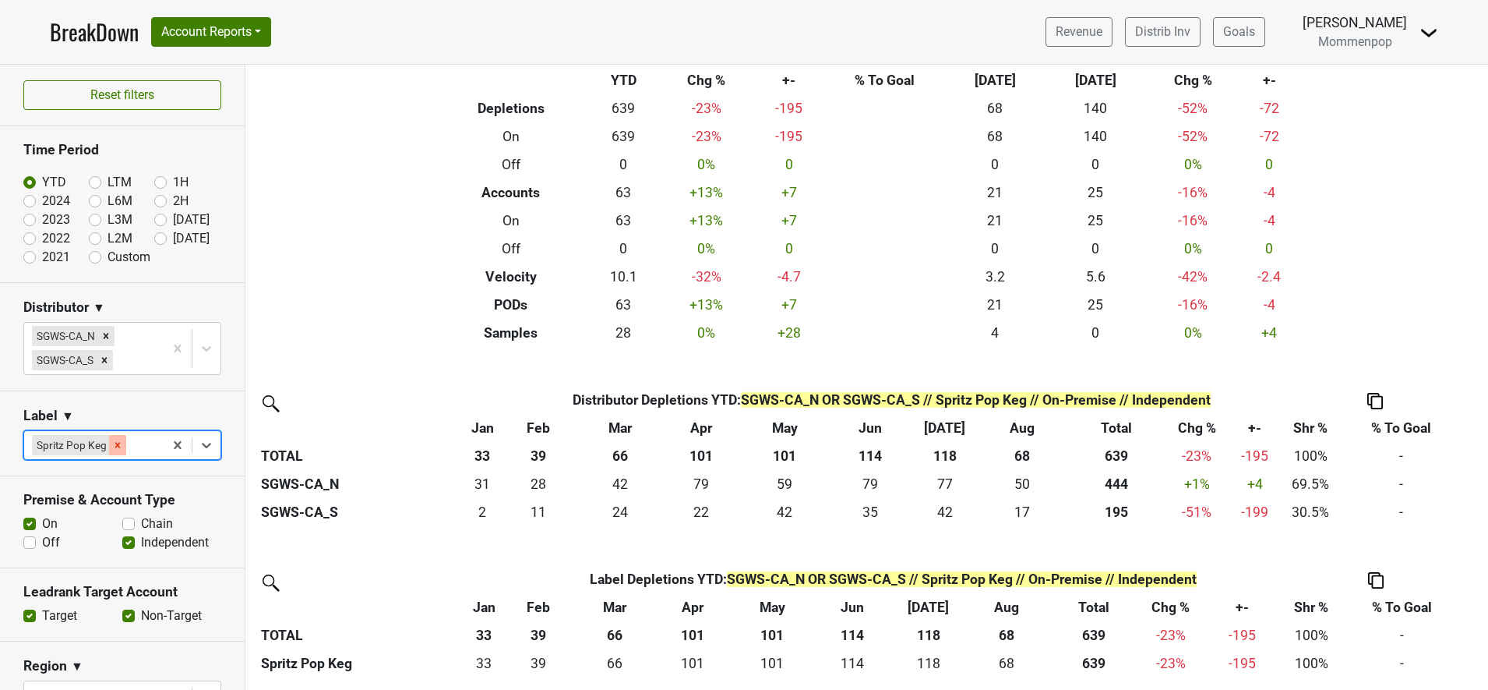
click at [115, 443] on icon "Remove Spritz Pop Keg" at bounding box center [117, 445] width 11 height 11
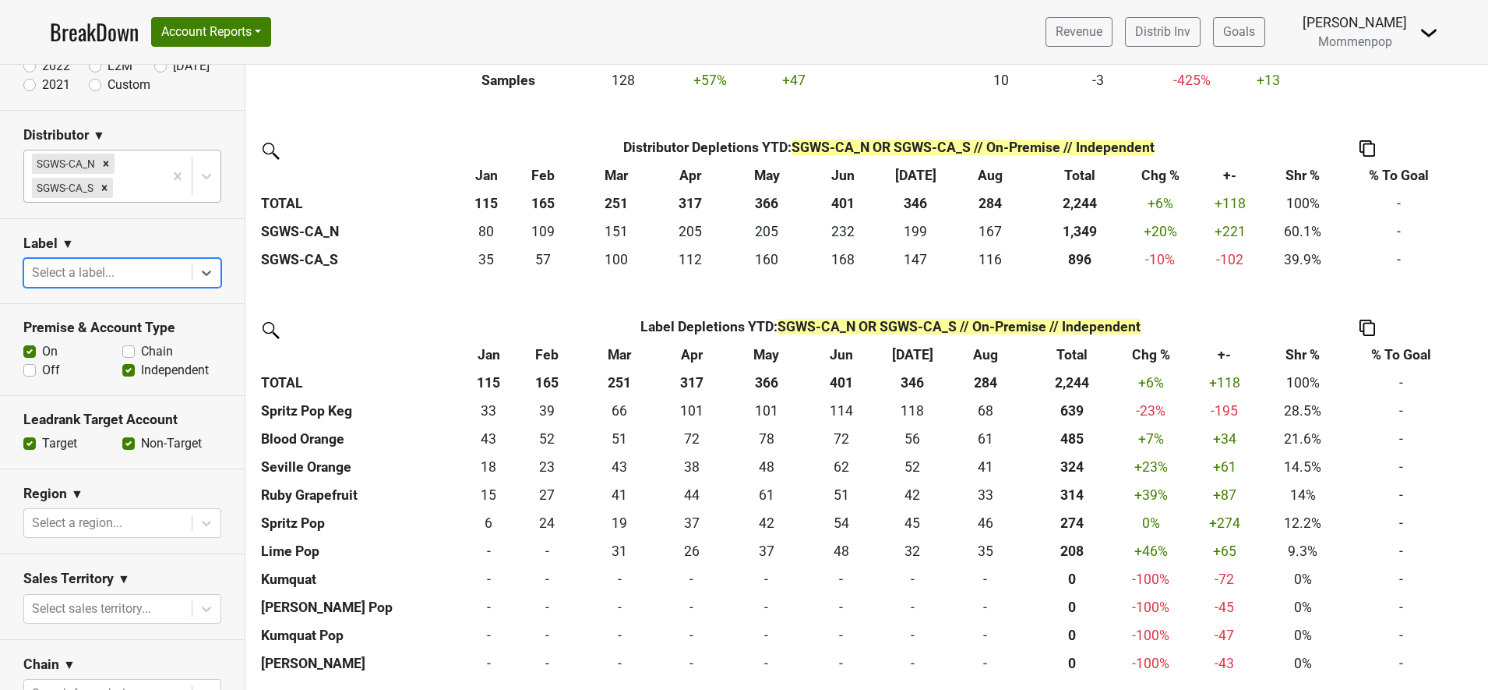
scroll to position [195, 0]
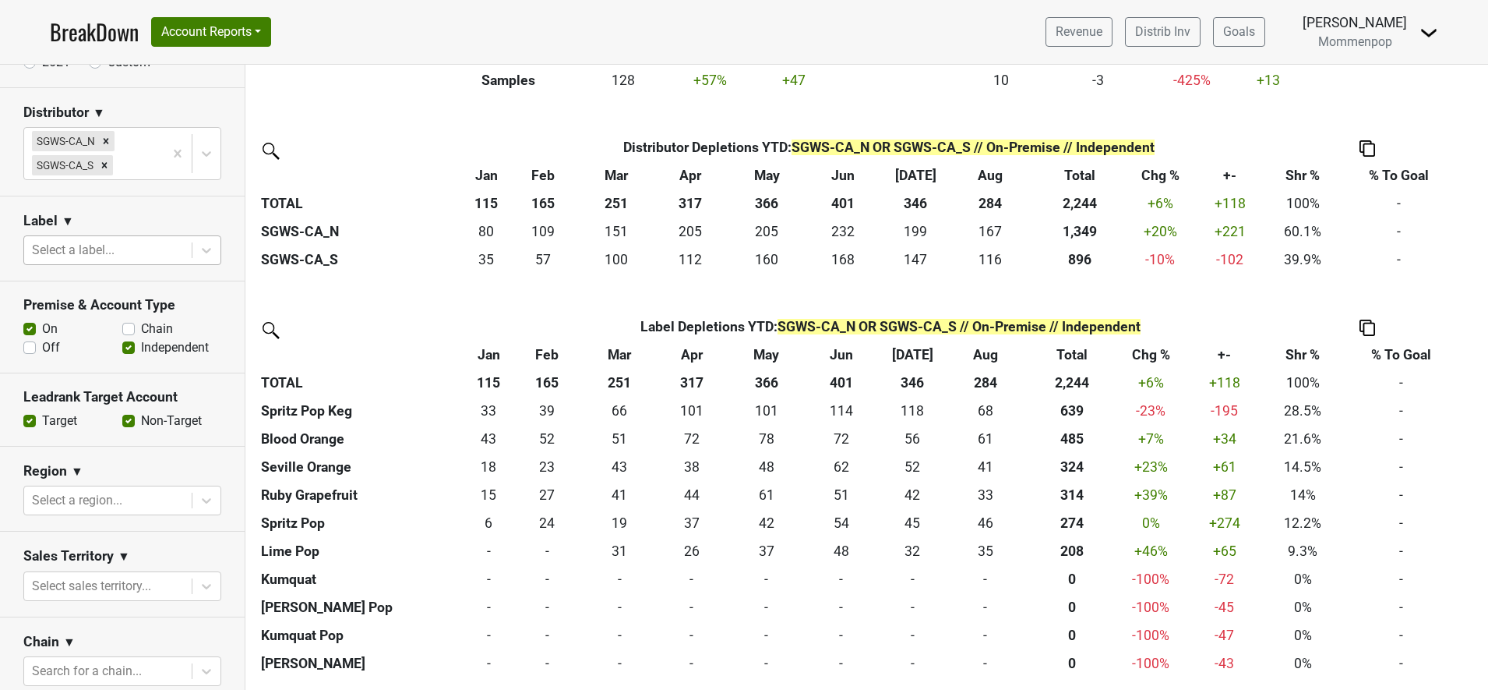
click at [33, 355] on div "Off" at bounding box center [72, 347] width 99 height 19
click at [143, 323] on label "Chain" at bounding box center [157, 329] width 32 height 19
click at [135, 323] on input "Chain" at bounding box center [128, 328] width 12 height 16
checkbox input "true"
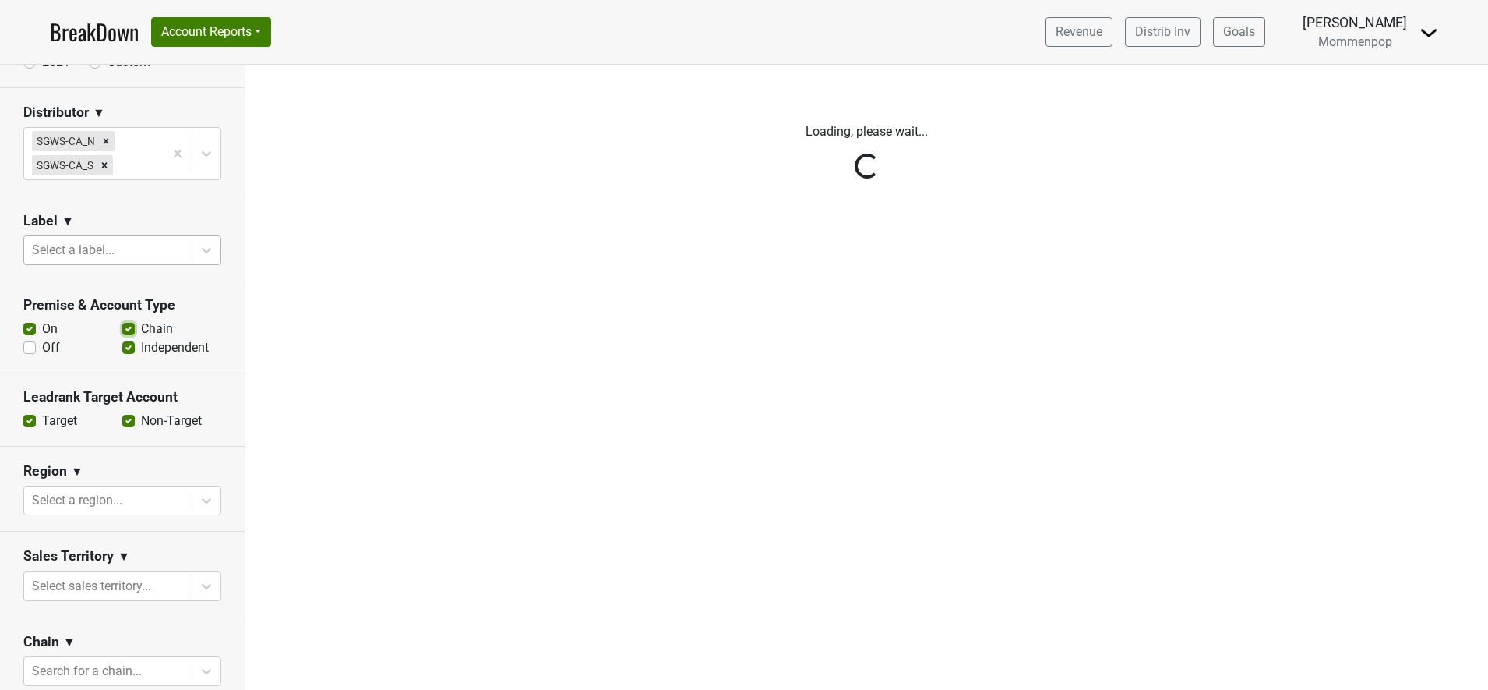
scroll to position [0, 0]
click at [42, 346] on label "Off" at bounding box center [51, 347] width 18 height 19
click at [25, 346] on input "Off" at bounding box center [29, 346] width 12 height 16
checkbox input "true"
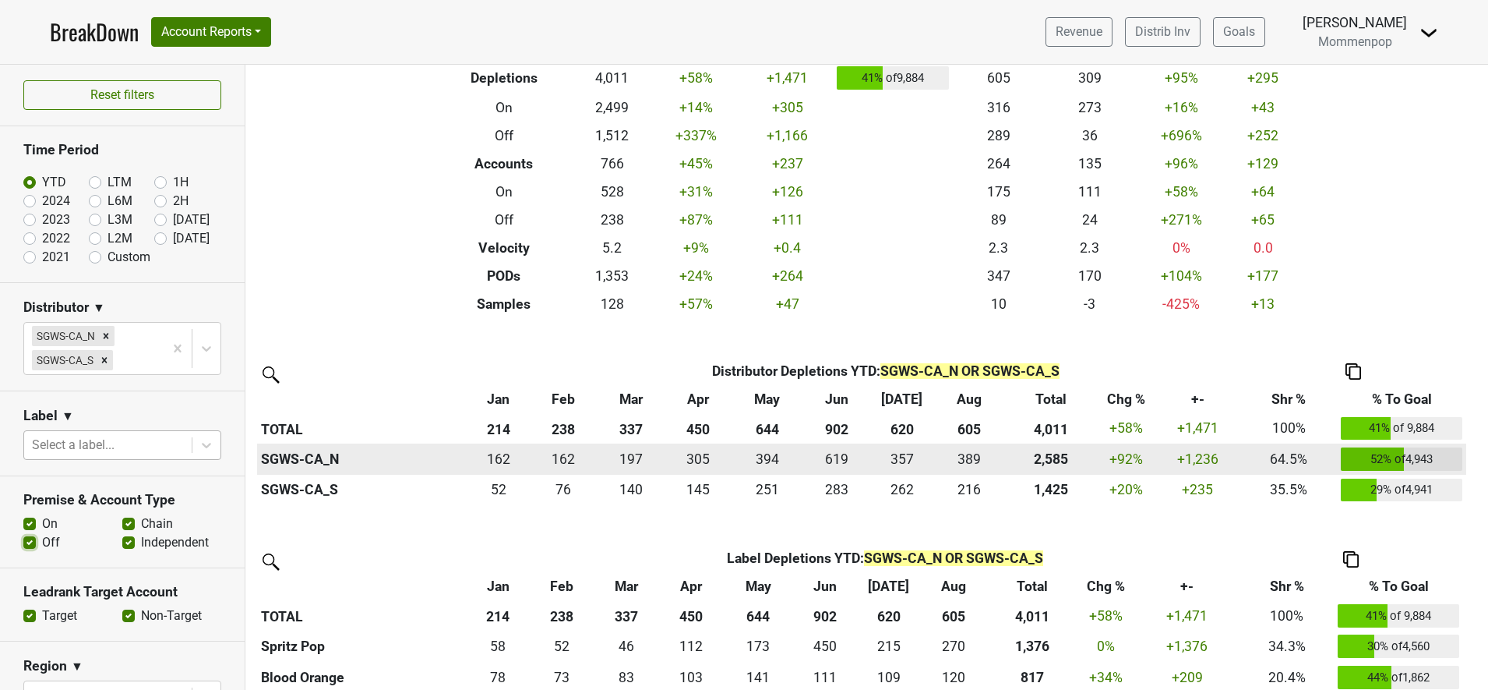
scroll to position [195, 0]
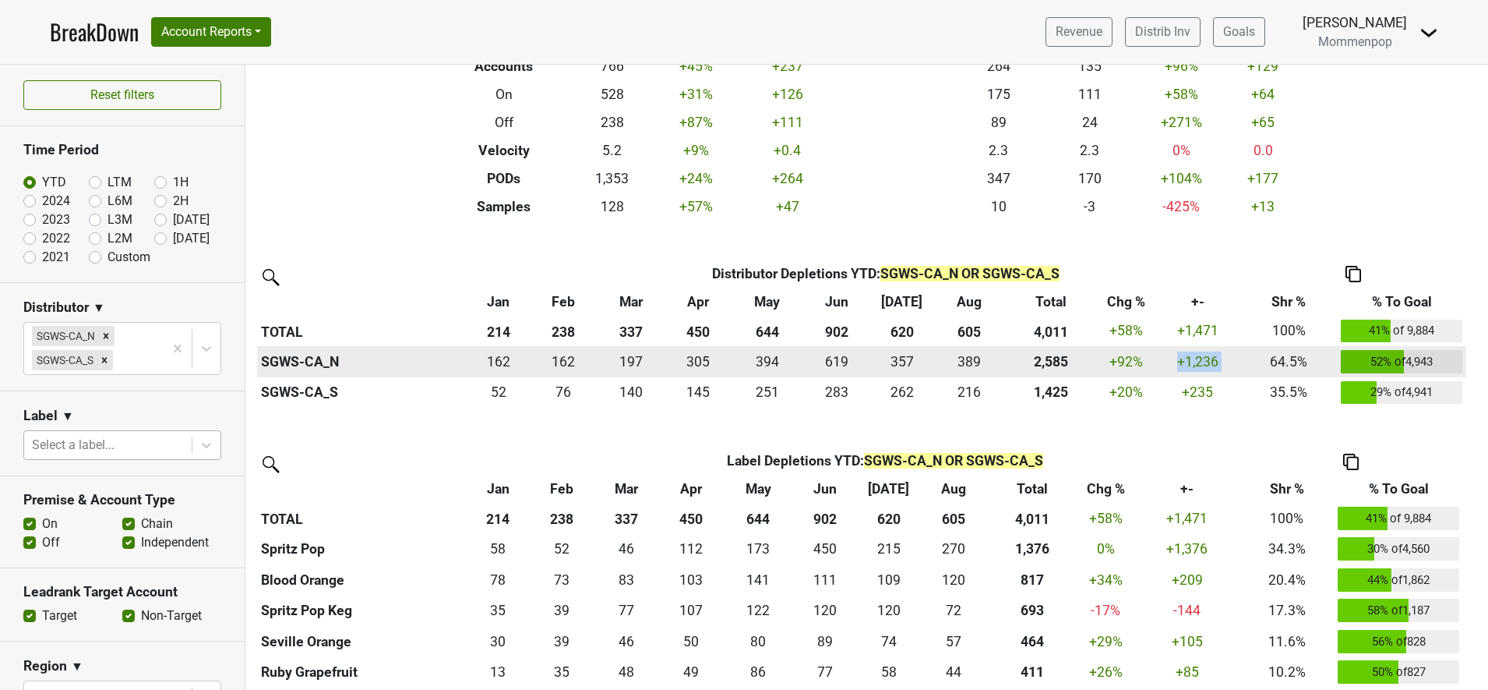
drag, startPoint x: 1178, startPoint y: 359, endPoint x: 1255, endPoint y: 361, distance: 77.9
click at [1255, 361] on tr "SGWS-CA_N 162.203 162 161.932 162 197.218 197 305.169 305 393.524 394 619.255 6…" at bounding box center [861, 361] width 1209 height 31
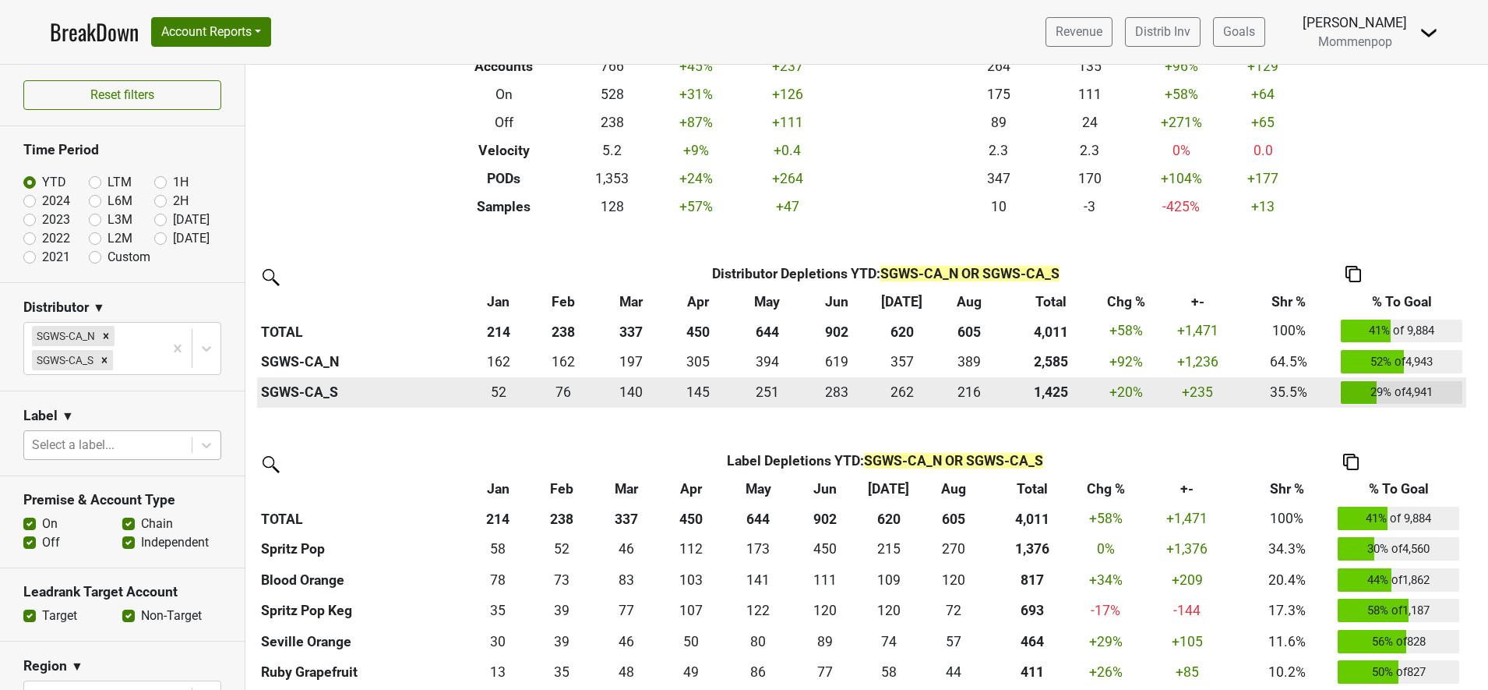
drag, startPoint x: 1255, startPoint y: 361, endPoint x: 1191, endPoint y: 392, distance: 71.8
click at [1191, 392] on div "235.33899999999994 +235" at bounding box center [1198, 392] width 77 height 20
drag, startPoint x: 1180, startPoint y: 391, endPoint x: 1219, endPoint y: 396, distance: 39.2
click at [1219, 396] on div "235.33899999999994 +235" at bounding box center [1198, 392] width 77 height 20
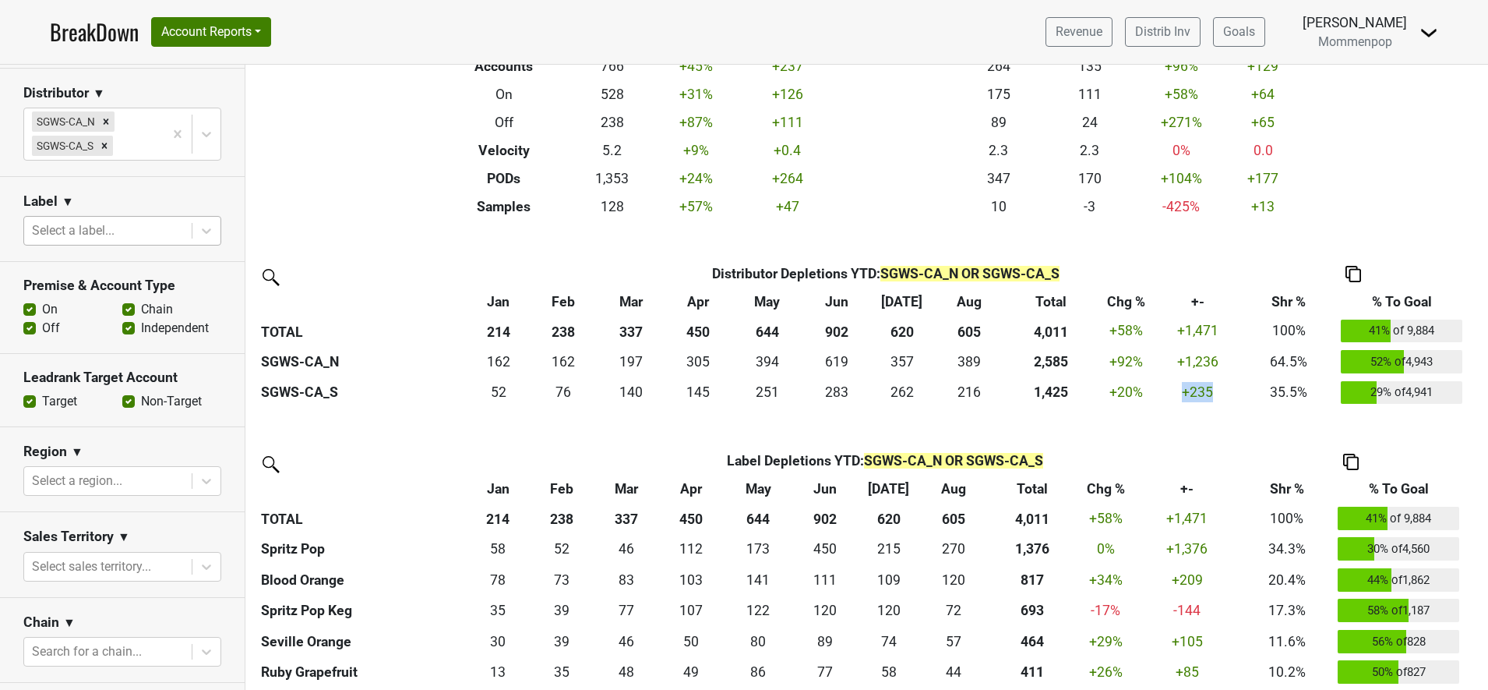
scroll to position [292, 0]
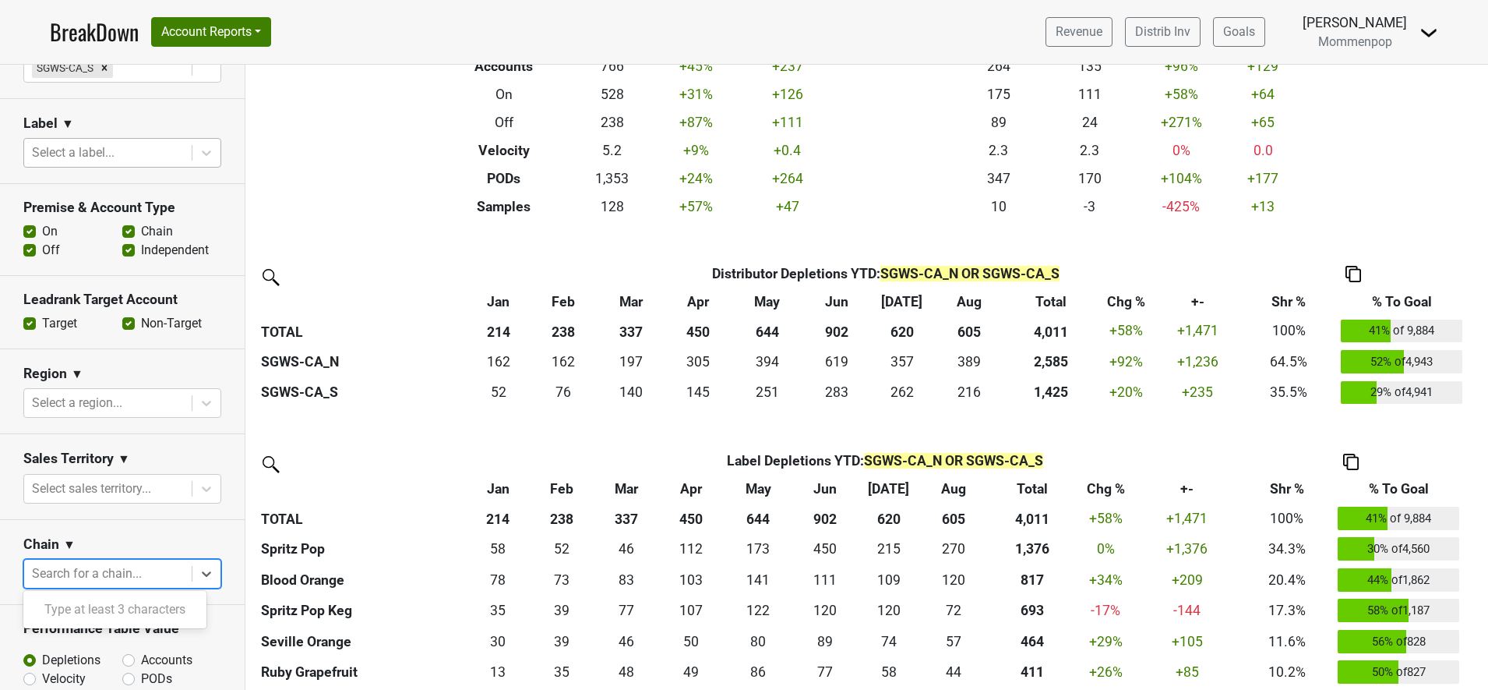
click at [97, 563] on div at bounding box center [108, 574] width 152 height 22
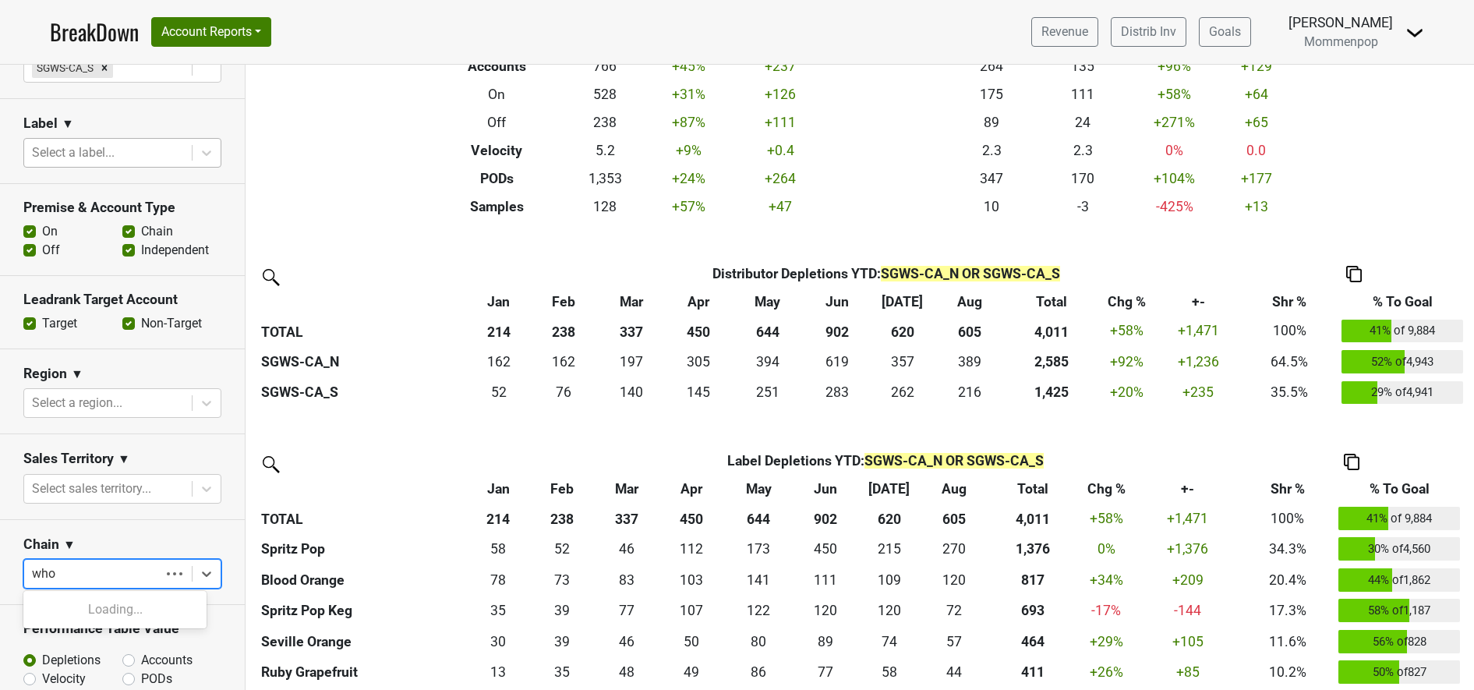
type input "whol"
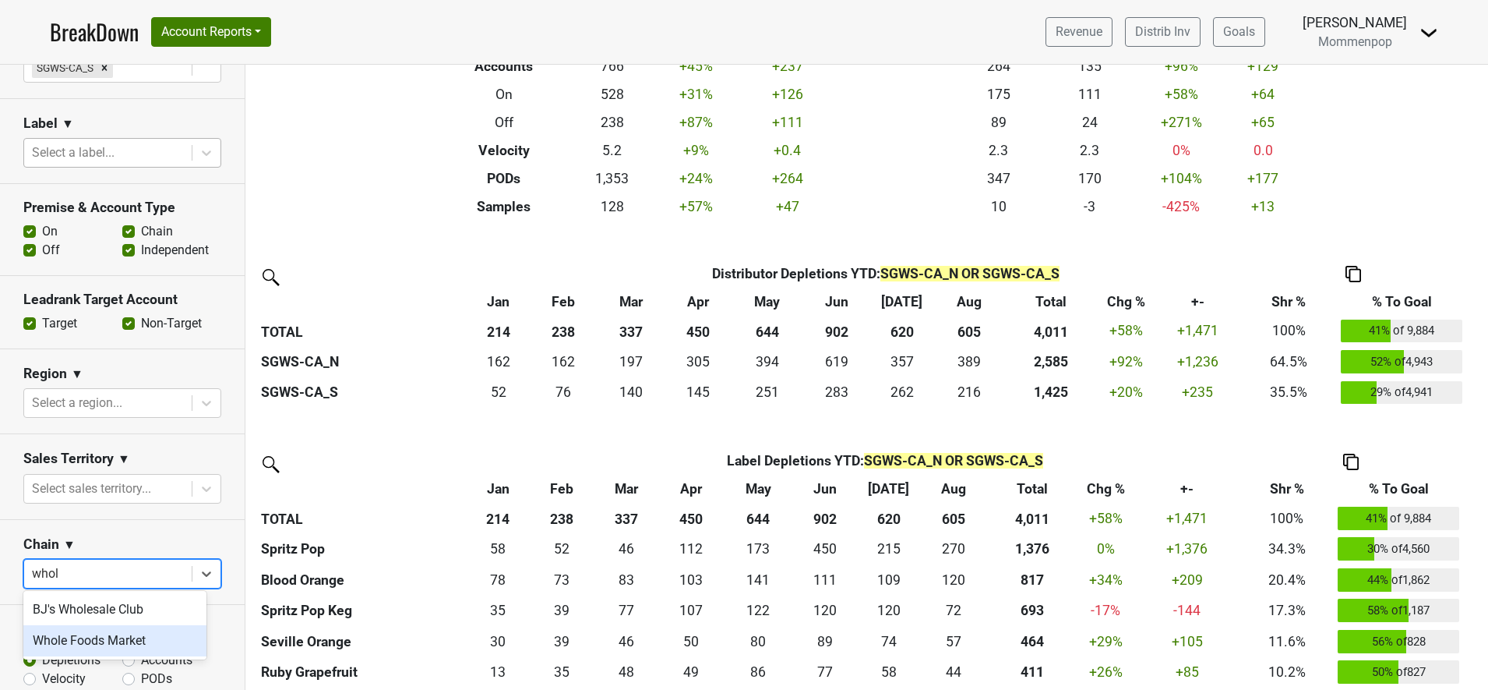
click at [92, 647] on div "Whole Foods Market" at bounding box center [114, 640] width 183 height 31
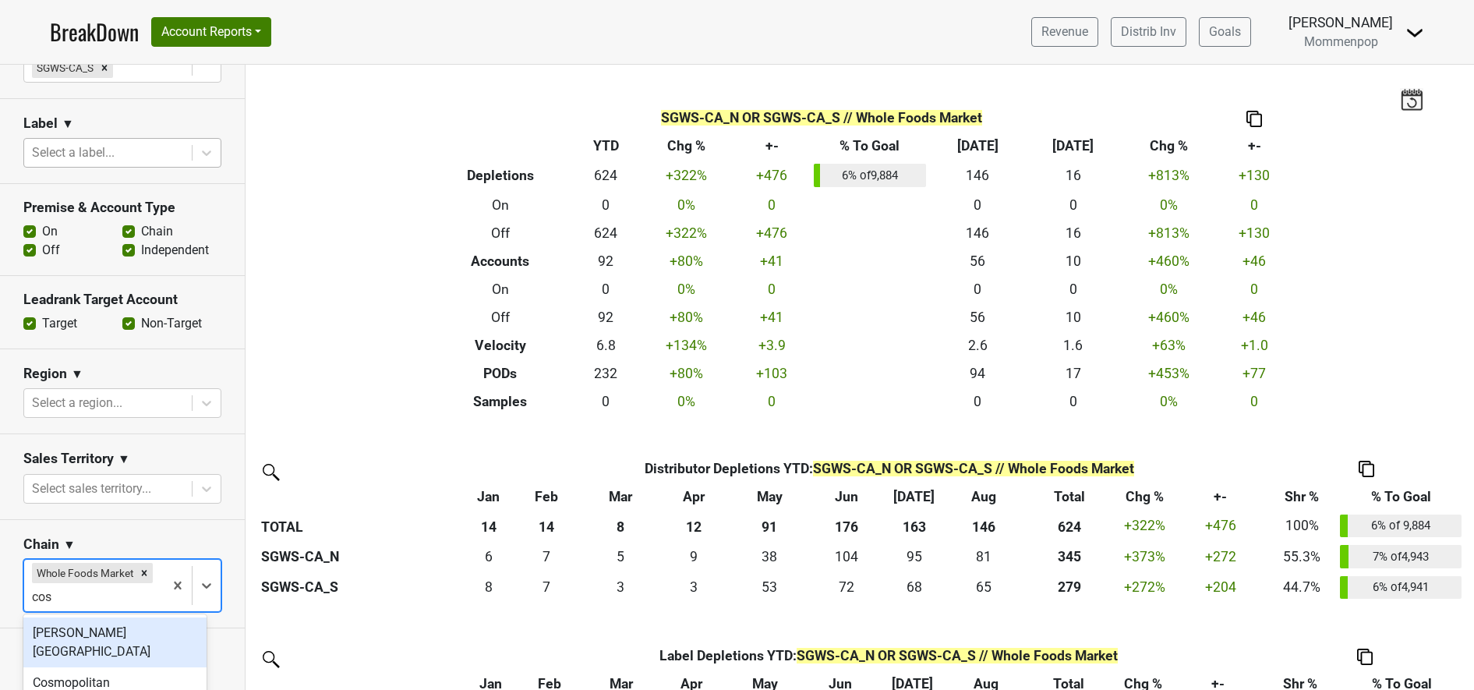
type input "cost"
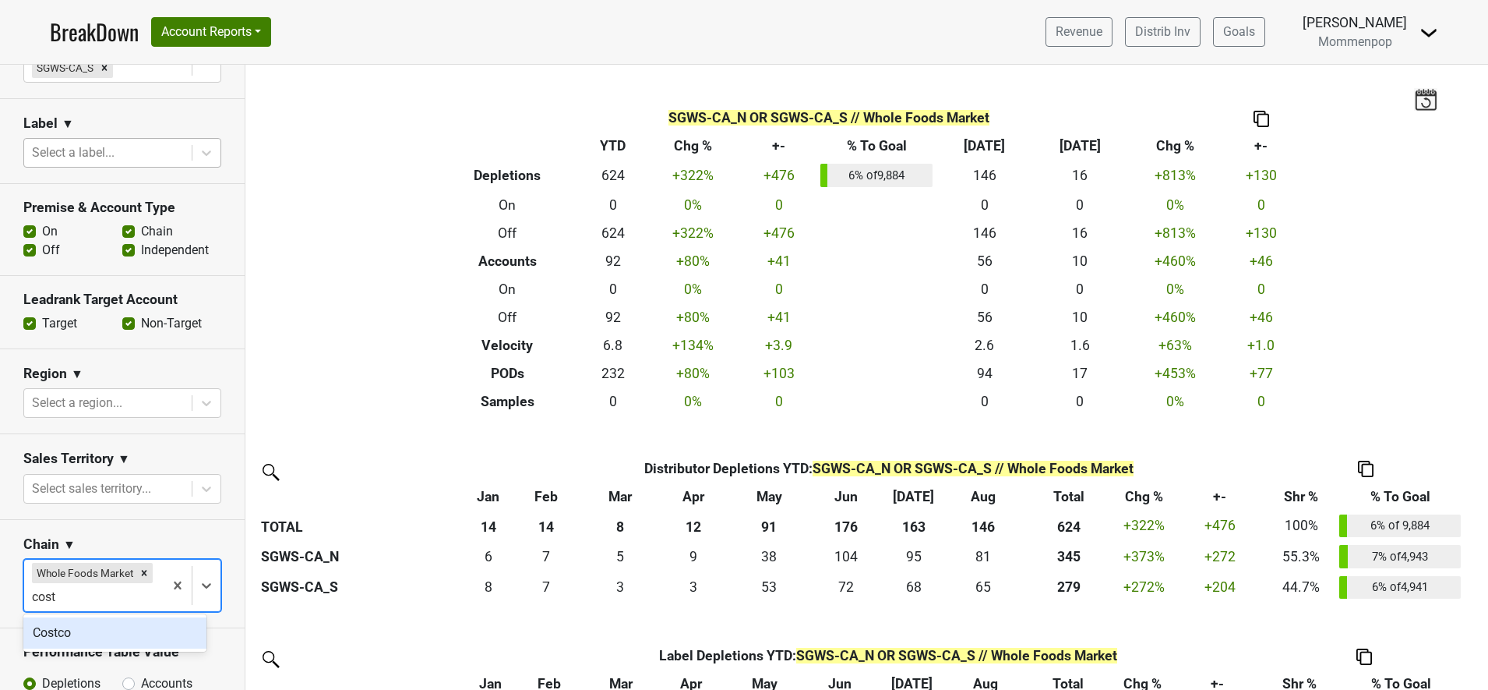
click at [89, 629] on div "Costco" at bounding box center [114, 632] width 183 height 31
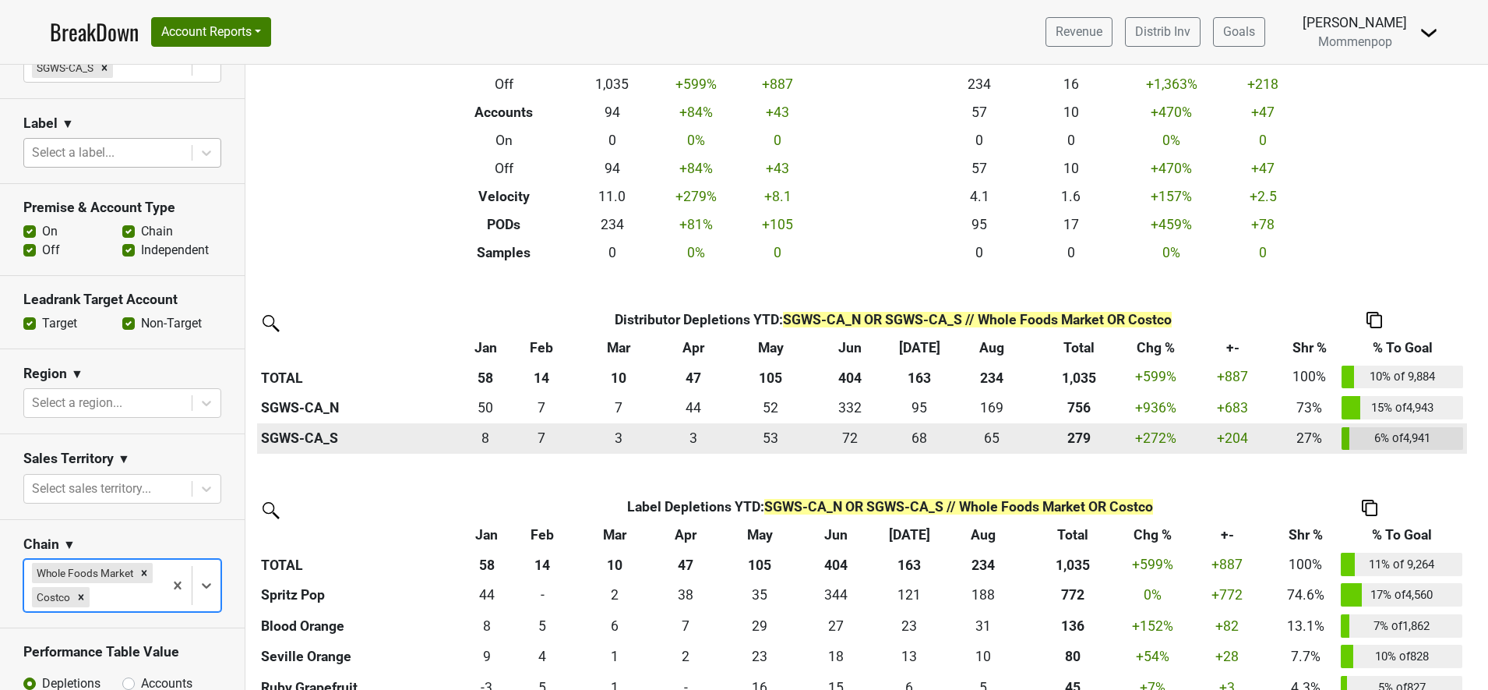
scroll to position [195, 0]
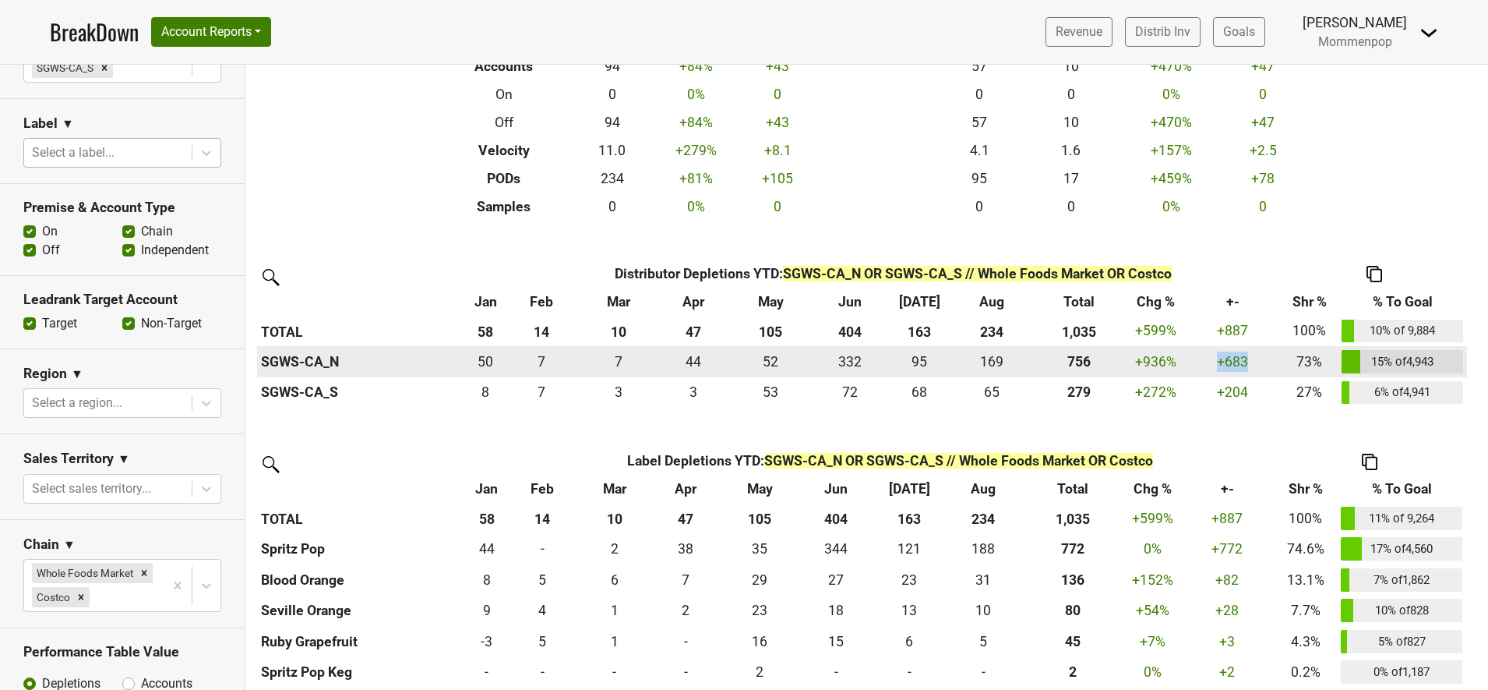
drag, startPoint x: 1209, startPoint y: 364, endPoint x: 1277, endPoint y: 361, distance: 68.7
click at [1277, 361] on div "683 +683" at bounding box center [1232, 361] width 89 height 20
drag, startPoint x: 1277, startPoint y: 361, endPoint x: 1233, endPoint y: 363, distance: 44.5
click at [1233, 363] on div "683 +683" at bounding box center [1232, 361] width 89 height 20
click at [1219, 362] on div "683 +683" at bounding box center [1232, 361] width 89 height 20
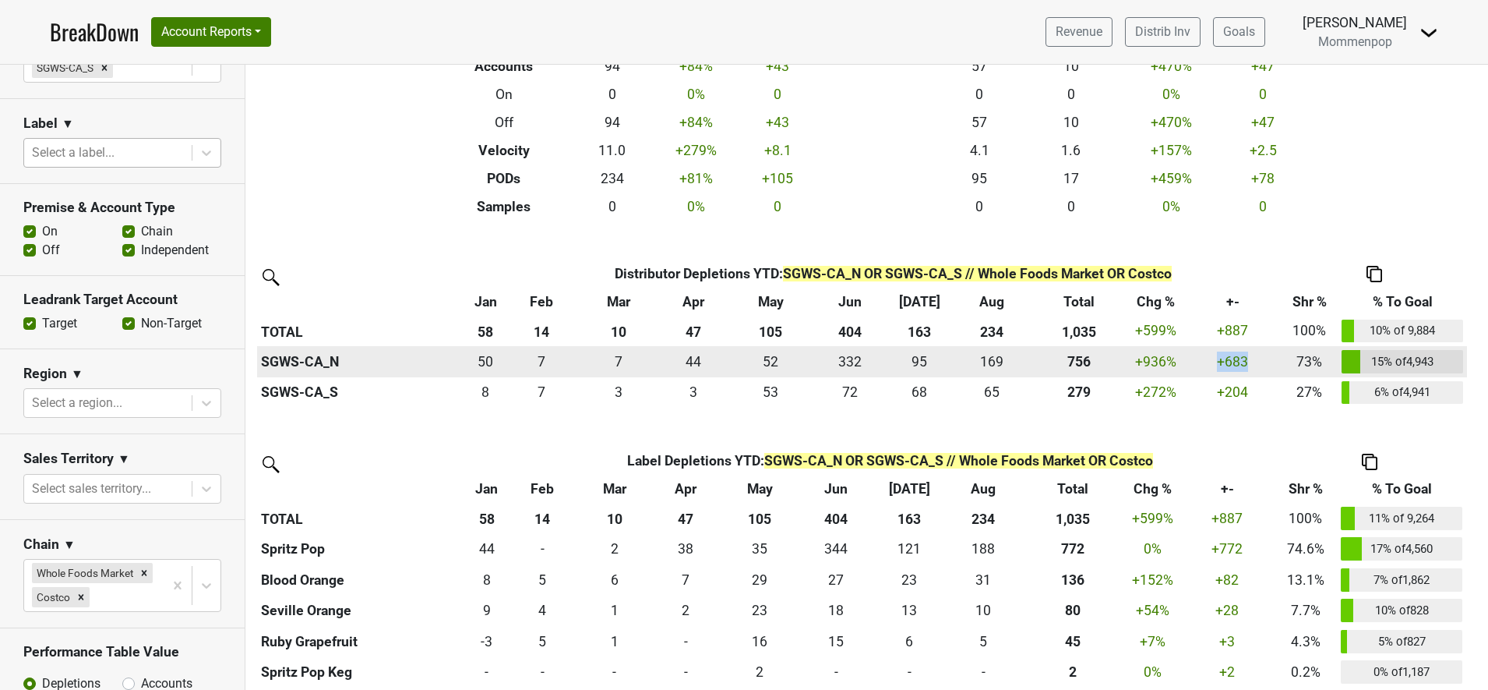
drag, startPoint x: 1219, startPoint y: 362, endPoint x: 1262, endPoint y: 369, distance: 43.6
click at [1262, 369] on div "683 +683" at bounding box center [1232, 361] width 89 height 20
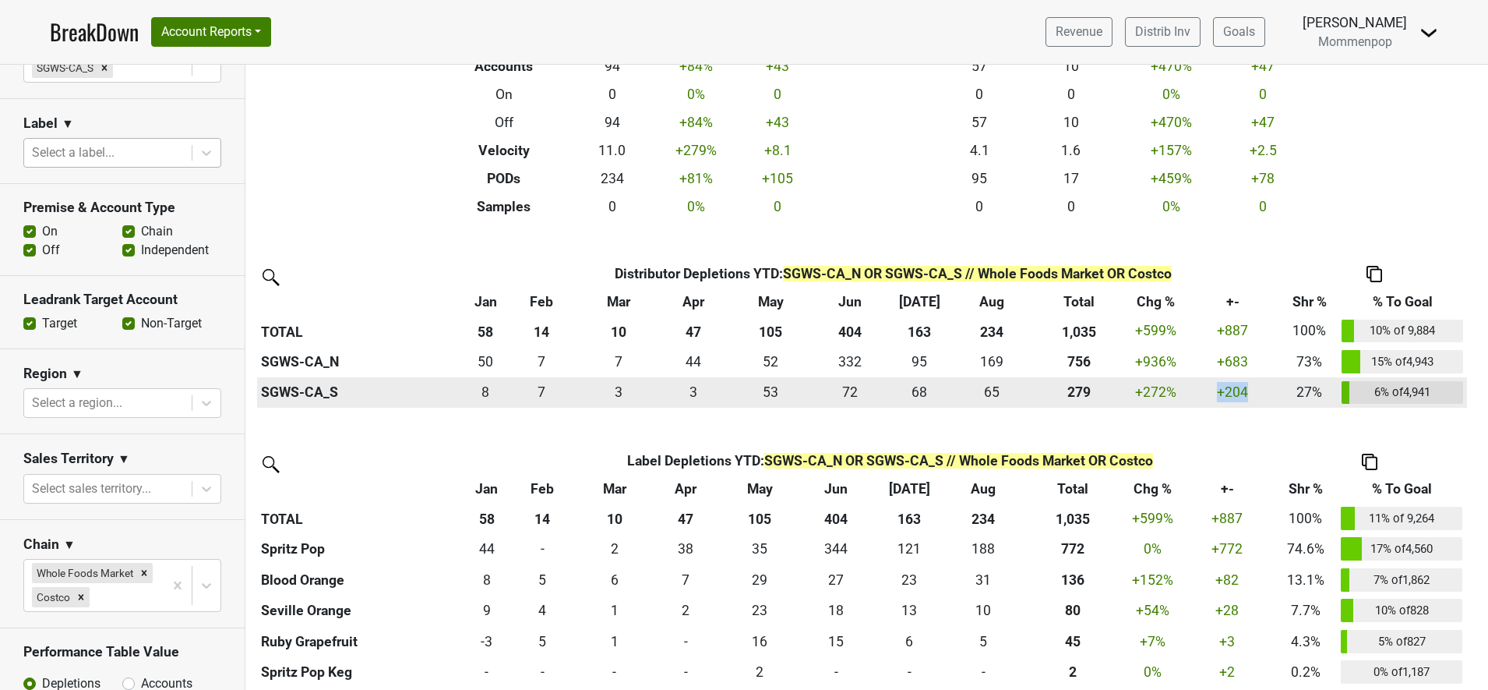
drag, startPoint x: 1262, startPoint y: 369, endPoint x: 1252, endPoint y: 395, distance: 27.4
click at [1252, 395] on div "204.187 +204" at bounding box center [1232, 392] width 89 height 20
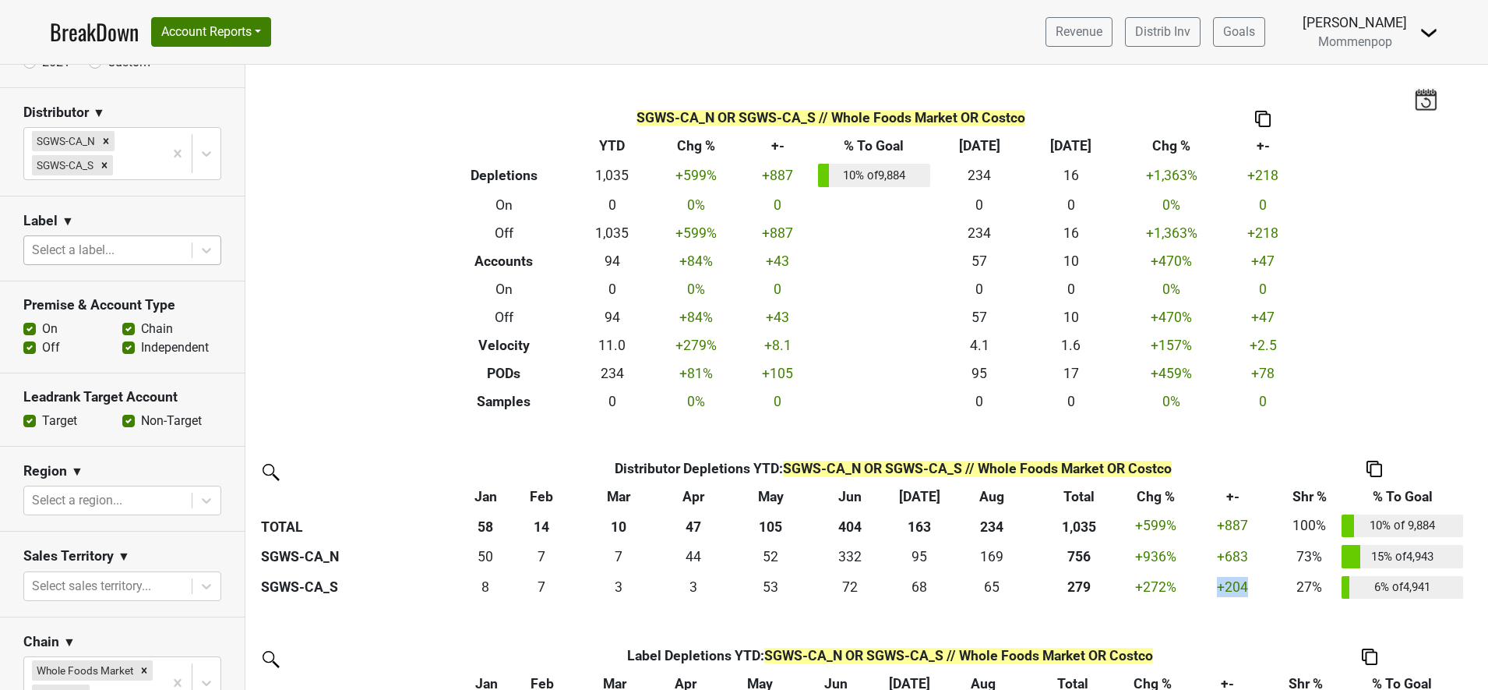
scroll to position [390, 0]
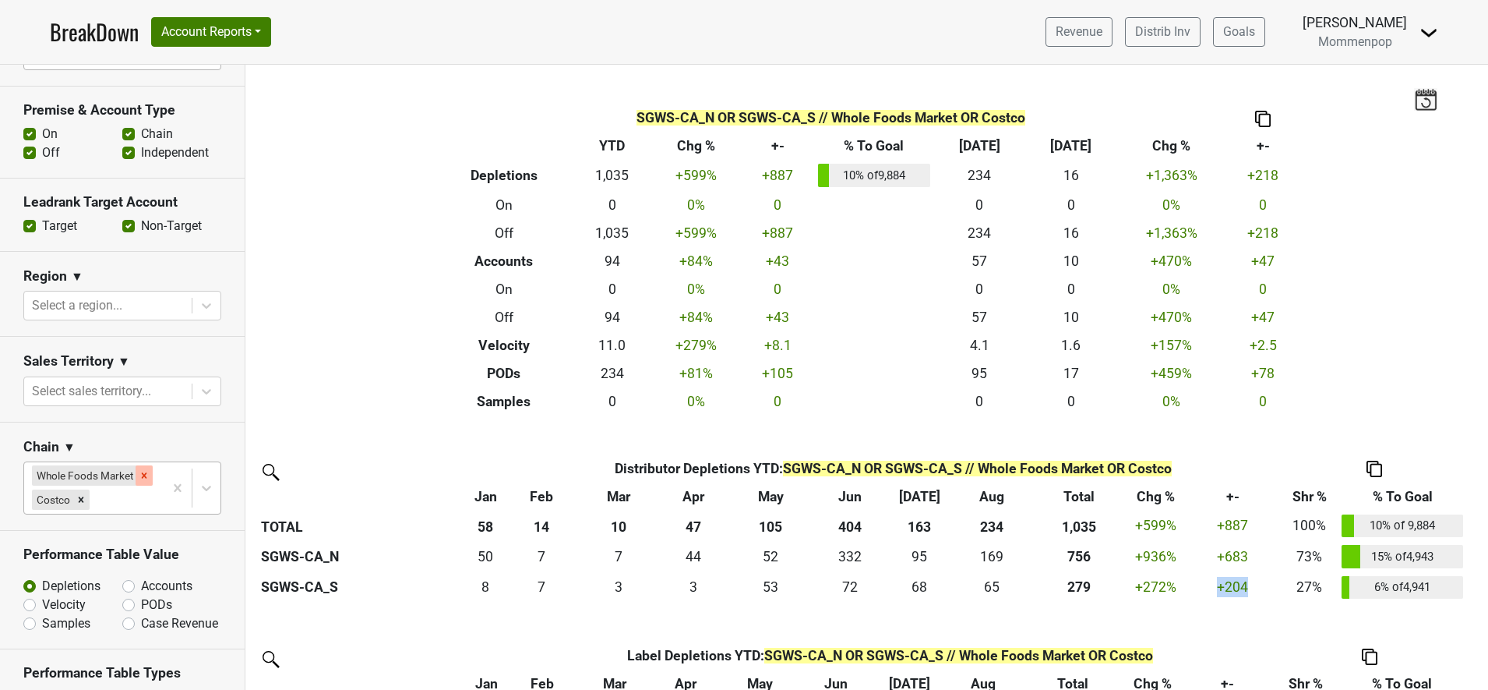
click at [138, 471] on div "Remove Whole Foods Market" at bounding box center [144, 475] width 17 height 20
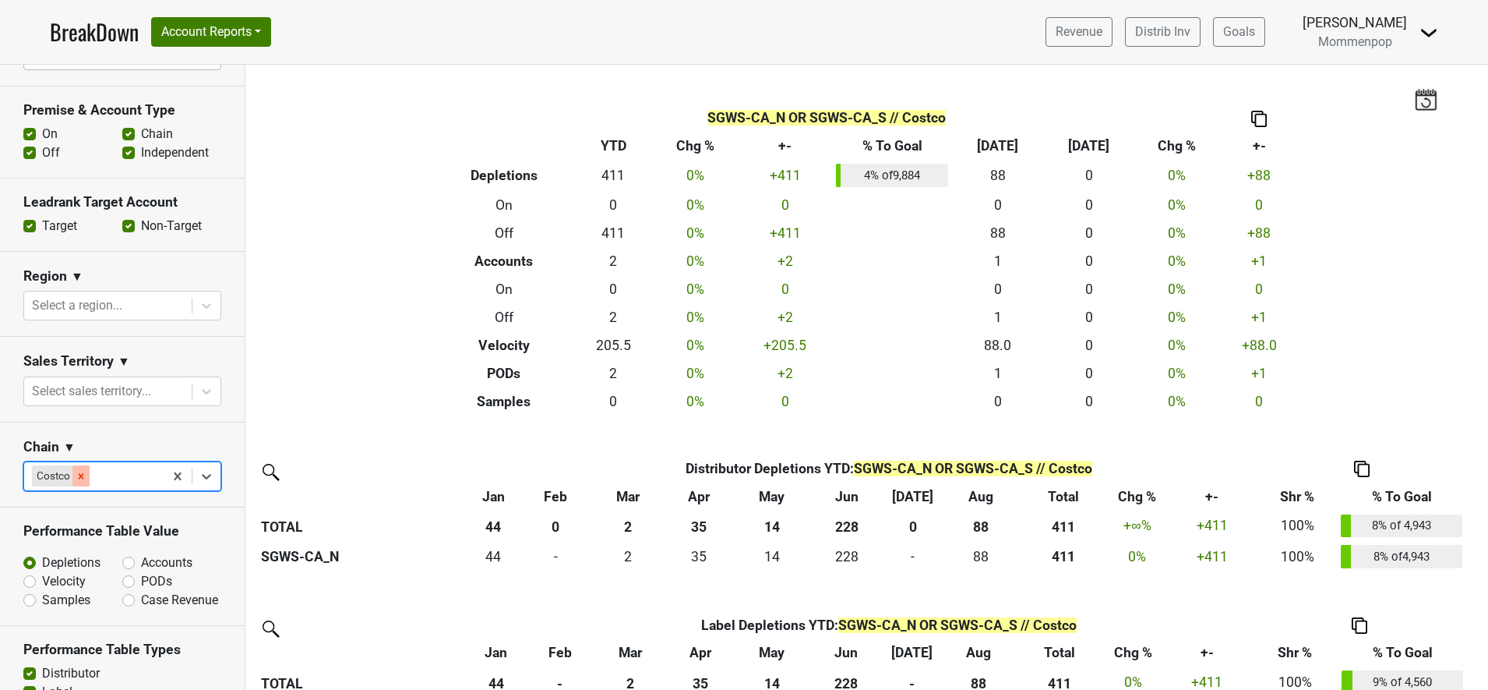
click at [86, 474] on icon "Remove Costco" at bounding box center [81, 476] width 11 height 11
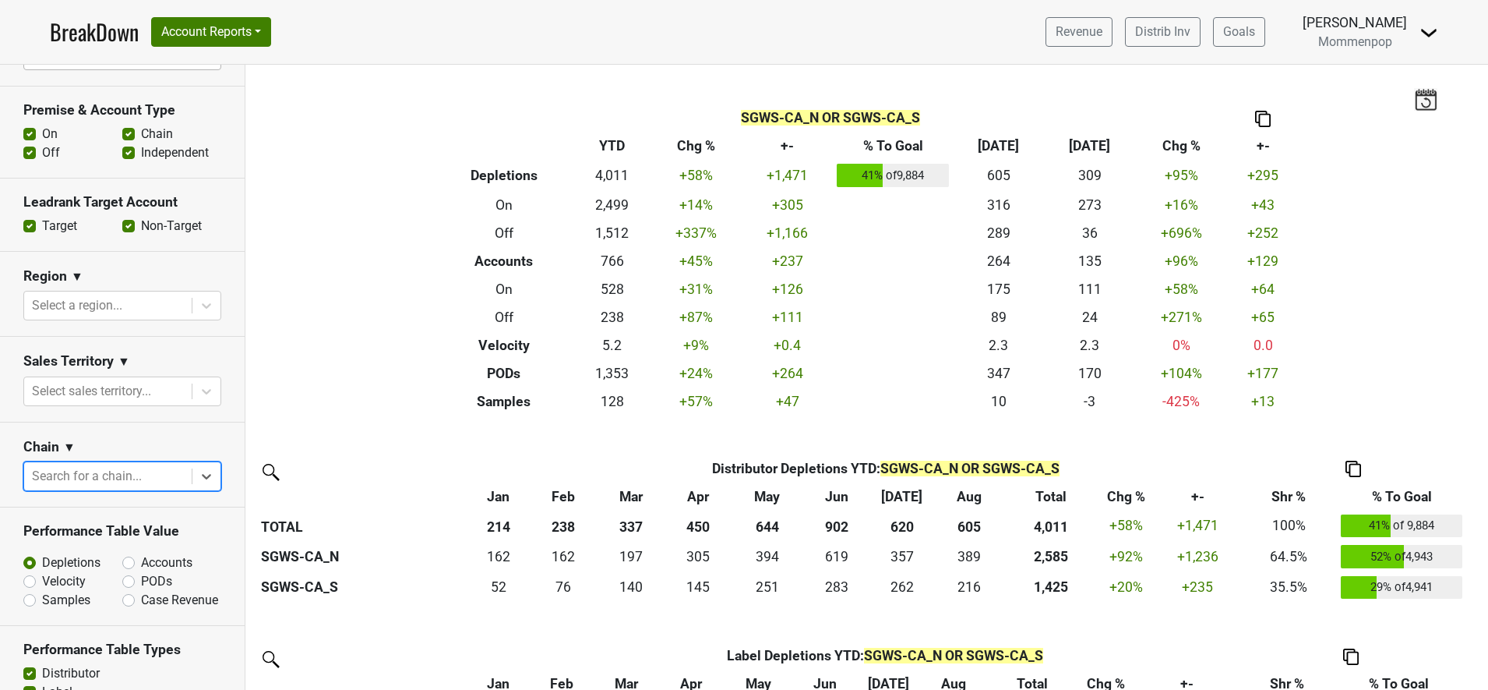
click at [1419, 26] on div "Revenue Distrib Inv Goals Derek Aikman Mommenpop Control Center Open Leadrank L…" at bounding box center [1235, 31] width 405 height 39
click at [281, 37] on nav "BreakDown Account Reports SuperRanker Map Award Progress Chain Compliance CRM N…" at bounding box center [744, 32] width 1414 height 64
click at [261, 37] on button "Account Reports" at bounding box center [211, 32] width 120 height 30
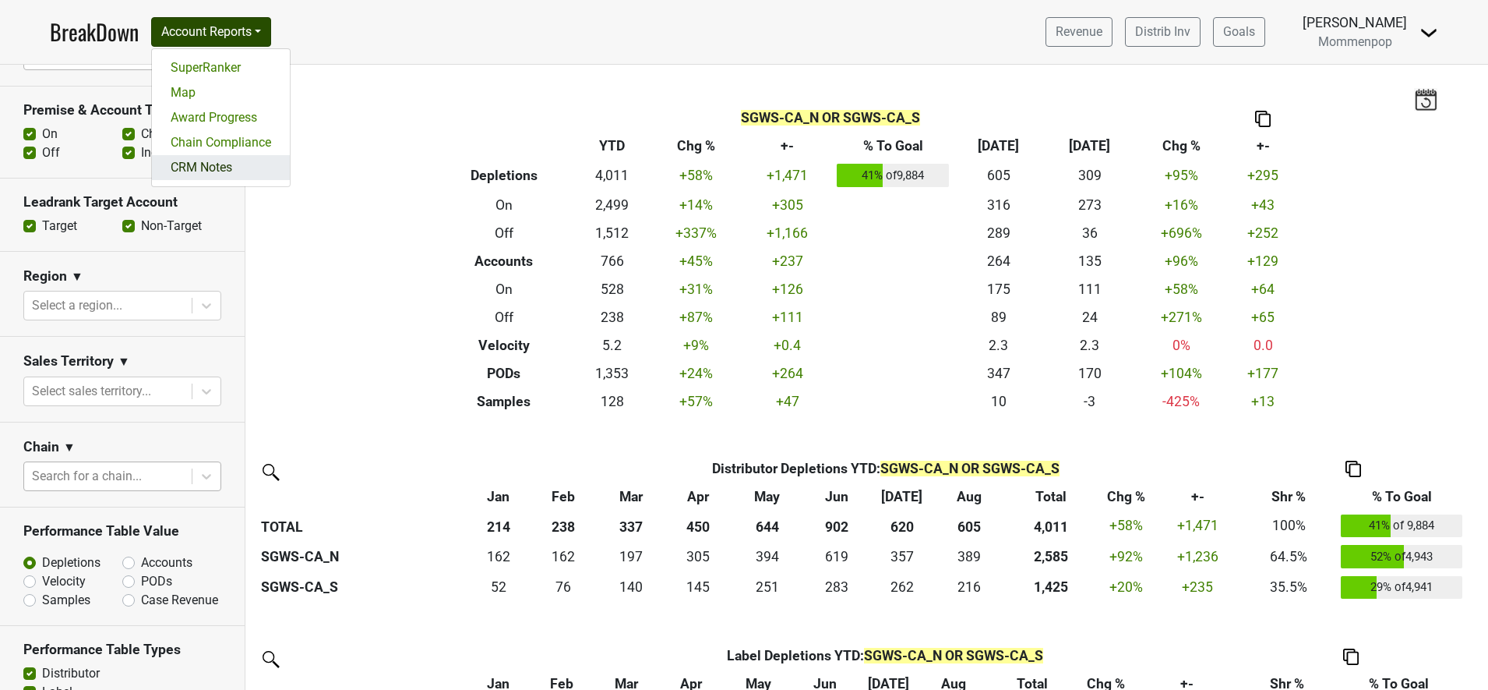
click at [210, 171] on link "CRM Notes" at bounding box center [221, 167] width 138 height 25
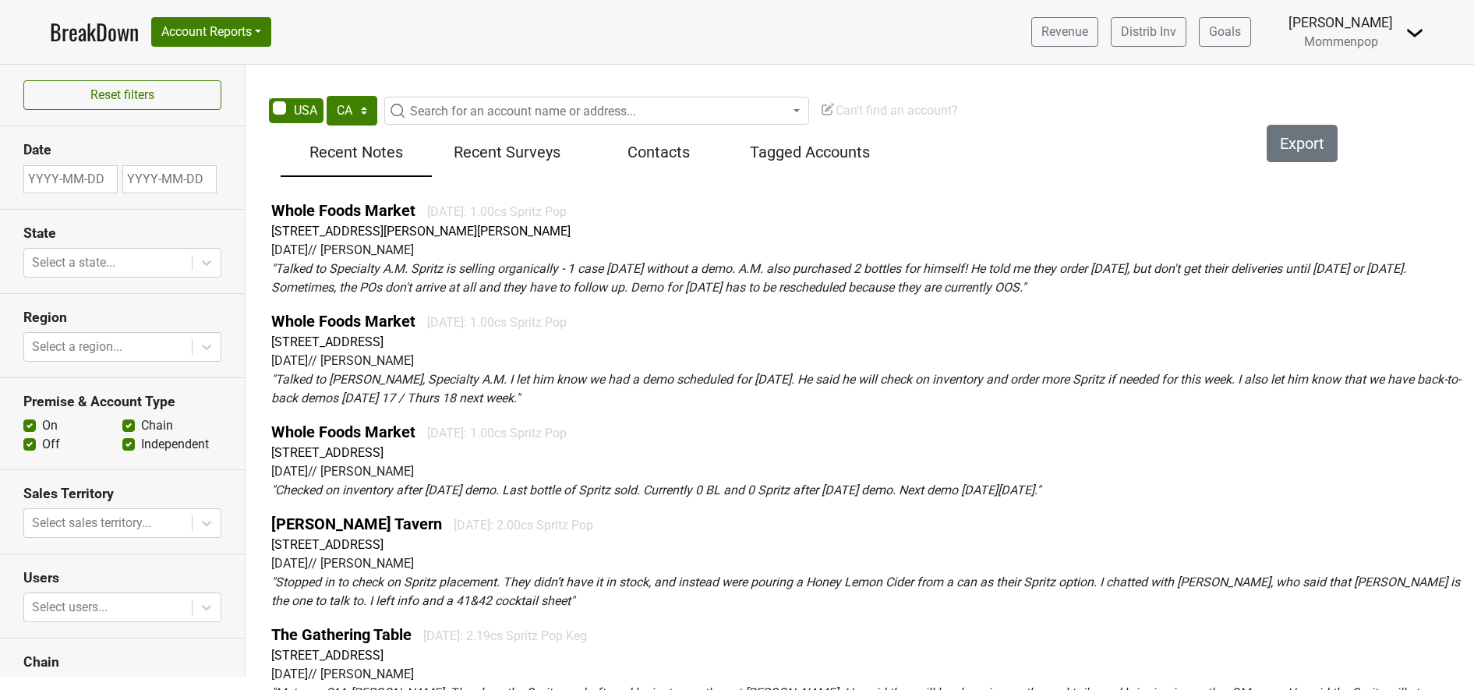
select select "CA"
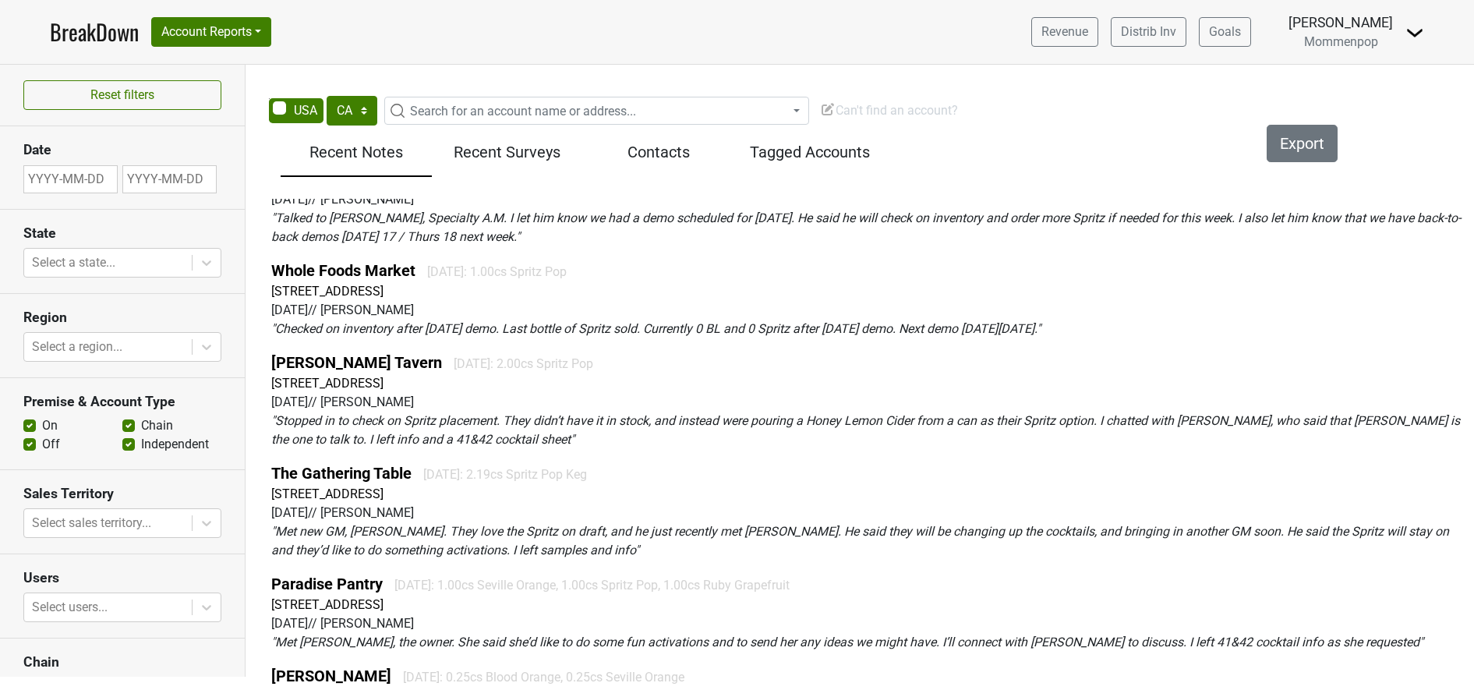
scroll to position [195, 0]
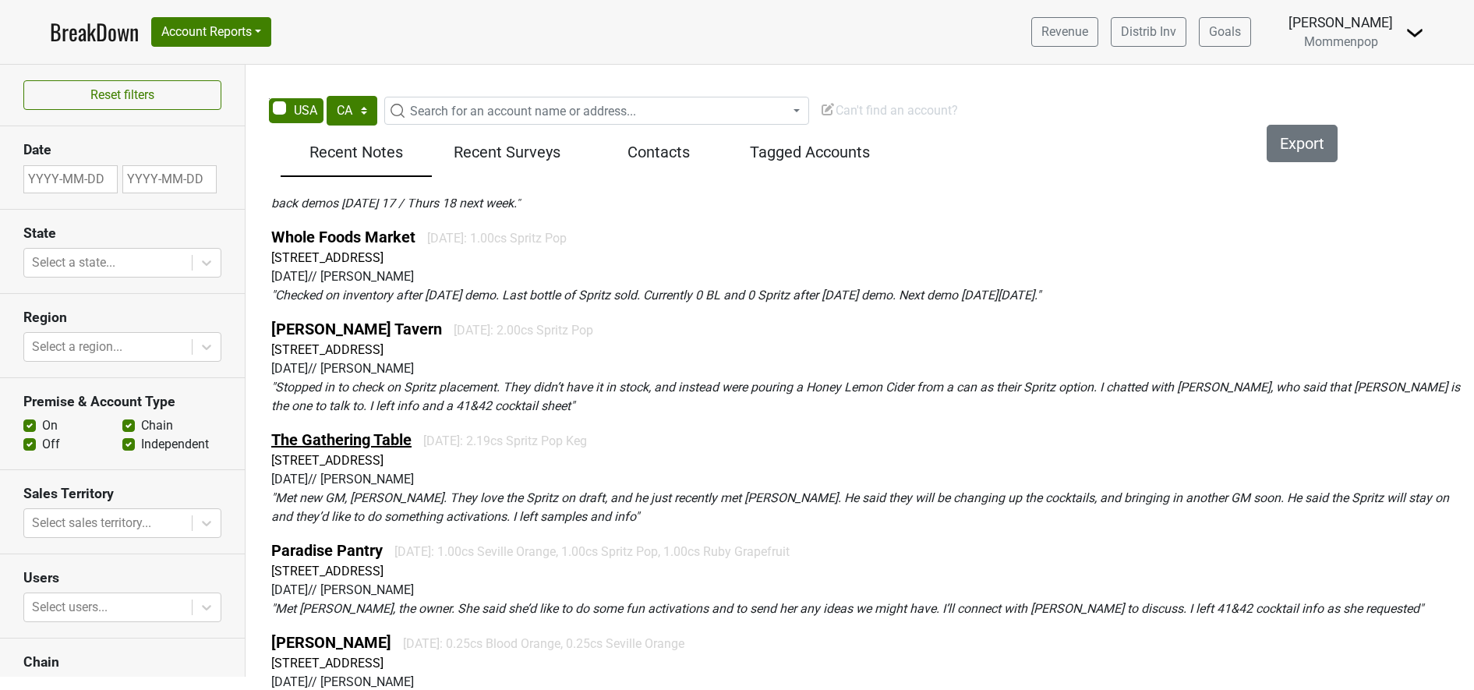
click at [356, 441] on link "The Gathering Table" at bounding box center [341, 439] width 140 height 19
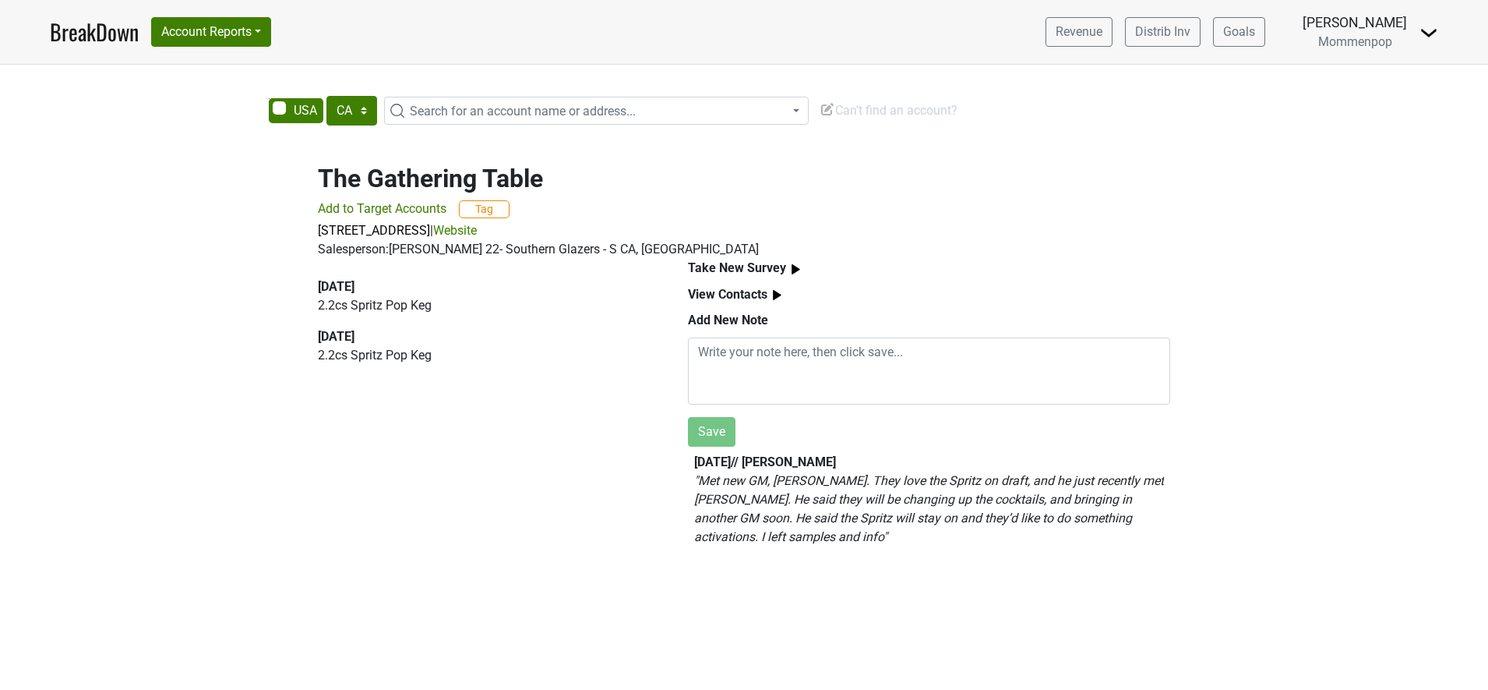
select select "CA"
drag, startPoint x: 299, startPoint y: 192, endPoint x: 588, endPoint y: 173, distance: 289.7
click at [588, 173] on div "The Gathering Table Add to Target Accounts Tag [STREET_ADDRESS] | Website Sales…" at bounding box center [744, 352] width 1488 height 414
click at [362, 319] on div "[DATE] 2.2 cs Spritz Pop Keg [DATE] 2.2 cs Spritz Pop Keg" at bounding box center [485, 327] width 334 height 100
drag, startPoint x: 699, startPoint y: 466, endPoint x: 786, endPoint y: 470, distance: 87.4
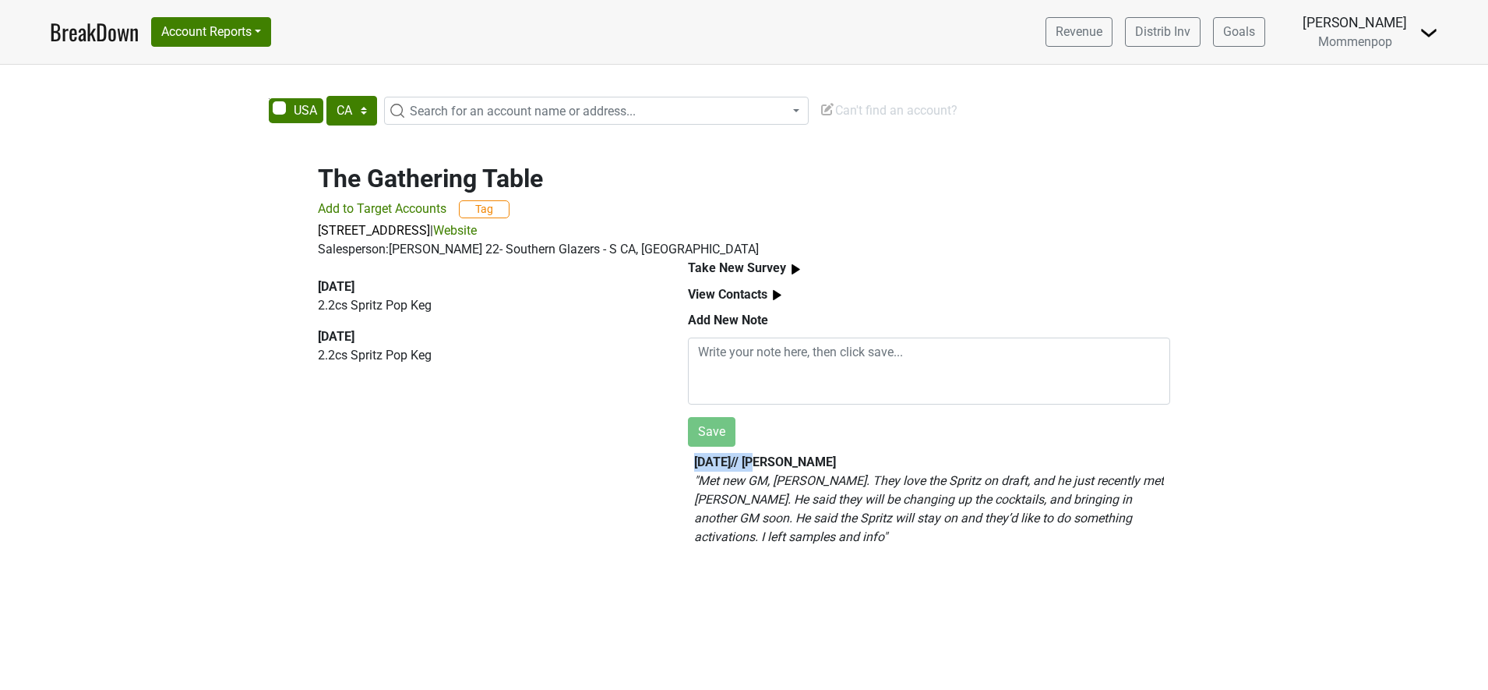
click at [786, 470] on div "[DATE] // [PERSON_NAME] " Met new GM, [PERSON_NAME]. They love the Spritz on dr…" at bounding box center [929, 500] width 470 height 94
drag, startPoint x: 786, startPoint y: 470, endPoint x: 782, endPoint y: 463, distance: 8.4
click at [791, 463] on b "[DATE] // [PERSON_NAME]" at bounding box center [765, 461] width 142 height 15
drag, startPoint x: 317, startPoint y: 285, endPoint x: 408, endPoint y: 285, distance: 90.4
click at [408, 285] on div "[DATE] 2.2 cs Spritz Pop Keg [DATE] 2.2 cs Spritz Pop Keg" at bounding box center [485, 409] width 370 height 300
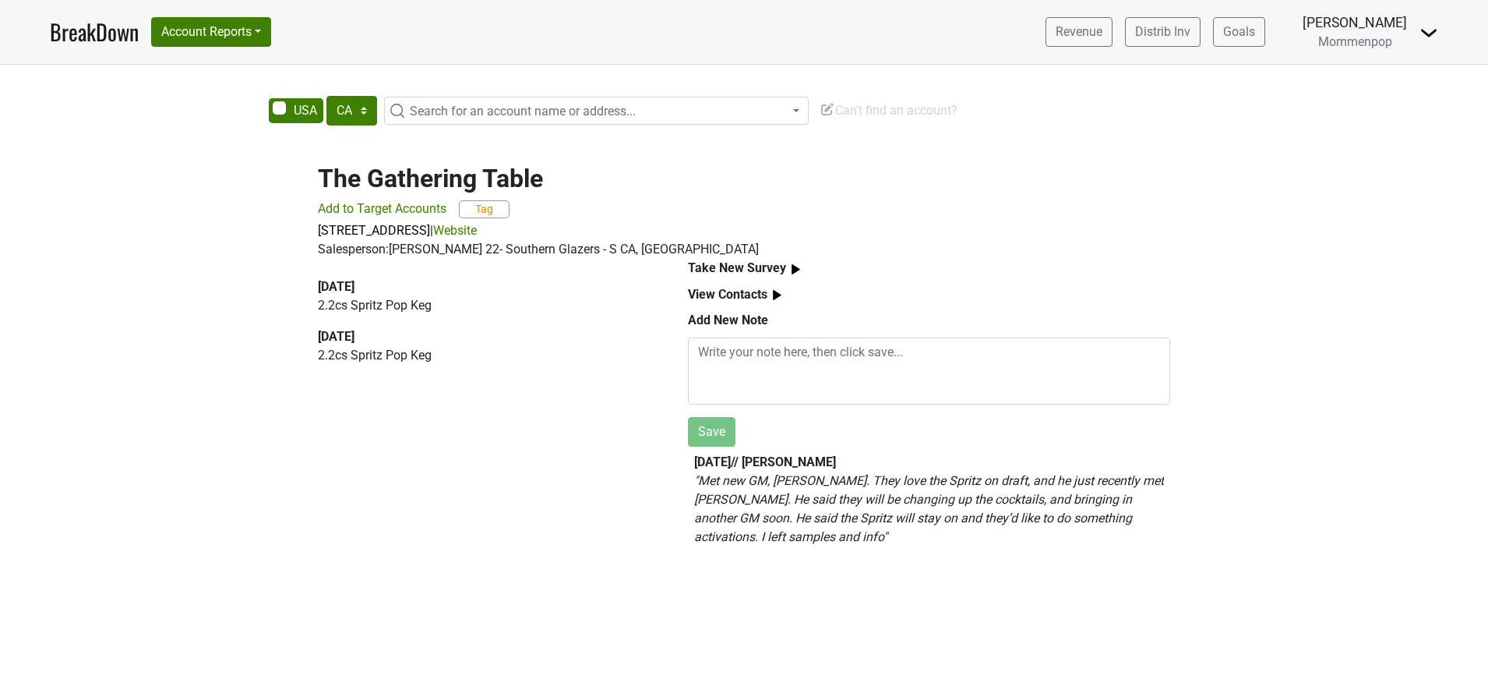
click at [786, 510] on em "" Met new GM, [PERSON_NAME]. They love the Spritz on draft, and he just recentl…" at bounding box center [929, 508] width 470 height 71
drag, startPoint x: 755, startPoint y: 516, endPoint x: 965, endPoint y: 524, distance: 209.8
click at [965, 524] on em "" Met new GM, [PERSON_NAME]. They love the Spritz on draft, and he just recentl…" at bounding box center [929, 508] width 470 height 71
drag, startPoint x: 316, startPoint y: 284, endPoint x: 471, endPoint y: 308, distance: 156.1
click at [471, 308] on div "[DATE] 2.2 cs Spritz Pop Keg [DATE] 2.2 cs Spritz Pop Keg" at bounding box center [485, 409] width 370 height 300
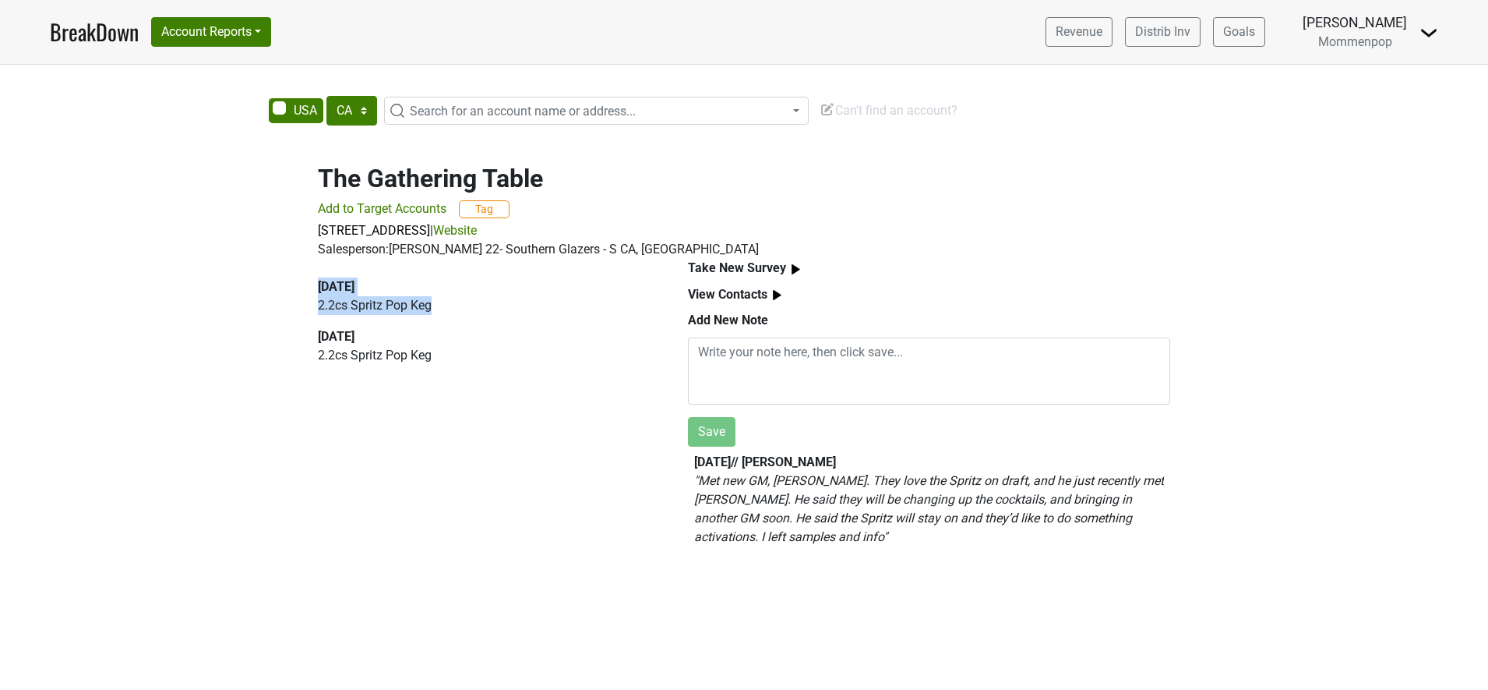
drag, startPoint x: 471, startPoint y: 308, endPoint x: 375, endPoint y: 294, distance: 96.9
click at [375, 294] on div "[DATE]" at bounding box center [485, 286] width 334 height 19
click at [334, 292] on div "[DATE]" at bounding box center [485, 286] width 334 height 19
drag, startPoint x: 319, startPoint y: 284, endPoint x: 485, endPoint y: 303, distance: 167.1
click at [485, 303] on div "[DATE] 2.2 cs Spritz Pop Keg" at bounding box center [485, 295] width 334 height 37
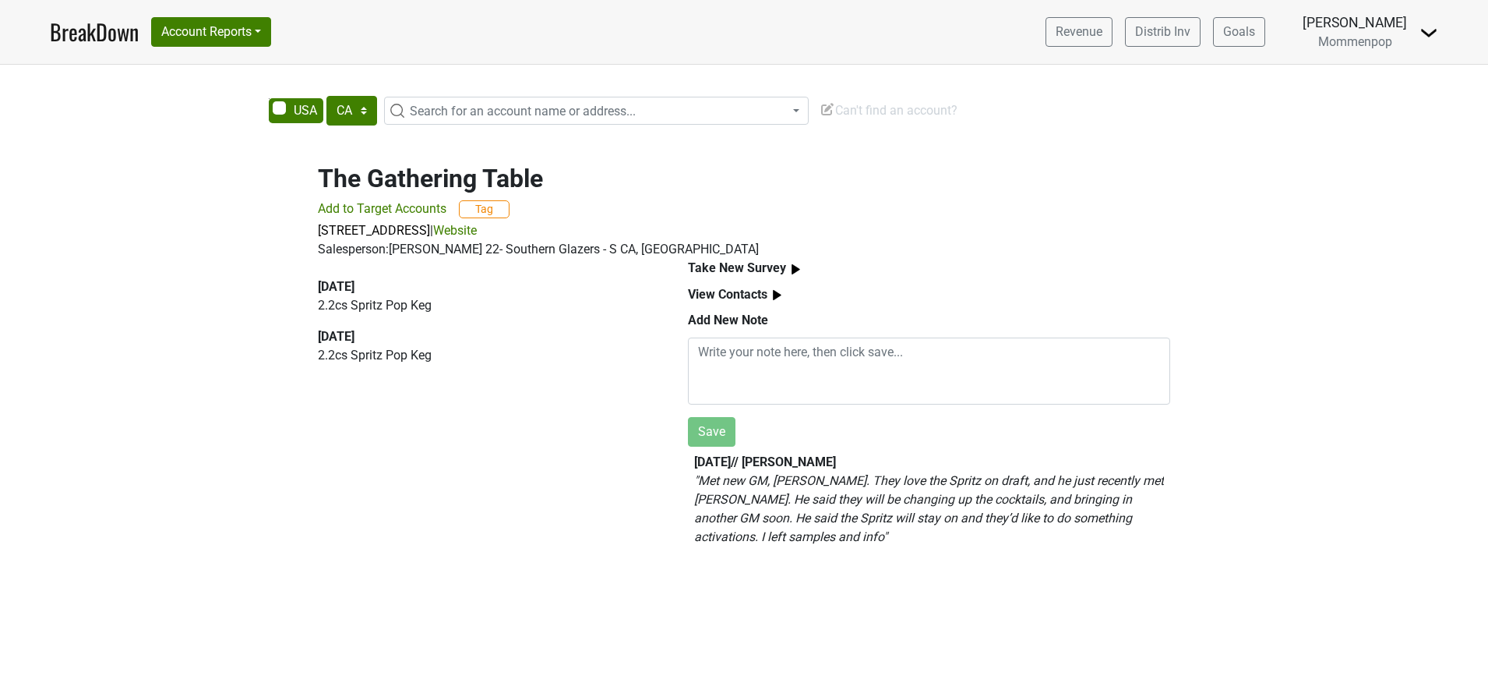
click at [987, 512] on em "" Met new GM, [PERSON_NAME]. They love the Spritz on draft, and he just recentl…" at bounding box center [929, 508] width 470 height 71
drag, startPoint x: 971, startPoint y: 524, endPoint x: 1065, endPoint y: 522, distance: 94.3
click at [1065, 522] on em "" Met new GM, [PERSON_NAME]. They love the Spritz on draft, and he just recentl…" at bounding box center [929, 508] width 470 height 71
click at [865, 508] on p "" Met new GM, [PERSON_NAME]. They love the Spritz on draft, and he just recentl…" at bounding box center [929, 508] width 470 height 75
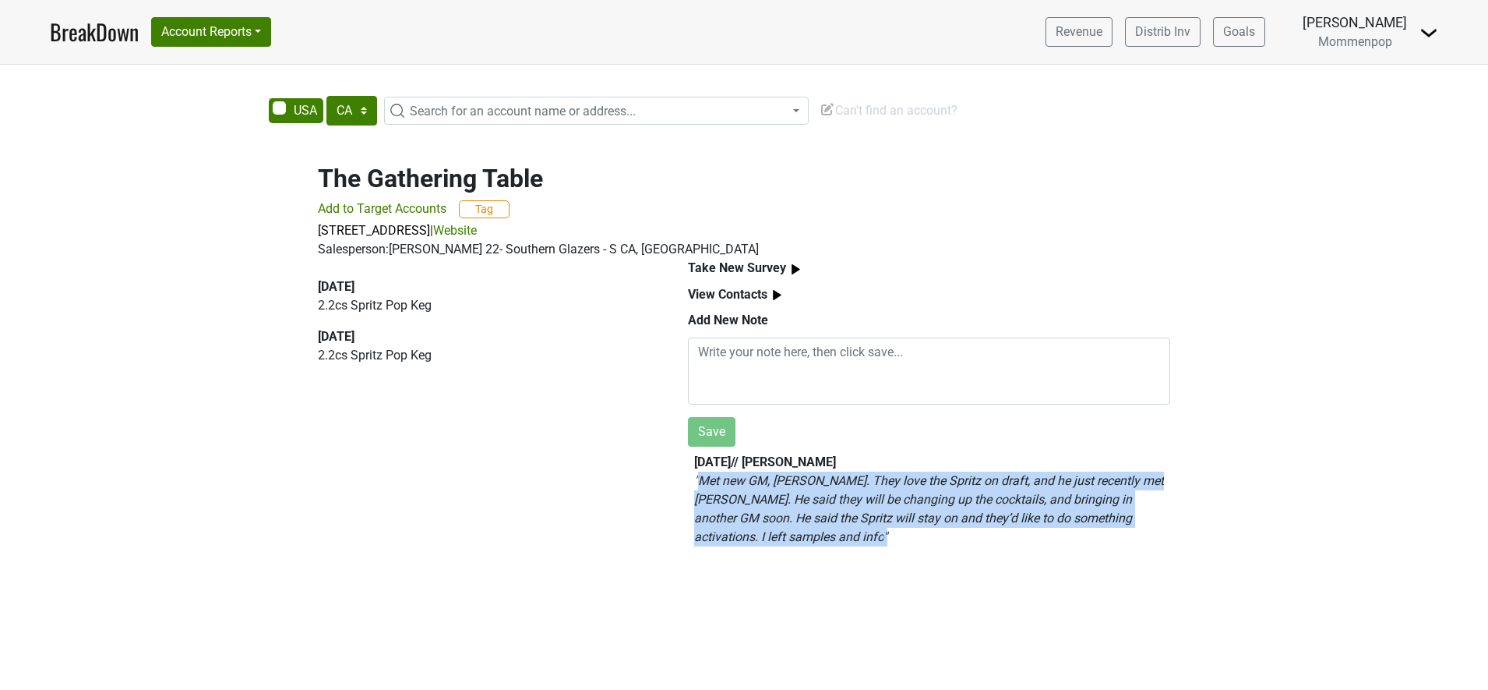
drag, startPoint x: 704, startPoint y: 485, endPoint x: 923, endPoint y: 549, distance: 229.1
click at [923, 549] on div "[DATE] // [PERSON_NAME] " Met new GM, [PERSON_NAME]. They love the Spritz on dr…" at bounding box center [929, 506] width 470 height 106
drag, startPoint x: 923, startPoint y: 549, endPoint x: 787, endPoint y: 613, distance: 150.3
click at [802, 629] on div "AK AL AR AZ CA CO CT DC DE FL [GEOGRAPHIC_DATA] HI IA ID IL IN KS [GEOGRAPHIC_D…" at bounding box center [744, 377] width 1488 height 625
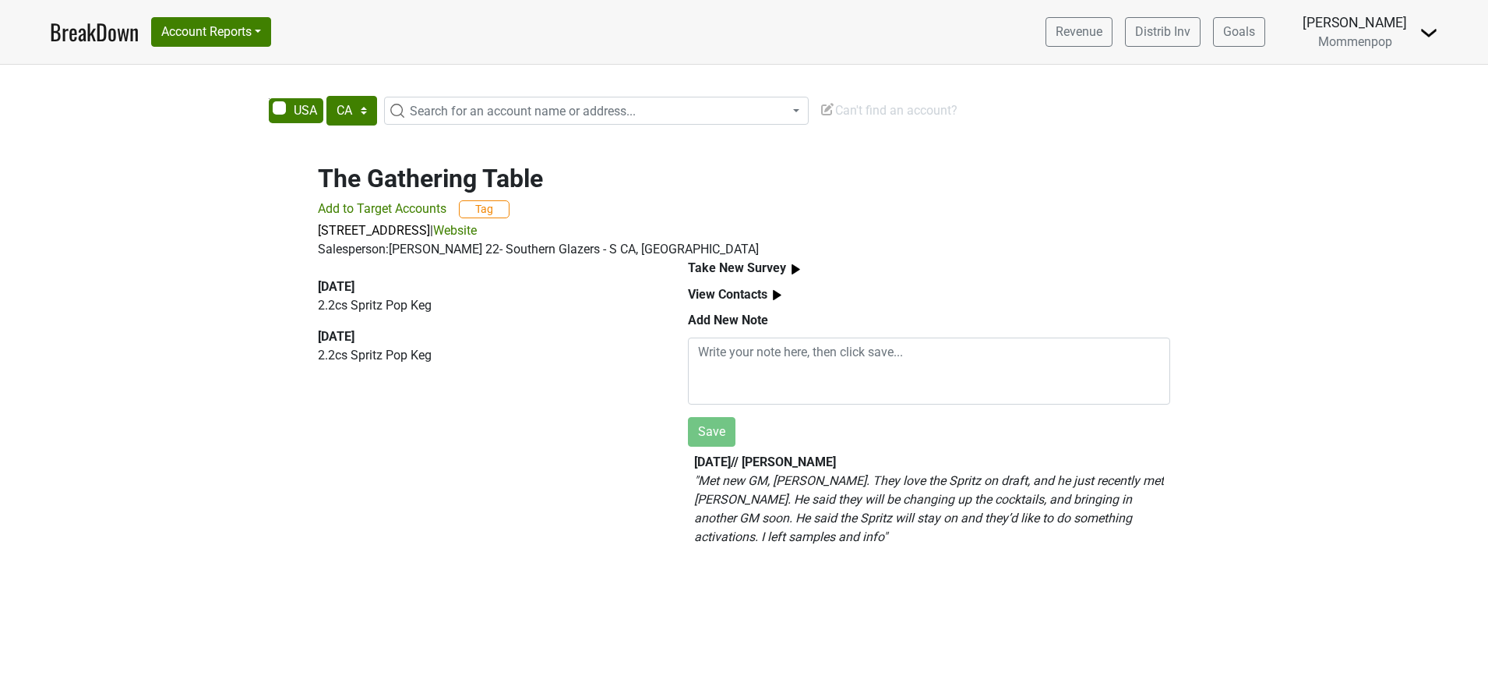
click at [332, 460] on div "[DATE] 2.2 cs Spritz Pop Keg [DATE] 2.2 cs Spritz Pop Keg" at bounding box center [485, 409] width 370 height 300
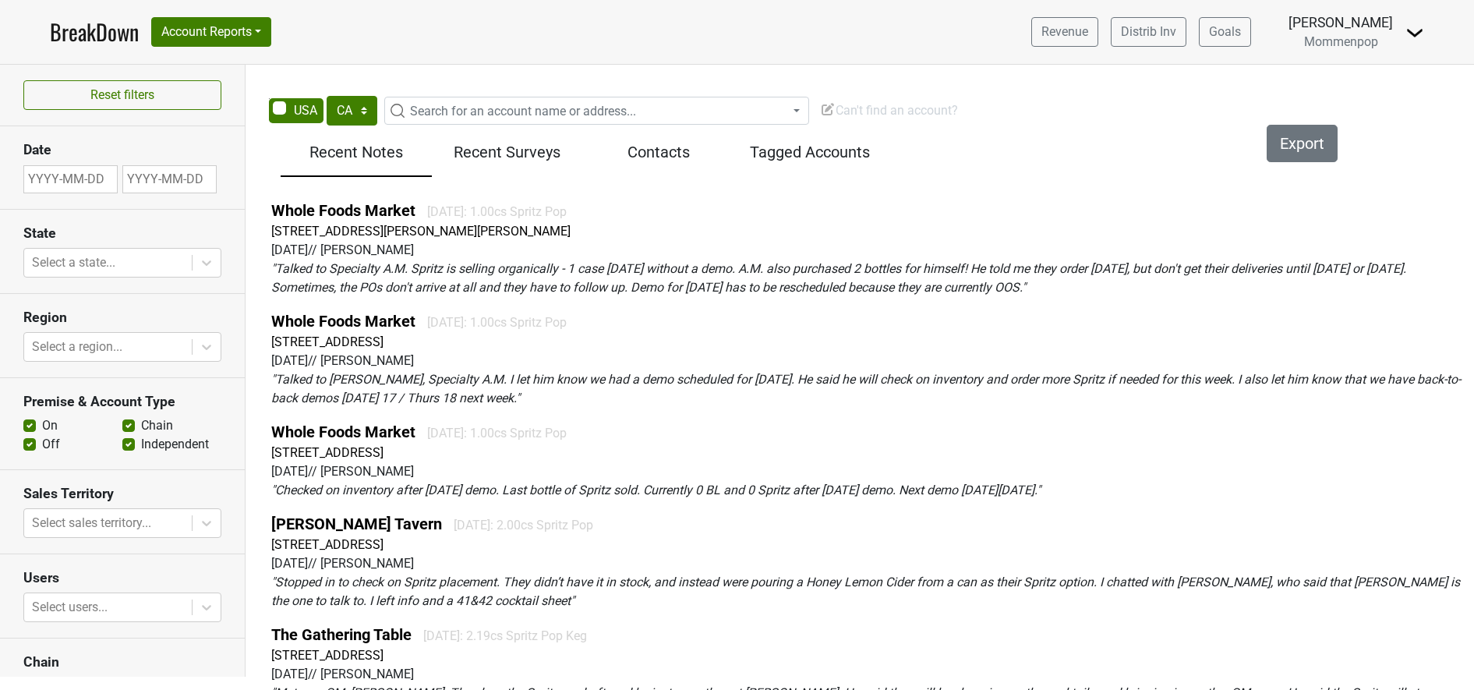
select select "CA"
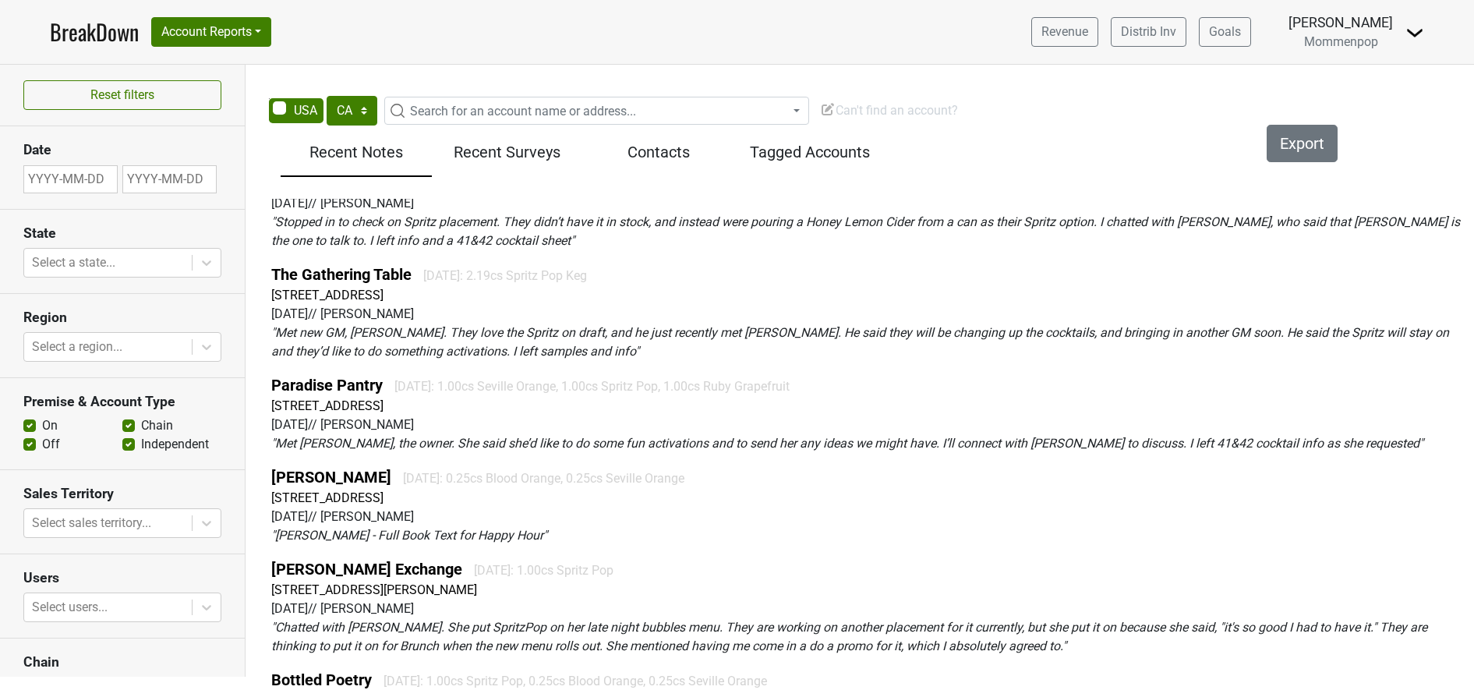
scroll to position [390, 0]
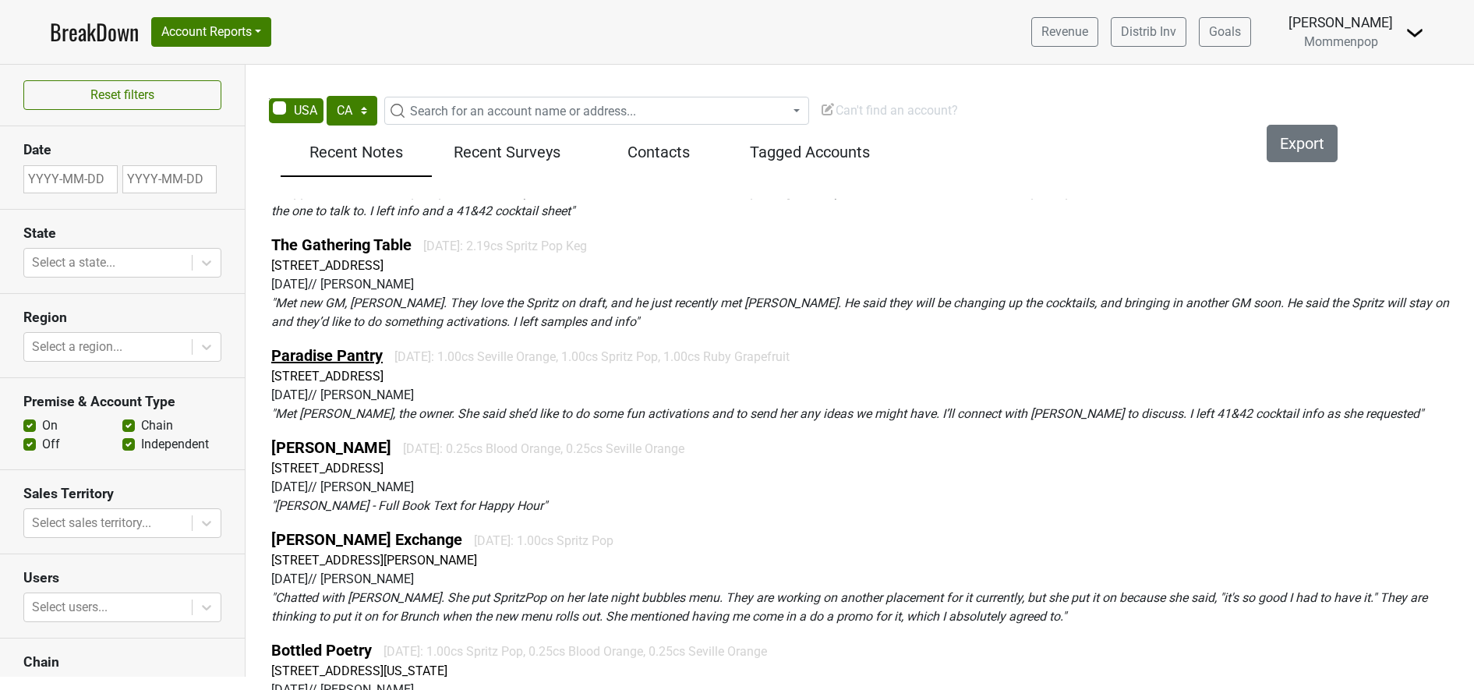
click at [328, 359] on link "Paradise Pantry" at bounding box center [326, 355] width 111 height 19
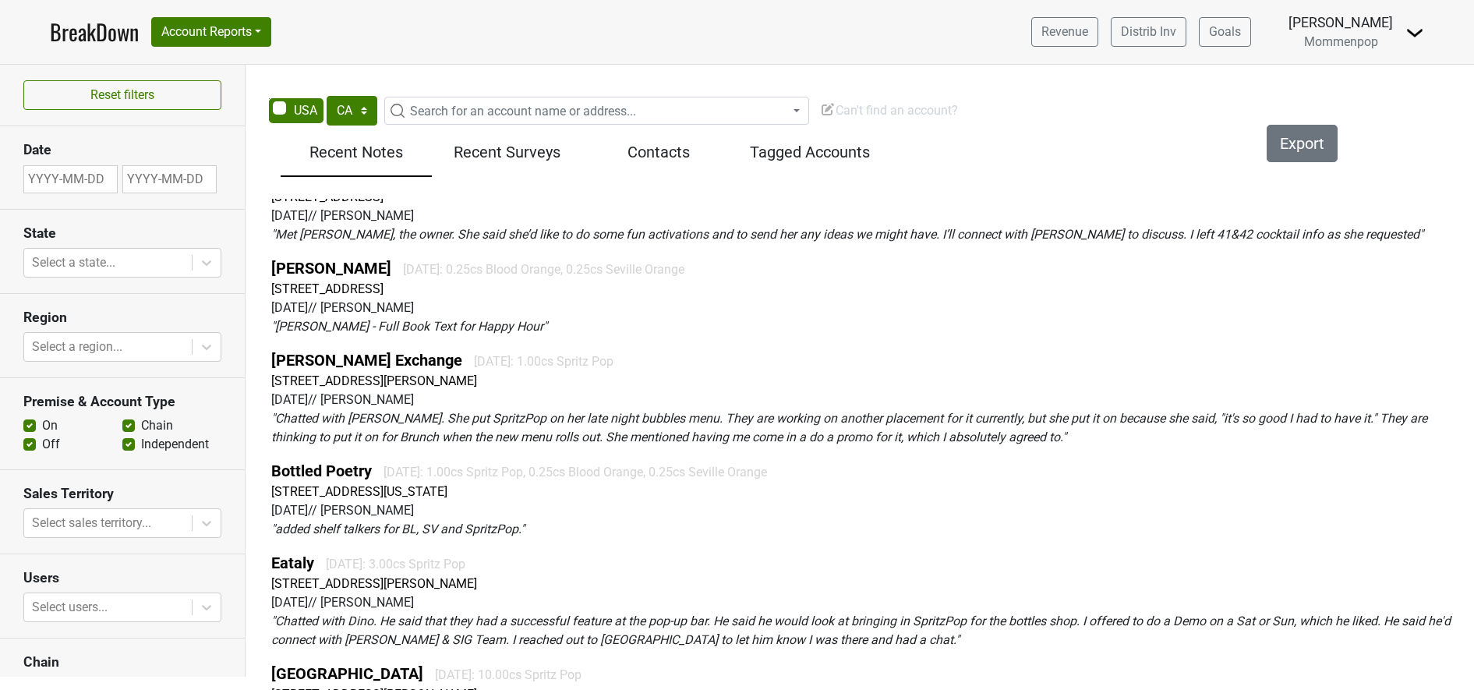
scroll to position [682, 0]
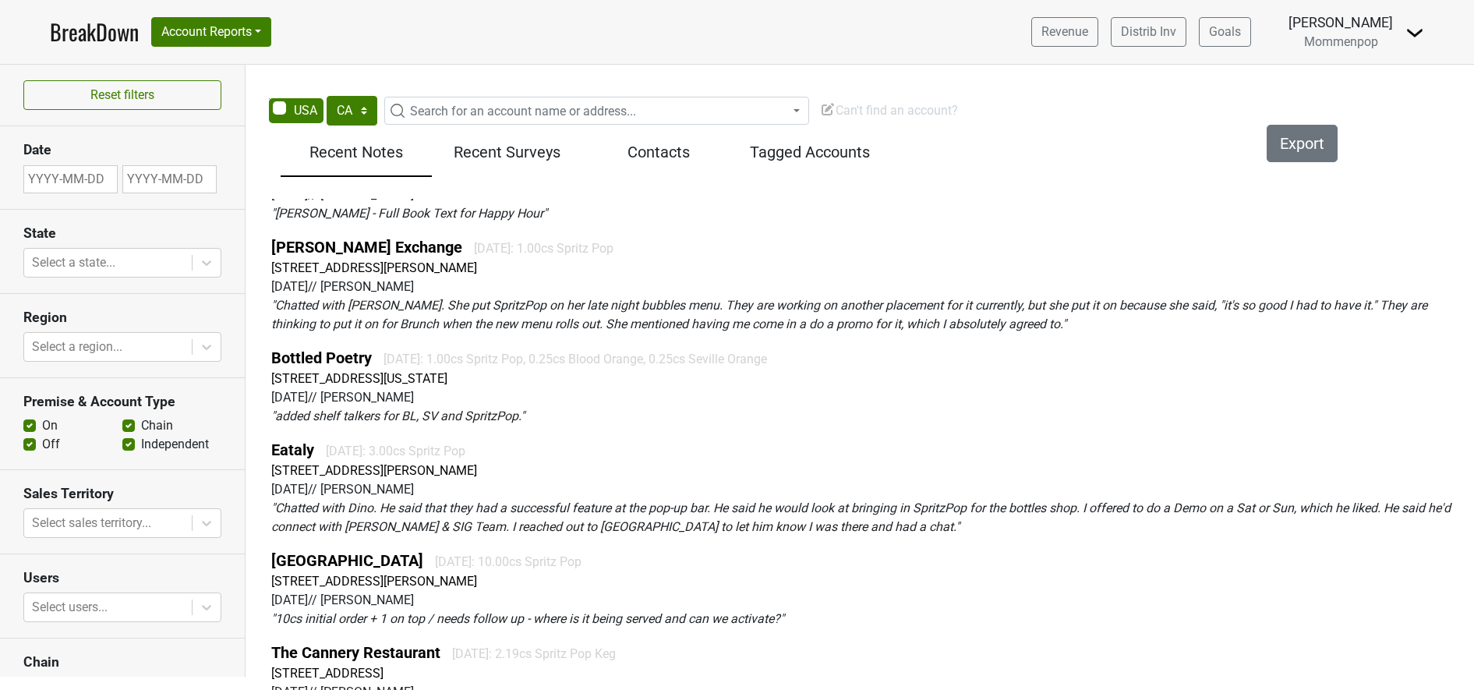
click at [489, 97] on span "Search for an account name or address..." at bounding box center [596, 111] width 425 height 28
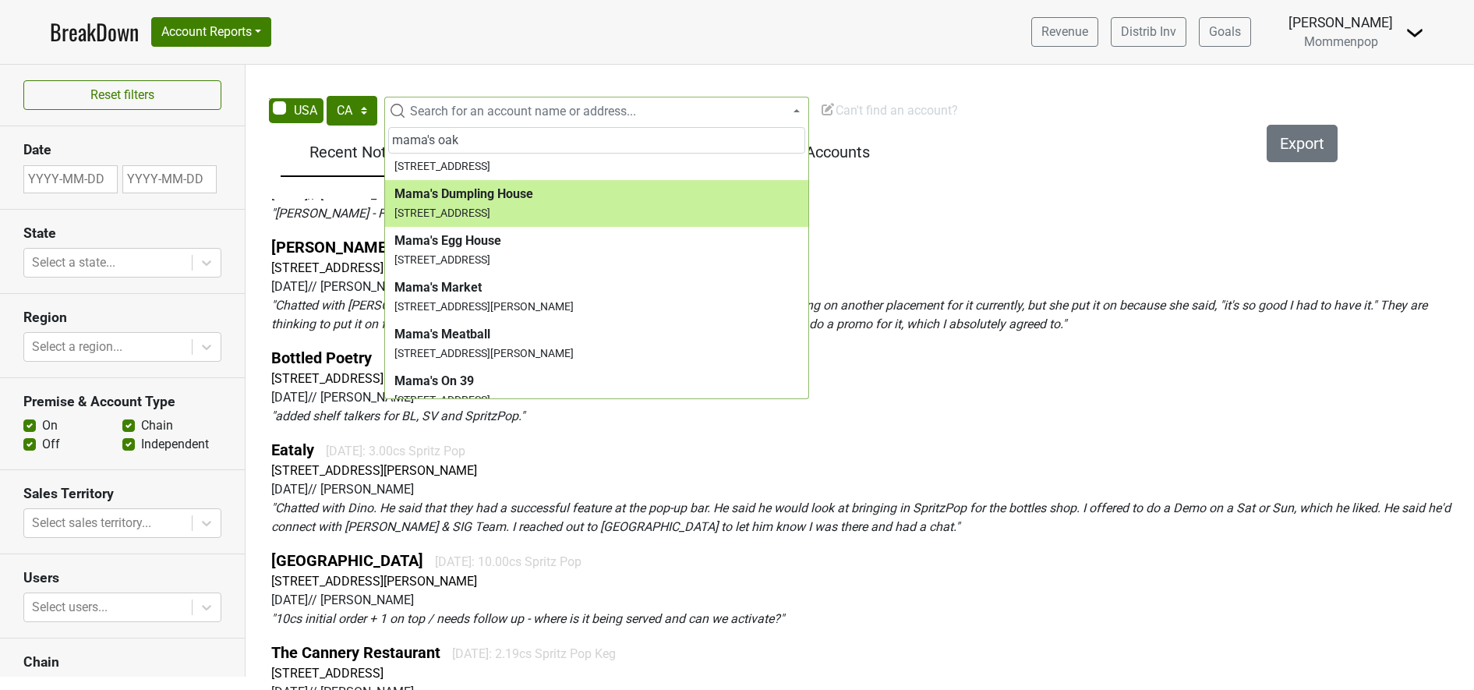
scroll to position [0, 0]
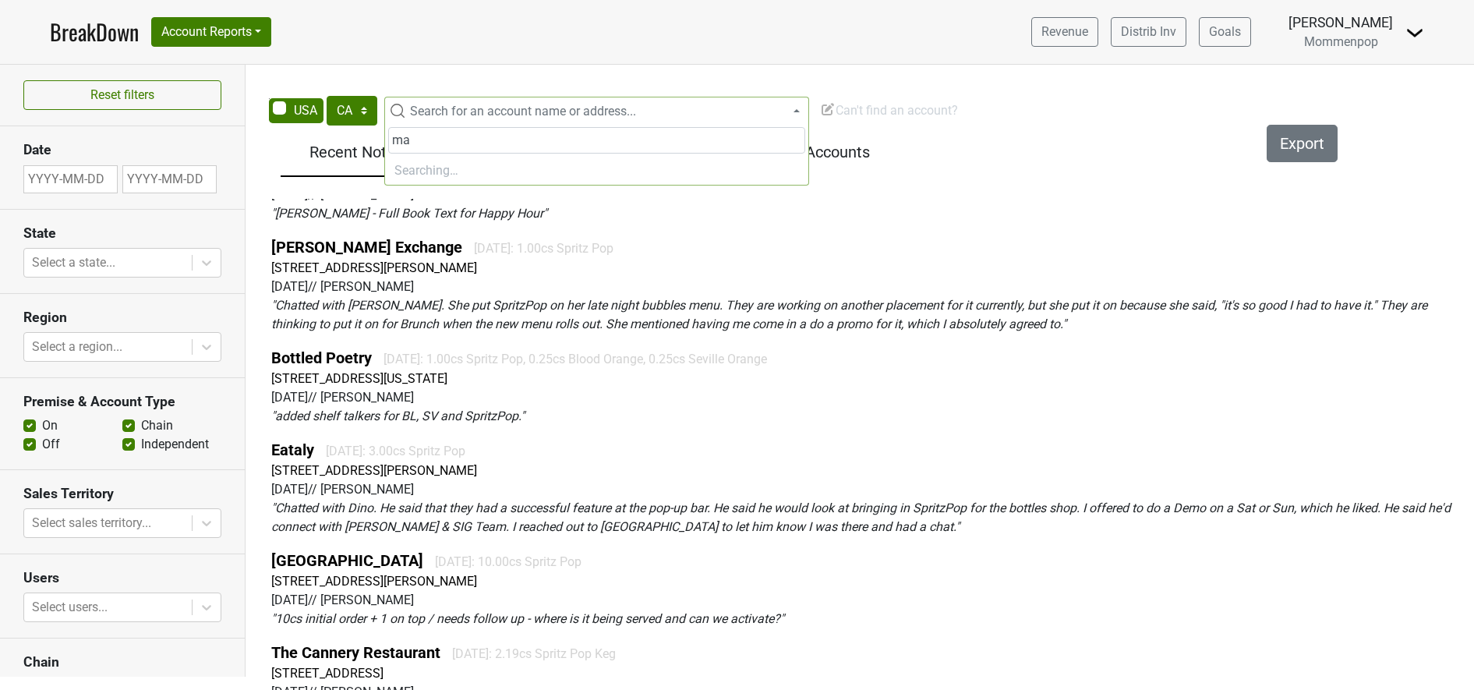
type input "m"
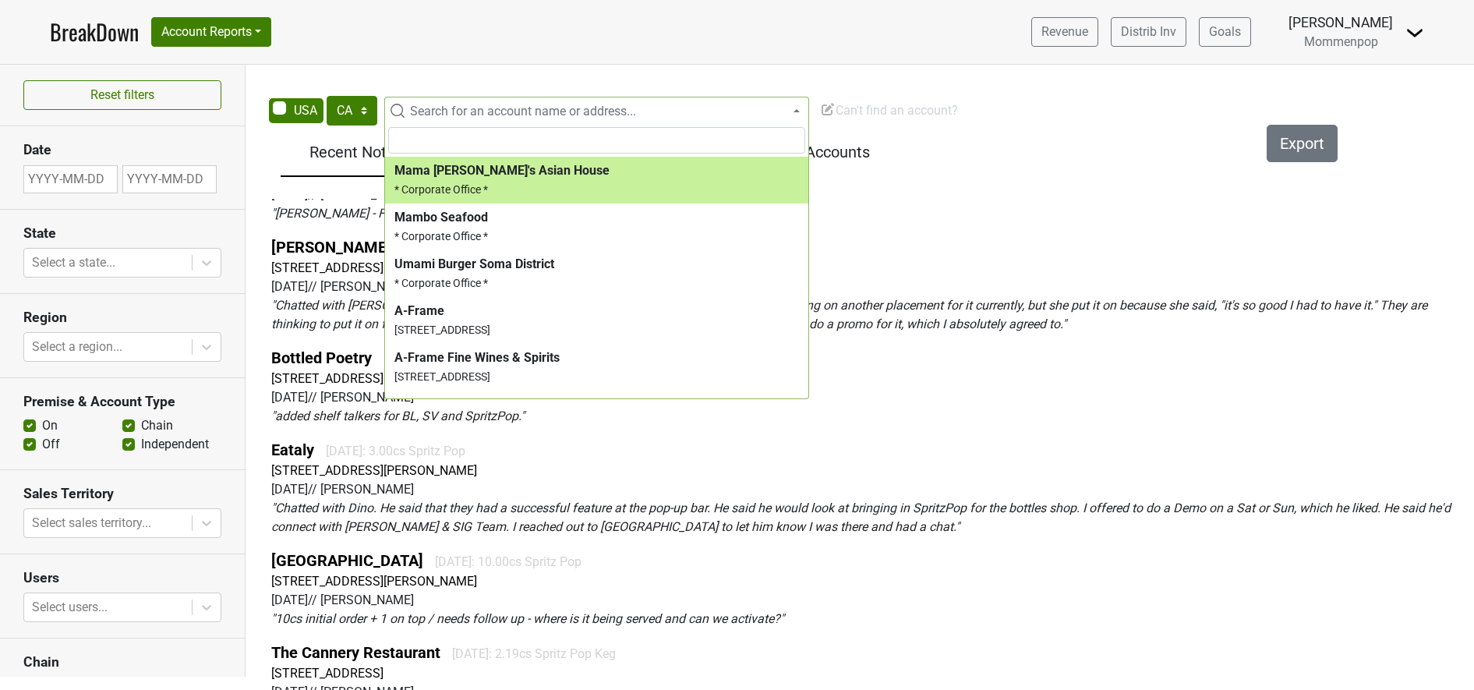
click at [150, 149] on h3 "Date" at bounding box center [122, 150] width 198 height 16
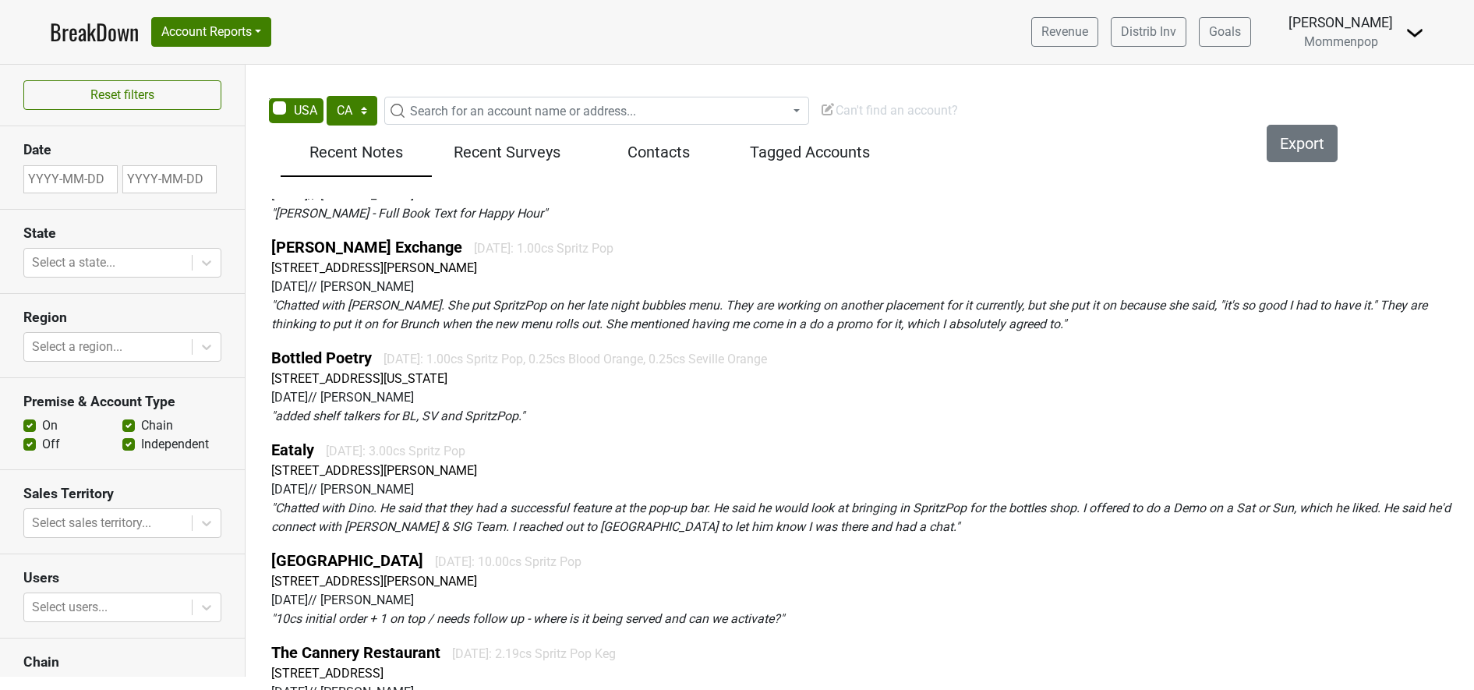
click at [87, 34] on link "BreakDown" at bounding box center [94, 32] width 89 height 33
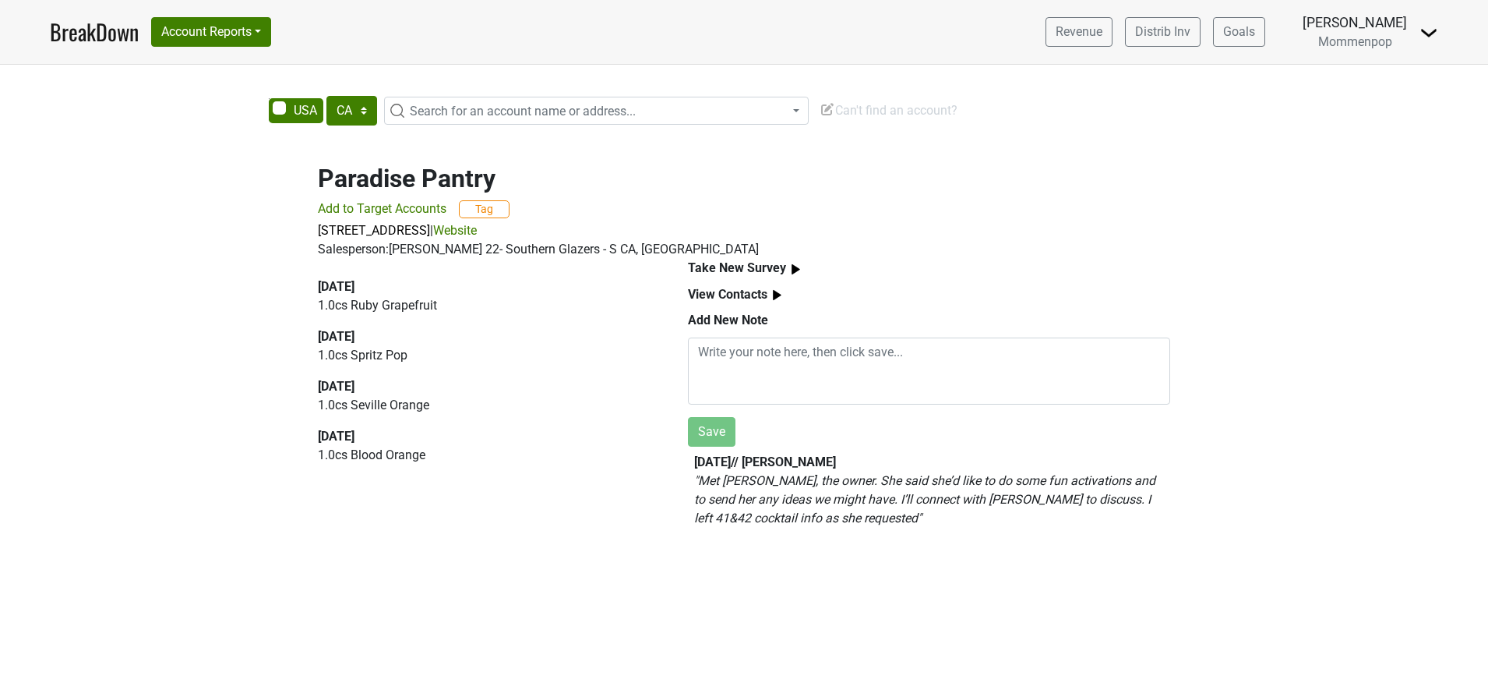
select select "CA"
drag, startPoint x: 431, startPoint y: 410, endPoint x: 299, endPoint y: 297, distance: 173.5
click at [299, 297] on div "Paradise Pantry Add to Target Accounts Tag [STREET_ADDRESS] | Website Salespers…" at bounding box center [744, 342] width 1488 height 395
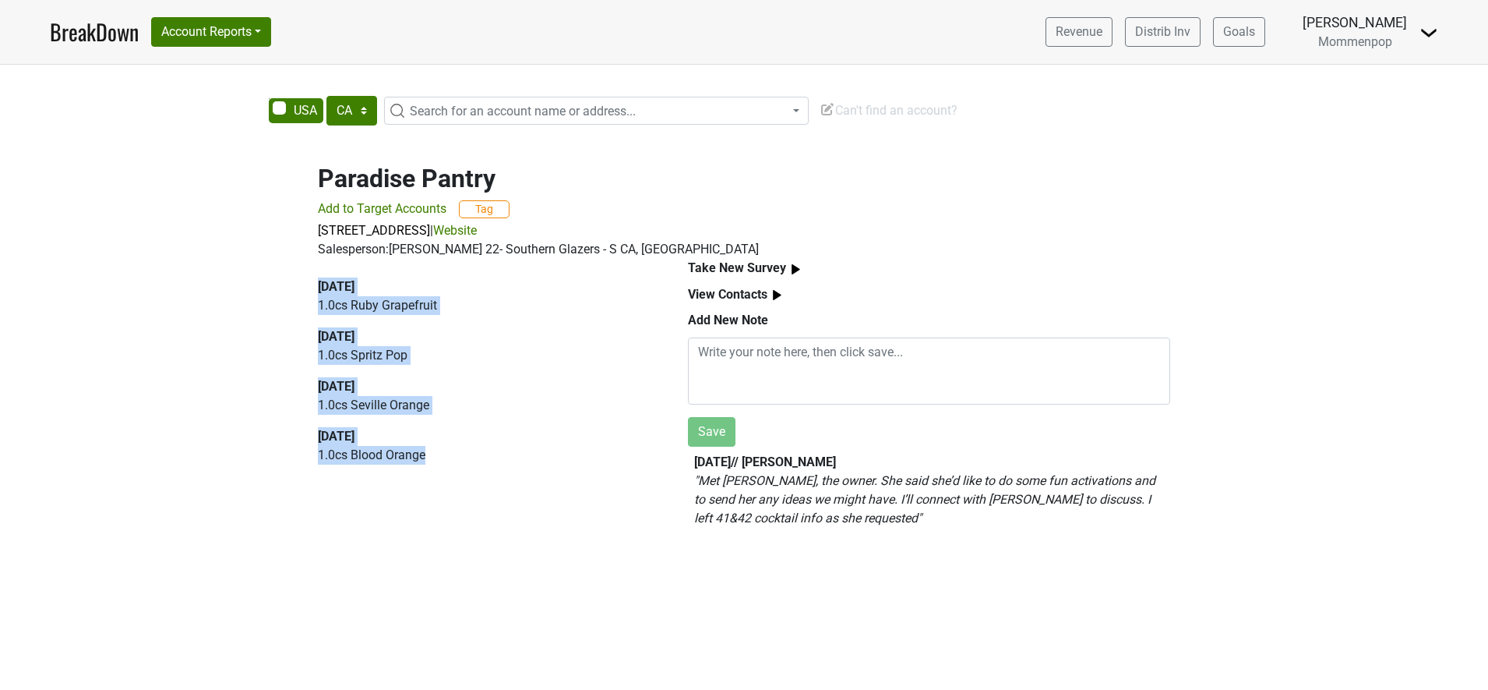
drag, startPoint x: 381, startPoint y: 445, endPoint x: 303, endPoint y: 291, distance: 172.2
click at [303, 291] on div "[DATE] 1.0 cs Ruby Grapefruit [DATE] 1.0 cs Spritz Pop [DATE] 1.0 cs Seville Or…" at bounding box center [485, 399] width 370 height 281
drag, startPoint x: 303, startPoint y: 291, endPoint x: 340, endPoint y: 344, distance: 64.4
click at [340, 344] on div "[DATE]" at bounding box center [485, 336] width 334 height 19
drag, startPoint x: 417, startPoint y: 450, endPoint x: 427, endPoint y: 454, distance: 10.9
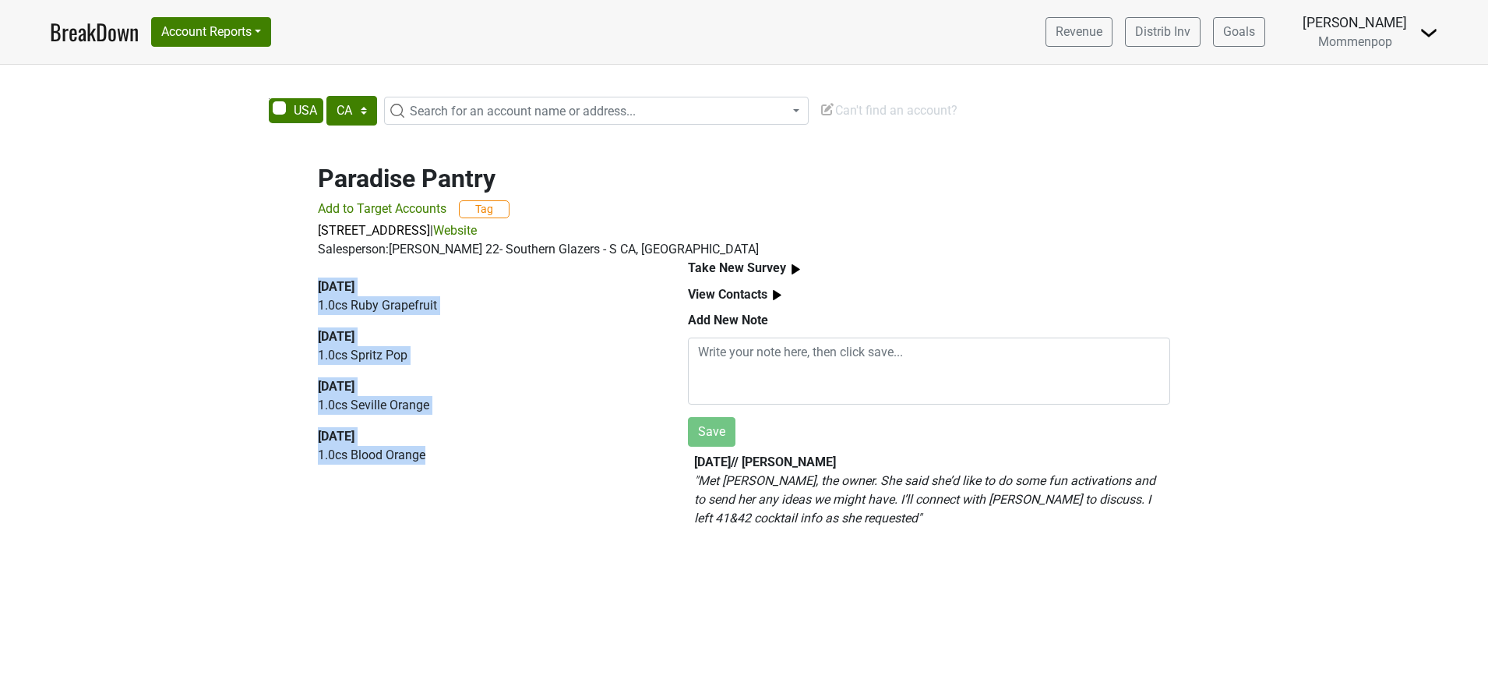
click at [418, 450] on p "1.0 cs Blood Orange" at bounding box center [485, 455] width 334 height 19
click at [431, 398] on p "1.0 cs Seville Orange" at bounding box center [485, 405] width 334 height 19
click at [438, 402] on p "1.0 cs Seville Orange" at bounding box center [485, 405] width 334 height 19
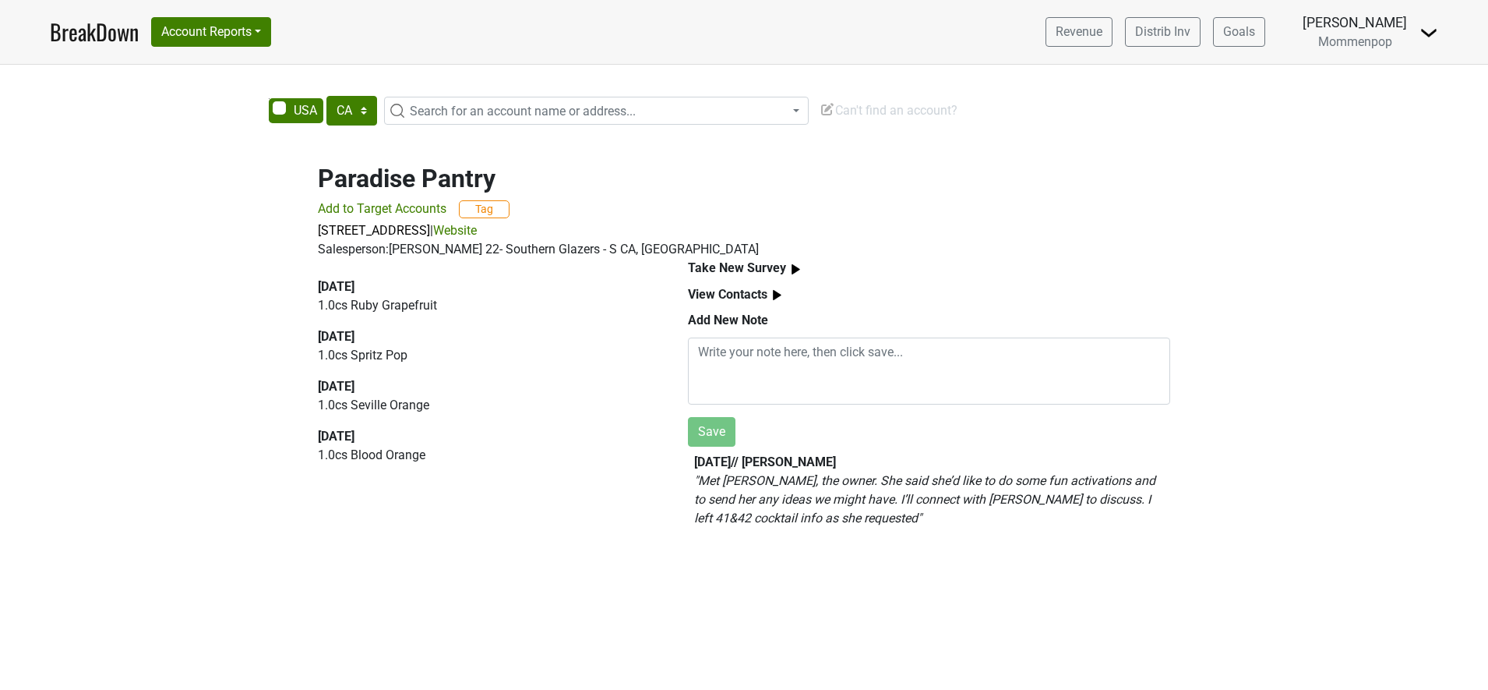
click at [370, 333] on div "[DATE]" at bounding box center [485, 336] width 334 height 19
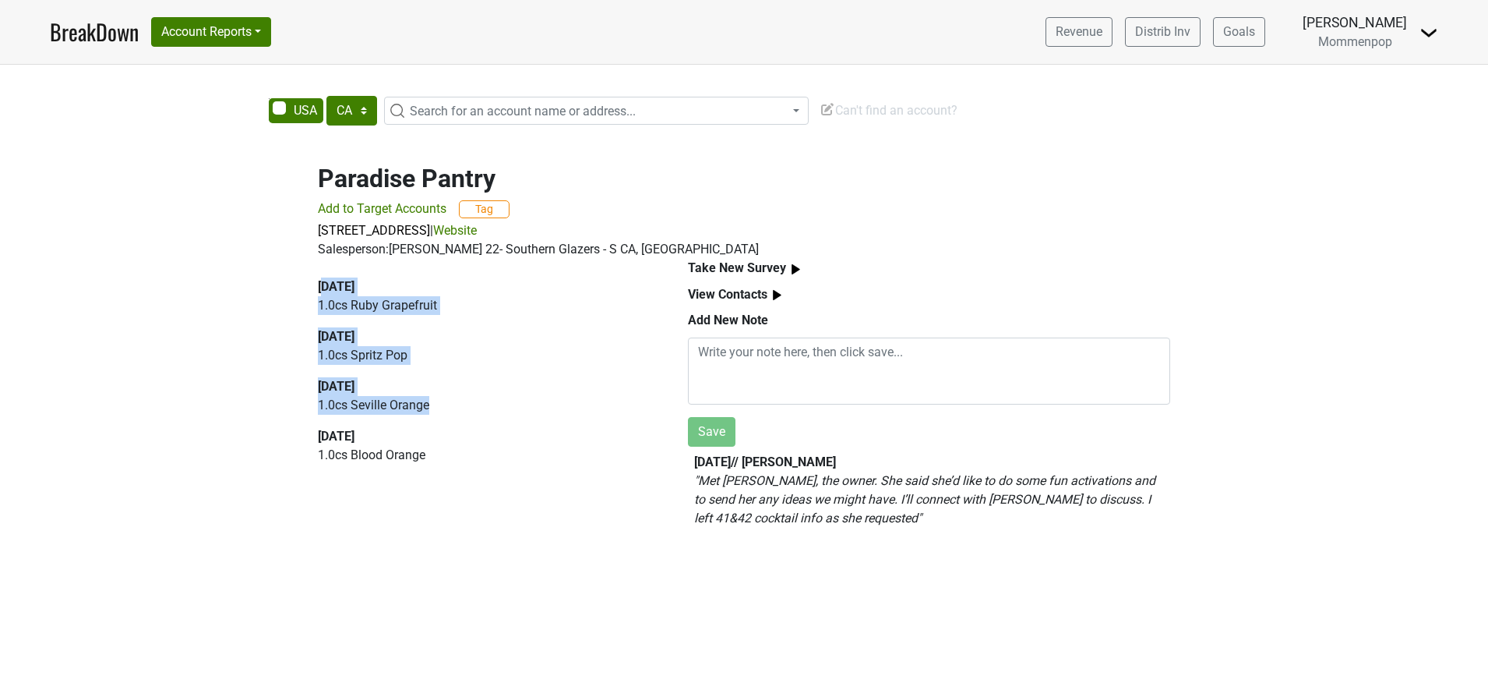
drag, startPoint x: 323, startPoint y: 293, endPoint x: 436, endPoint y: 404, distance: 158.7
click at [436, 404] on div "[DATE] 1.0 cs Ruby Grapefruit [DATE] 1.0 cs Spritz Pop [DATE] 1.0 cs Seville Or…" at bounding box center [485, 377] width 334 height 200
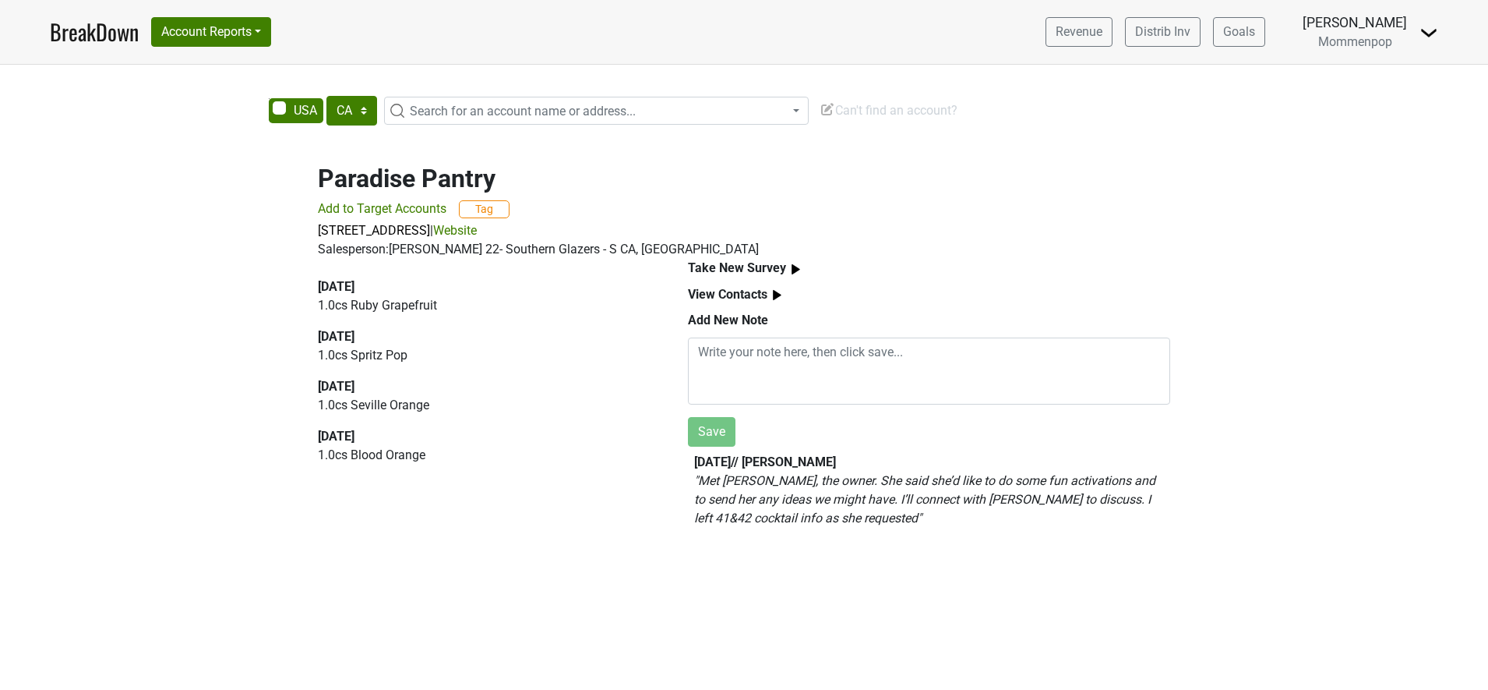
click at [747, 492] on em "" Met Tina, the owner. She said she’d like to do some fun activations and to se…" at bounding box center [924, 499] width 461 height 52
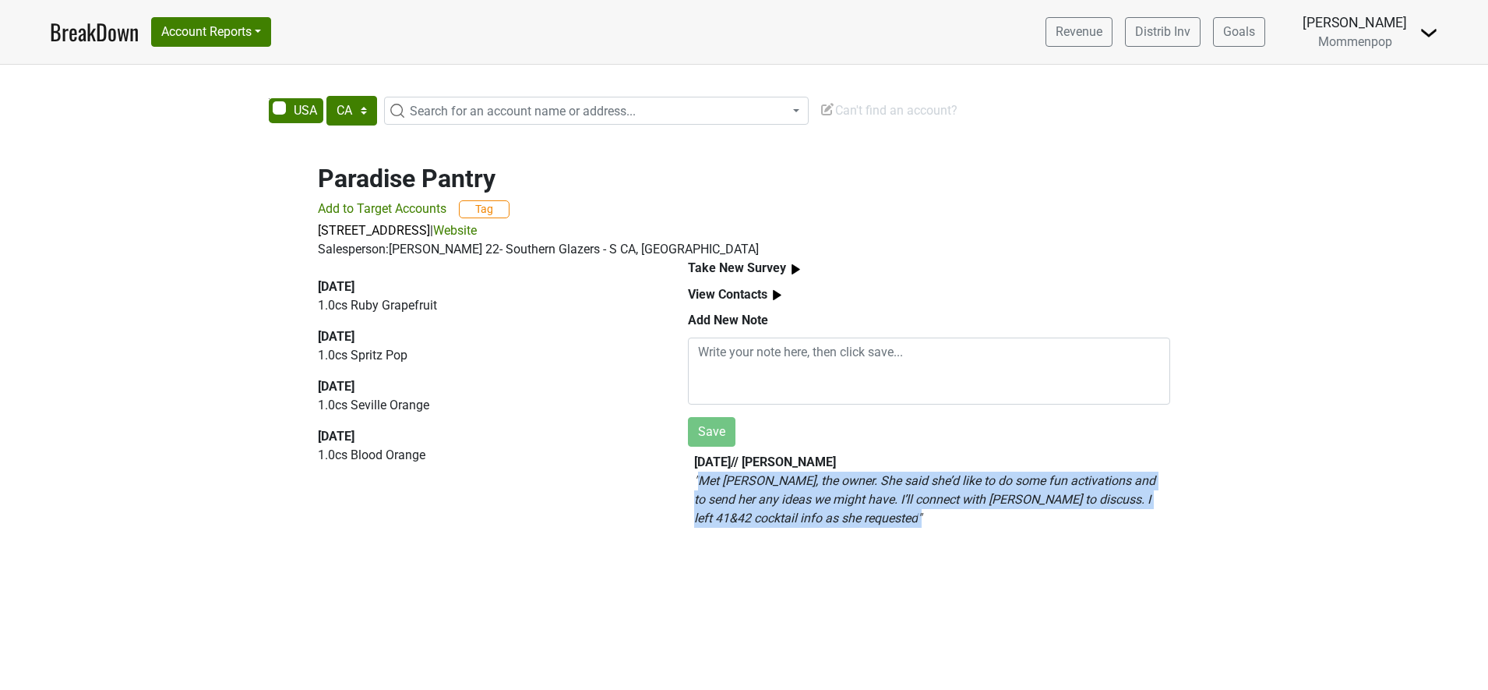
drag, startPoint x: 700, startPoint y: 479, endPoint x: 916, endPoint y: 513, distance: 218.5
click at [916, 513] on p "" Met Tina, the owner. She said she’d like to do some fun activations and to se…" at bounding box center [929, 499] width 470 height 56
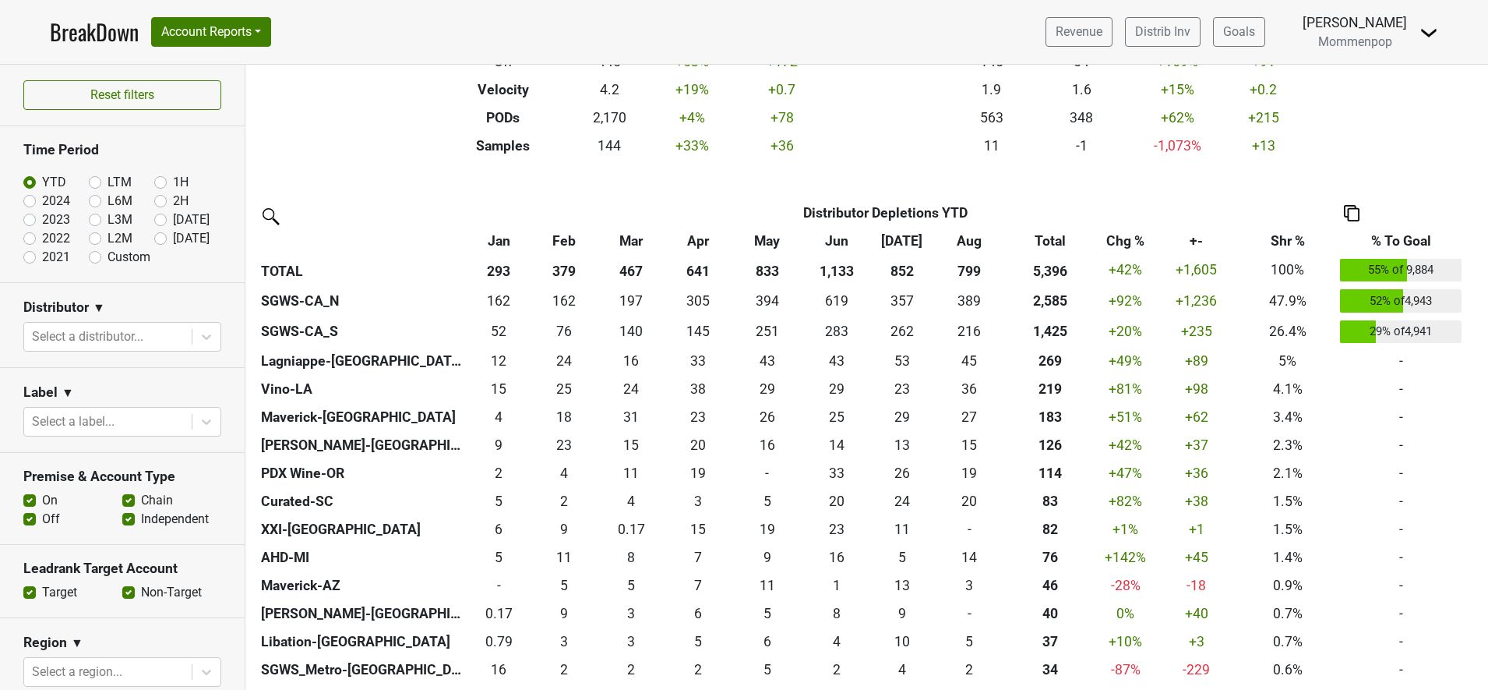
scroll to position [292, 0]
